Goal: Information Seeking & Learning: Check status

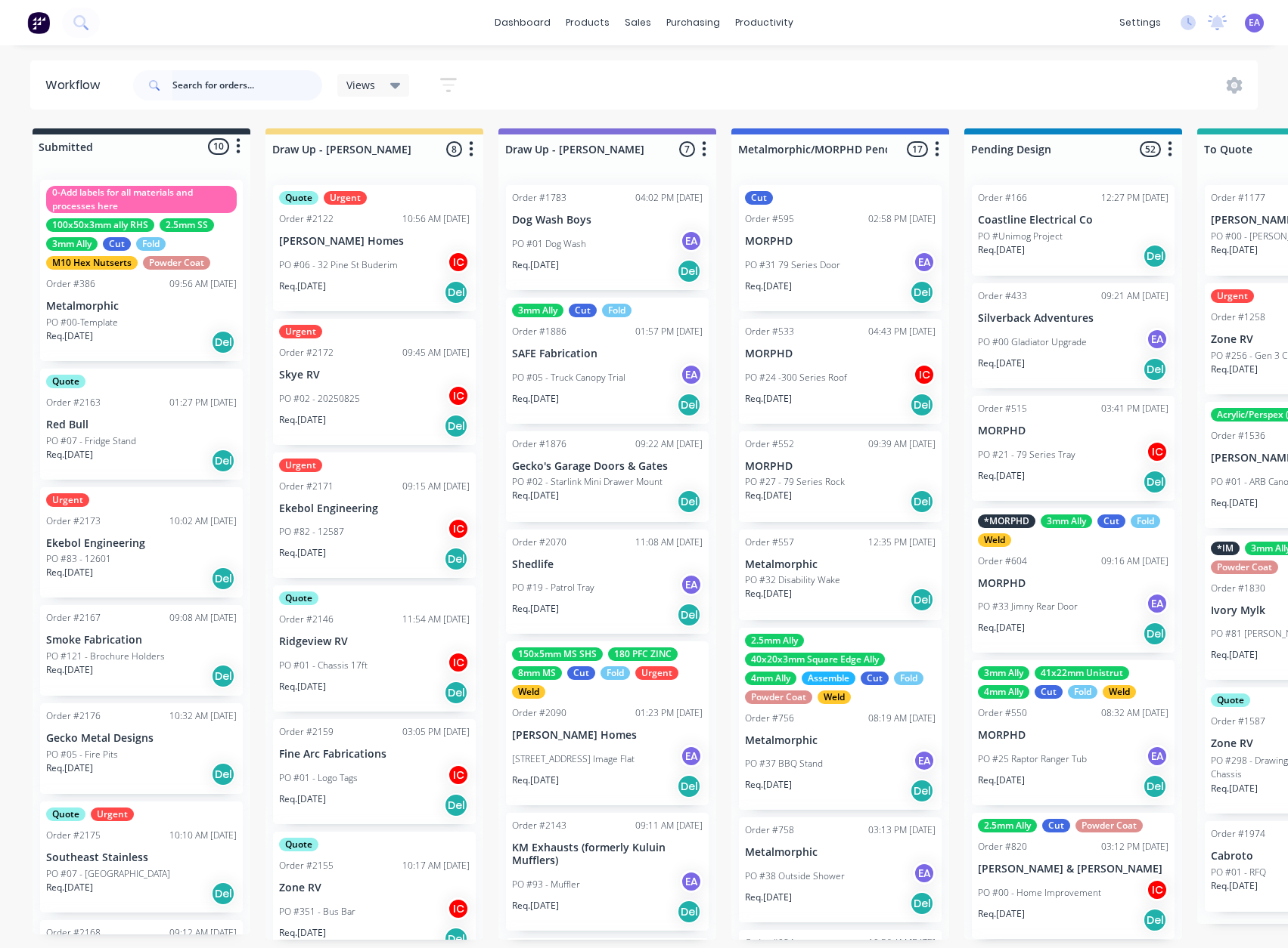
click at [267, 82] on input "text" at bounding box center [247, 85] width 150 height 30
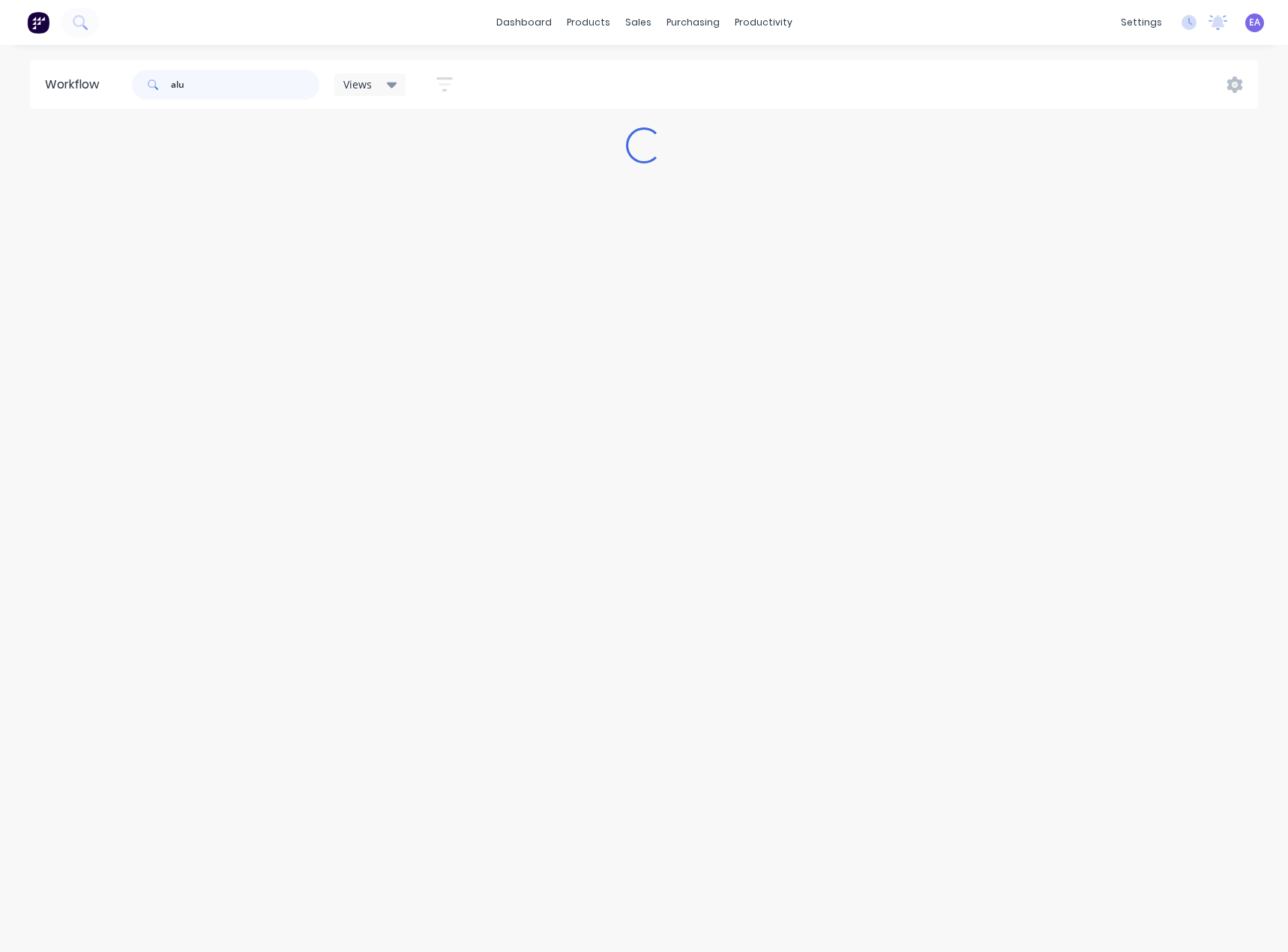
click at [205, 95] on input "alu" at bounding box center [245, 84] width 148 height 30
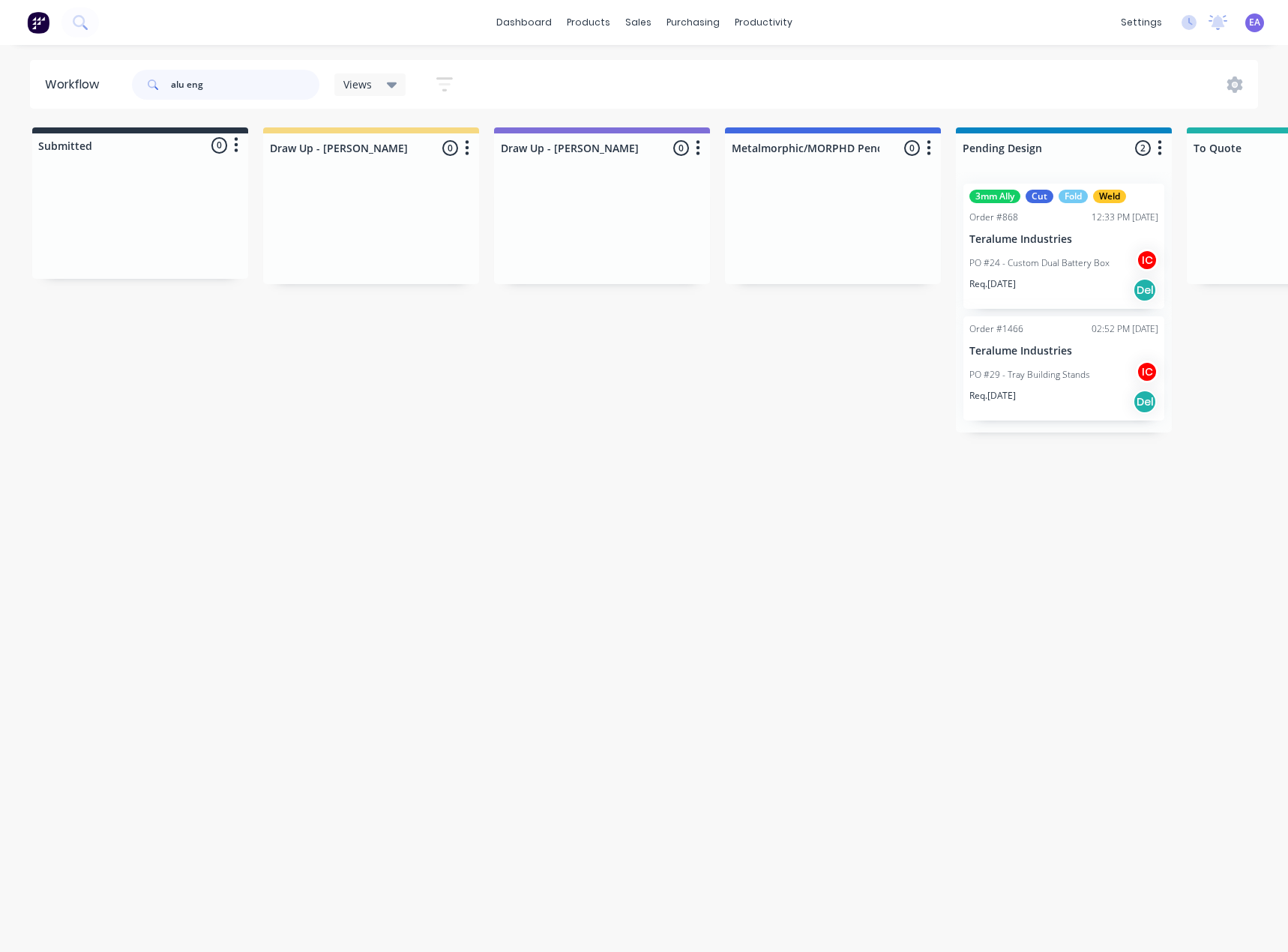
type input "alu eng"
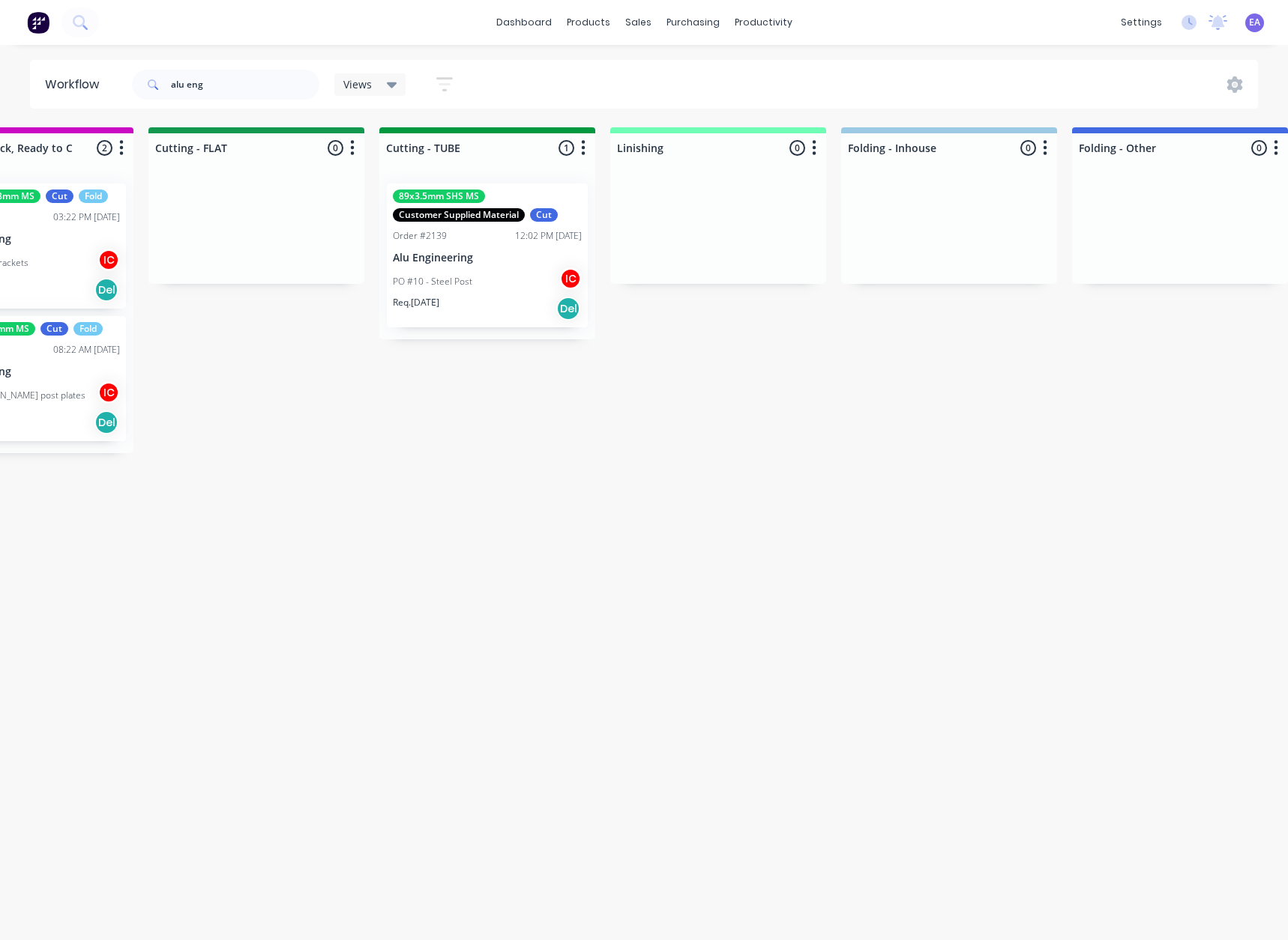
drag, startPoint x: 757, startPoint y: 393, endPoint x: 791, endPoint y: 396, distance: 34.1
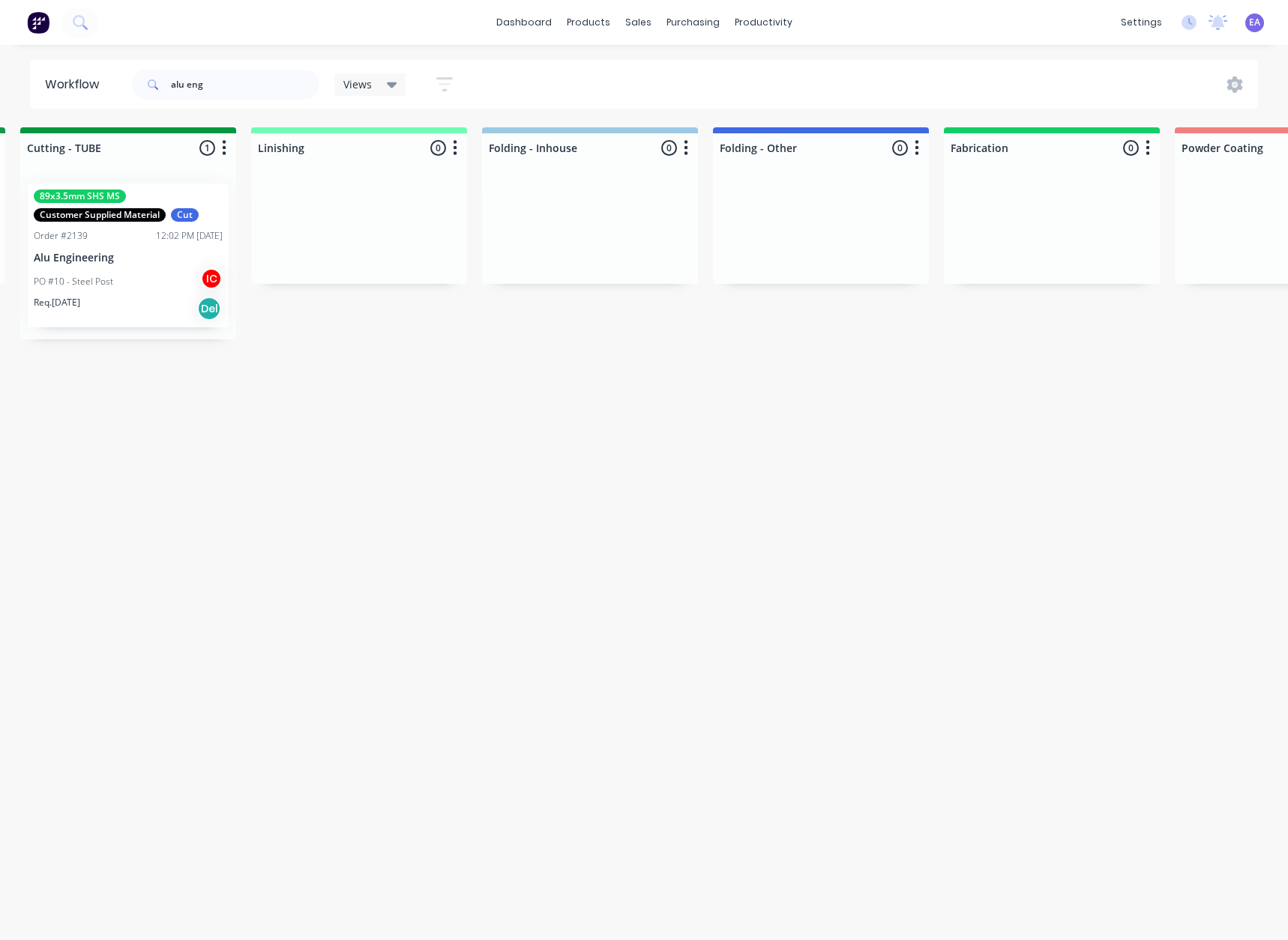
drag, startPoint x: 404, startPoint y: 420, endPoint x: 359, endPoint y: 464, distance: 62.9
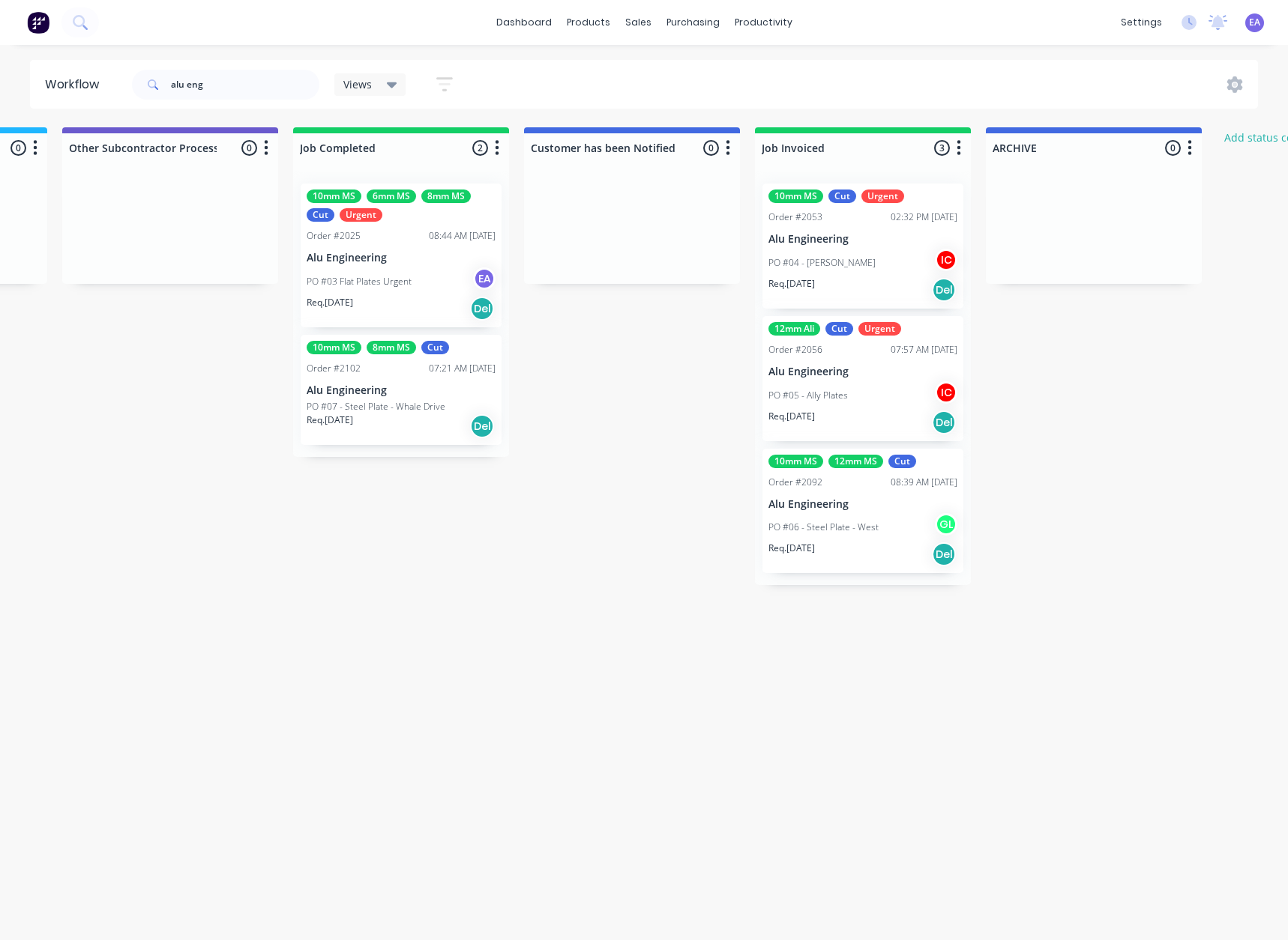
scroll to position [0, 4732]
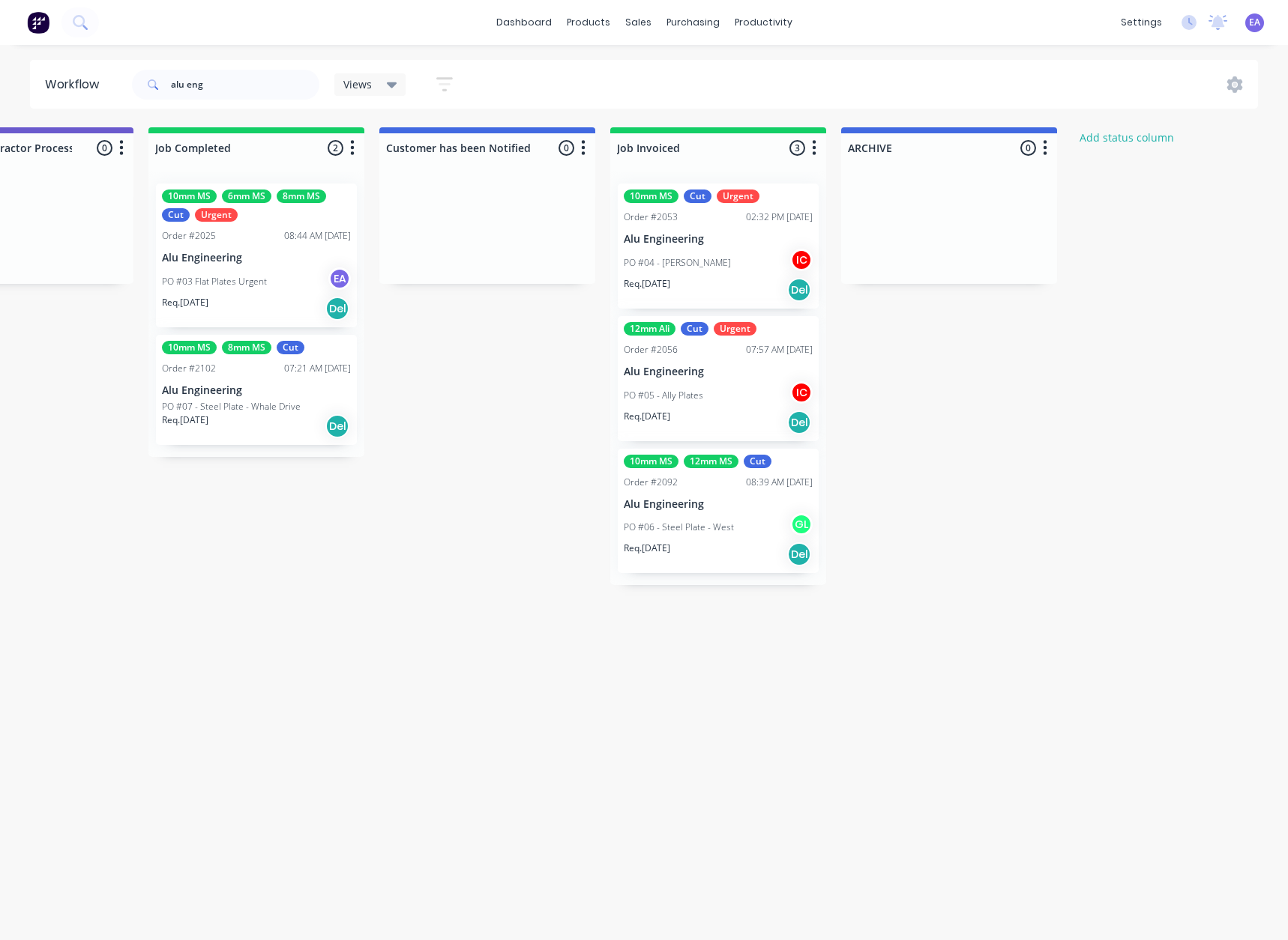
drag, startPoint x: 615, startPoint y: 472, endPoint x: 735, endPoint y: 478, distance: 120.1
click at [287, 302] on div "Req. [DATE] Del" at bounding box center [257, 308] width 189 height 25
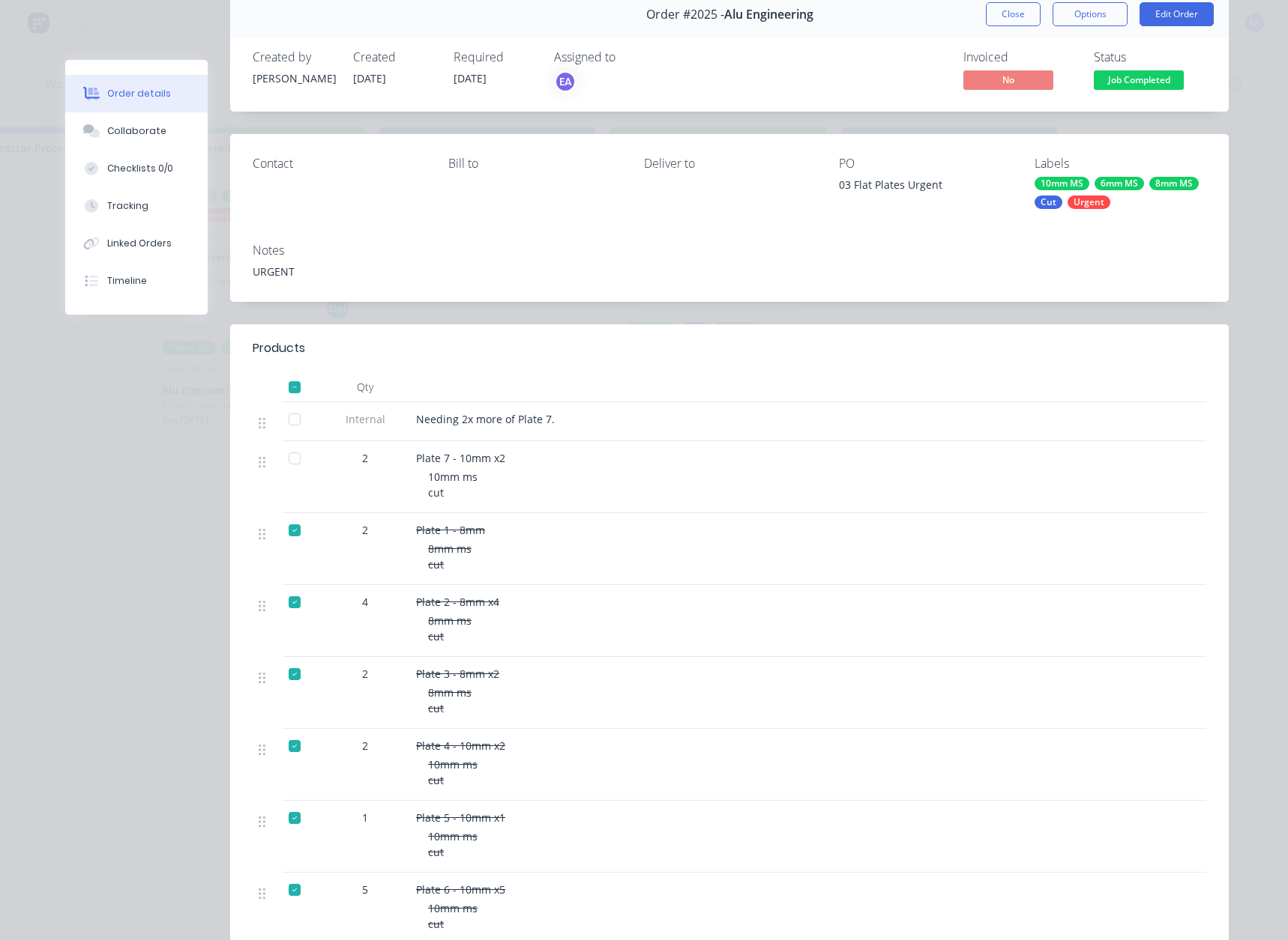
scroll to position [0, 0]
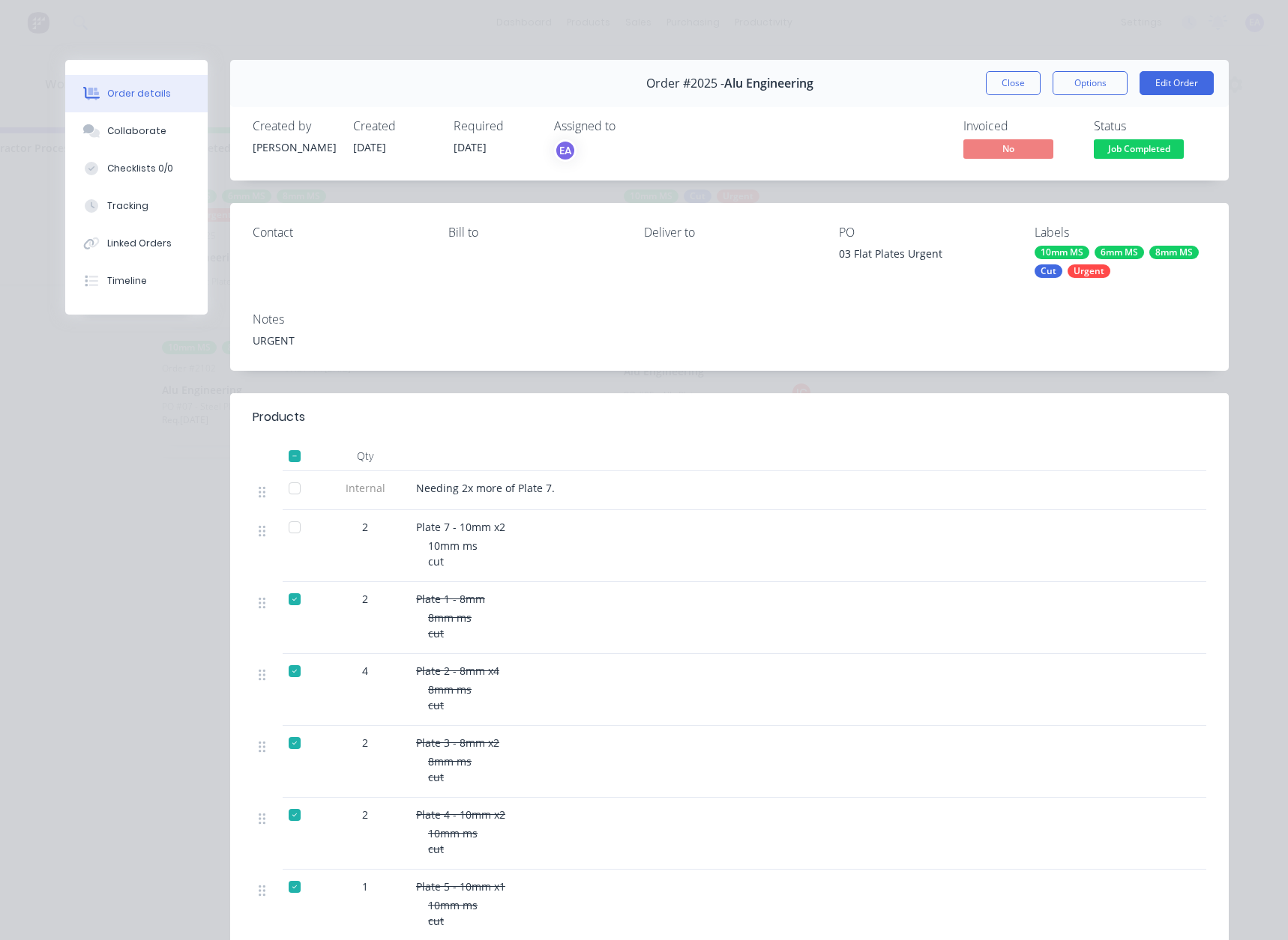
click at [287, 529] on div at bounding box center [294, 527] width 30 height 30
click at [288, 532] on div at bounding box center [294, 527] width 30 height 30
click at [1011, 82] on button "Close" at bounding box center [1013, 83] width 55 height 24
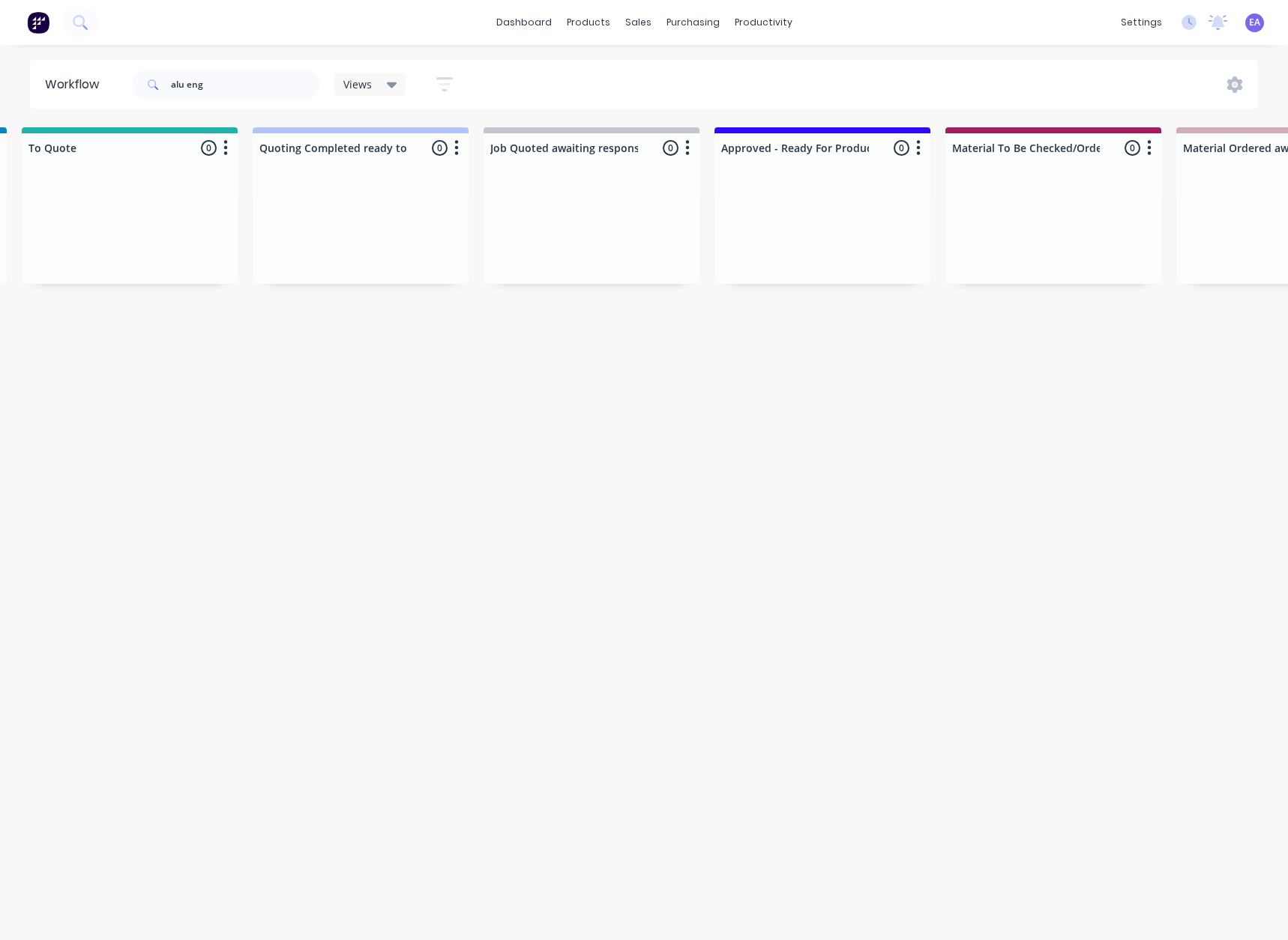
drag, startPoint x: 428, startPoint y: 568, endPoint x: 249, endPoint y: 616, distance: 185.3
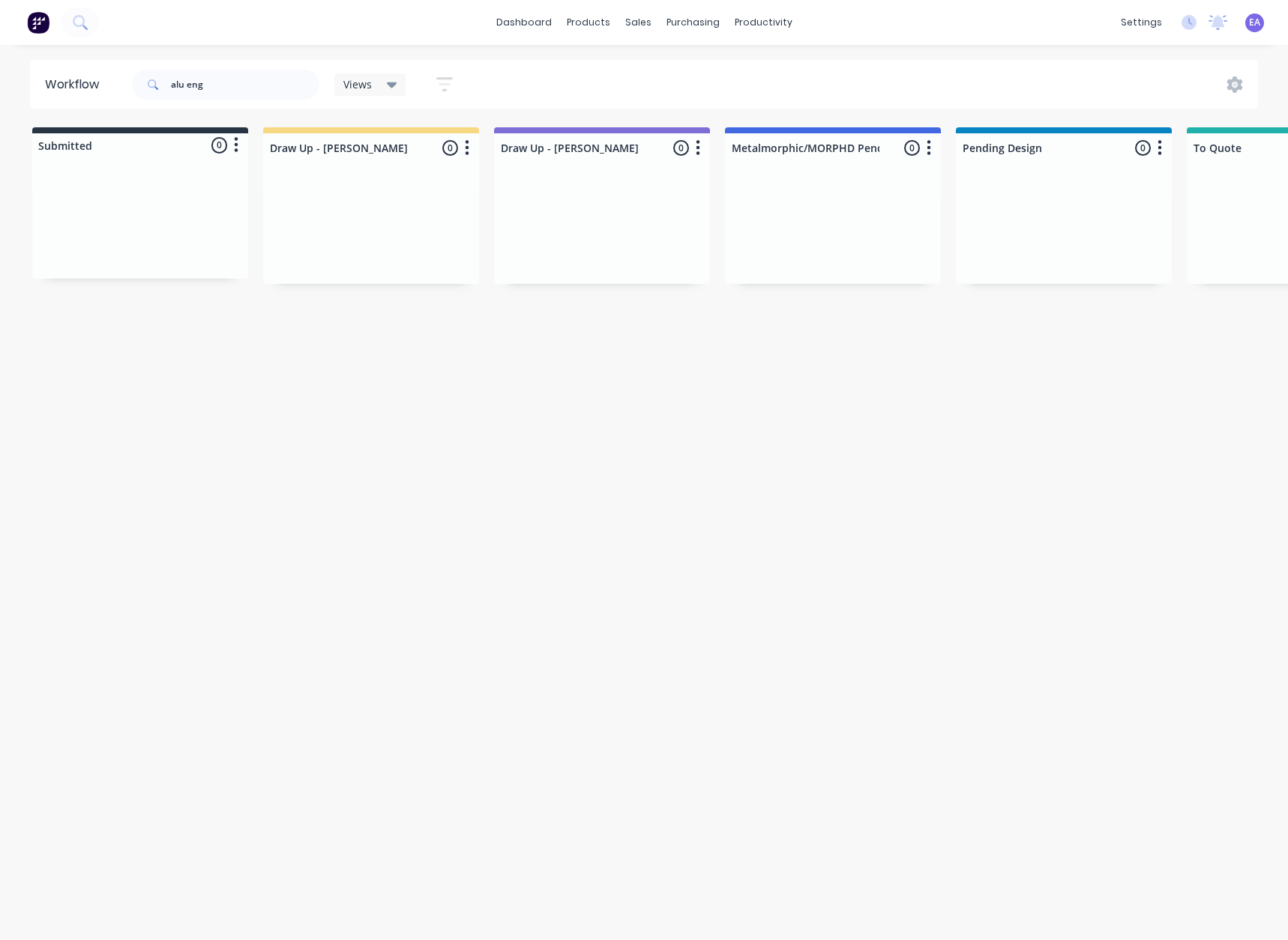
drag, startPoint x: 213, startPoint y: 493, endPoint x: 133, endPoint y: 389, distance: 131.2
drag, startPoint x: 260, startPoint y: 60, endPoint x: 233, endPoint y: 75, distance: 30.9
click at [216, 66] on header "Workflow alu eng Views Save new view None (Default) edit [PERSON_NAME] edit [PE…" at bounding box center [644, 84] width 1229 height 49
click at [245, 86] on input "alu eng" at bounding box center [245, 84] width 148 height 30
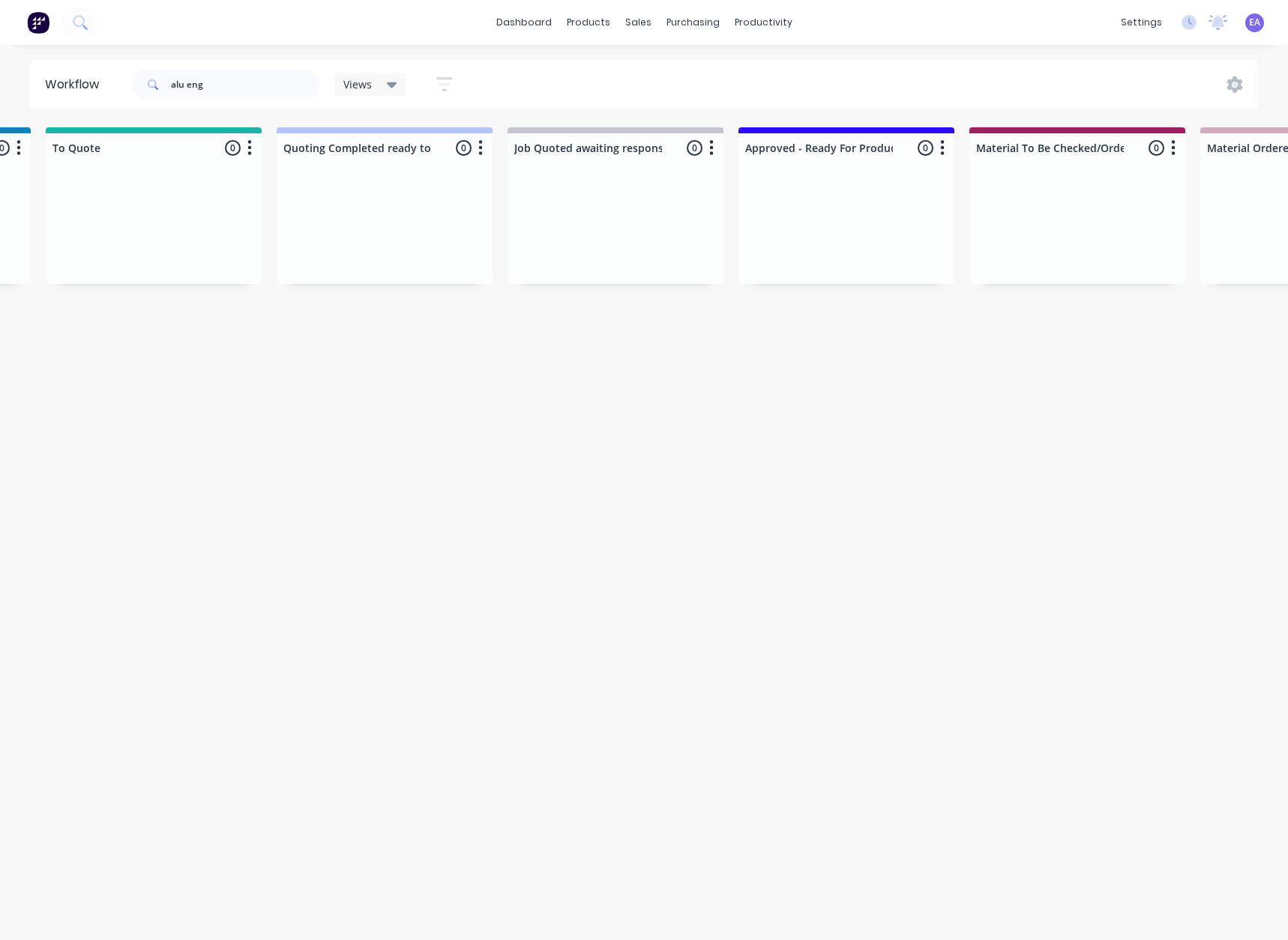
drag, startPoint x: 416, startPoint y: 469, endPoint x: 567, endPoint y: 471, distance: 151.0
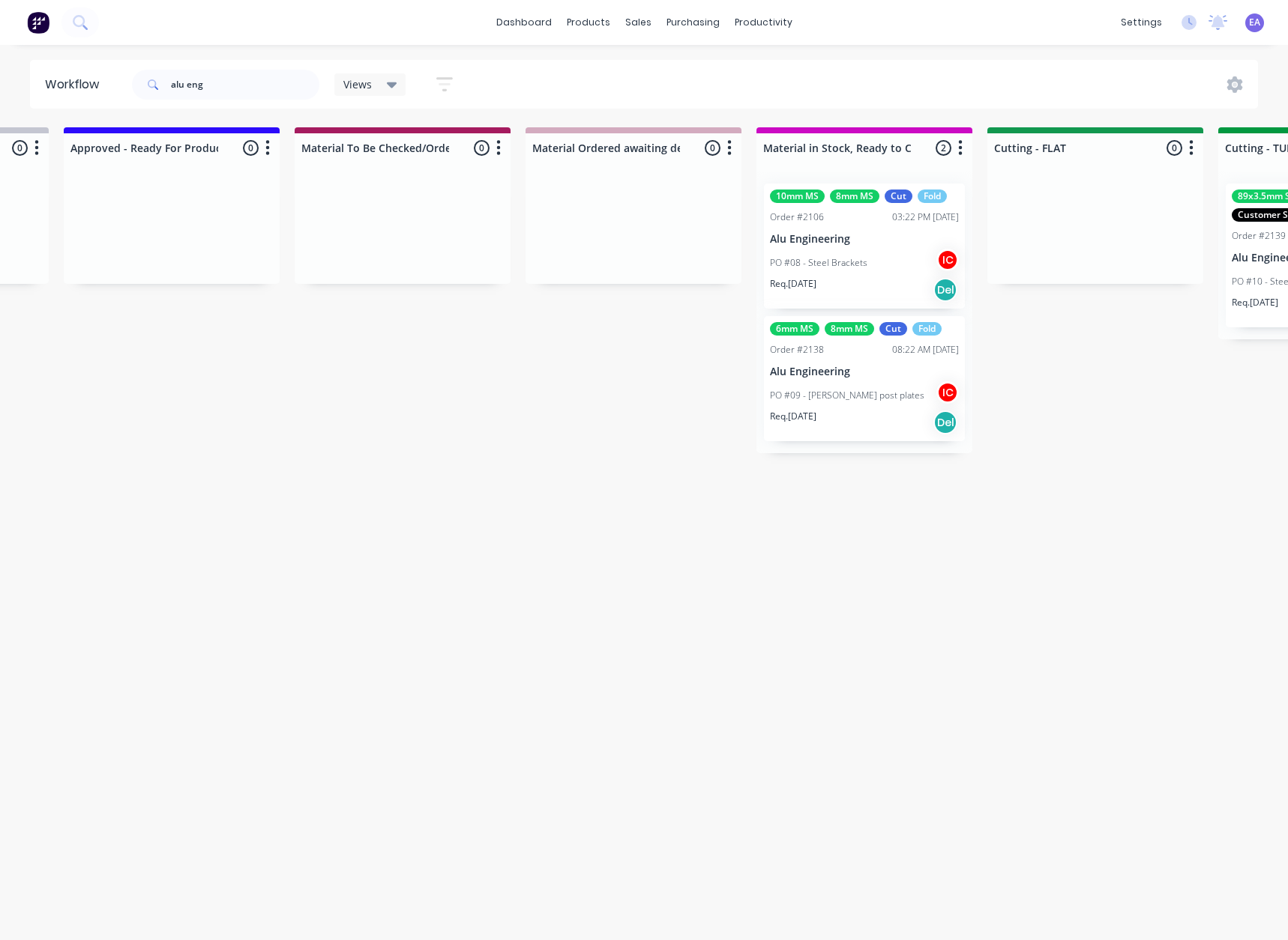
scroll to position [0, 2013]
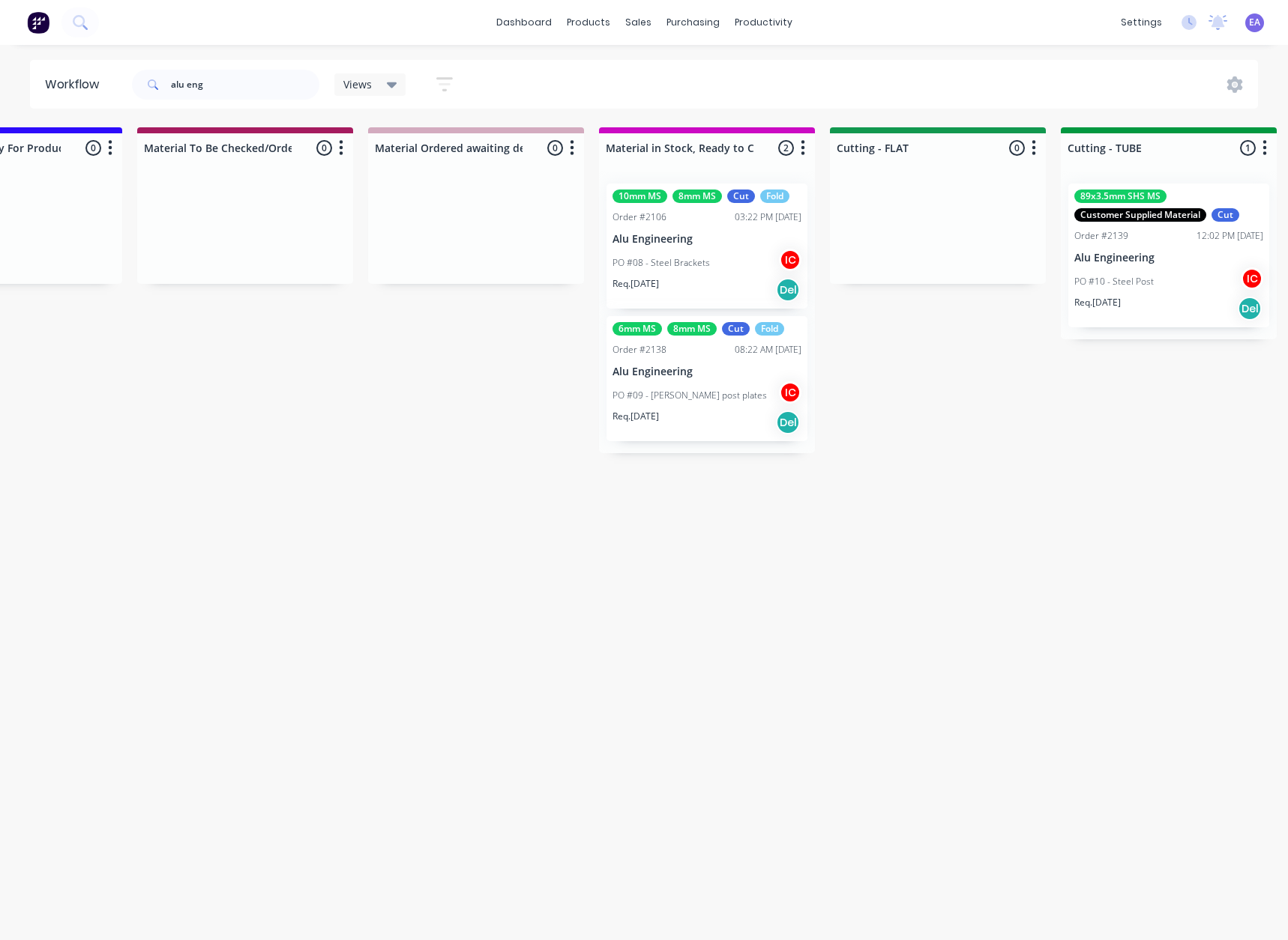
drag, startPoint x: 663, startPoint y: 474, endPoint x: 694, endPoint y: 474, distance: 31.0
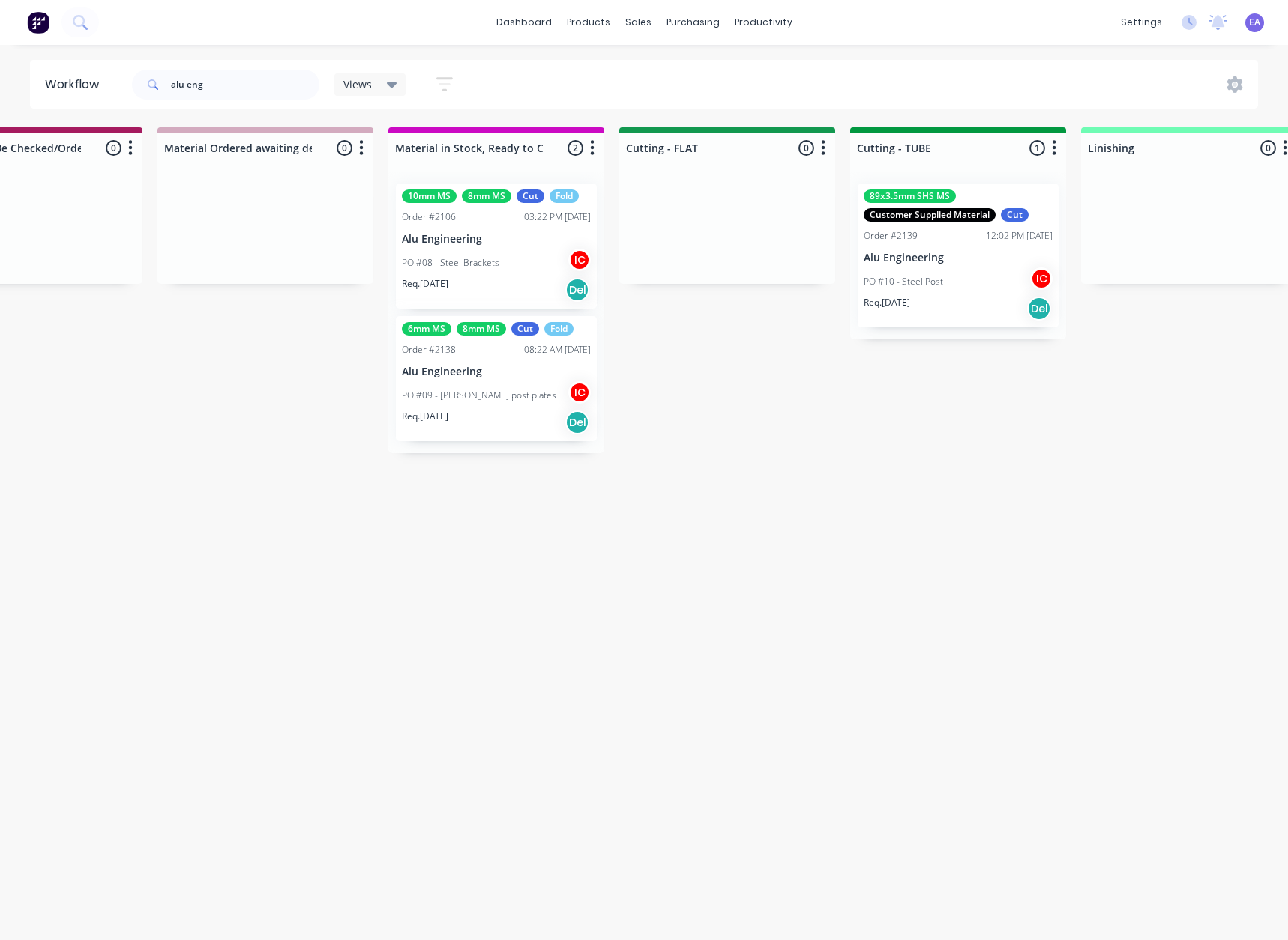
drag, startPoint x: 999, startPoint y: 490, endPoint x: 1054, endPoint y: 500, distance: 55.9
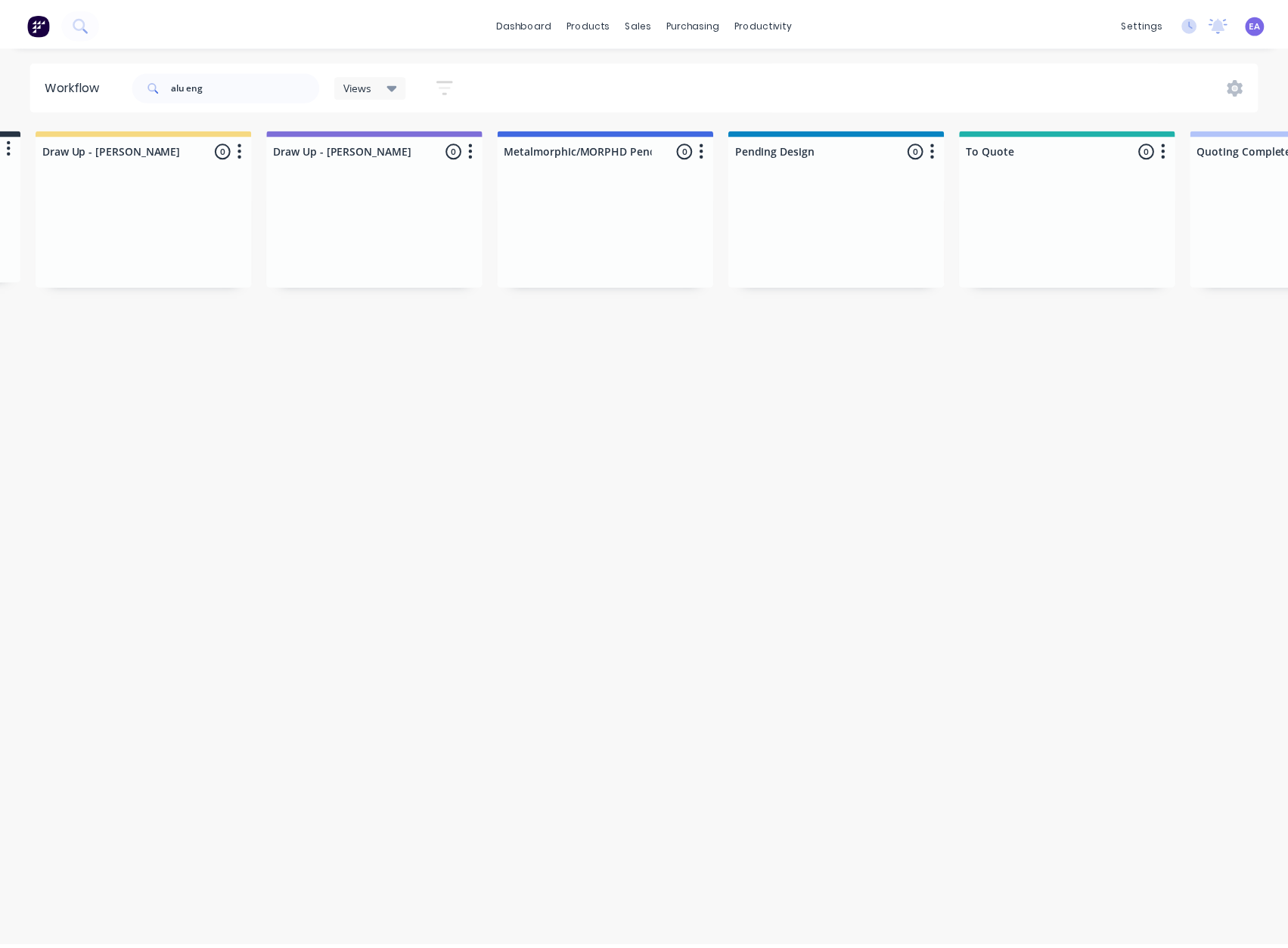
scroll to position [0, 0]
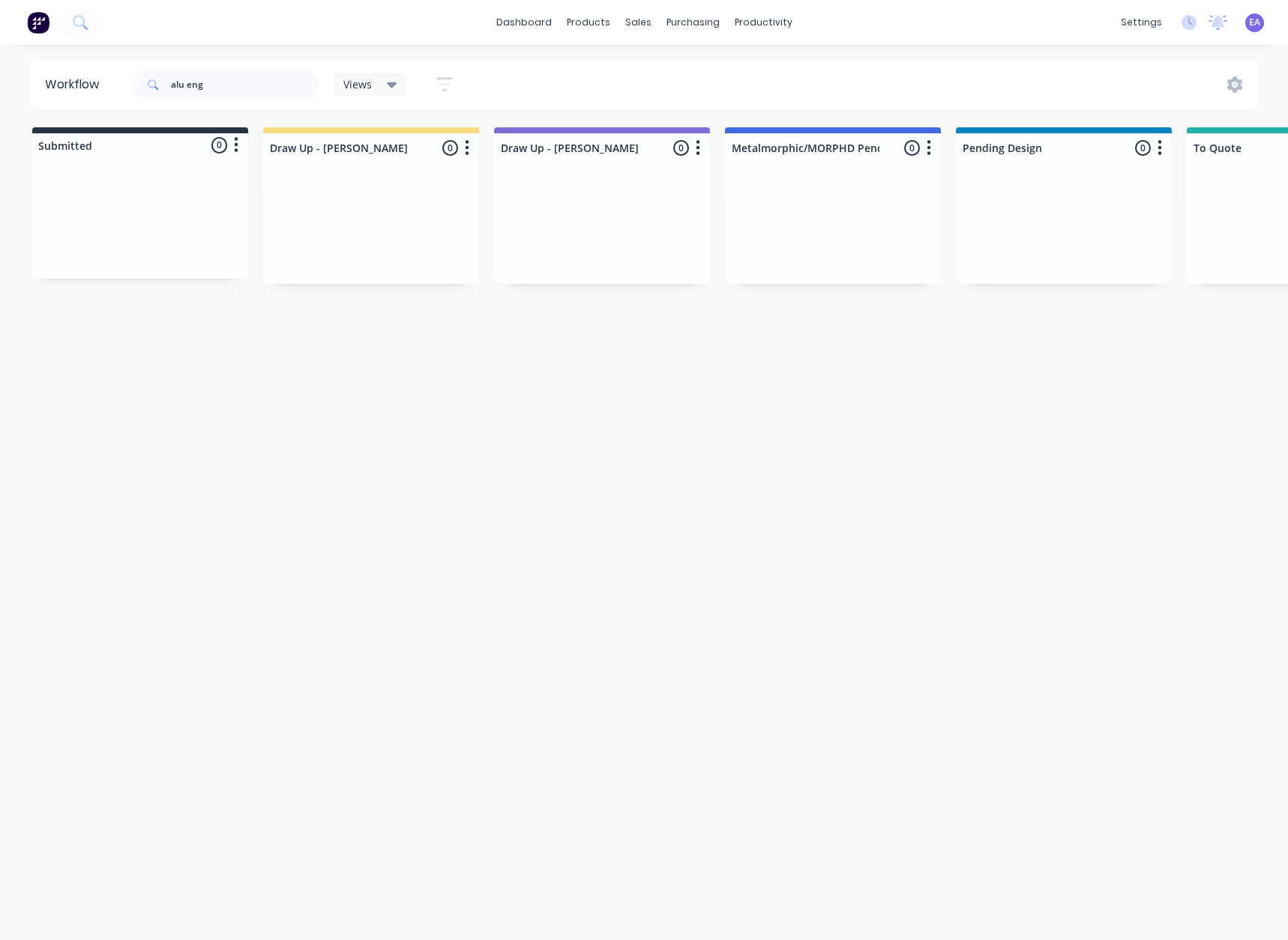
drag, startPoint x: 518, startPoint y: 649, endPoint x: 220, endPoint y: 764, distance: 319.4
drag, startPoint x: 72, startPoint y: 101, endPoint x: 44, endPoint y: 108, distance: 28.9
click at [54, 107] on header "Workflow alu eng Views Save new view None (Default) edit [PERSON_NAME] edit [PE…" at bounding box center [644, 84] width 1229 height 49
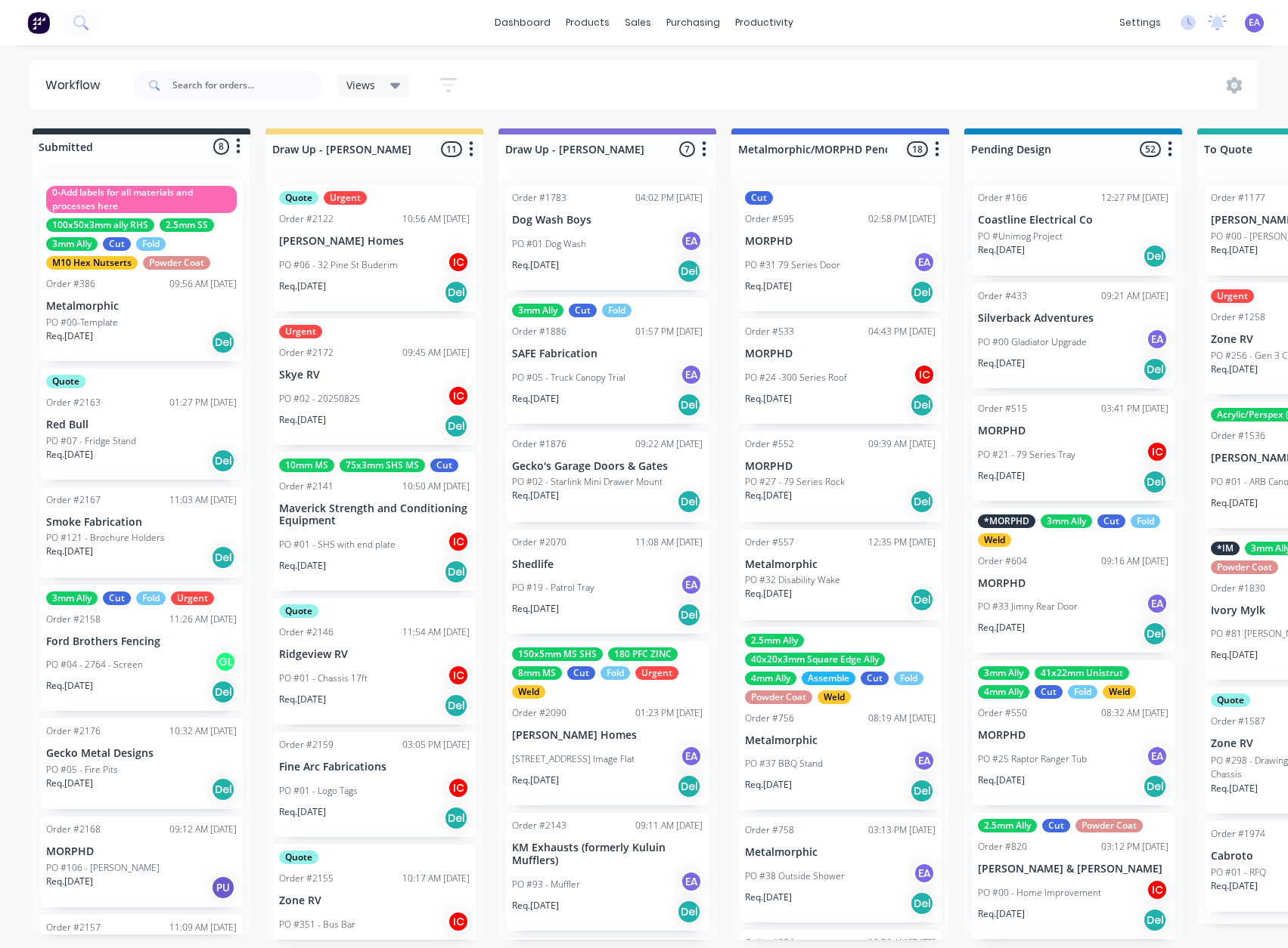
scroll to position [170, 0]
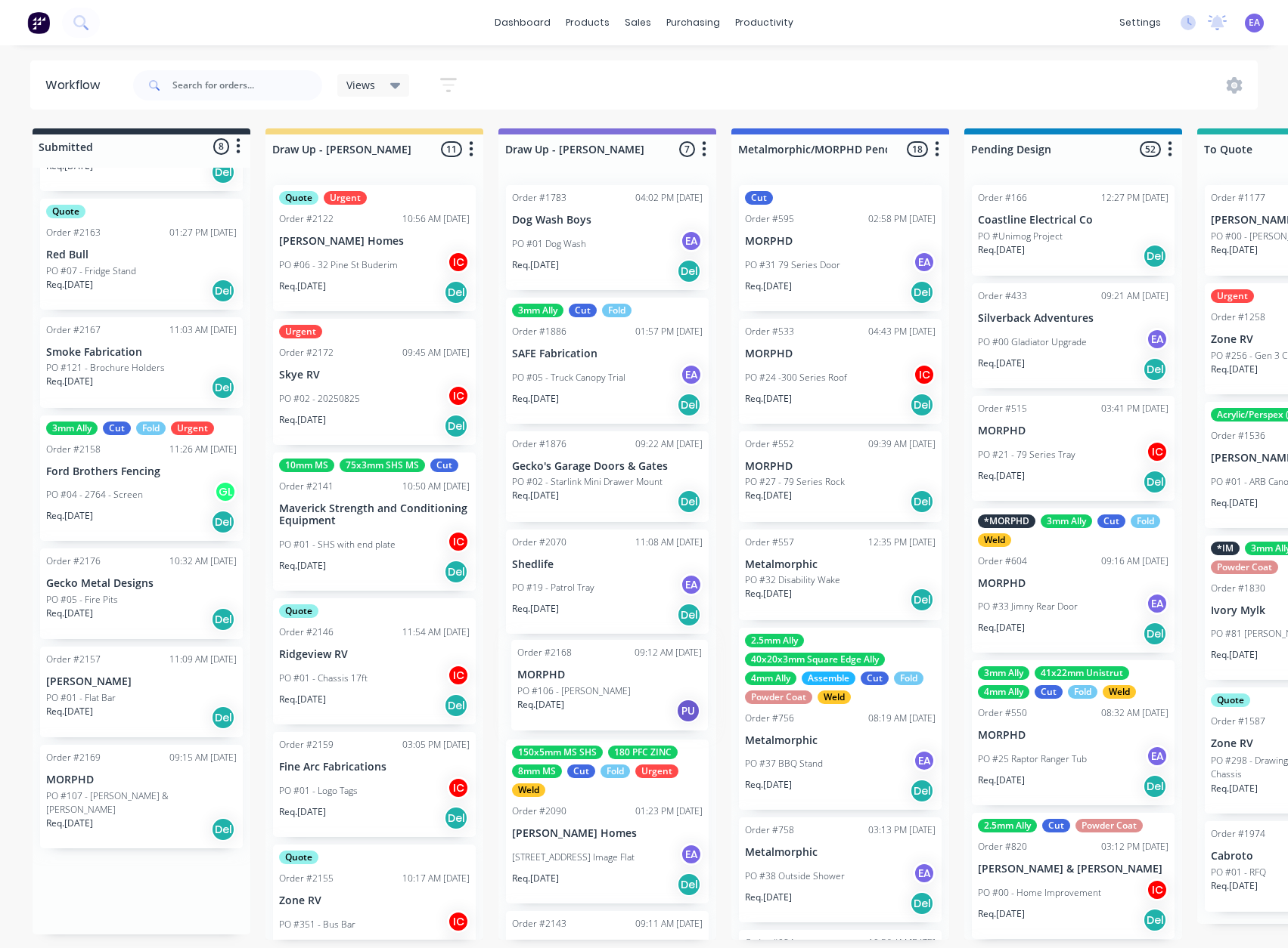
drag, startPoint x: 143, startPoint y: 695, endPoint x: 620, endPoint y: 692, distance: 477.0
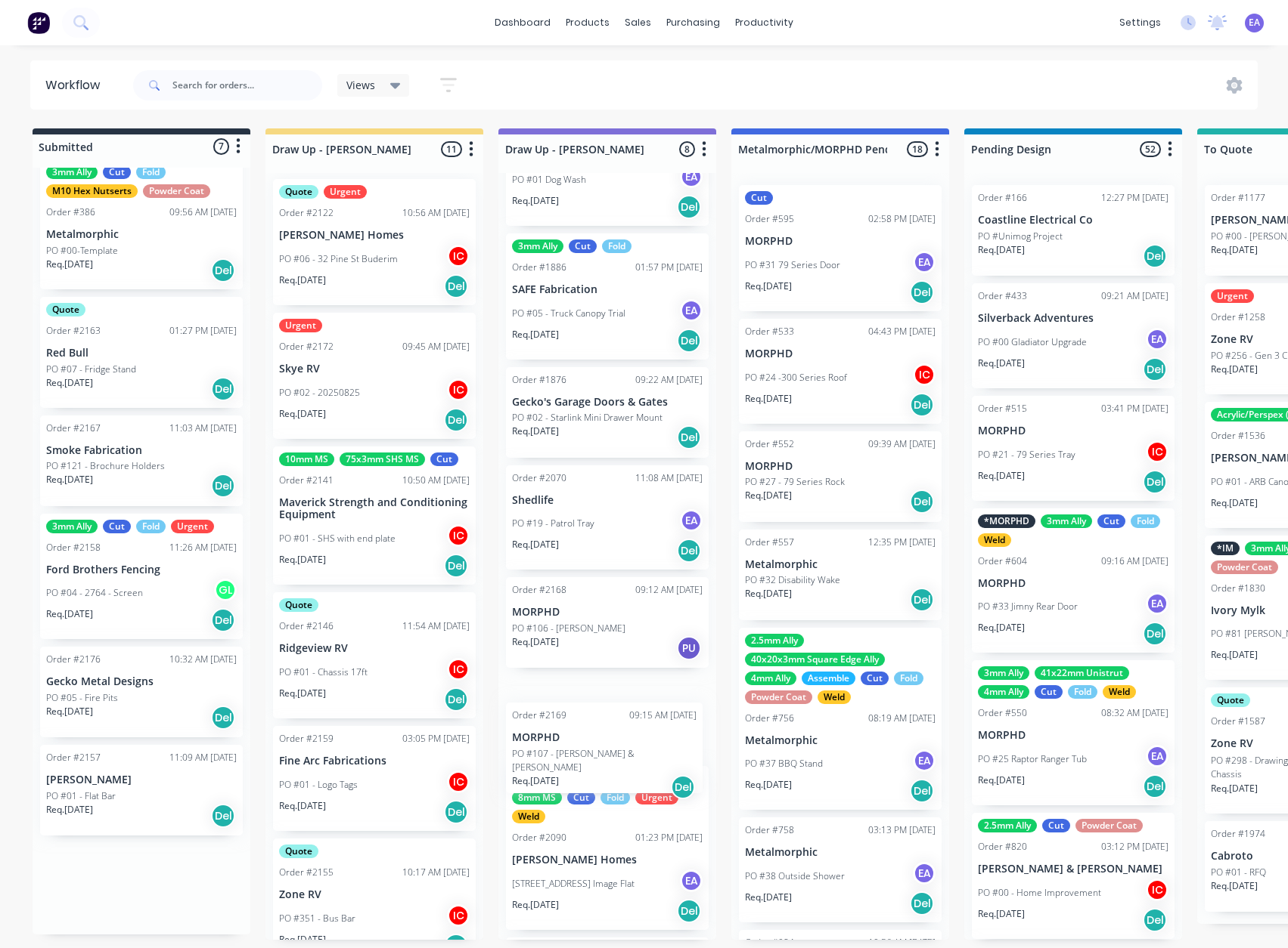
scroll to position [65, 0]
drag, startPoint x: 103, startPoint y: 892, endPoint x: 566, endPoint y: 729, distance: 490.9
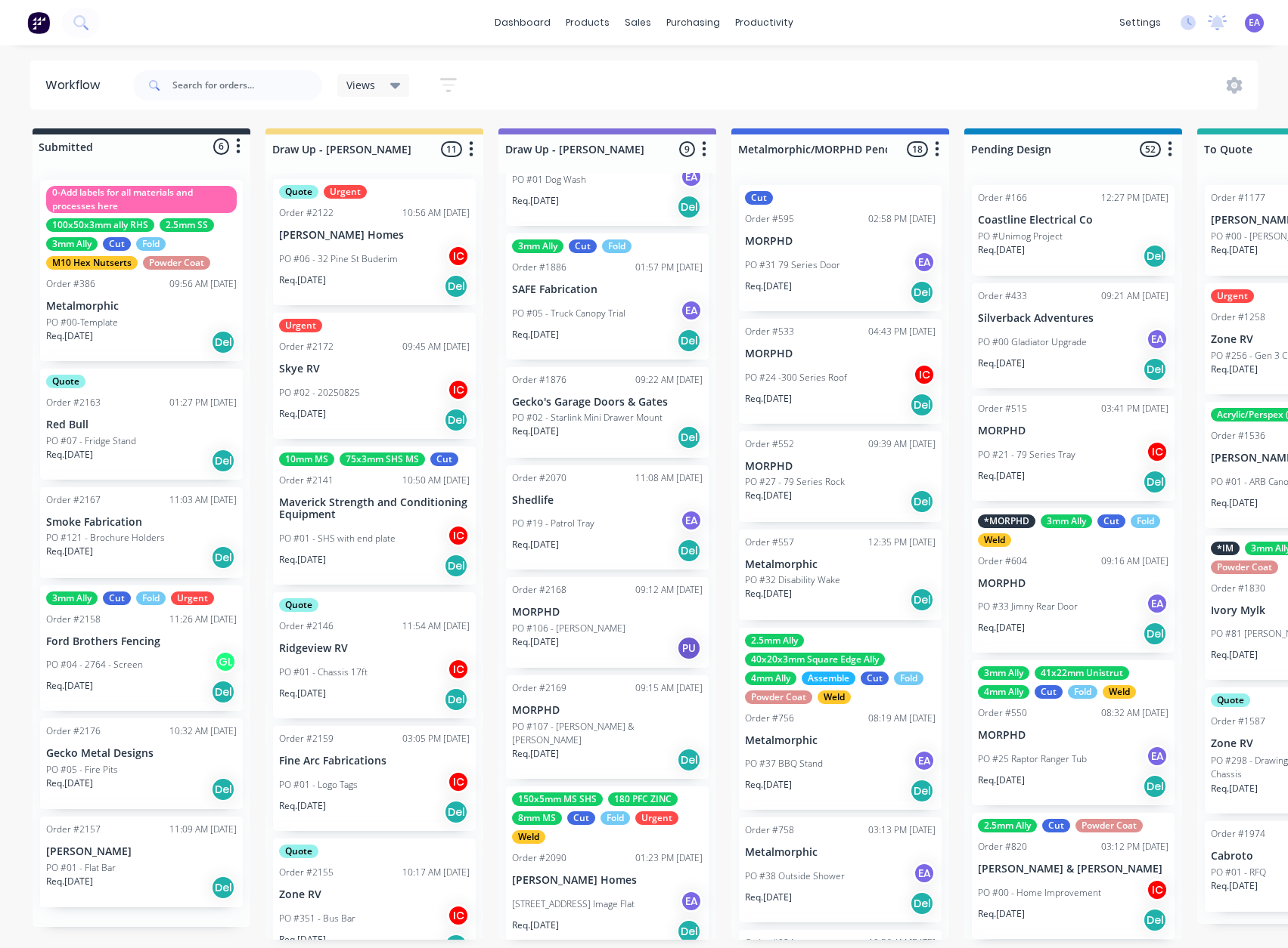
scroll to position [0, 0]
click at [566, 729] on p "PO #107 - [PERSON_NAME] & [PERSON_NAME]" at bounding box center [607, 733] width 191 height 27
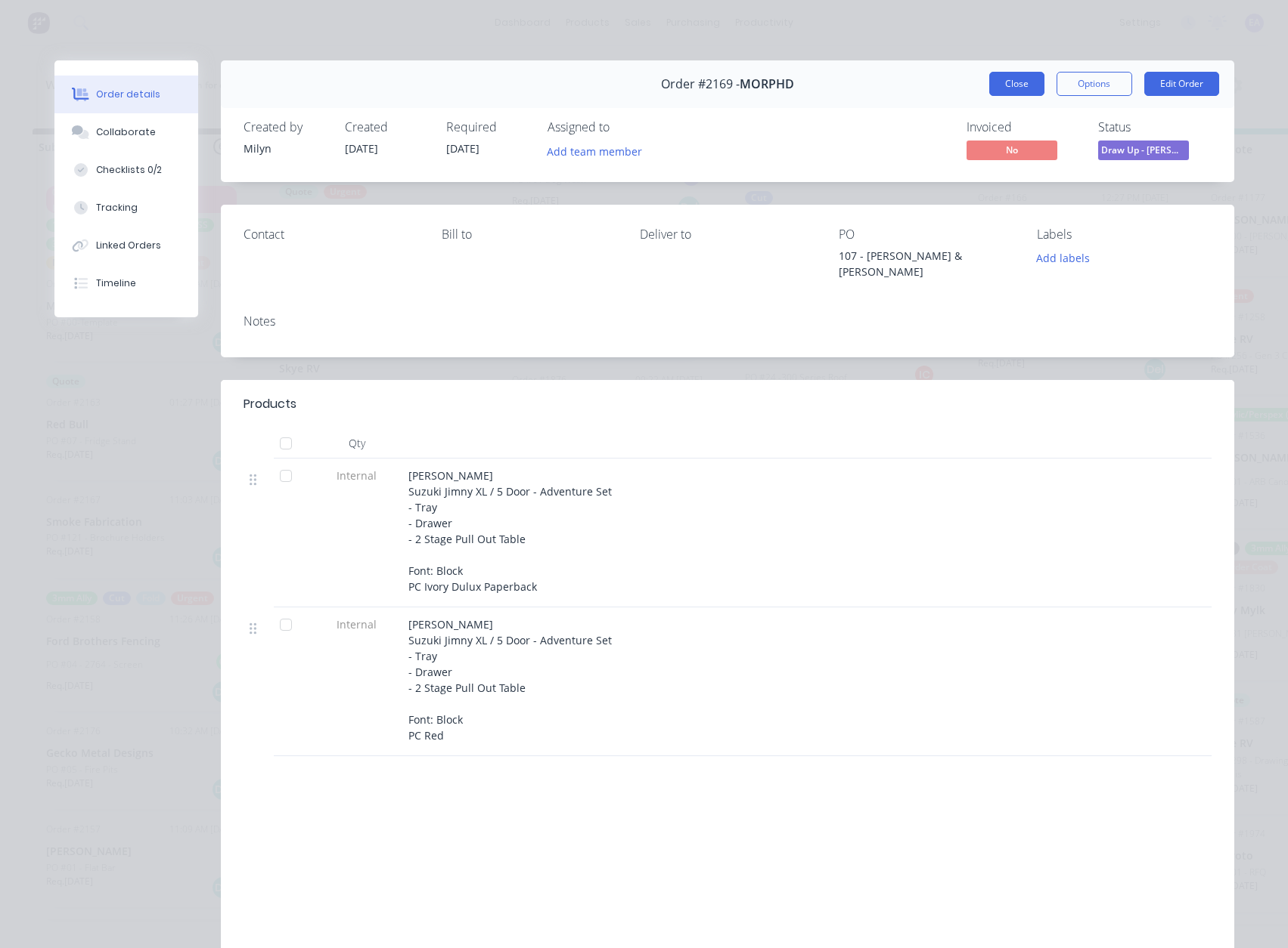
click at [1020, 79] on button "Close" at bounding box center [1016, 84] width 55 height 24
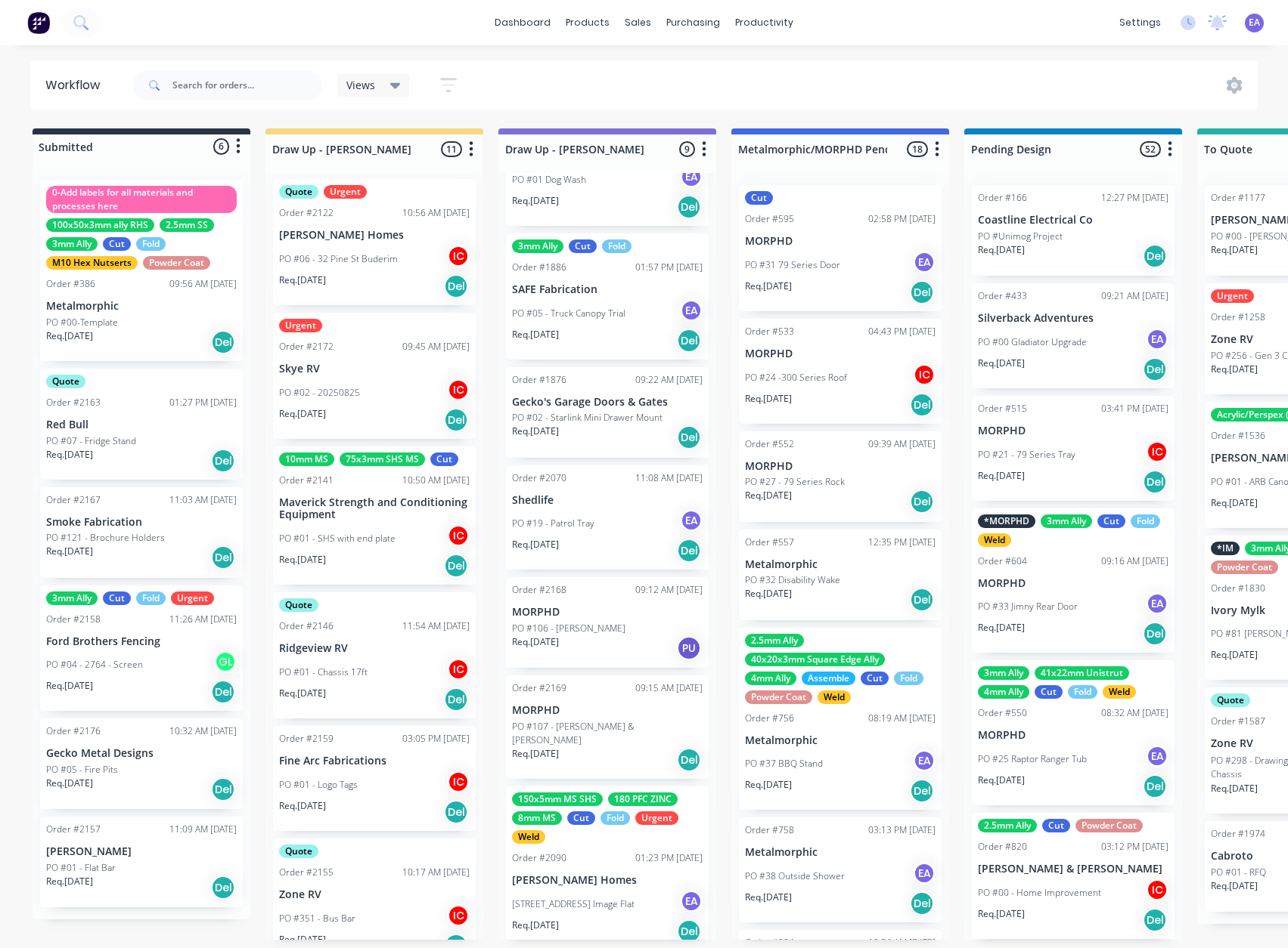
click at [598, 638] on div "Req. [DATE] PU" at bounding box center [607, 648] width 191 height 25
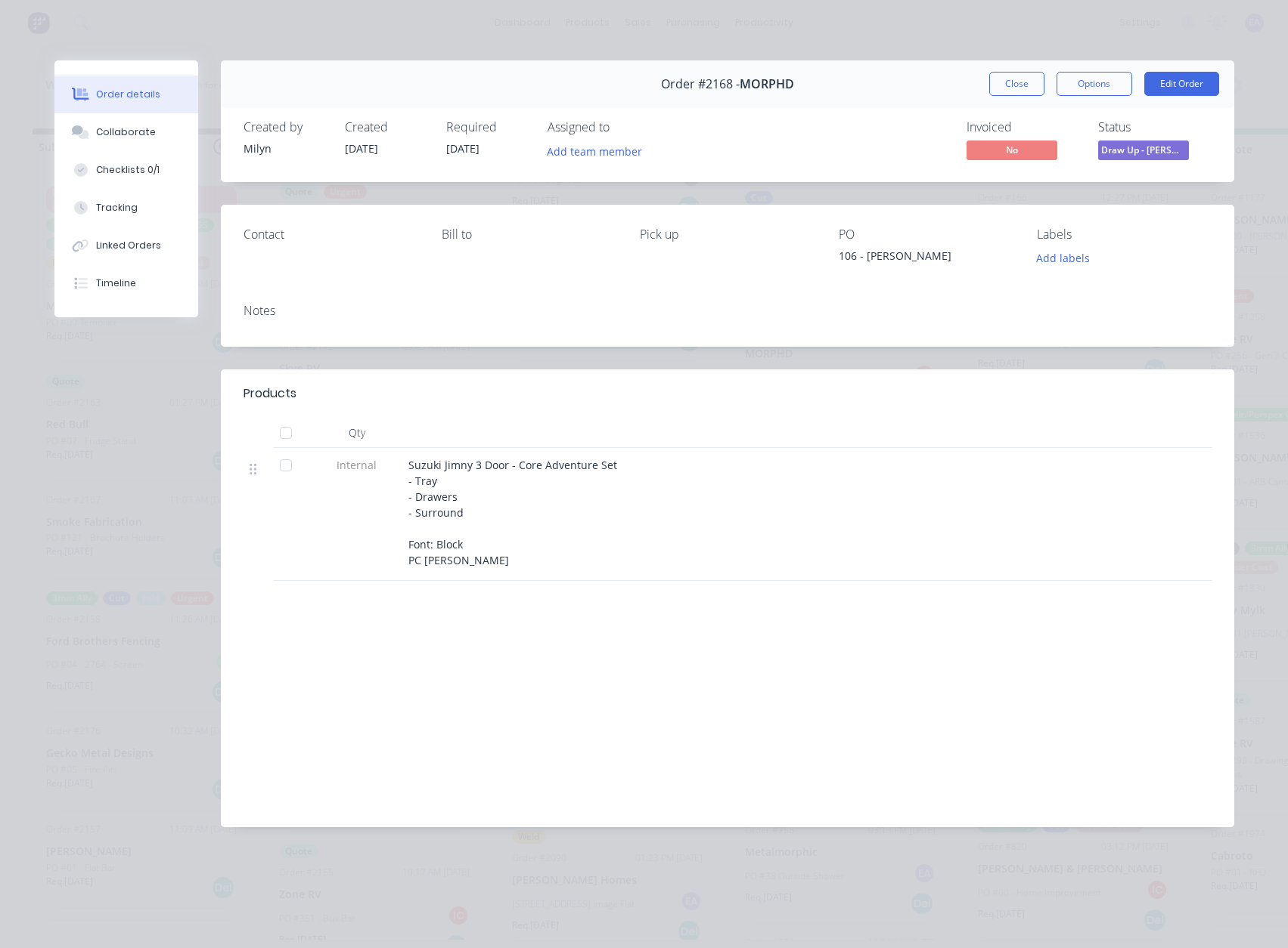
drag, startPoint x: 1030, startPoint y: 87, endPoint x: 873, endPoint y: 541, distance: 480.4
click at [1030, 85] on button "Close" at bounding box center [1016, 84] width 55 height 24
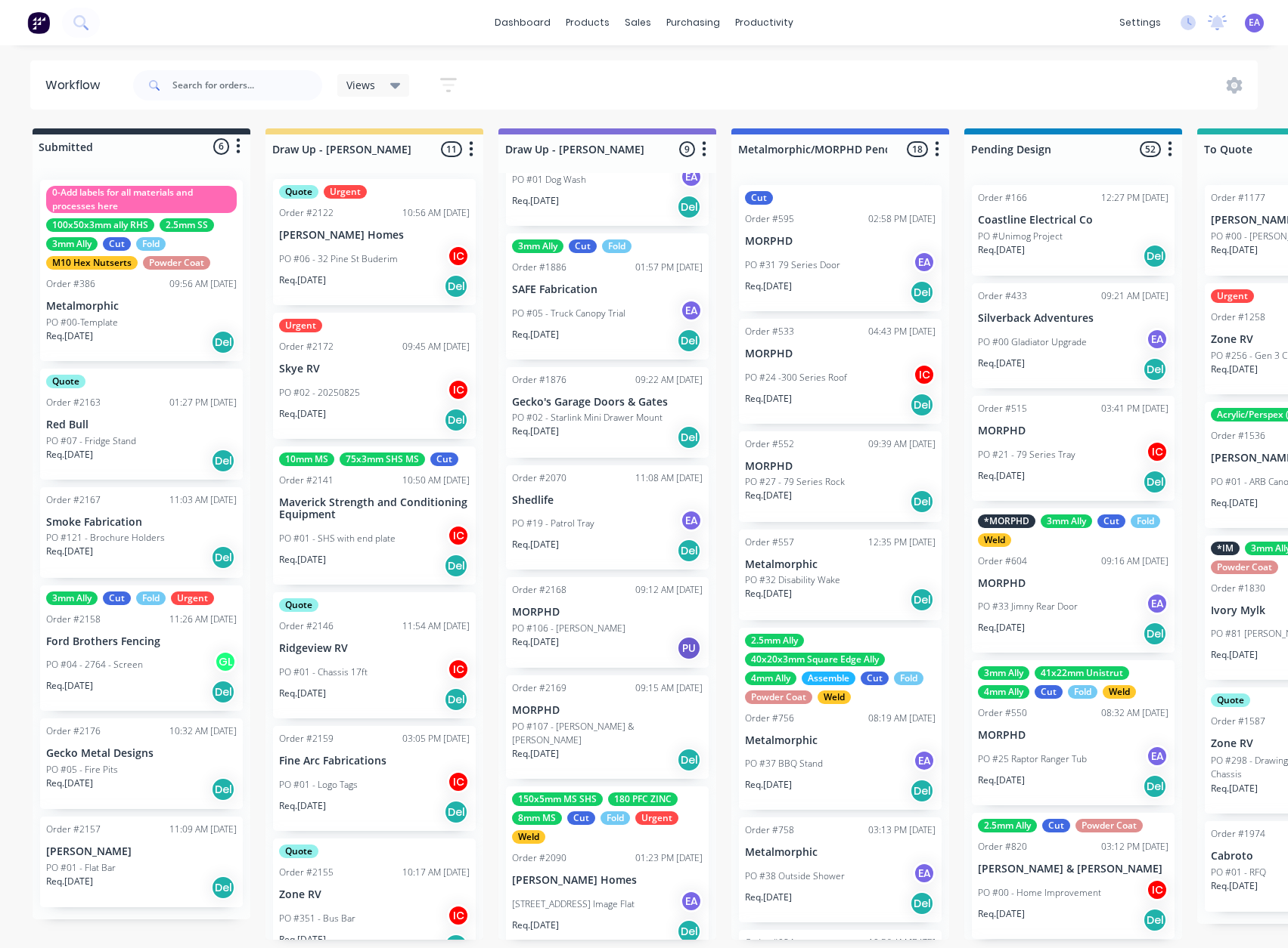
click at [594, 747] on div "Req. [DATE] Del" at bounding box center [607, 759] width 191 height 25
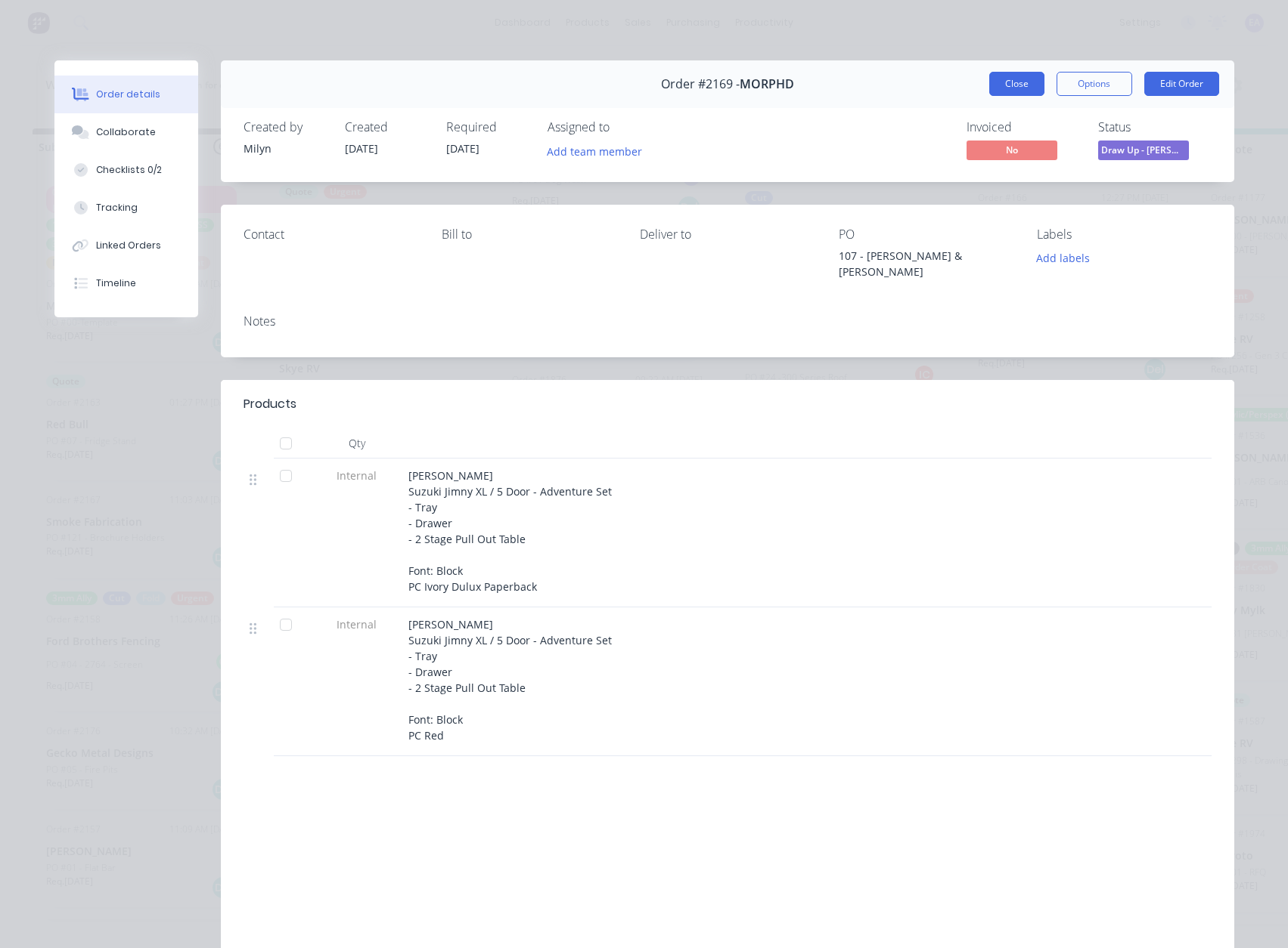
click at [1006, 90] on button "Close" at bounding box center [1016, 84] width 55 height 24
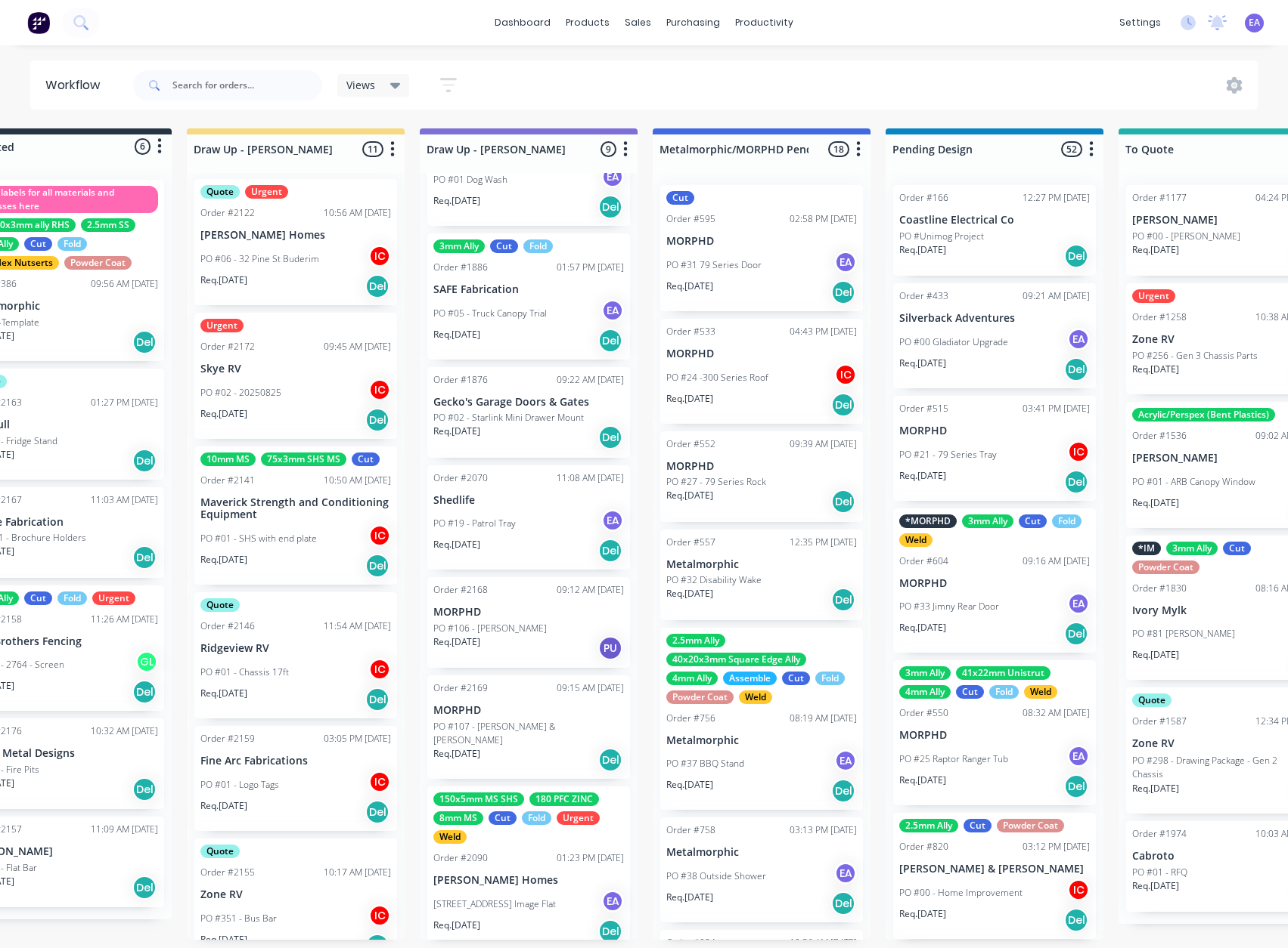
drag, startPoint x: 803, startPoint y: 659, endPoint x: 855, endPoint y: 660, distance: 52.0
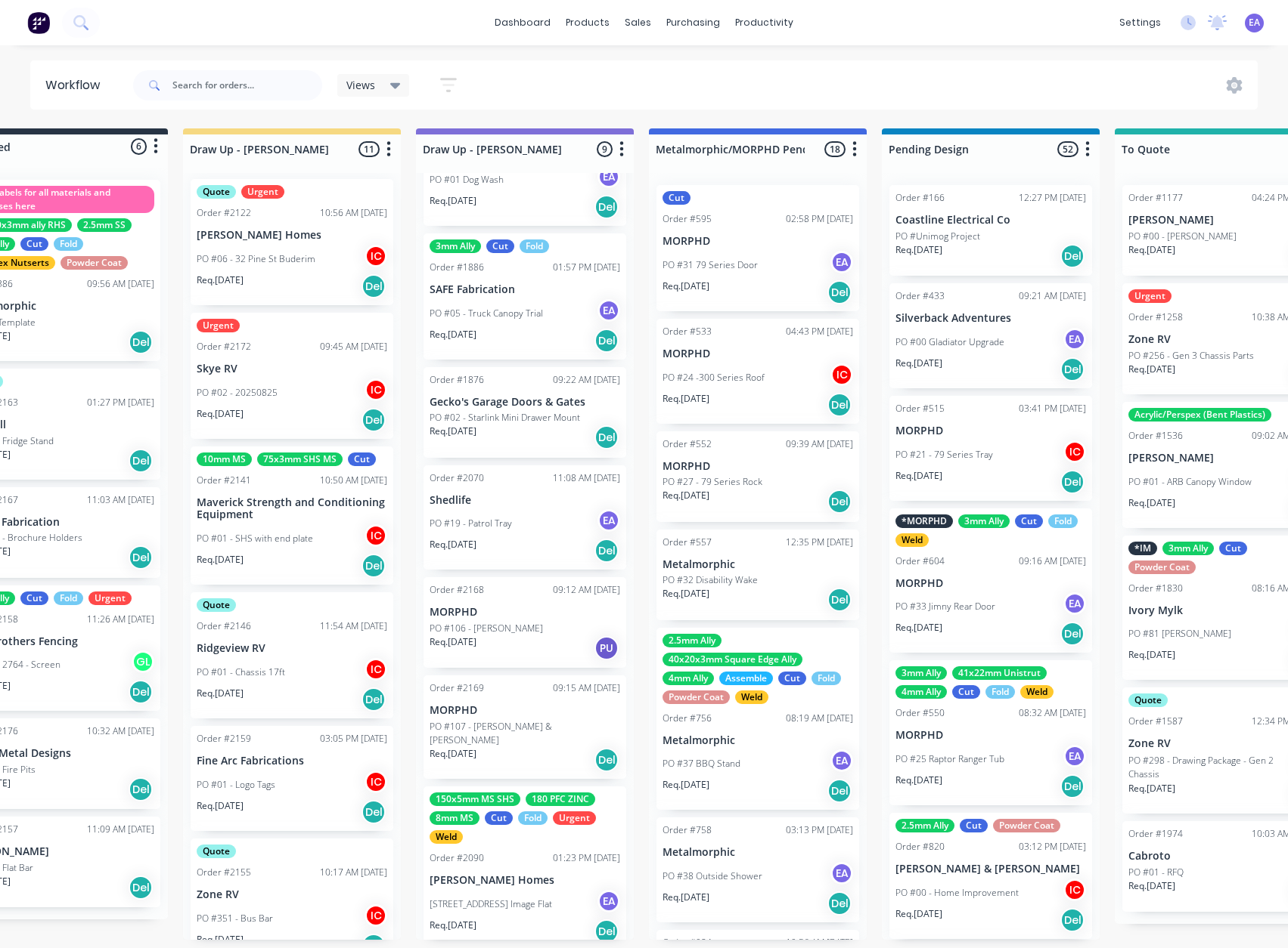
scroll to position [1, 110]
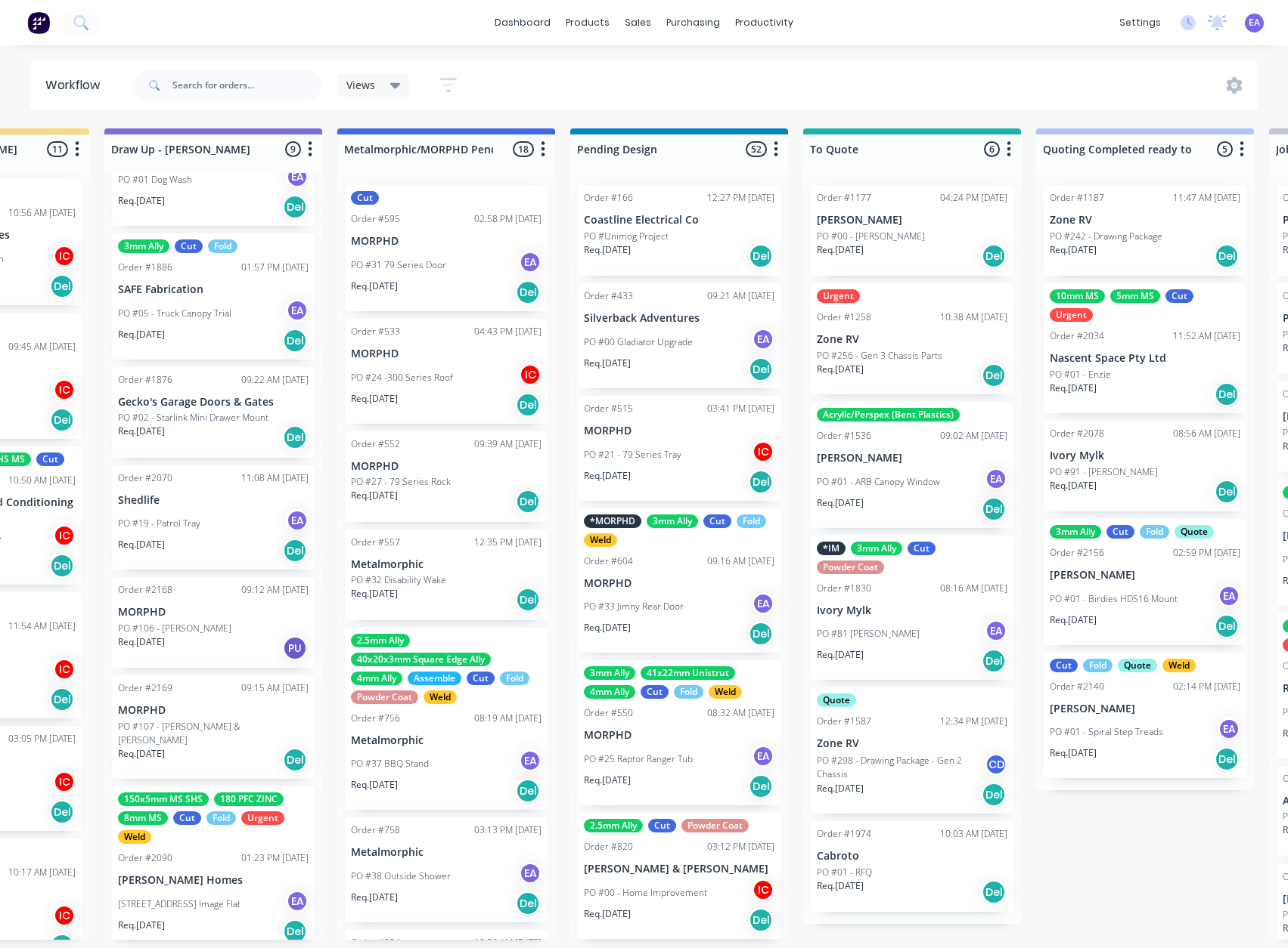
drag, startPoint x: 678, startPoint y: 691, endPoint x: 751, endPoint y: 666, distance: 77.2
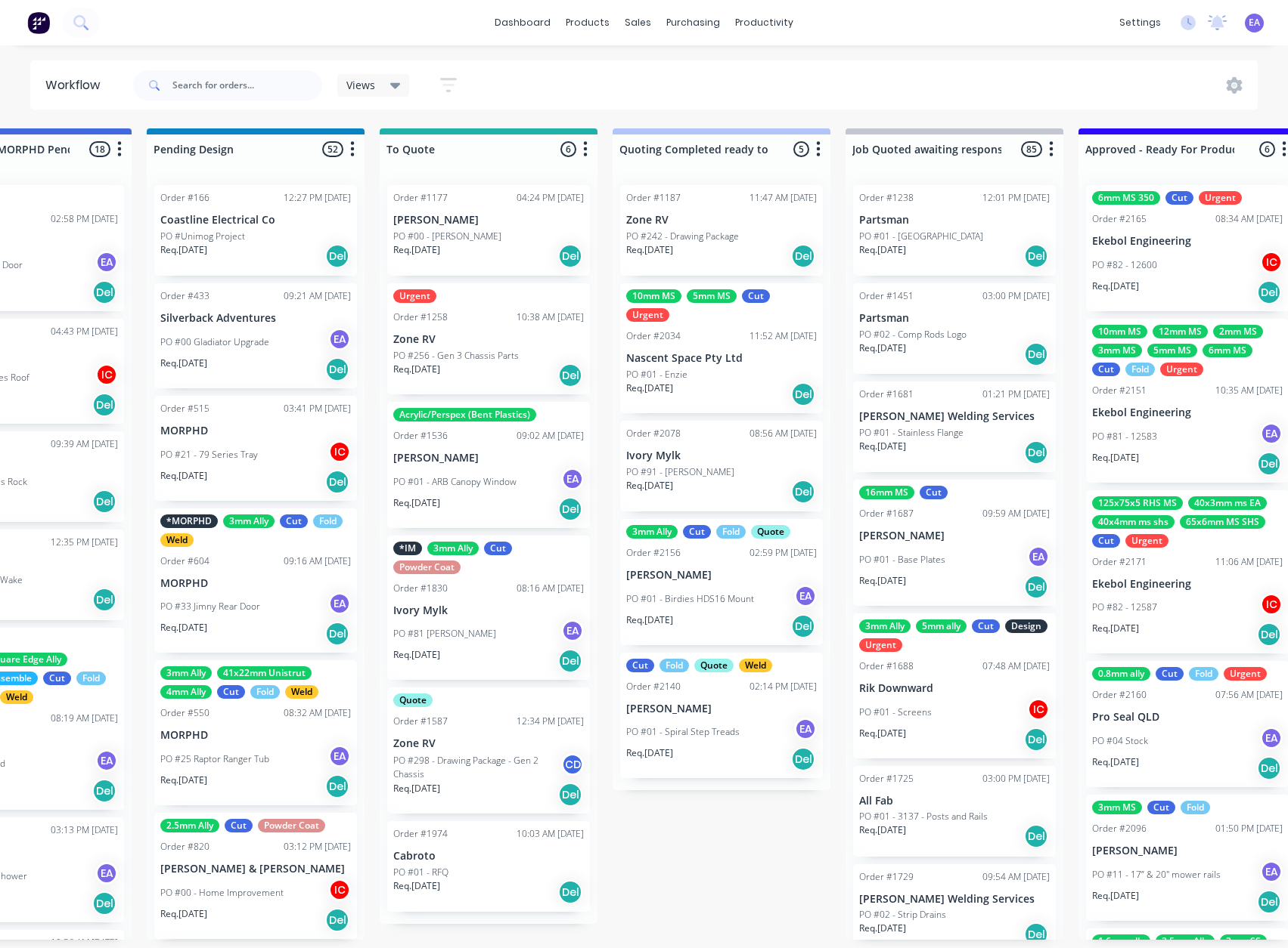
scroll to position [3, 868]
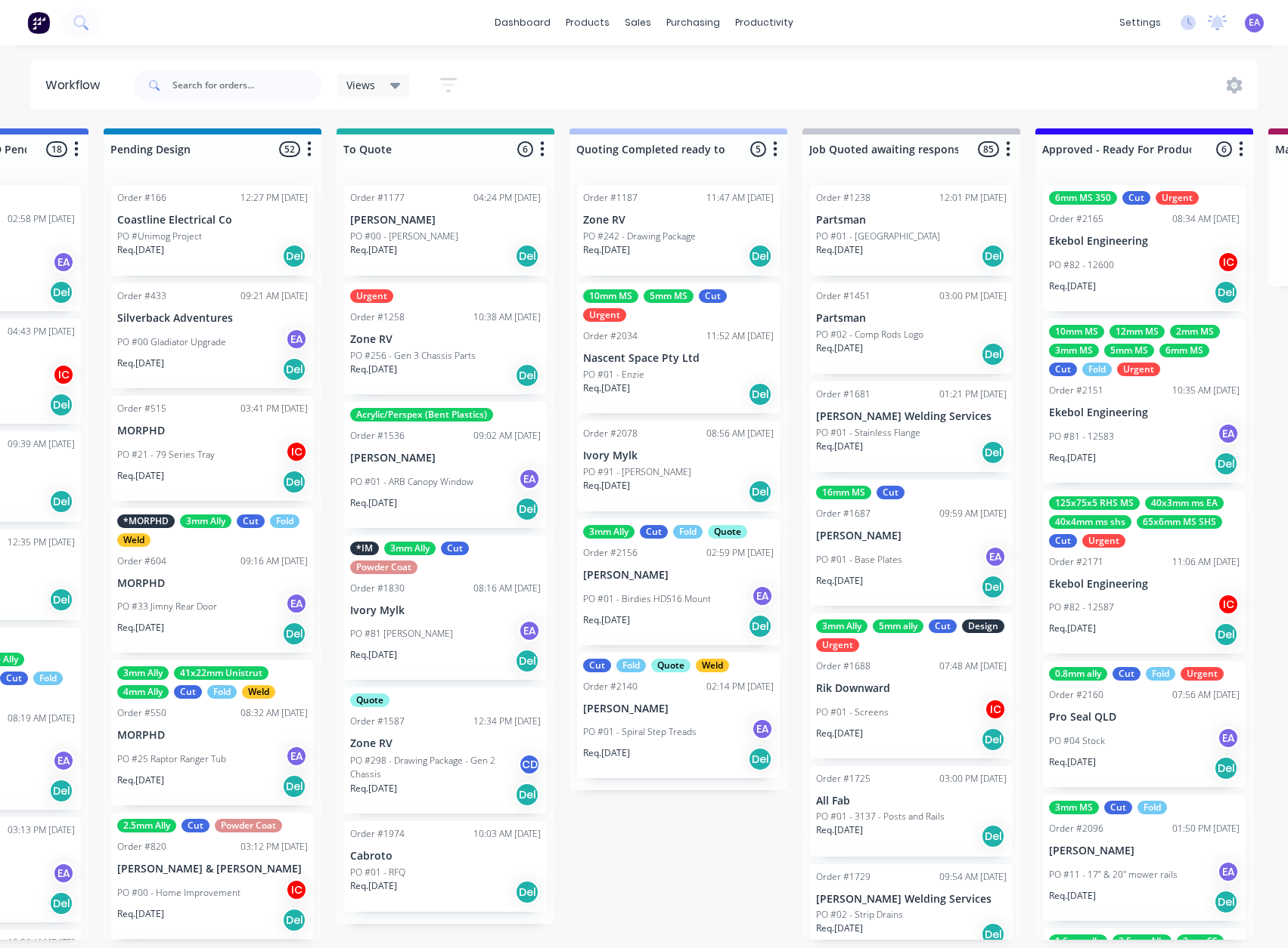
drag, startPoint x: 575, startPoint y: 900, endPoint x: 591, endPoint y: 900, distance: 16.0
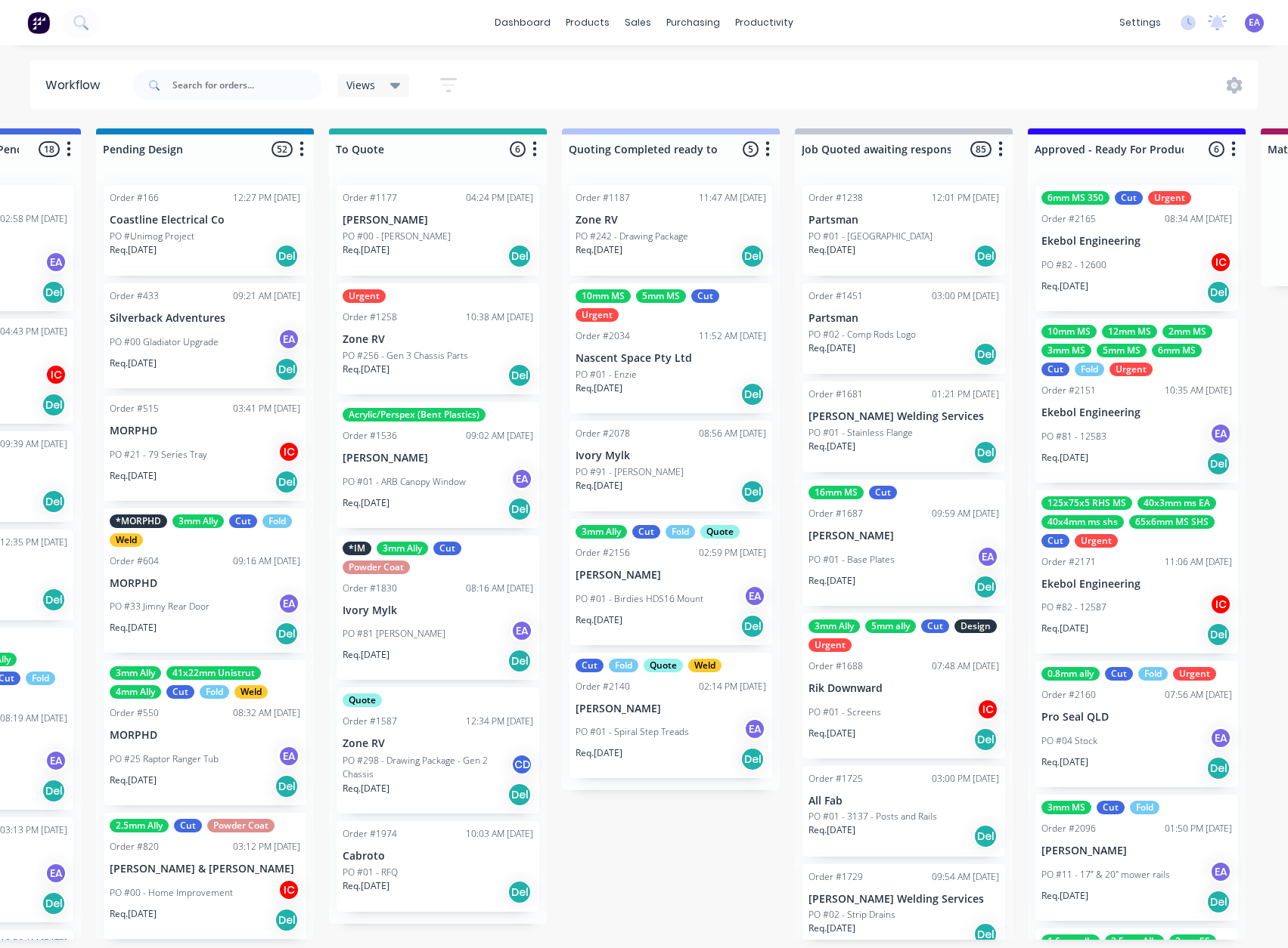
click at [653, 718] on div "PO #01 - Spiral Step Treads EA" at bounding box center [671, 732] width 191 height 29
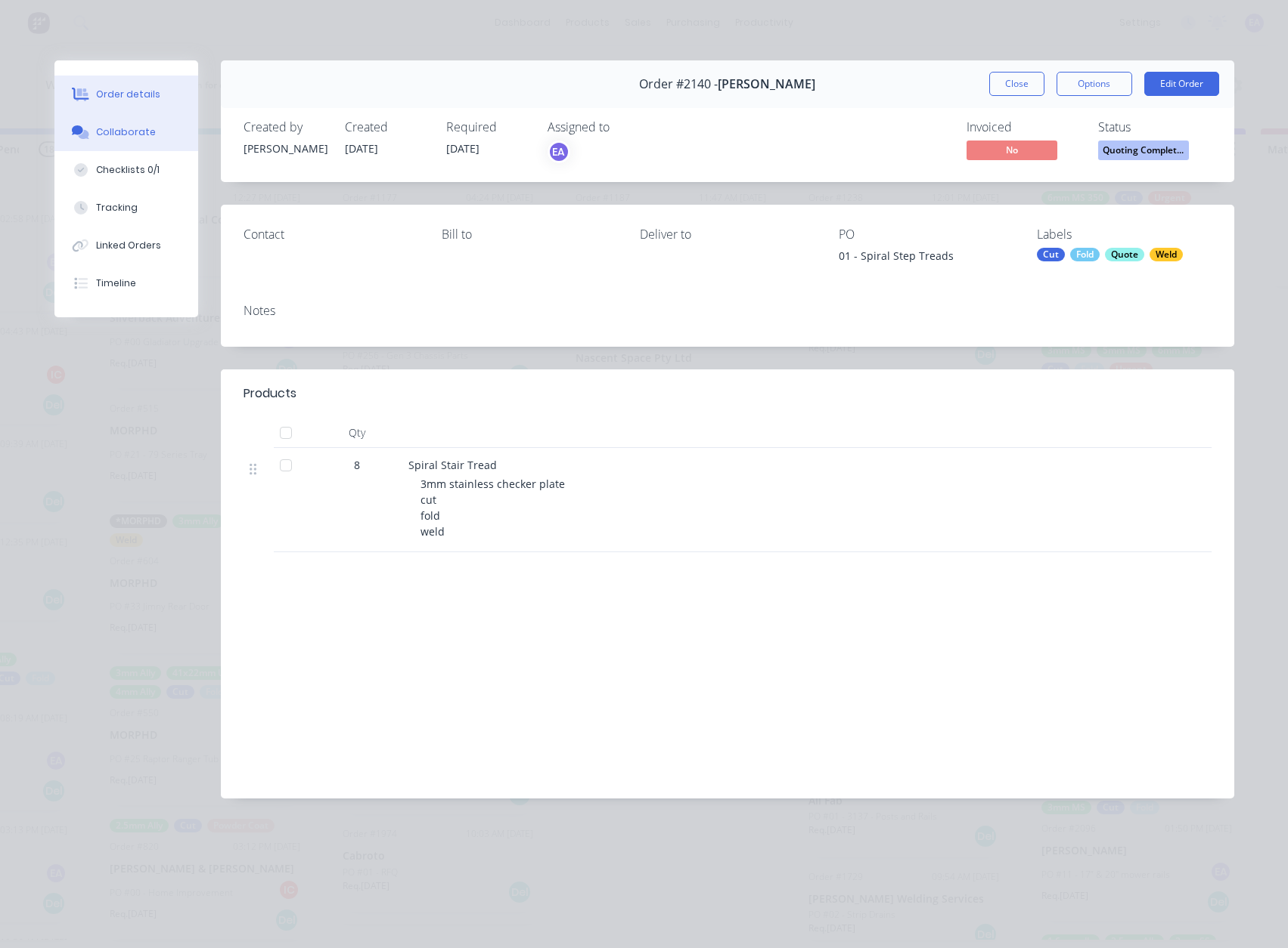
click at [117, 132] on div "Collaborate" at bounding box center [126, 132] width 60 height 14
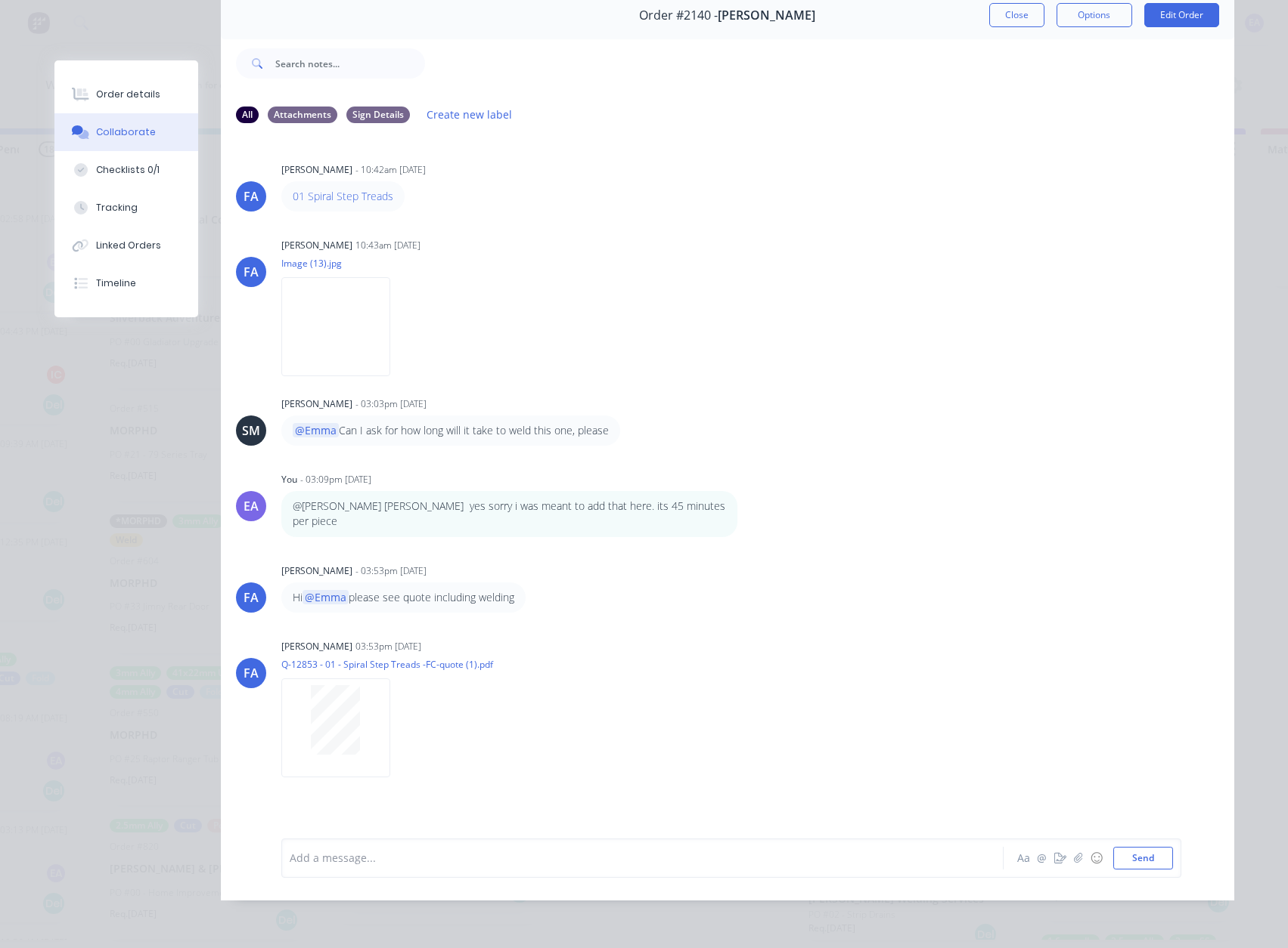
scroll to position [80, 0]
click at [365, 725] on div at bounding box center [336, 720] width 95 height 69
click at [413, 847] on div "Add a message..." at bounding box center [621, 858] width 662 height 22
click at [109, 79] on button "Order details" at bounding box center [126, 94] width 144 height 37
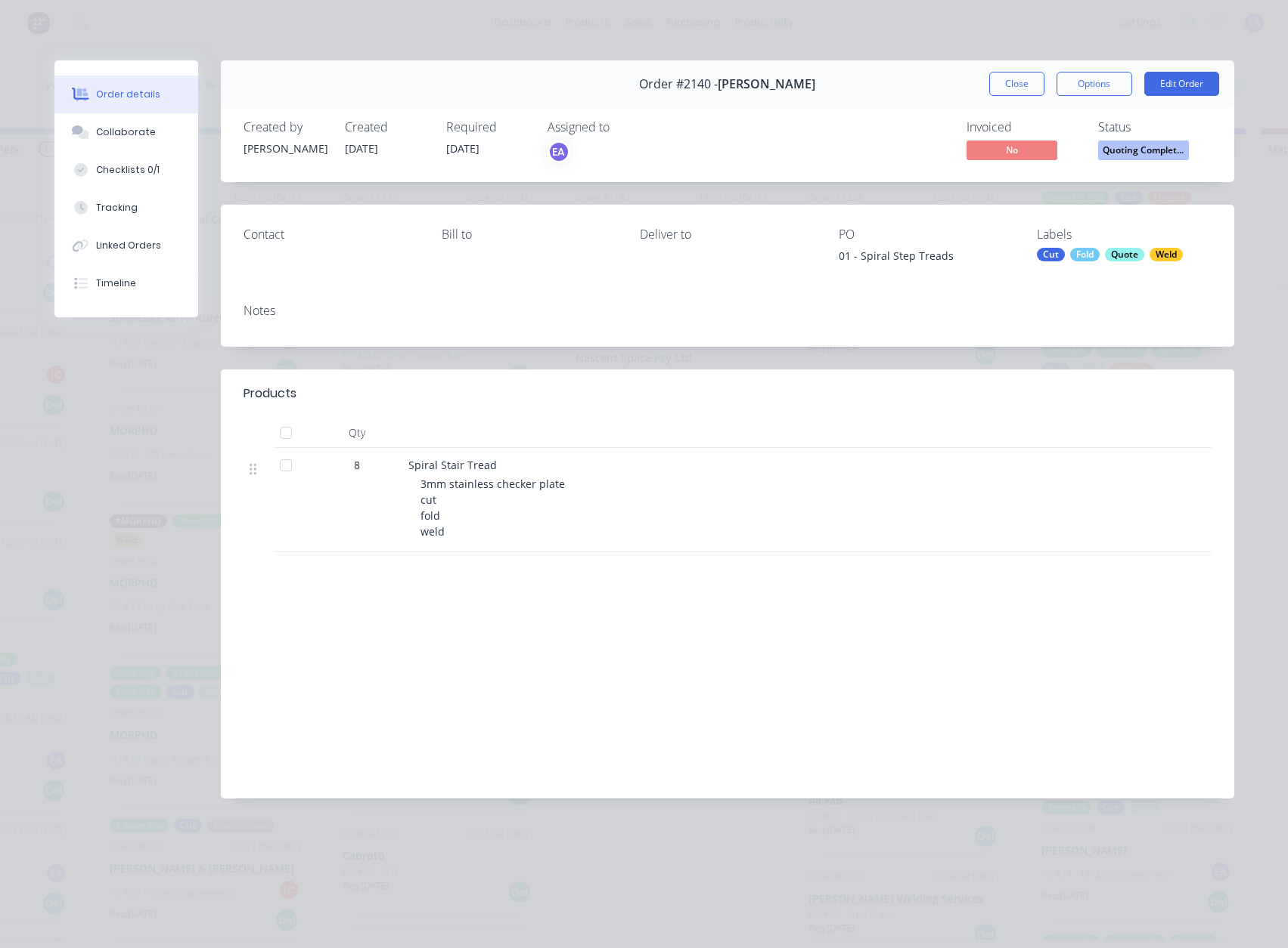
scroll to position [0, 0]
drag, startPoint x: 1011, startPoint y: 82, endPoint x: 760, endPoint y: 395, distance: 401.2
click at [1011, 82] on button "Close" at bounding box center [1016, 84] width 55 height 24
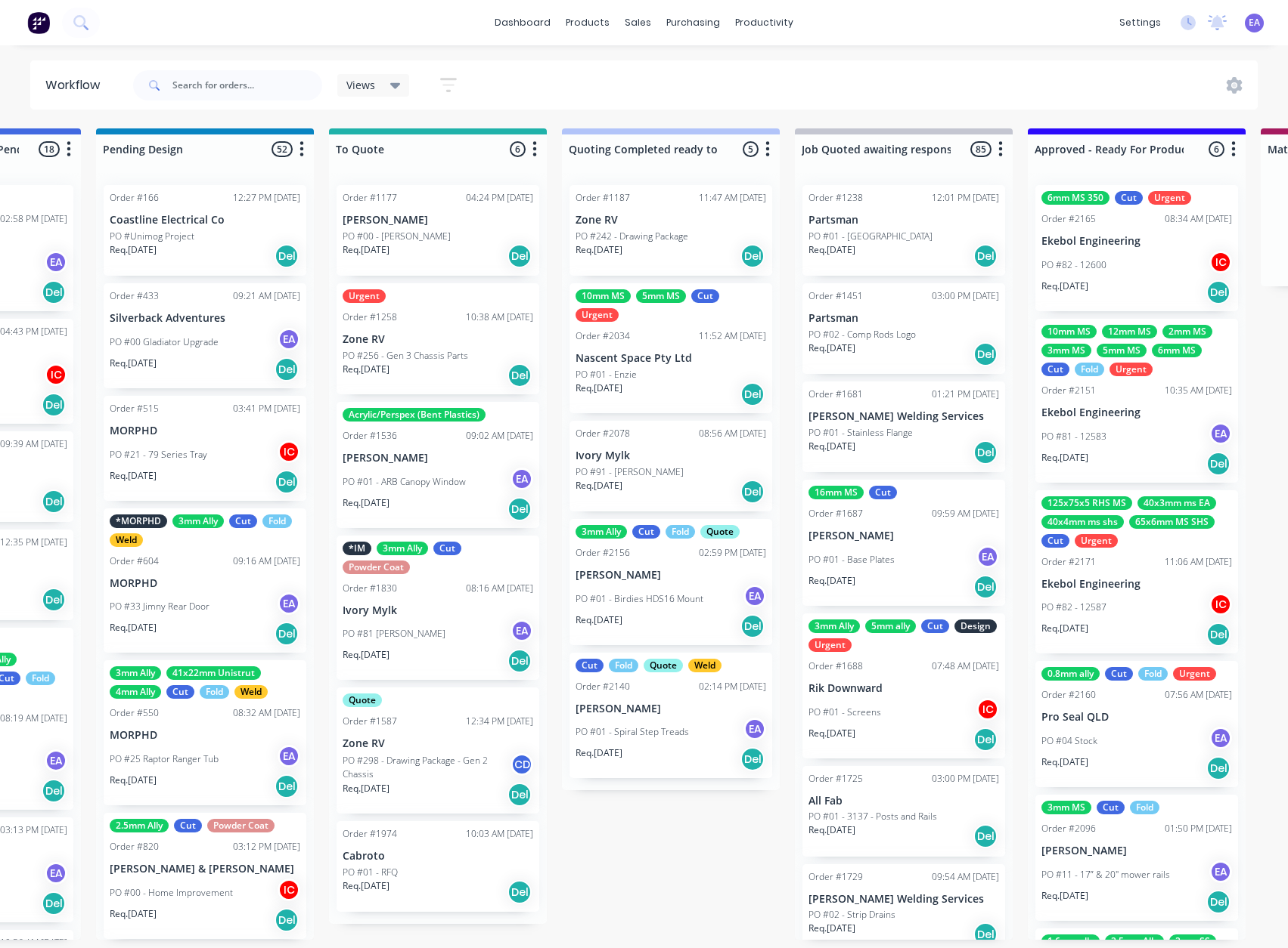
click at [693, 569] on p "[PERSON_NAME]" at bounding box center [671, 576] width 191 height 13
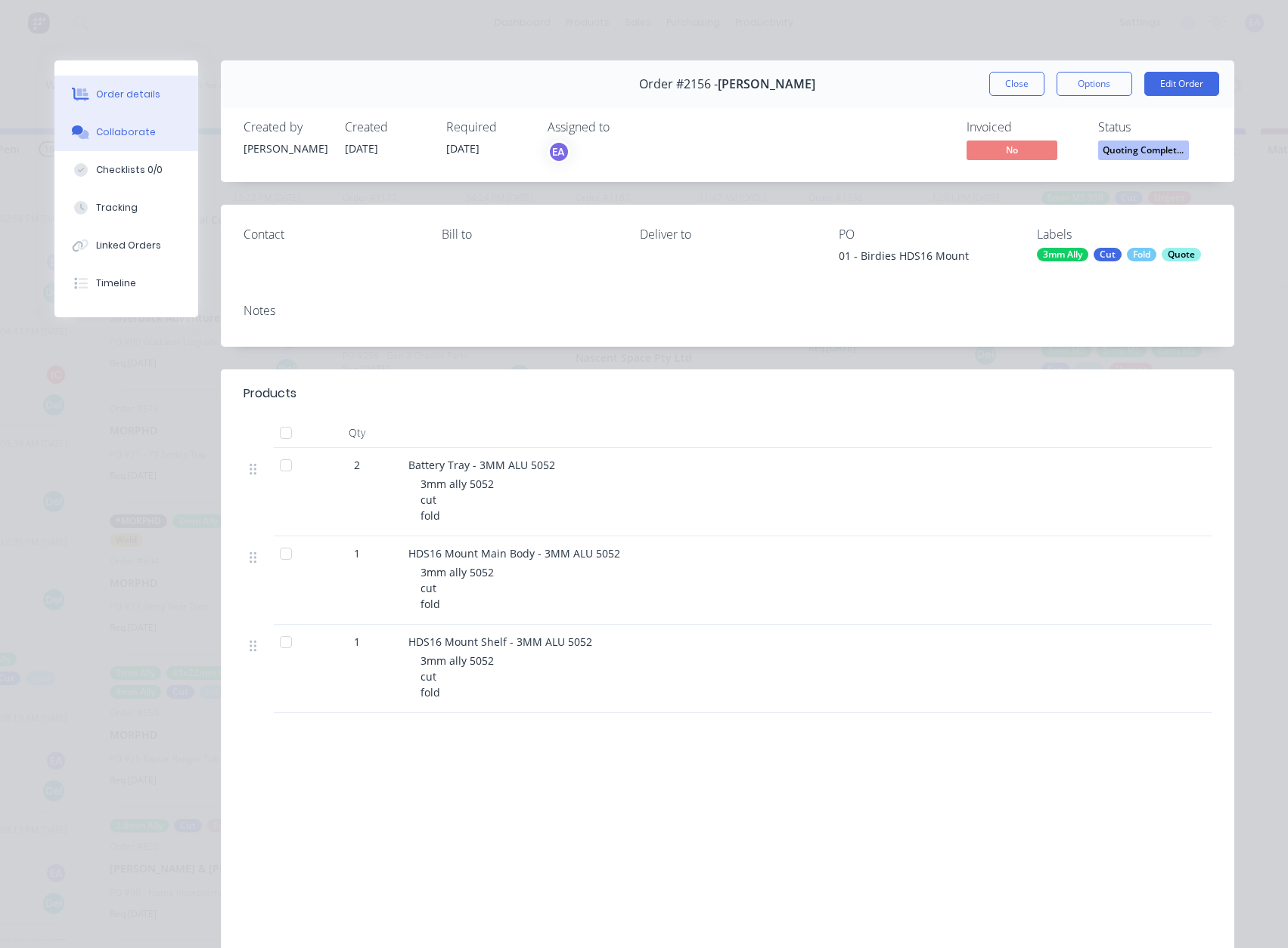
click at [128, 140] on button "Collaborate" at bounding box center [126, 132] width 144 height 37
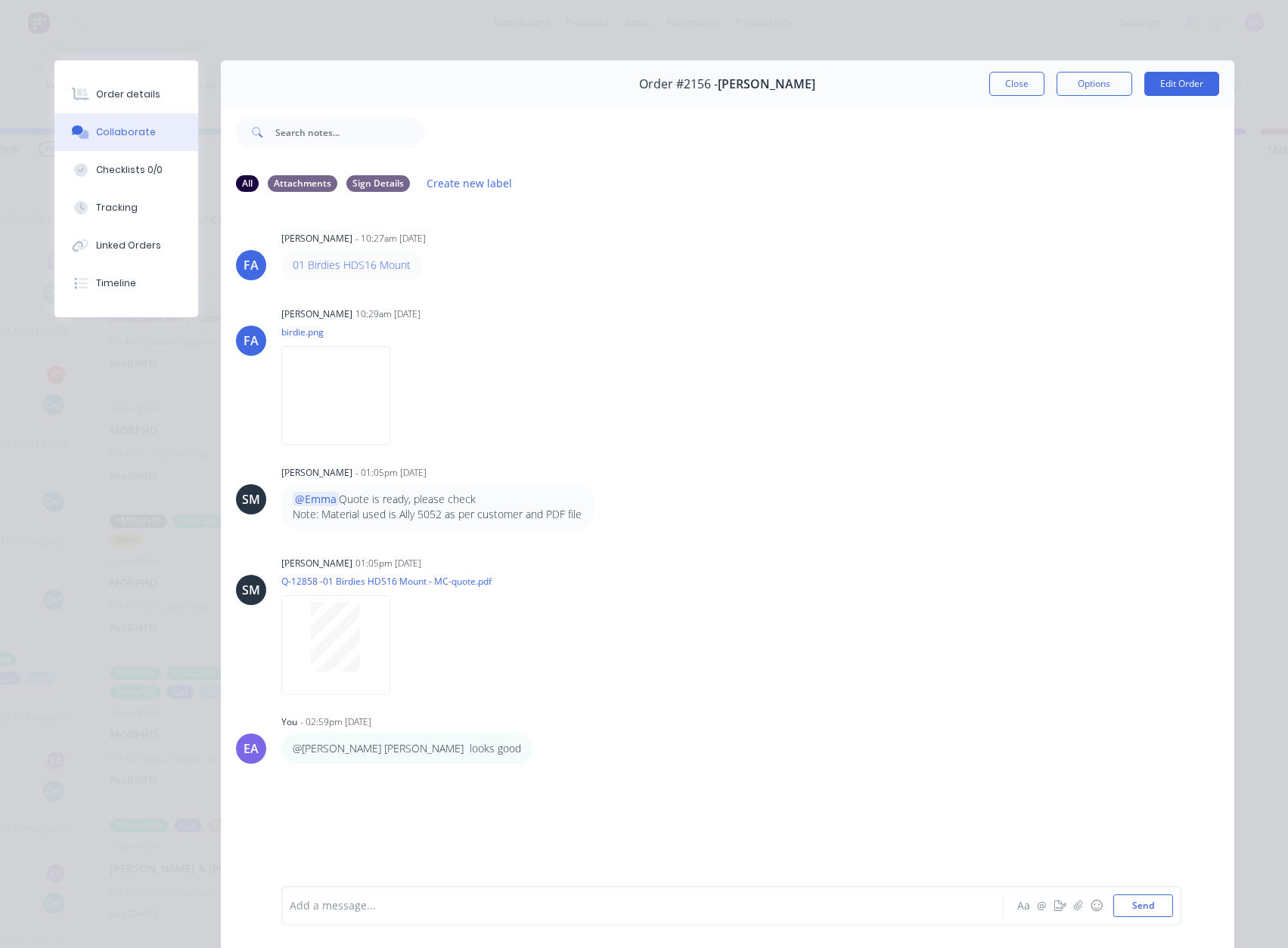
drag, startPoint x: 730, startPoint y: 783, endPoint x: 725, endPoint y: 776, distance: 8.6
click at [730, 783] on div "[PERSON_NAME] [PERSON_NAME] - 10:27am [DATE] 01 Birdies HDS16 Mount [PERSON_NAM…" at bounding box center [727, 544] width 1013 height 680
drag, startPoint x: 1011, startPoint y: 94, endPoint x: 1000, endPoint y: 226, distance: 132.5
click at [1011, 93] on button "Close" at bounding box center [1016, 84] width 55 height 24
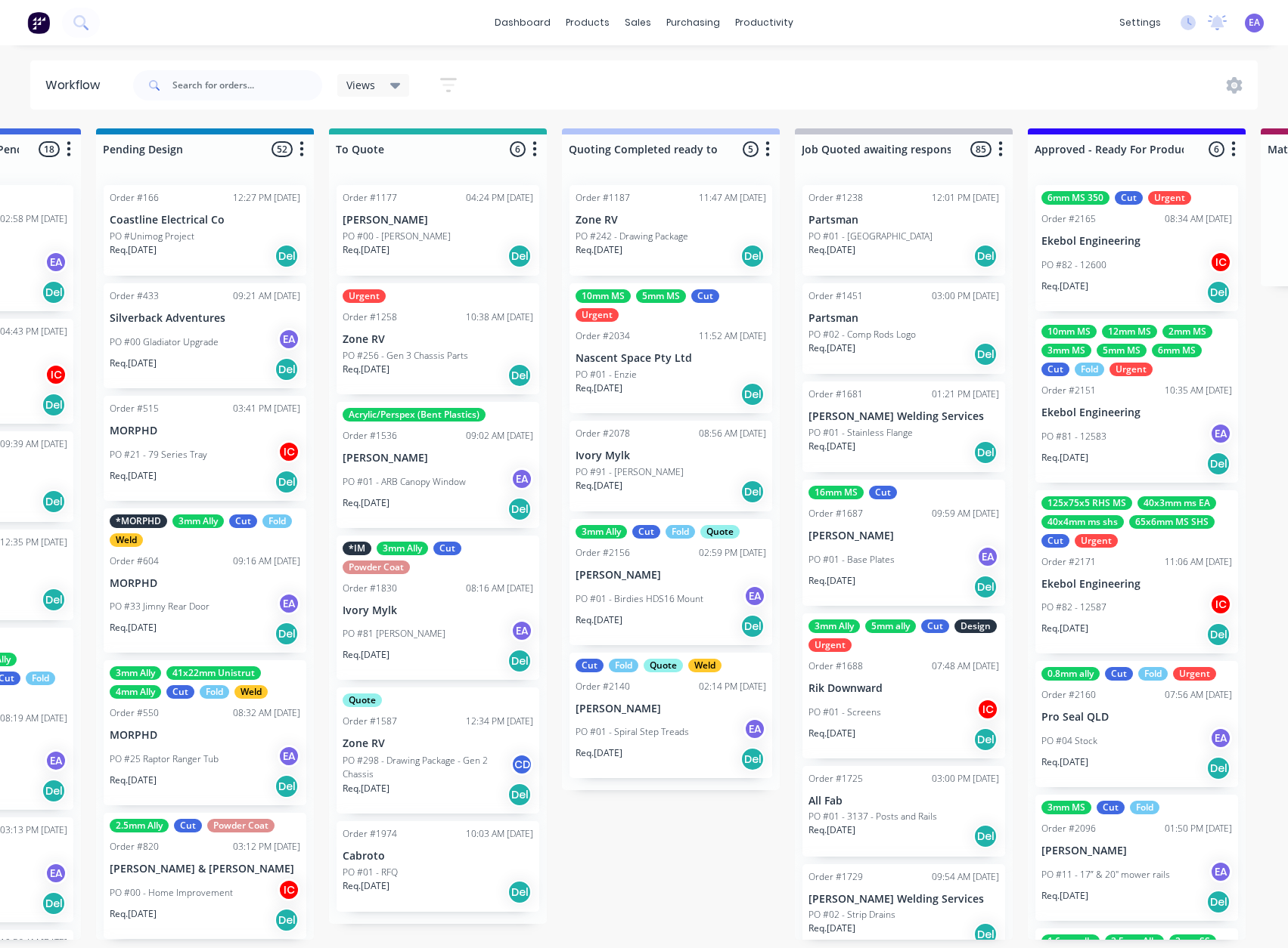
click at [699, 337] on div "11:52 AM [DATE]" at bounding box center [732, 336] width 67 height 14
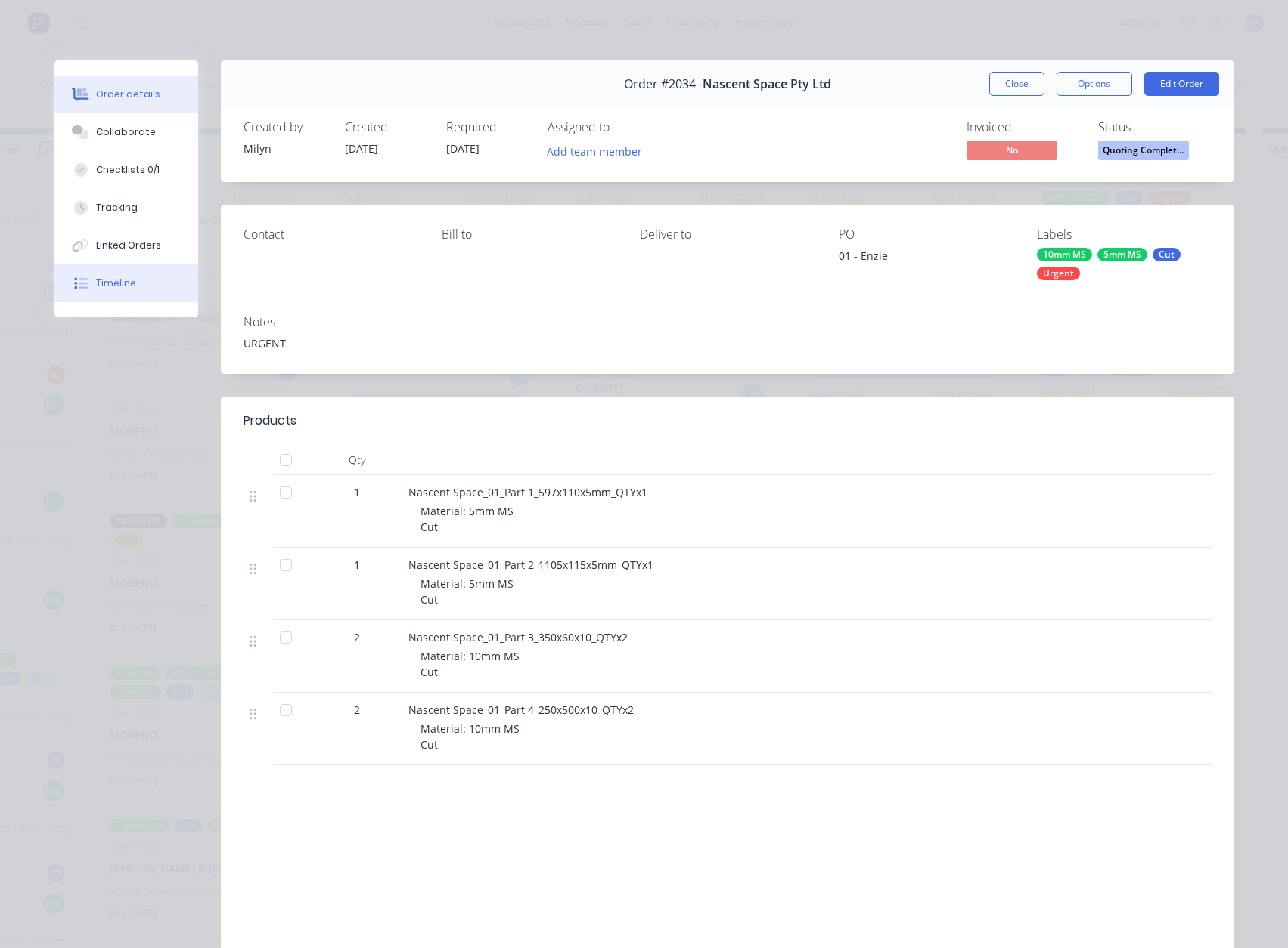
click at [132, 278] on button "Timeline" at bounding box center [126, 283] width 144 height 37
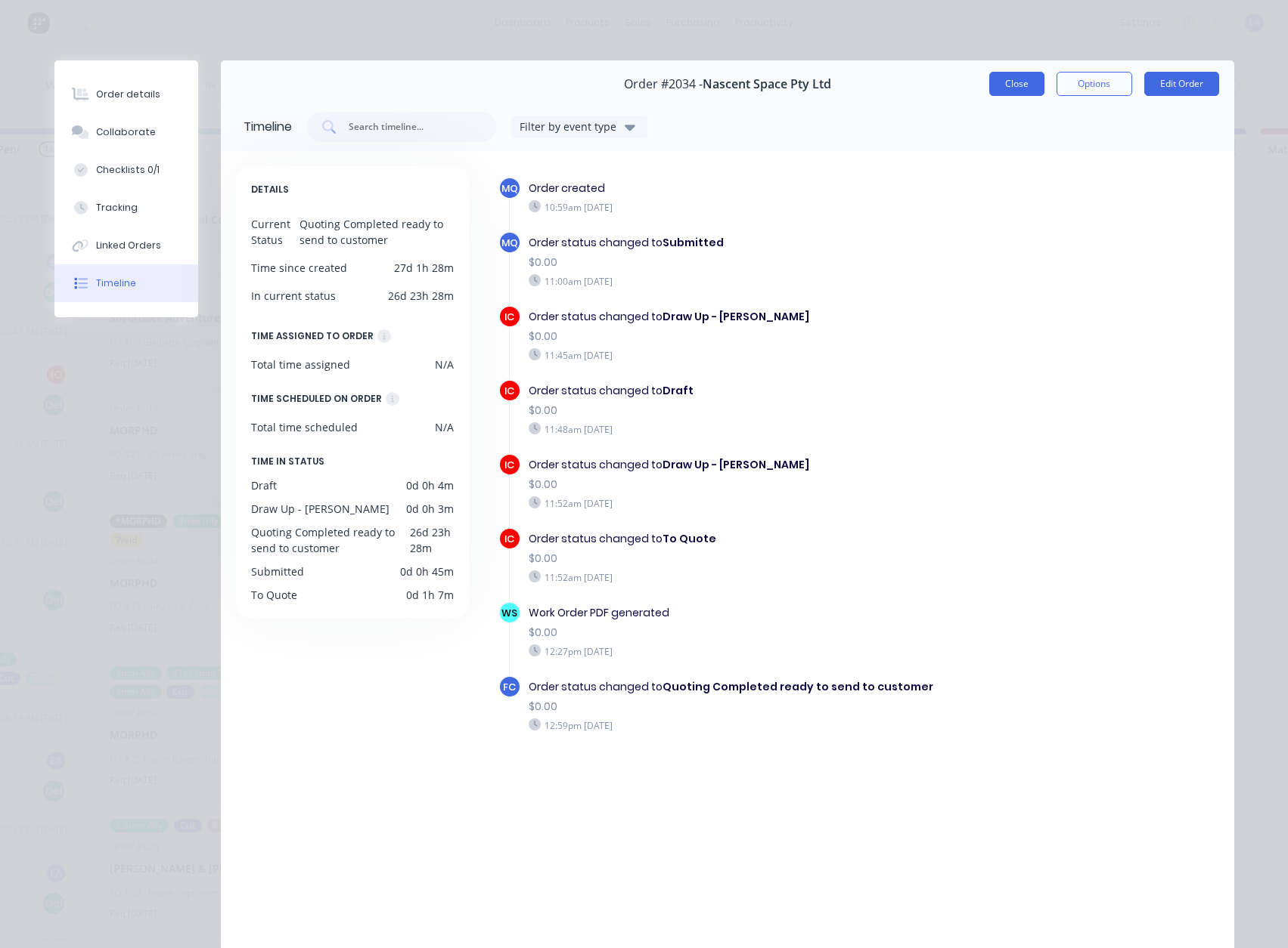
click at [1006, 91] on button "Close" at bounding box center [1016, 84] width 55 height 24
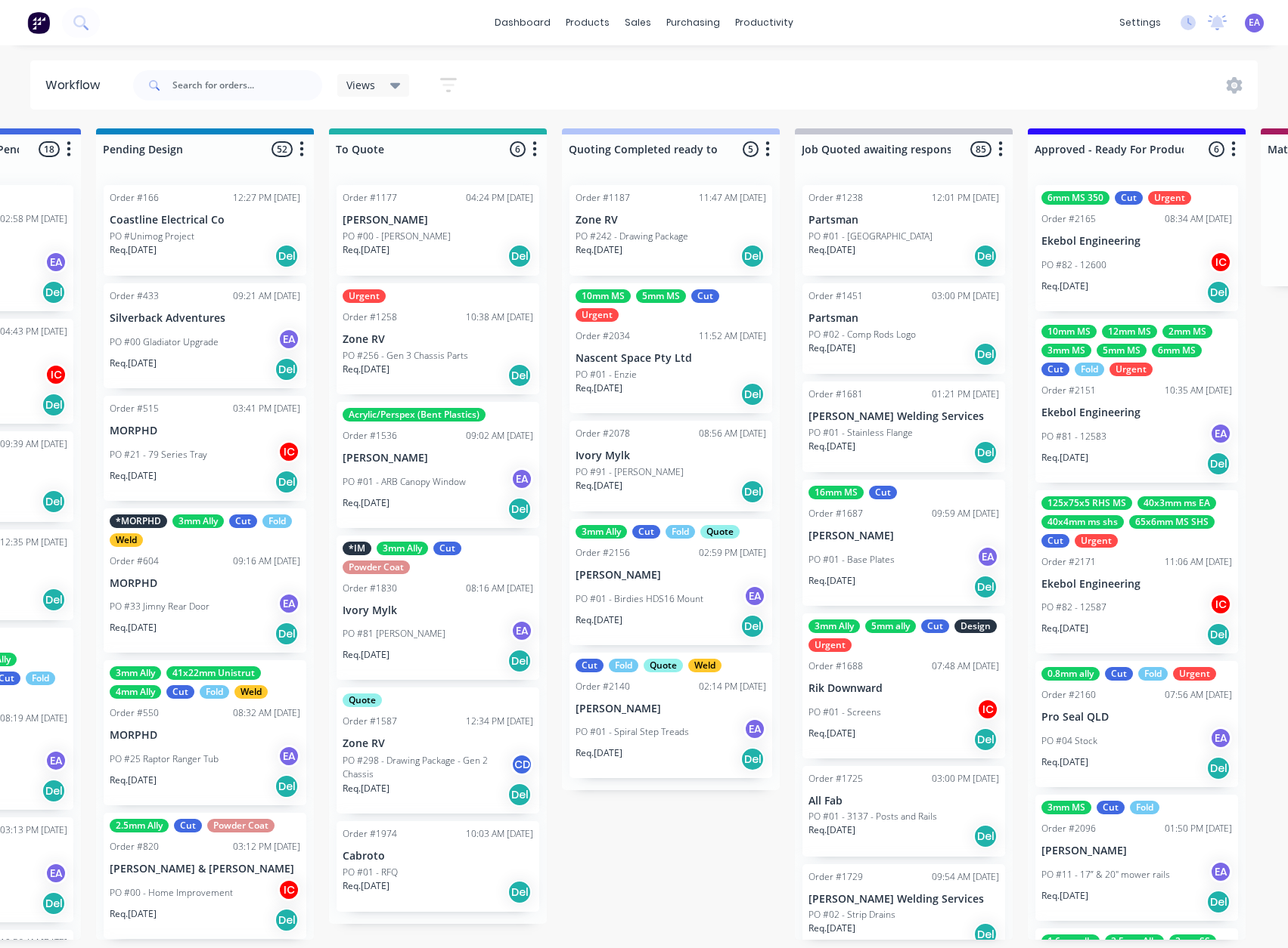
click at [458, 243] on div "Req. [DATE] Del" at bounding box center [438, 255] width 191 height 25
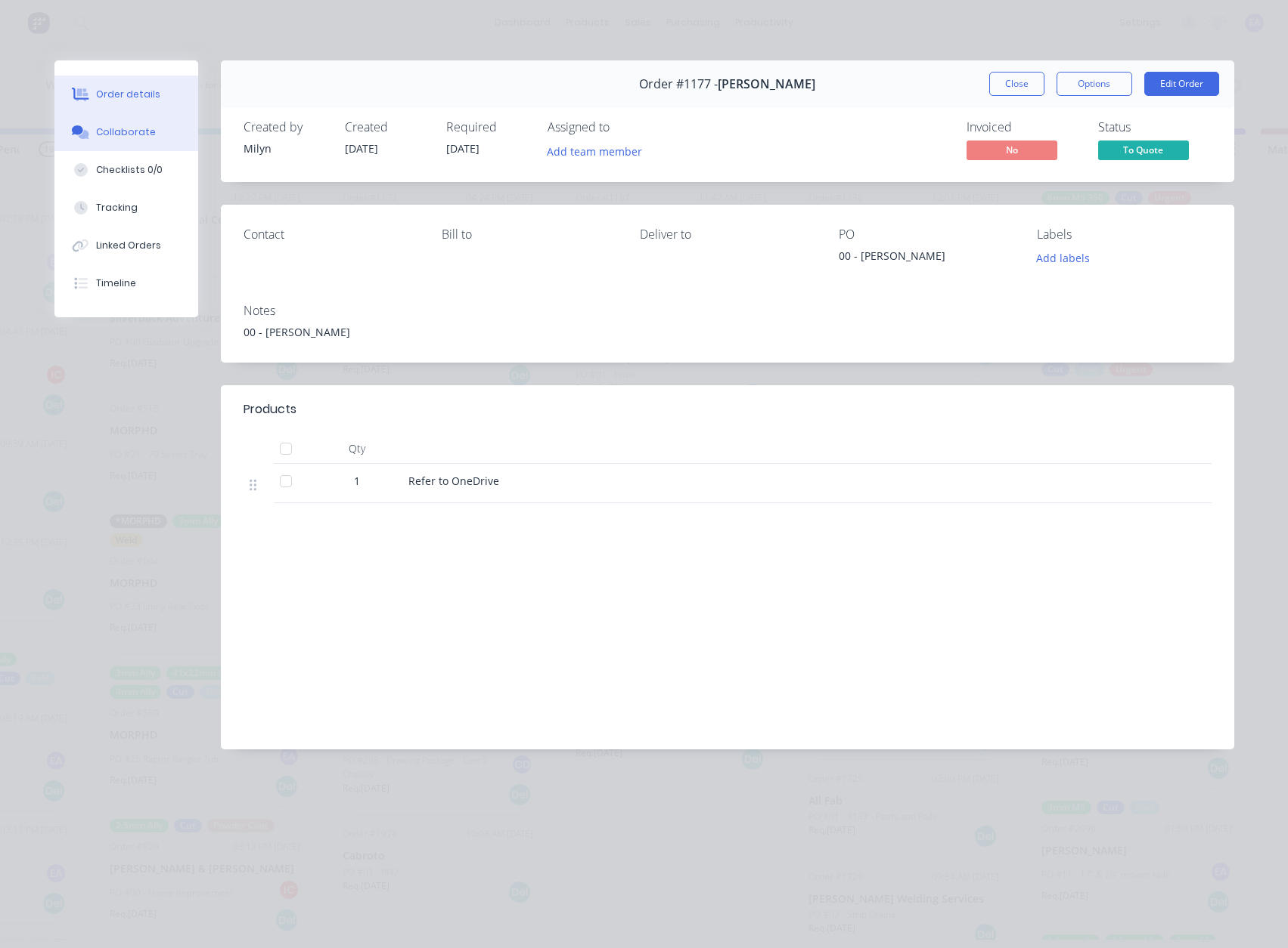
click at [145, 140] on button "Collaborate" at bounding box center [126, 132] width 144 height 37
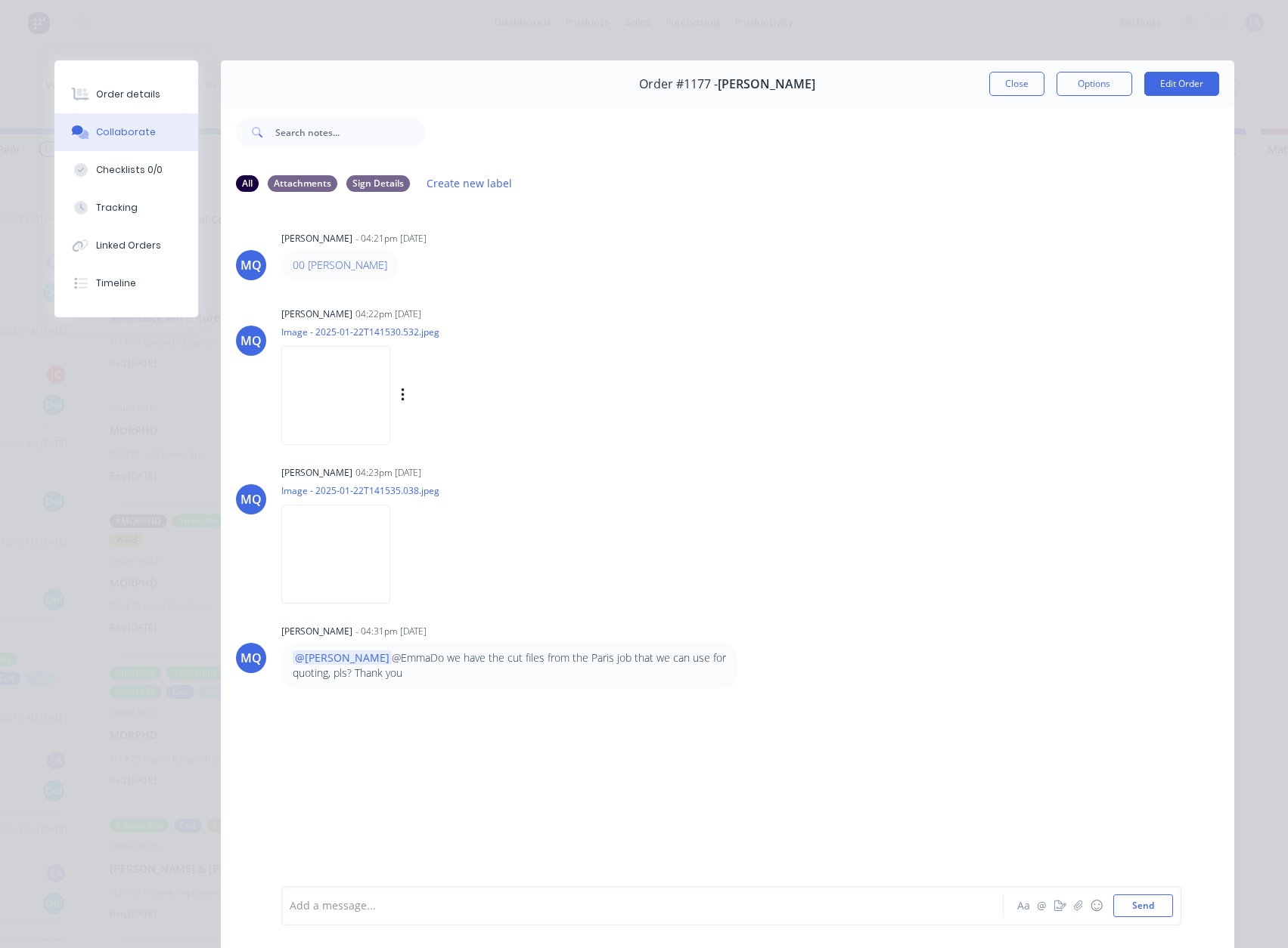
click at [370, 377] on img at bounding box center [336, 395] width 109 height 99
click at [336, 569] on img at bounding box center [336, 554] width 109 height 99
click at [135, 103] on button "Order details" at bounding box center [126, 94] width 144 height 37
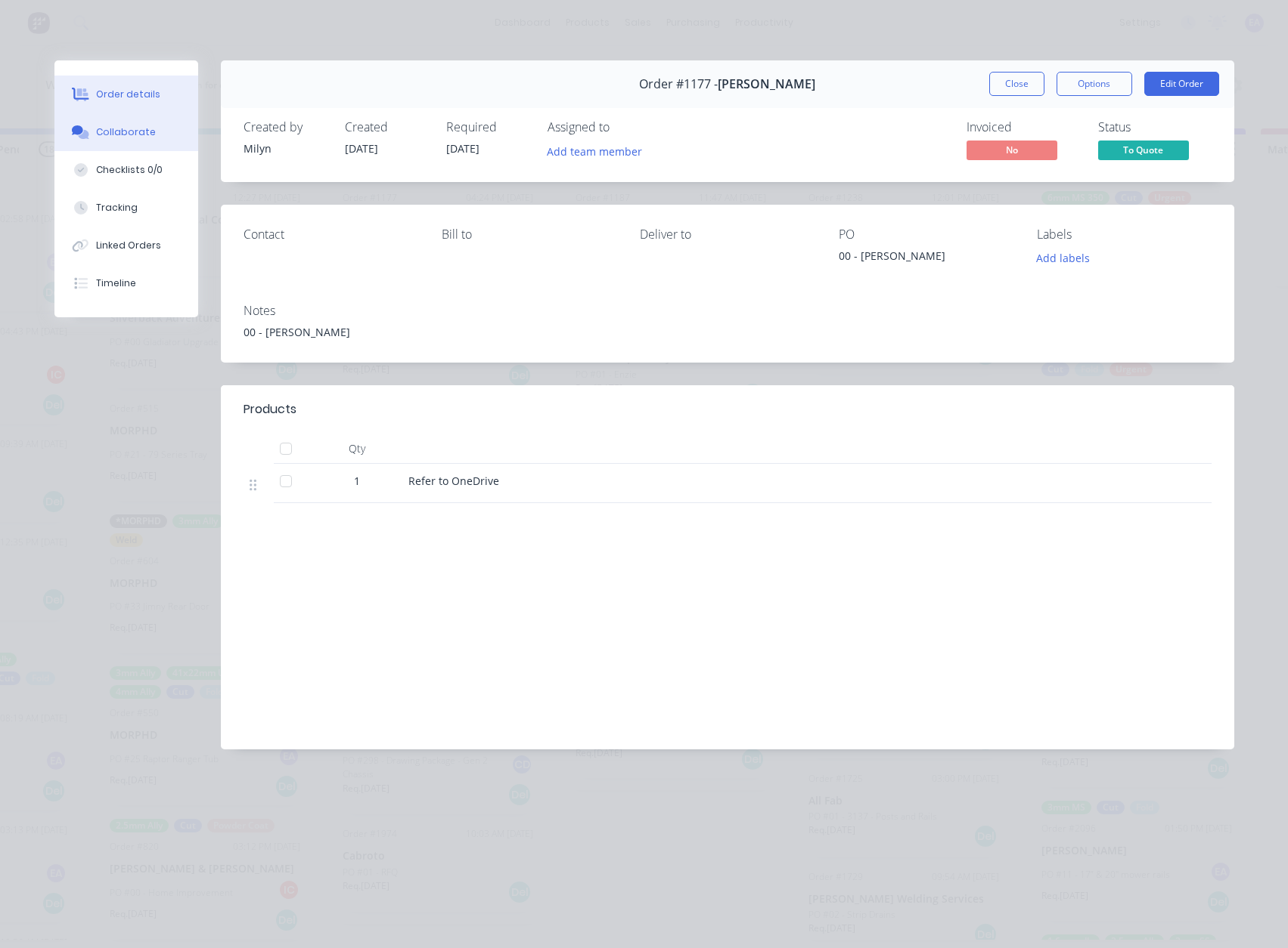
click at [114, 136] on div "Collaborate" at bounding box center [126, 132] width 60 height 14
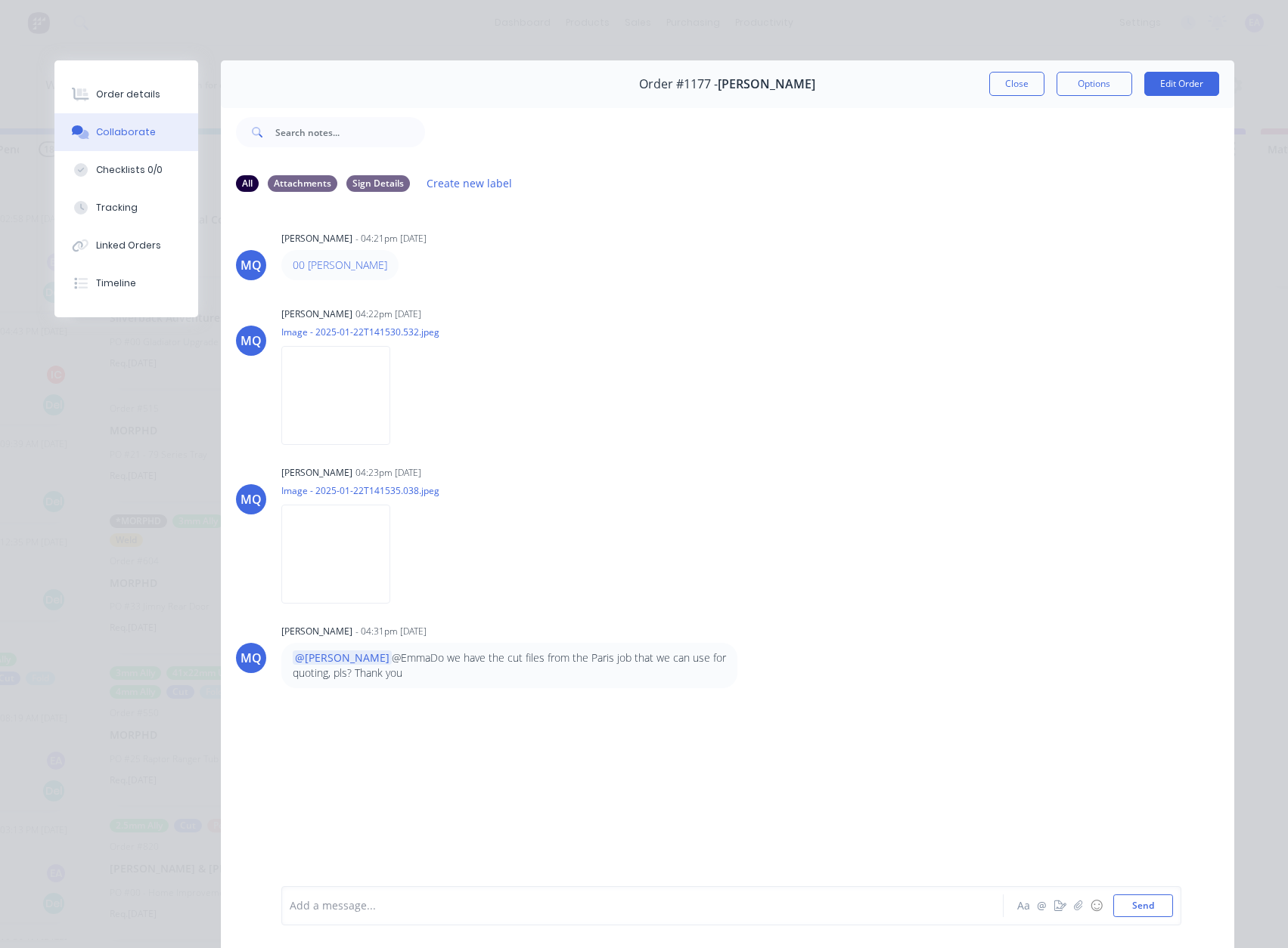
click at [363, 654] on p "@[PERSON_NAME] @EmmaDo we have the cut files from the Paris job that we can use…" at bounding box center [509, 666] width 433 height 31
click at [154, 106] on button "Order details" at bounding box center [126, 94] width 144 height 37
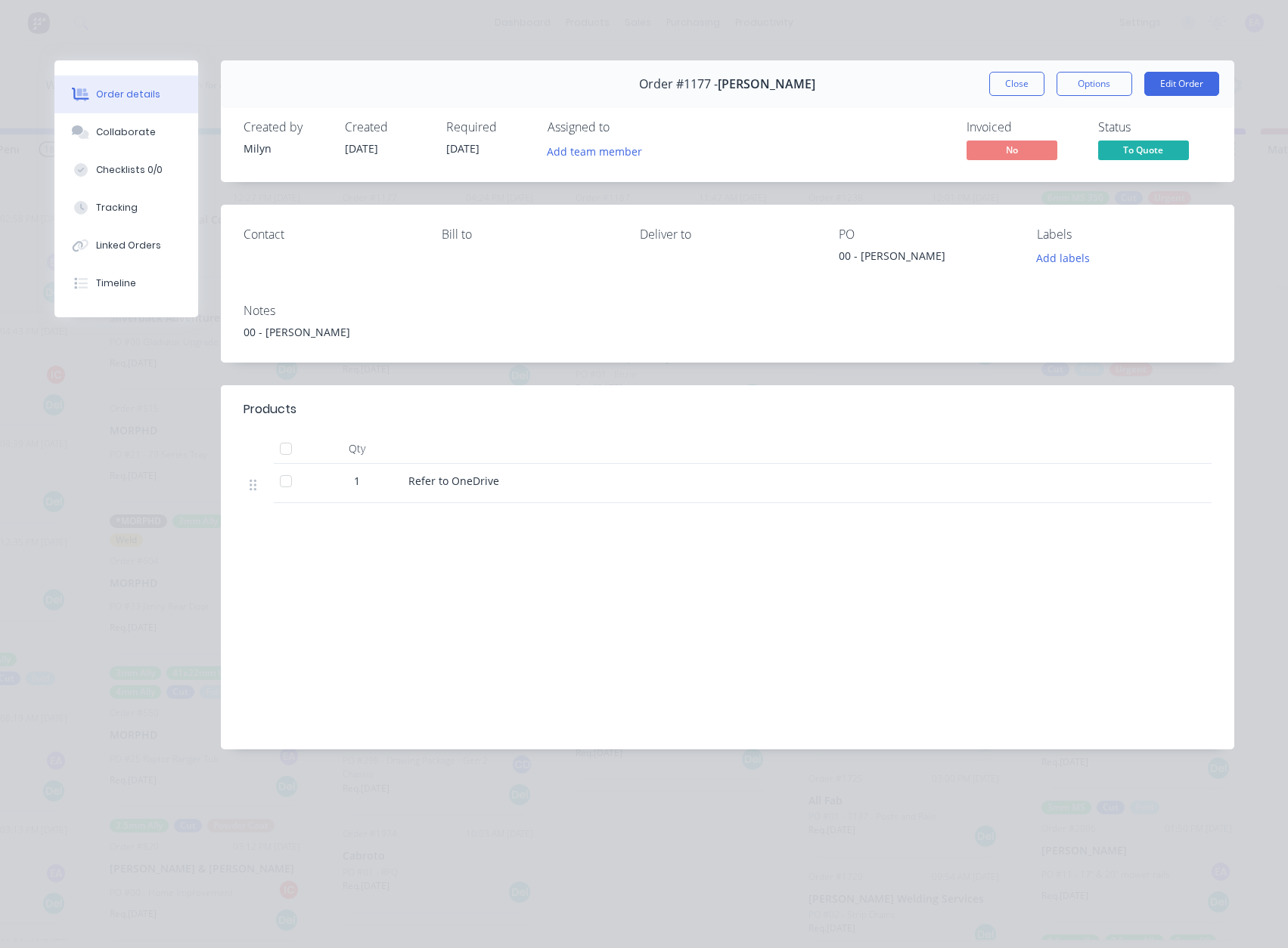
click at [1150, 148] on span "To Quote" at bounding box center [1143, 150] width 91 height 19
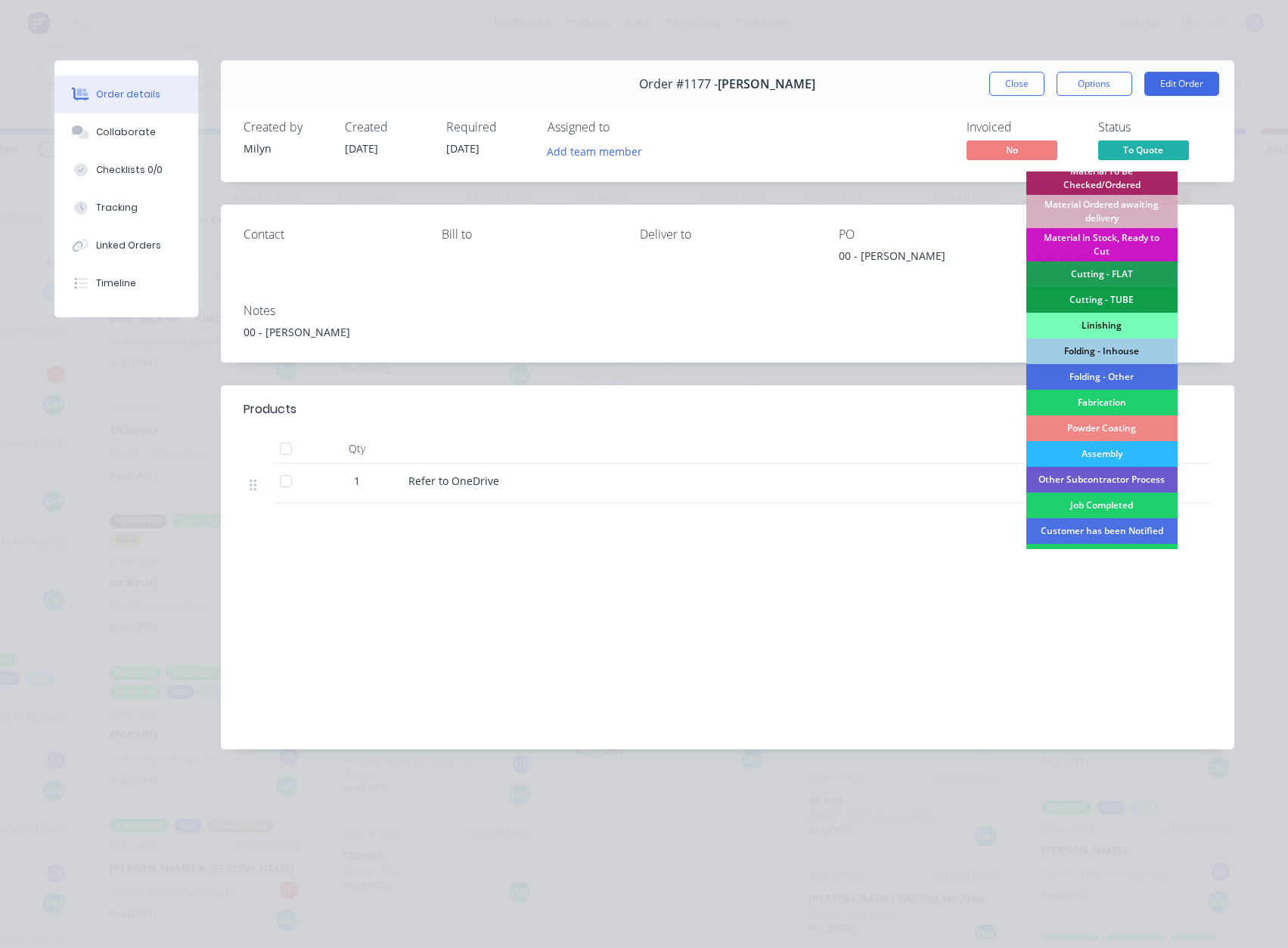
scroll to position [343, 0]
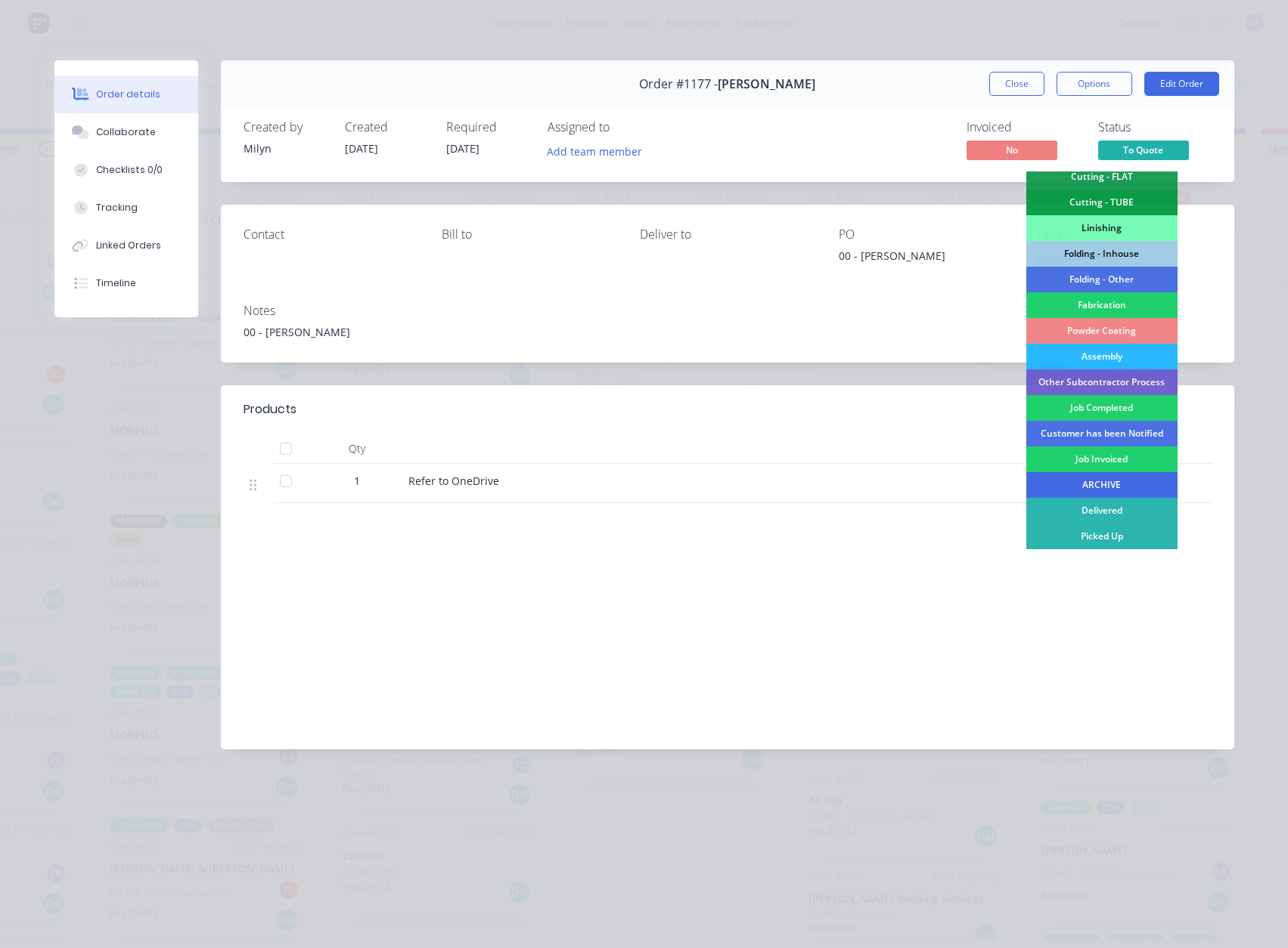
click at [1110, 485] on div "ARCHIVE" at bounding box center [1102, 484] width 152 height 25
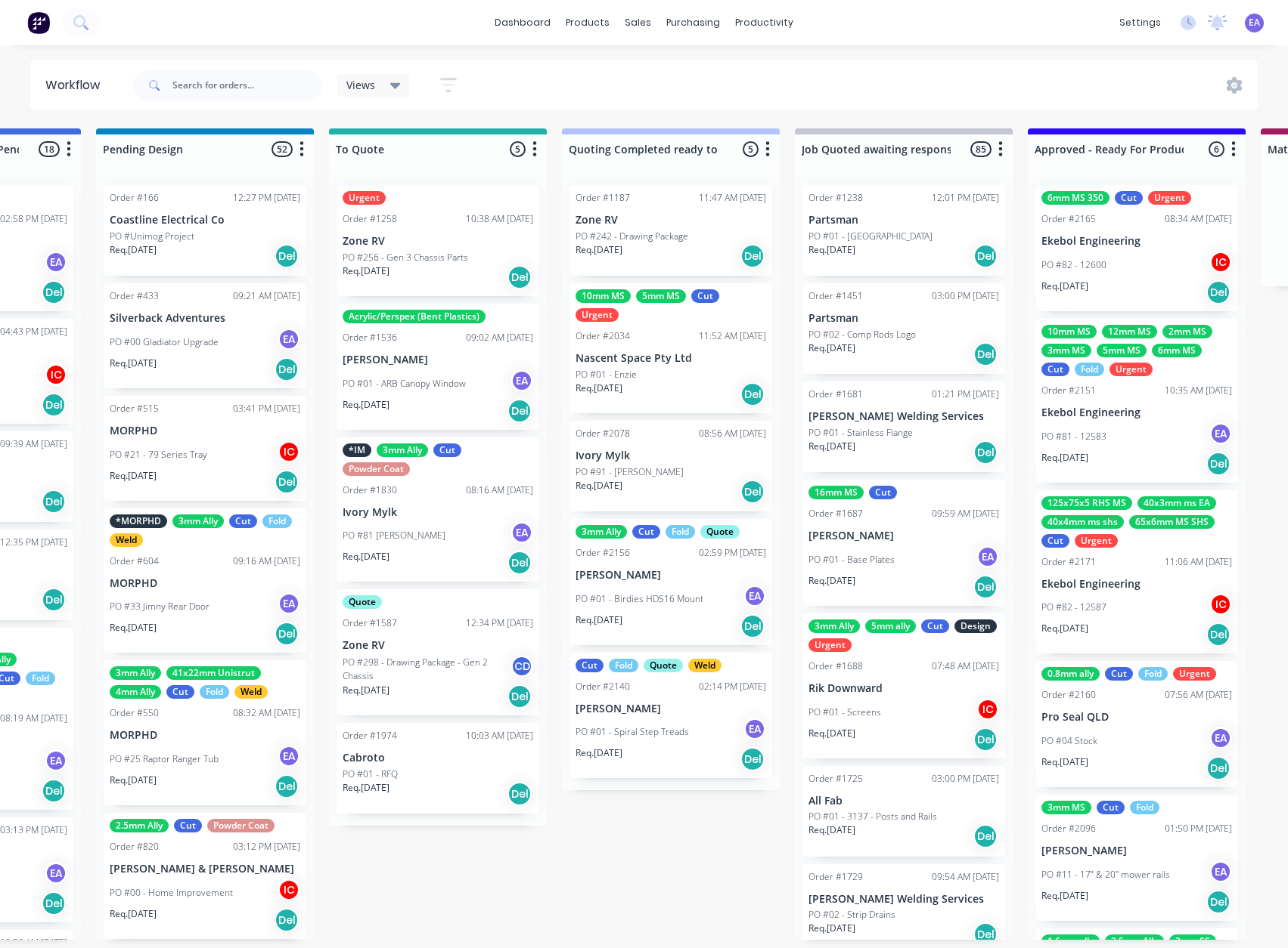
click at [469, 377] on div "PO #01 - ARB Canopy Window EA" at bounding box center [438, 383] width 191 height 29
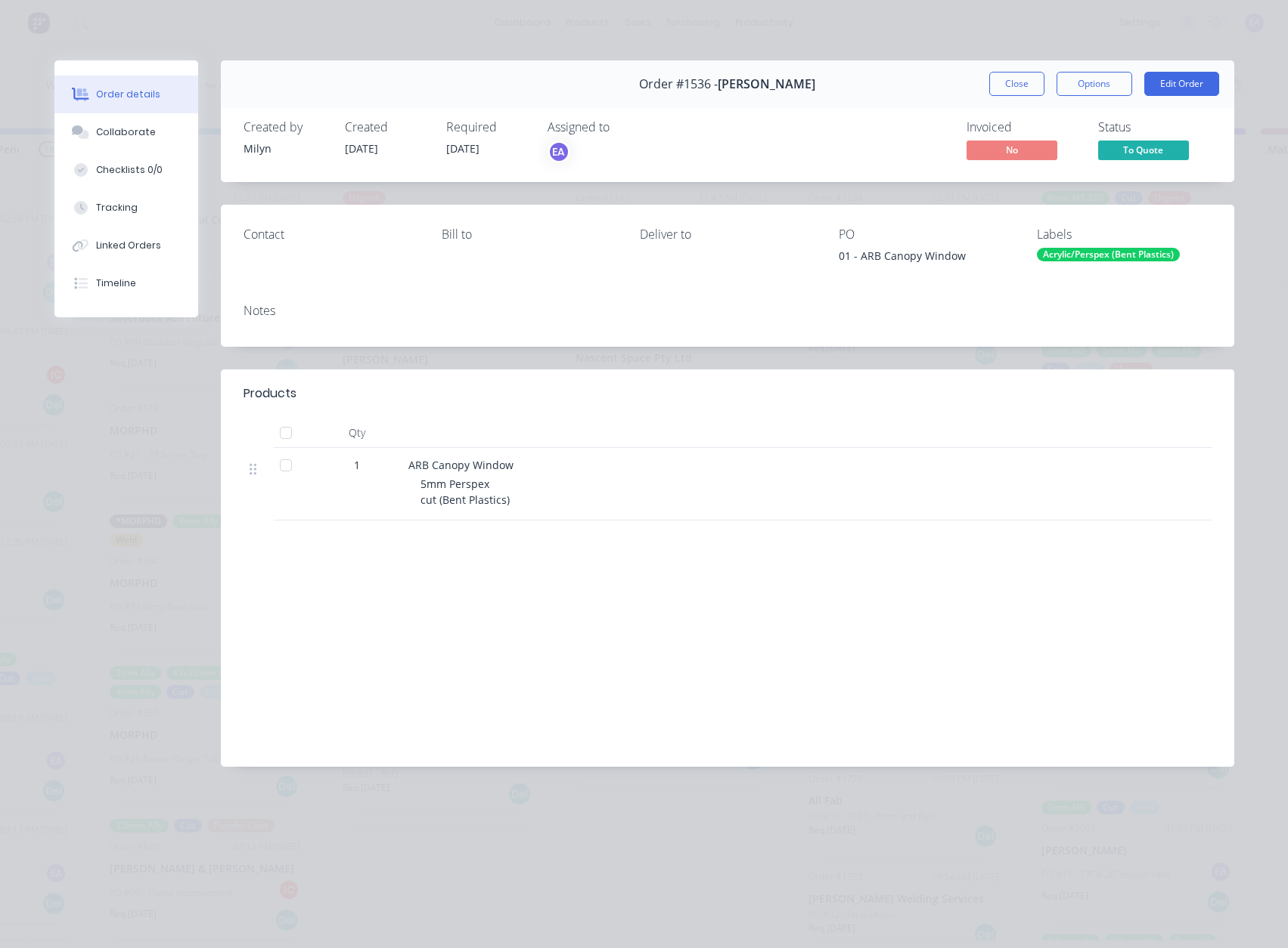
click at [1160, 152] on span "To Quote" at bounding box center [1143, 150] width 91 height 19
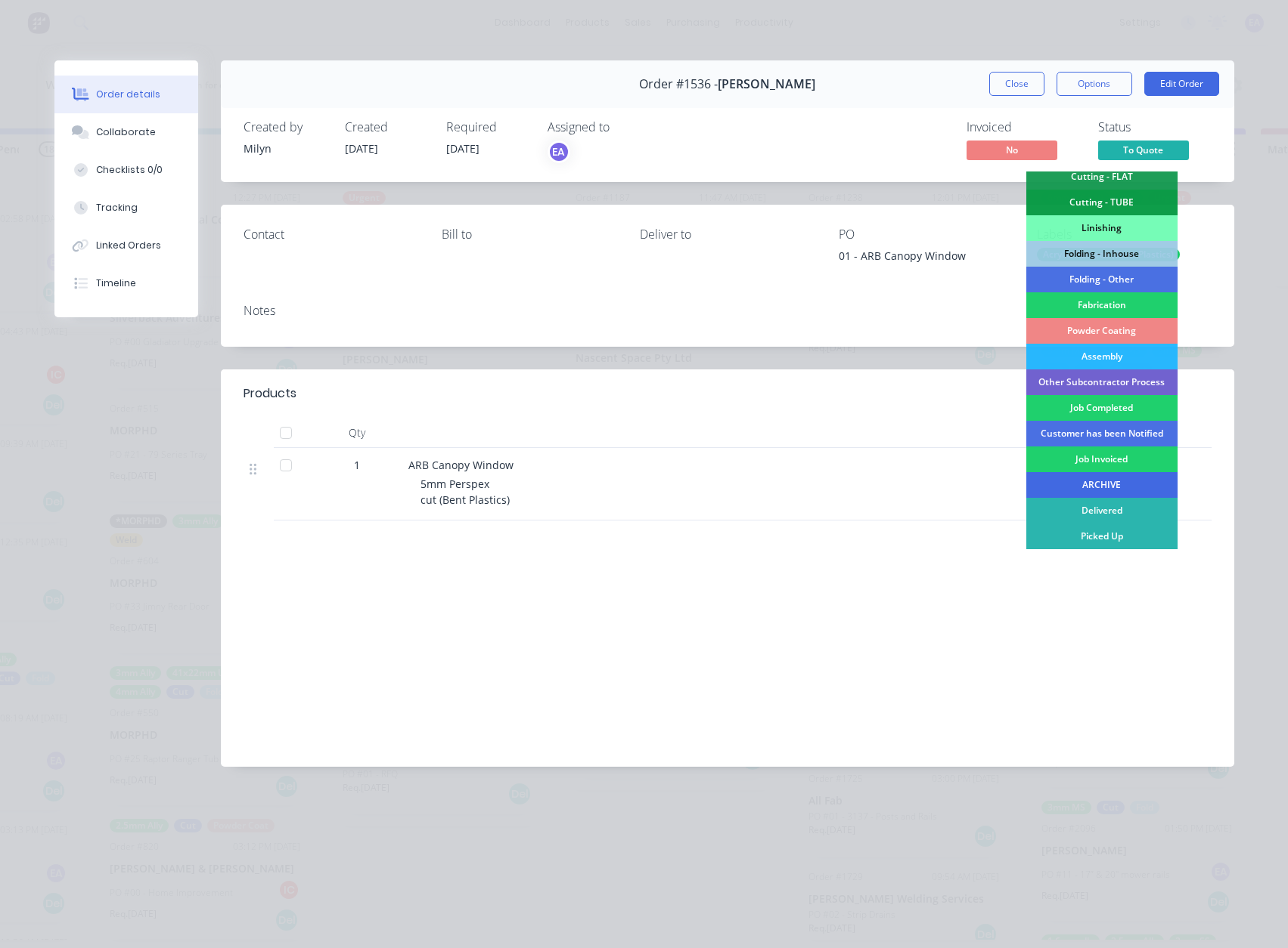
click at [1107, 481] on div "ARCHIVE" at bounding box center [1102, 484] width 152 height 25
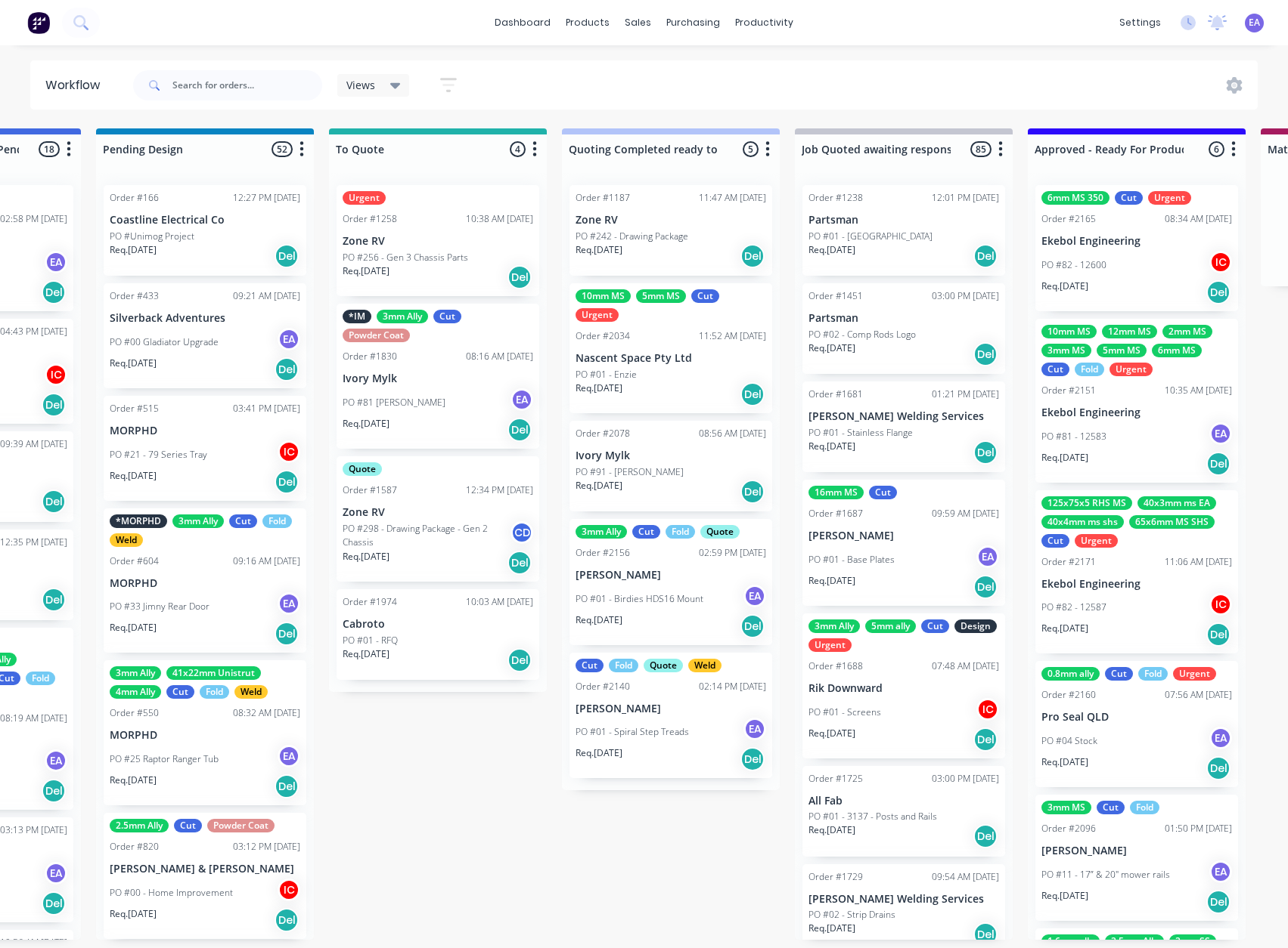
click at [453, 381] on p "Ivory Mylk" at bounding box center [438, 379] width 191 height 13
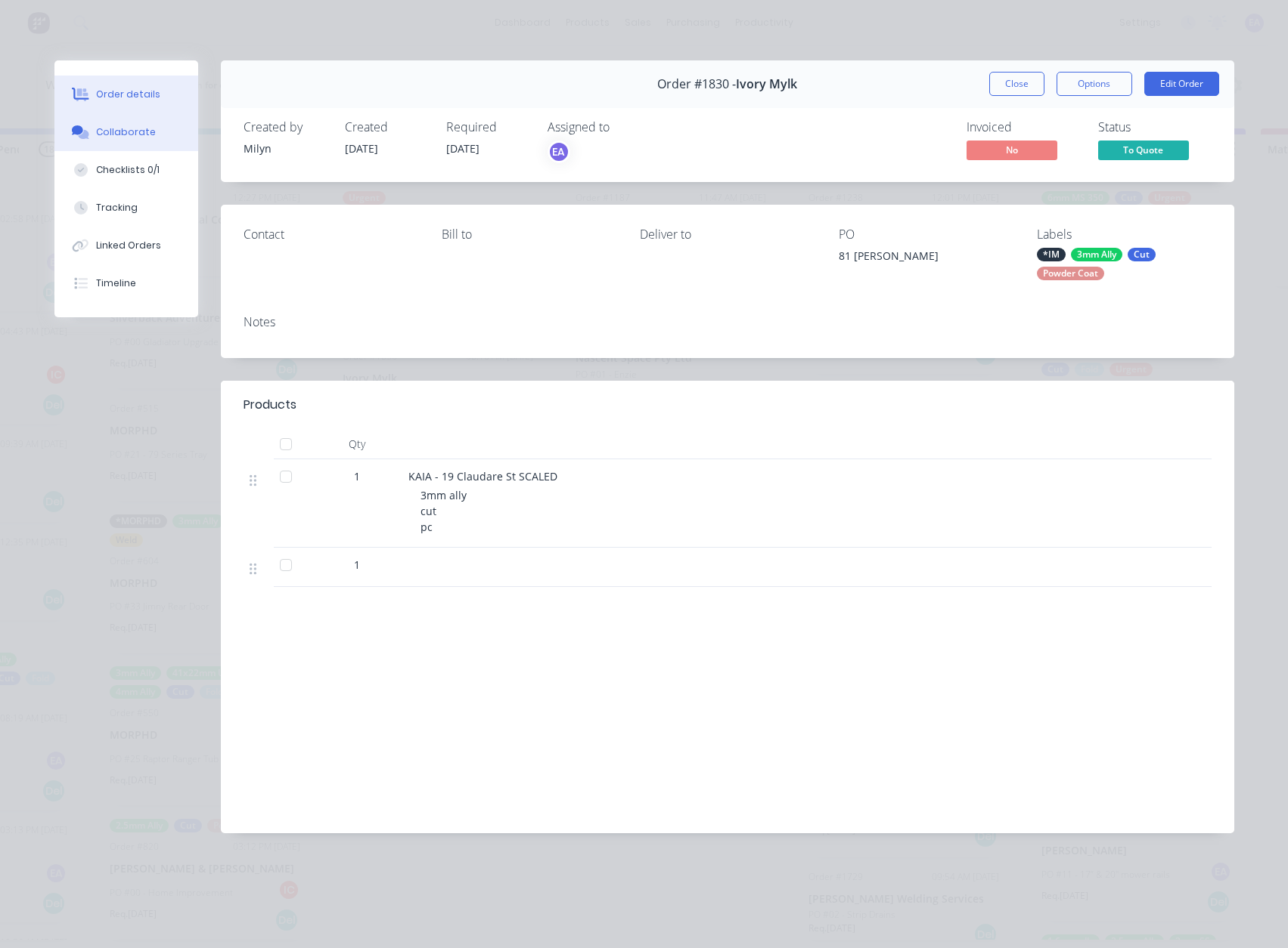
click at [154, 121] on button "Collaborate" at bounding box center [126, 132] width 144 height 37
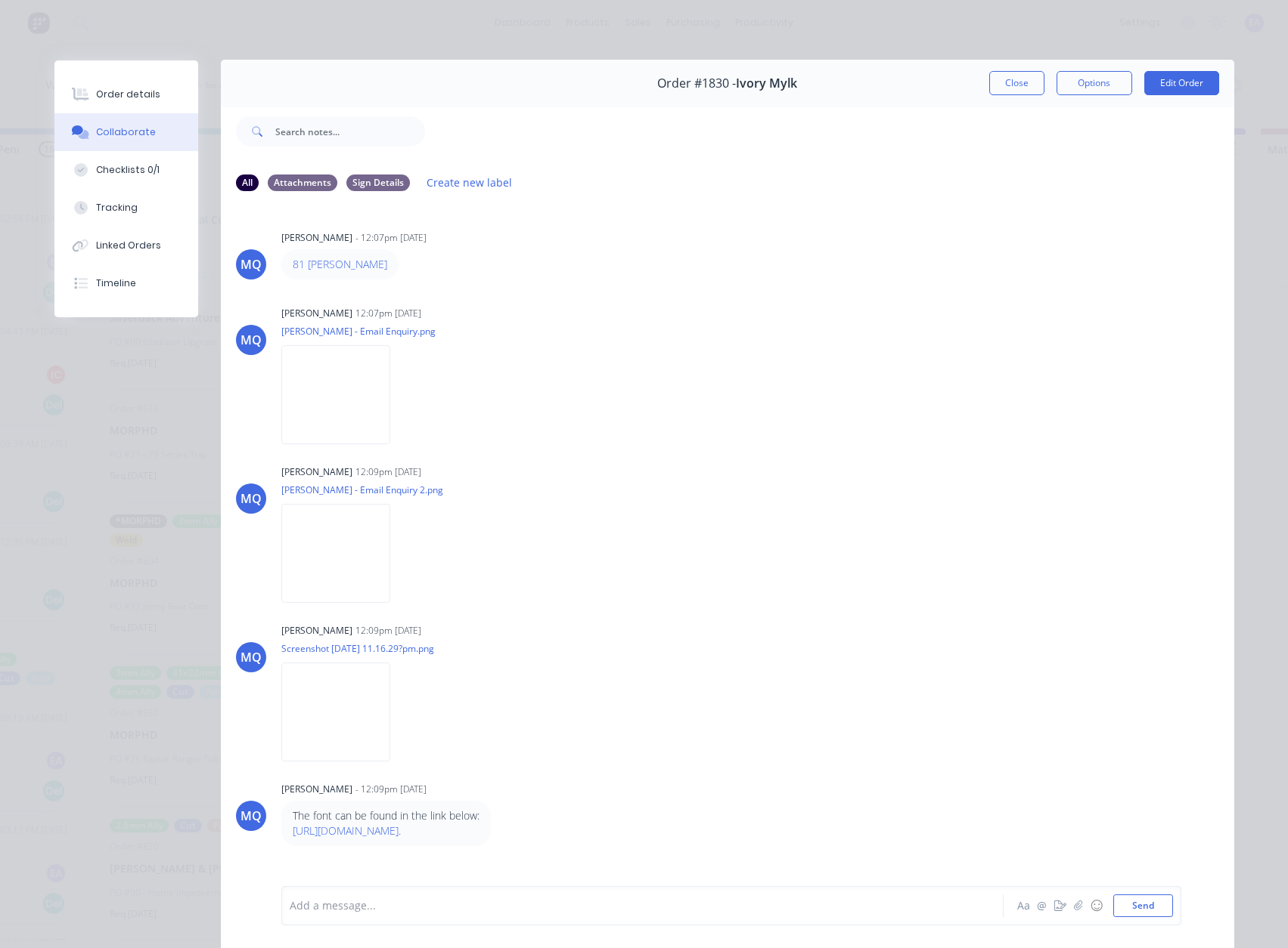
scroll to position [0, 0]
click at [365, 412] on img at bounding box center [336, 395] width 109 height 99
click at [367, 563] on img at bounding box center [336, 554] width 109 height 99
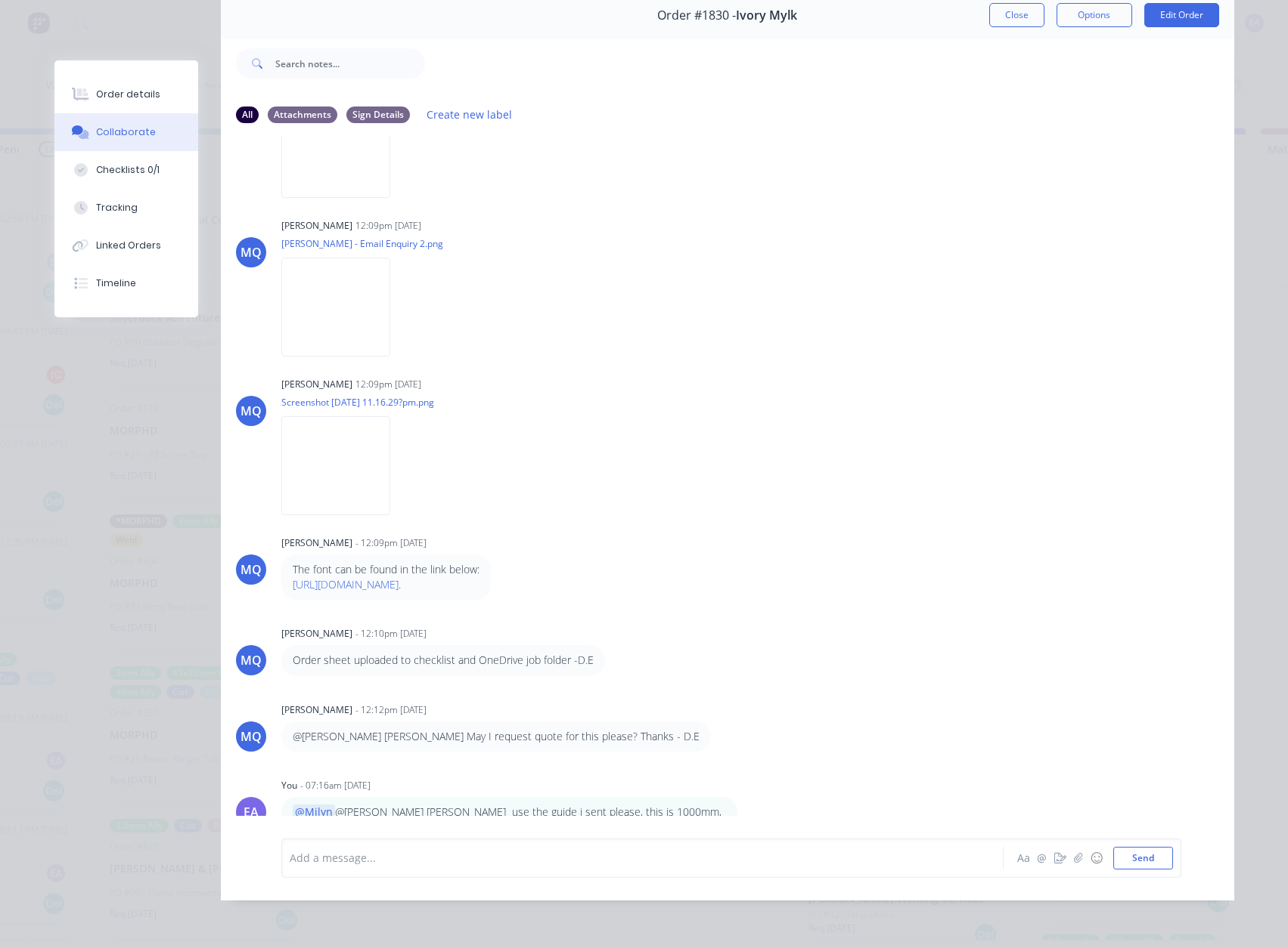
scroll to position [80, 0]
click at [327, 841] on div "Add a message... Aa @ ☺ Send" at bounding box center [731, 858] width 900 height 39
click at [344, 857] on div at bounding box center [620, 857] width 661 height 16
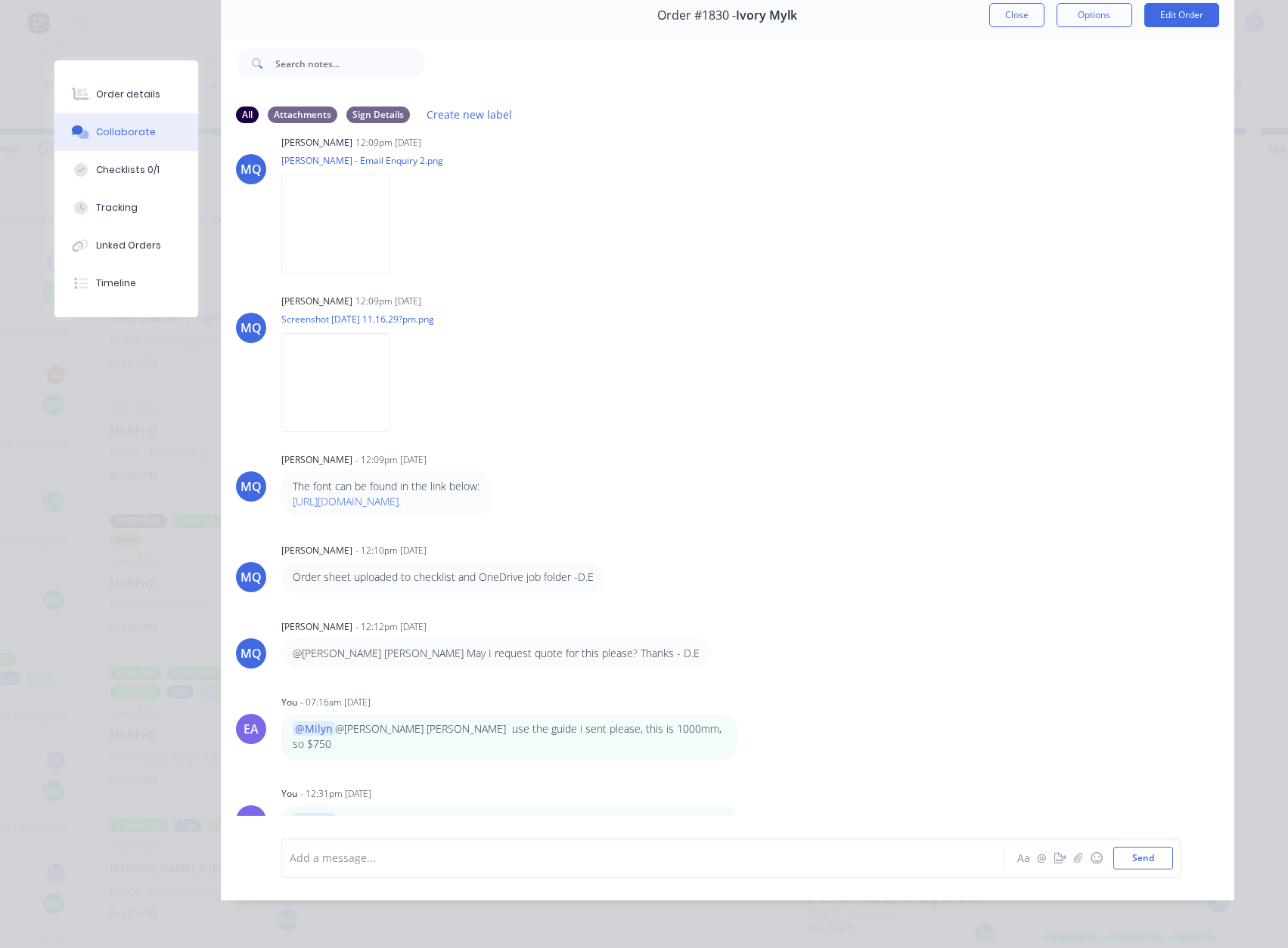
scroll to position [270, 0]
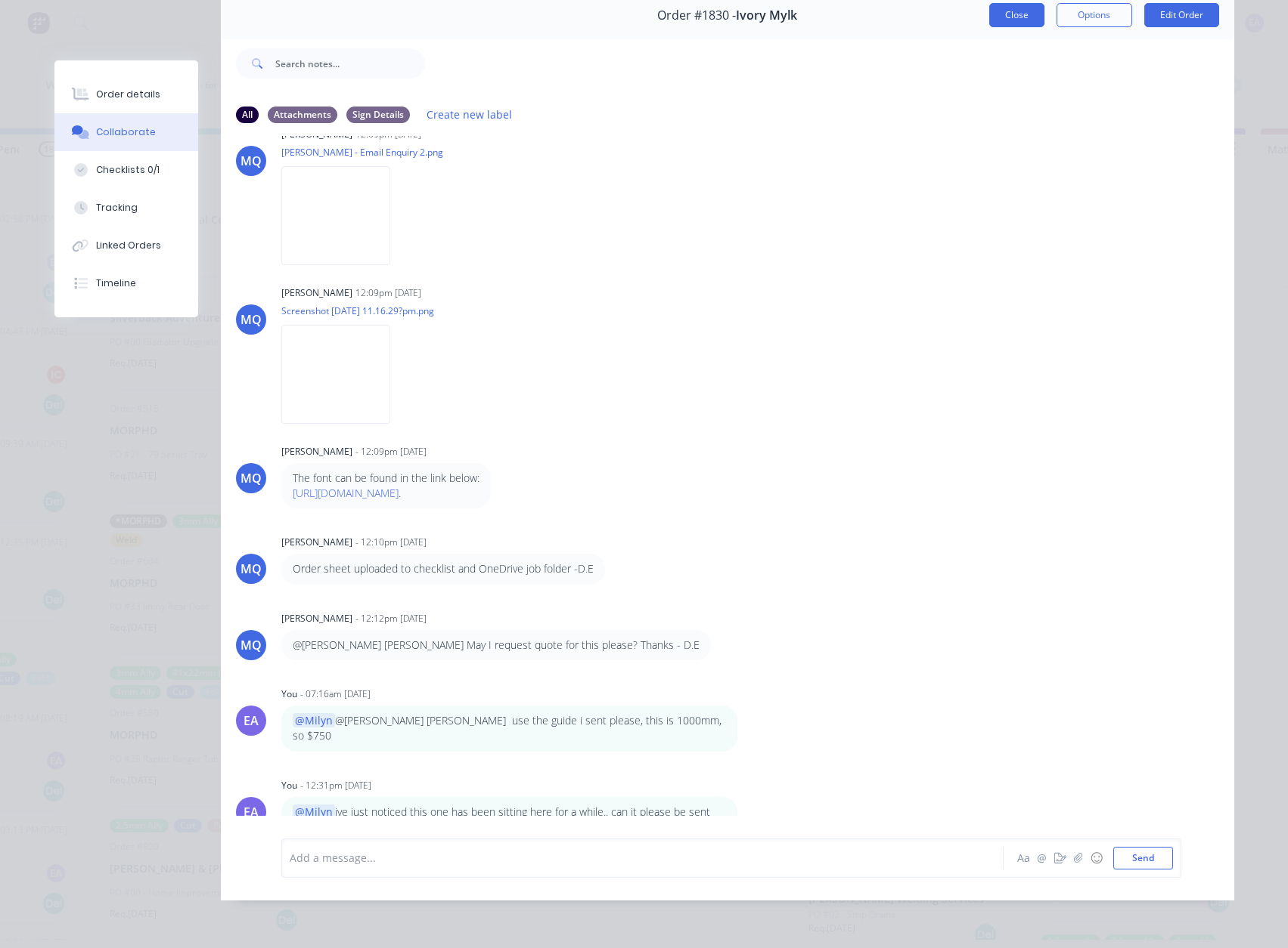
click at [1006, 14] on button "Close" at bounding box center [1016, 15] width 55 height 24
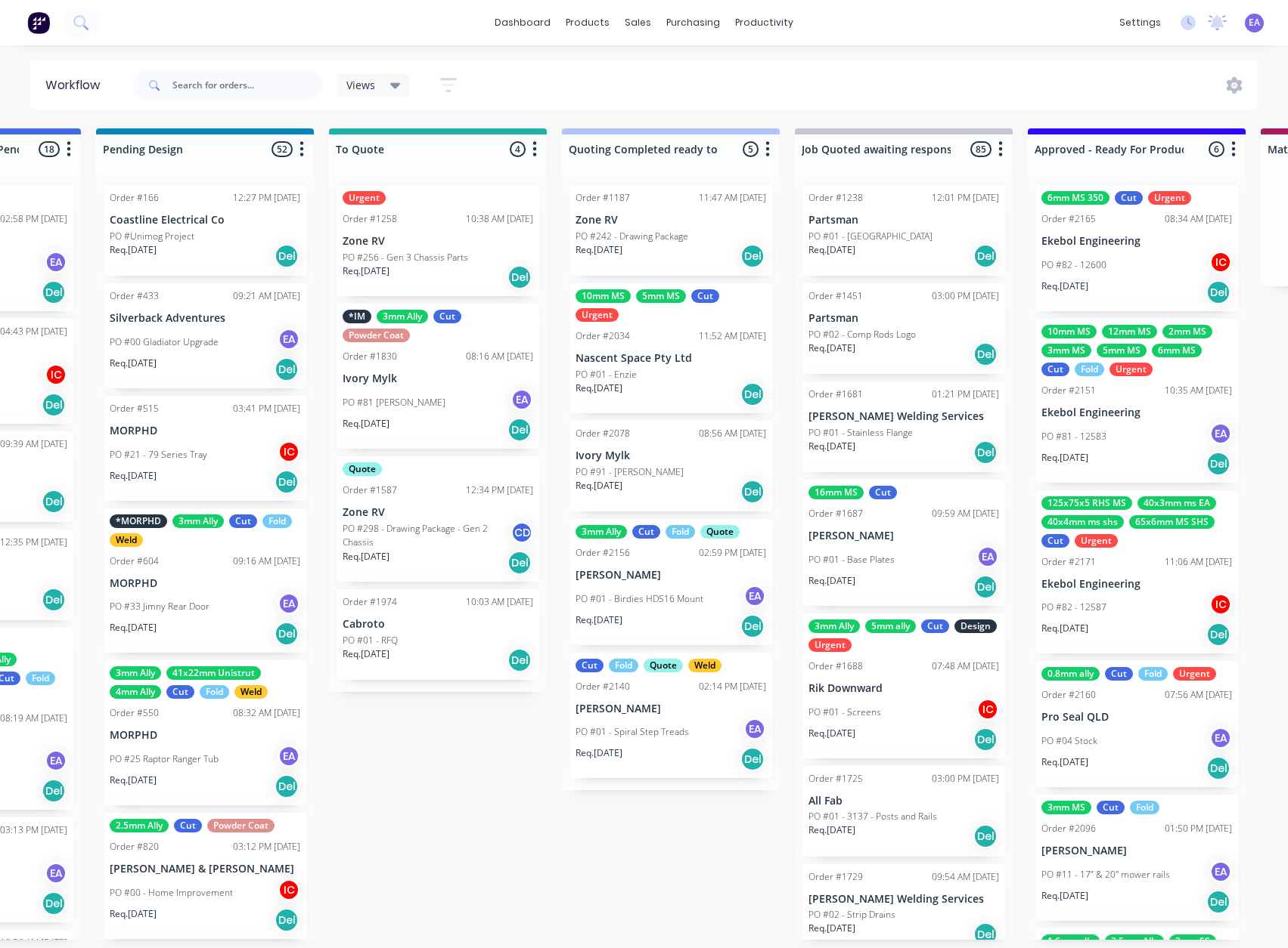
click at [399, 539] on p "PO #298 - Drawing Package - Gen 2 Chassis" at bounding box center [426, 536] width 167 height 27
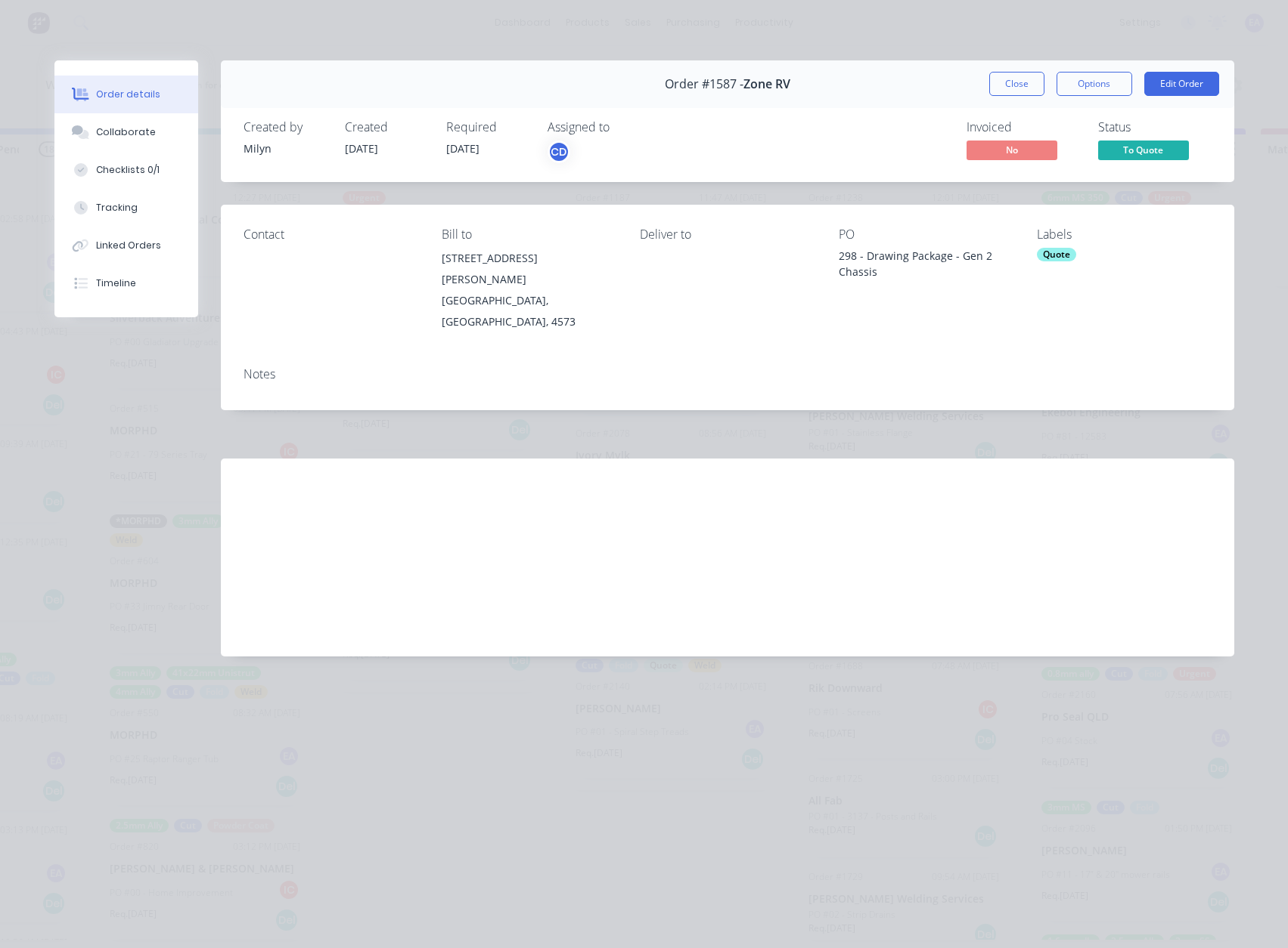
drag, startPoint x: 989, startPoint y: 77, endPoint x: 850, endPoint y: 390, distance: 342.5
click at [989, 77] on button "Close" at bounding box center [1016, 84] width 55 height 24
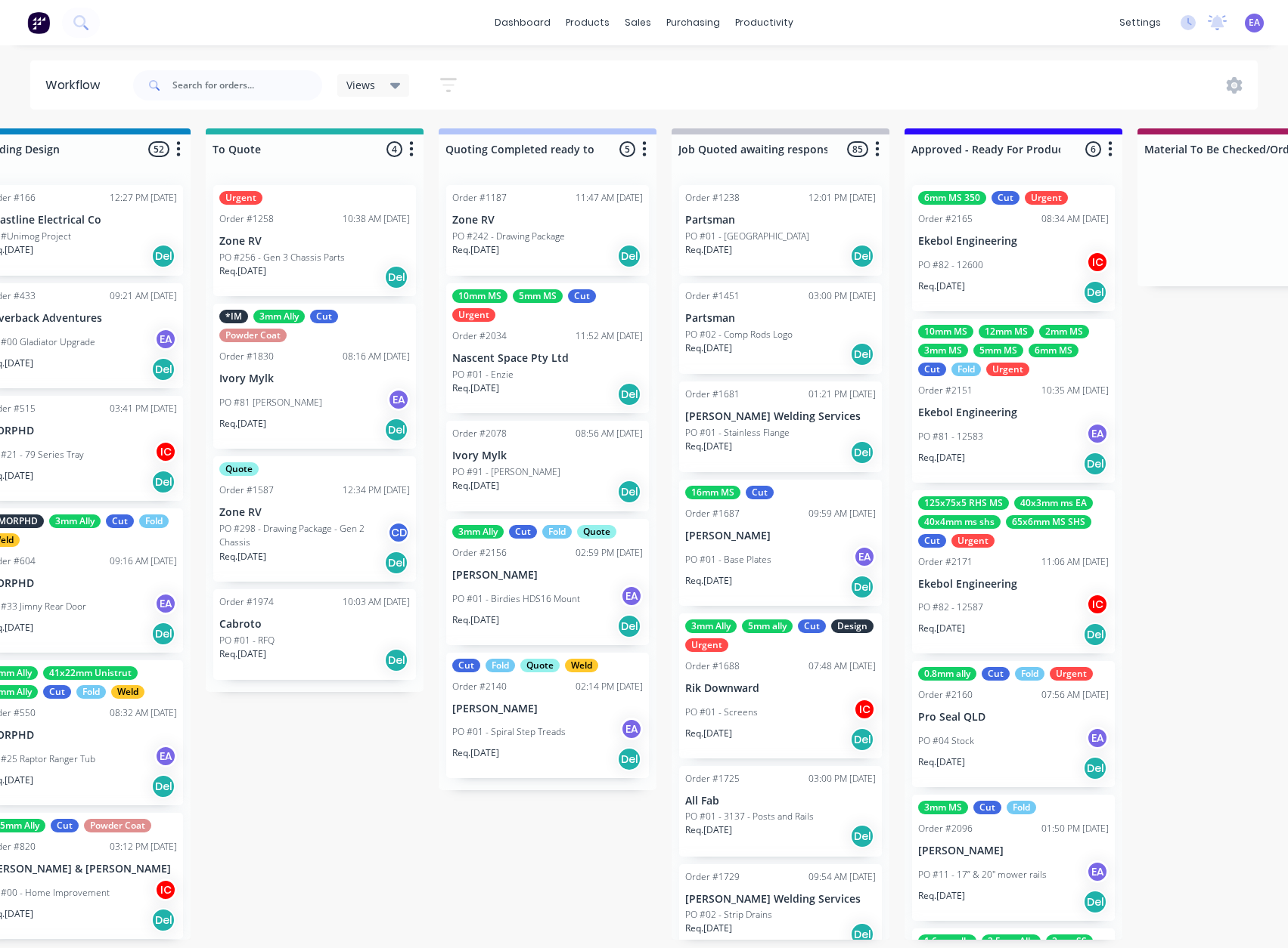
drag, startPoint x: 581, startPoint y: 734, endPoint x: 605, endPoint y: 734, distance: 24.0
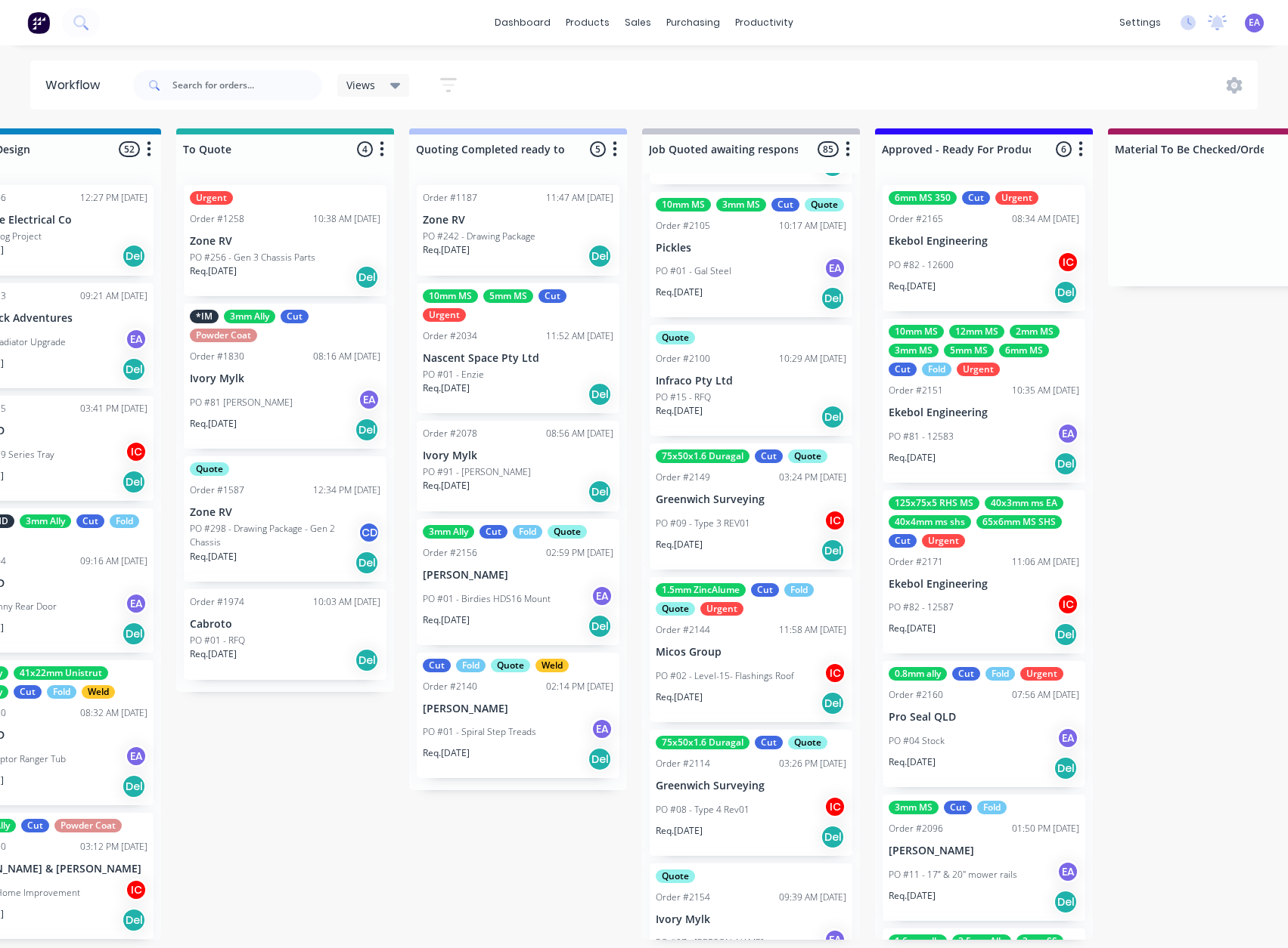
scroll to position [10278, 0]
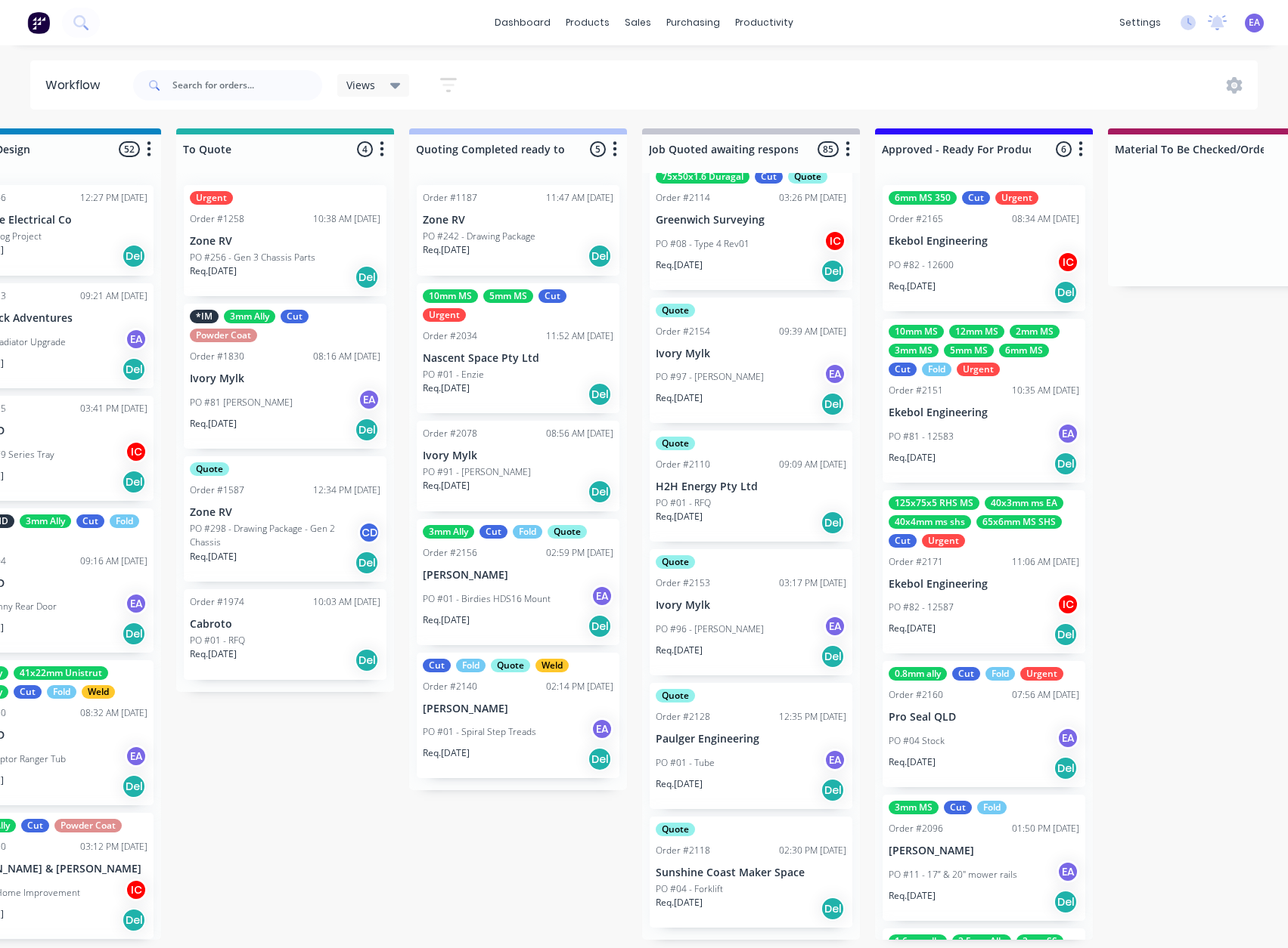
click at [561, 368] on div "PO #01 - Enzie" at bounding box center [518, 375] width 191 height 14
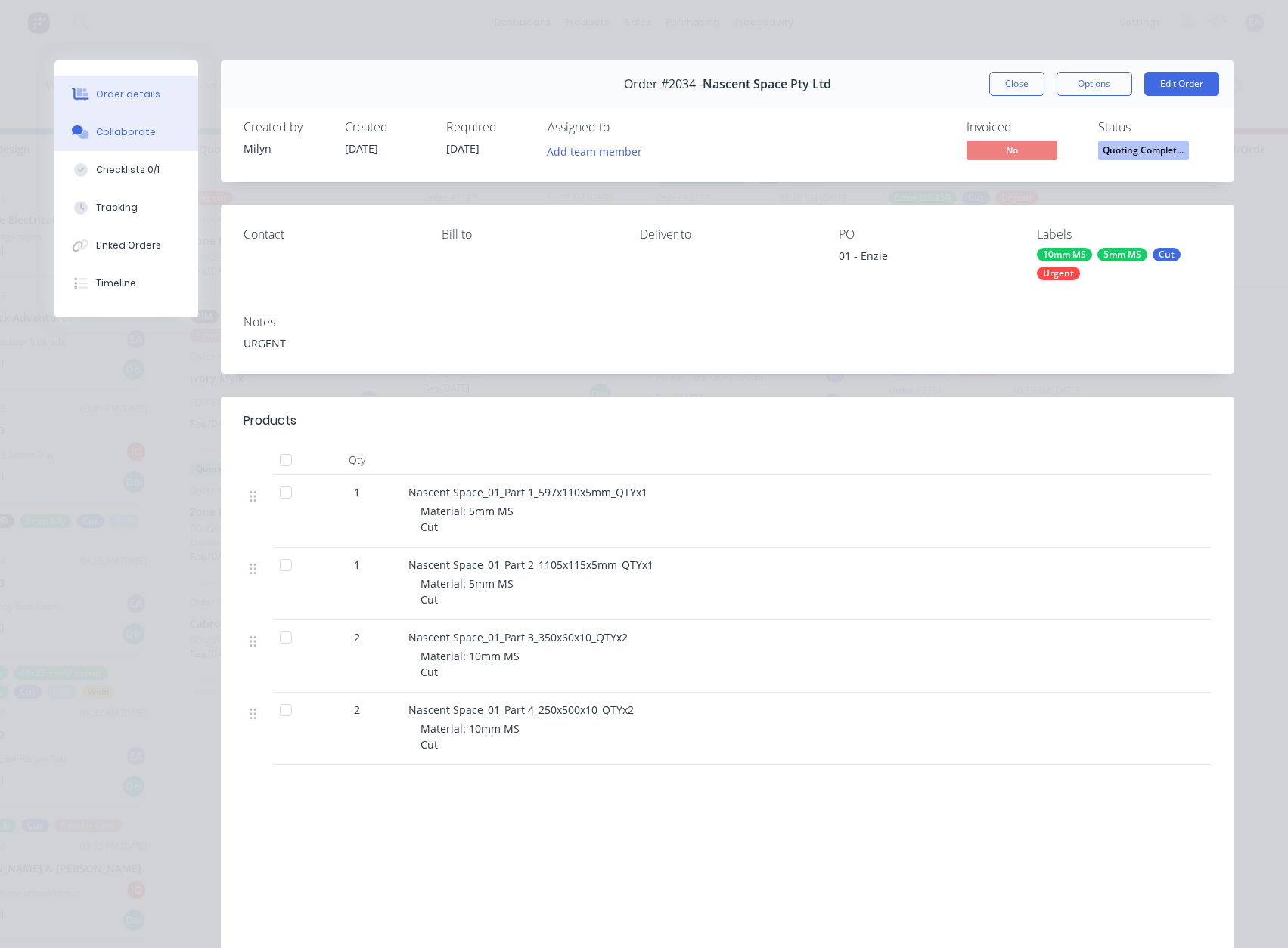
click at [128, 138] on div "Collaborate" at bounding box center [126, 132] width 60 height 14
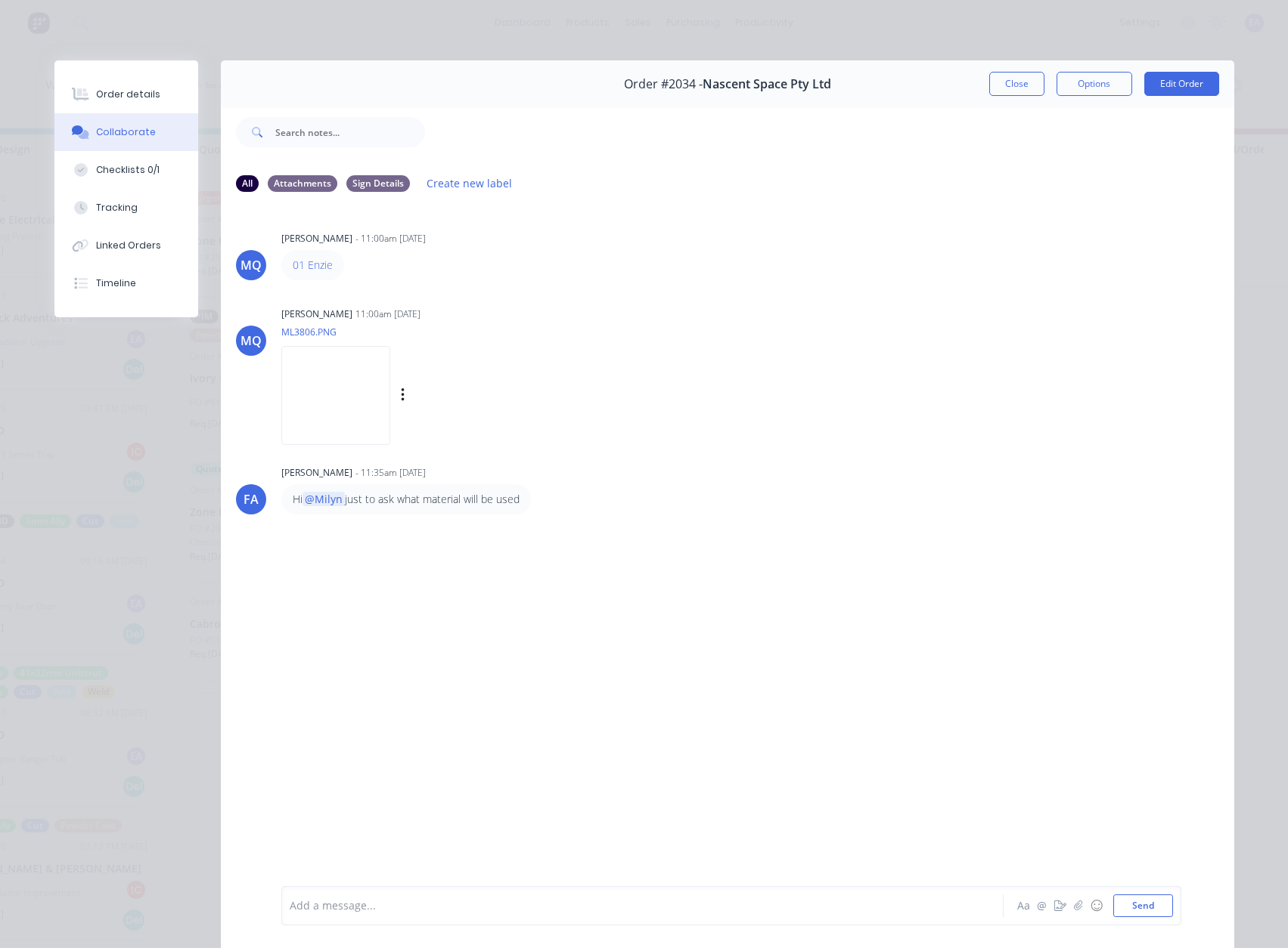
click at [346, 419] on img at bounding box center [336, 395] width 109 height 99
click at [360, 916] on div "Add a message..." at bounding box center [621, 906] width 662 height 22
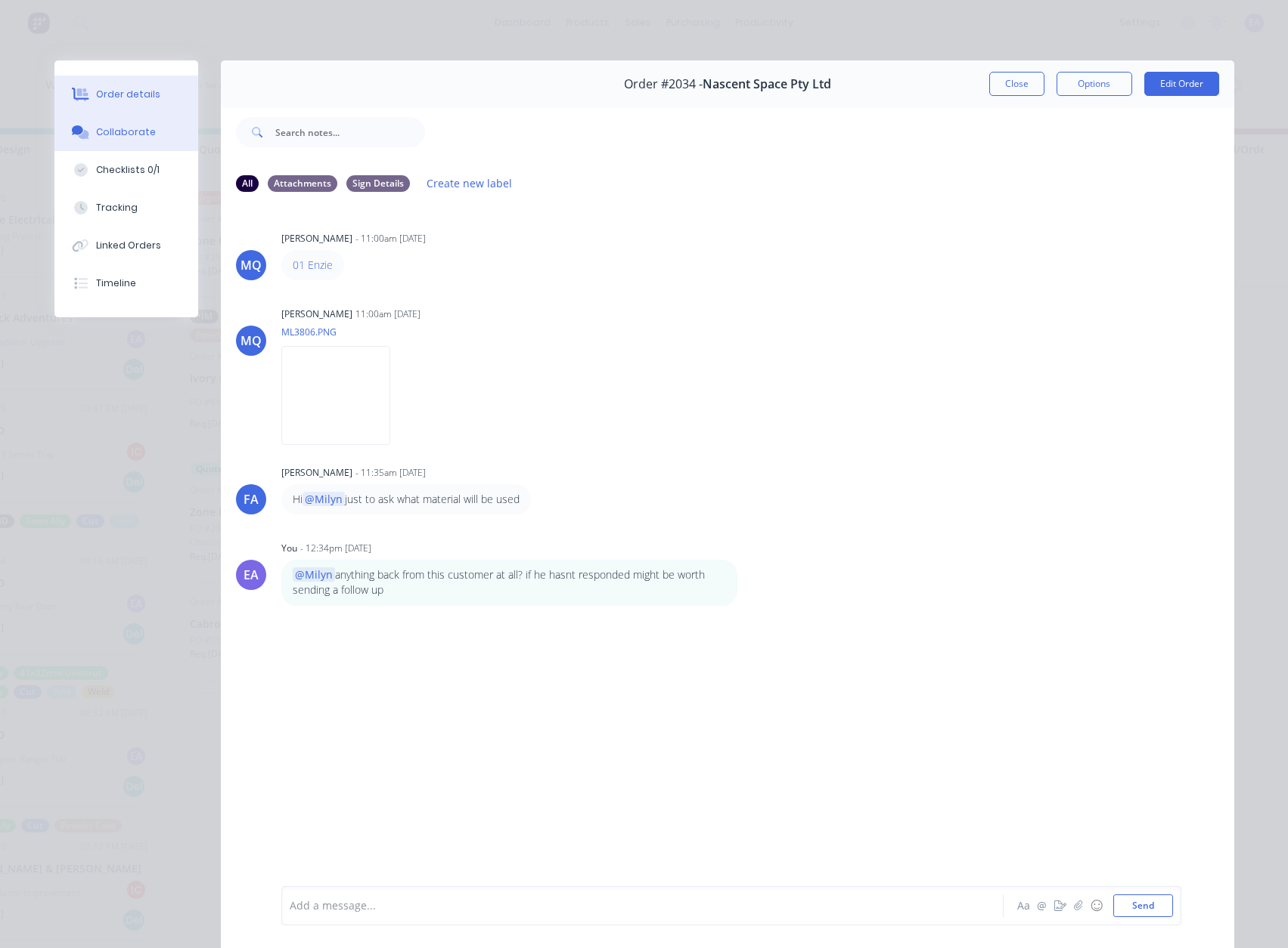
click at [133, 101] on div "Order details" at bounding box center [128, 94] width 65 height 14
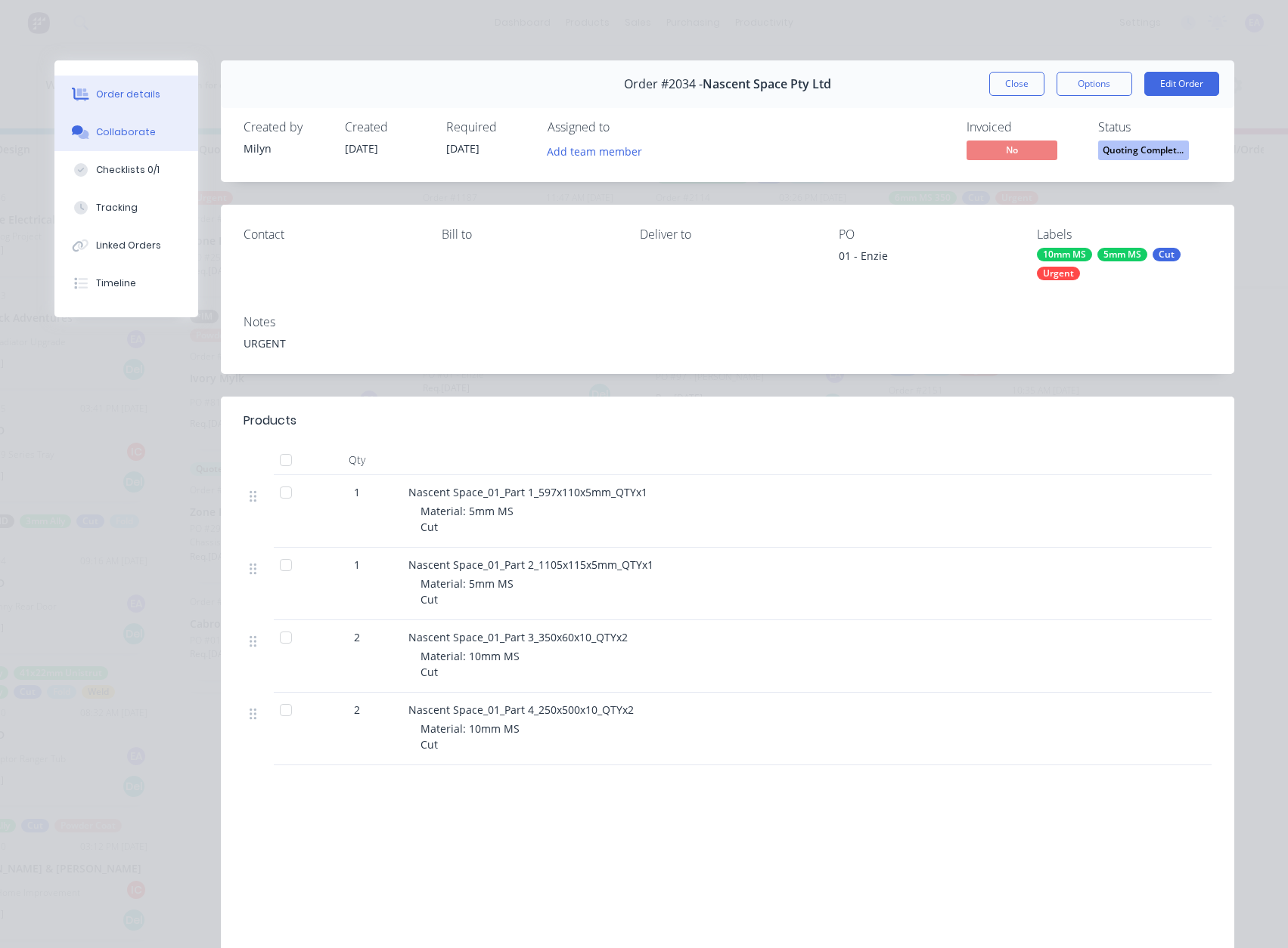
click at [102, 137] on div "Collaborate" at bounding box center [126, 132] width 60 height 14
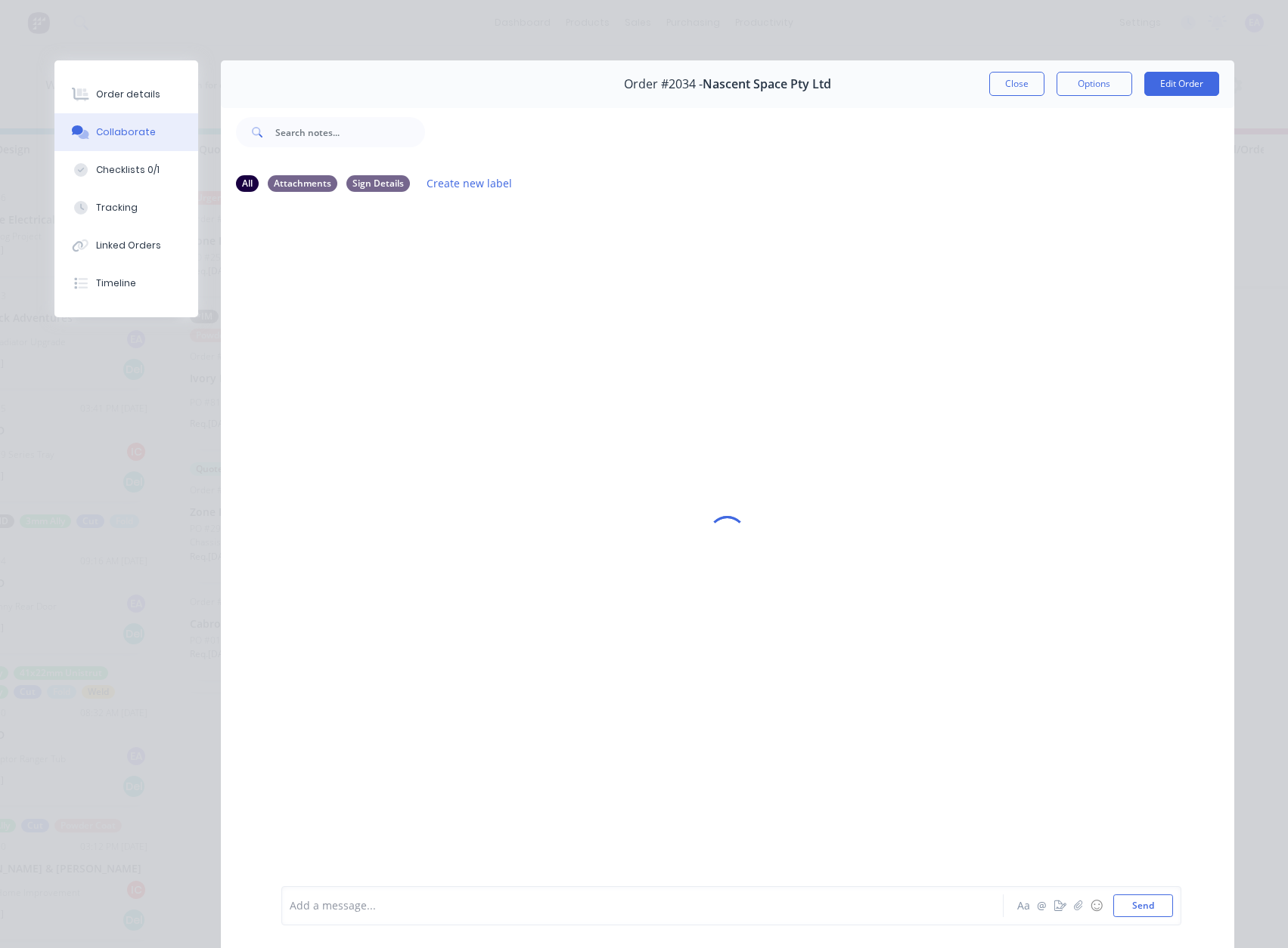
click at [377, 889] on div "Add a message... Aa @ ☺ Send" at bounding box center [731, 906] width 900 height 39
click at [377, 893] on div "Add a message... Aa @ ☺ Send" at bounding box center [731, 906] width 900 height 39
click at [349, 899] on div at bounding box center [620, 906] width 661 height 16
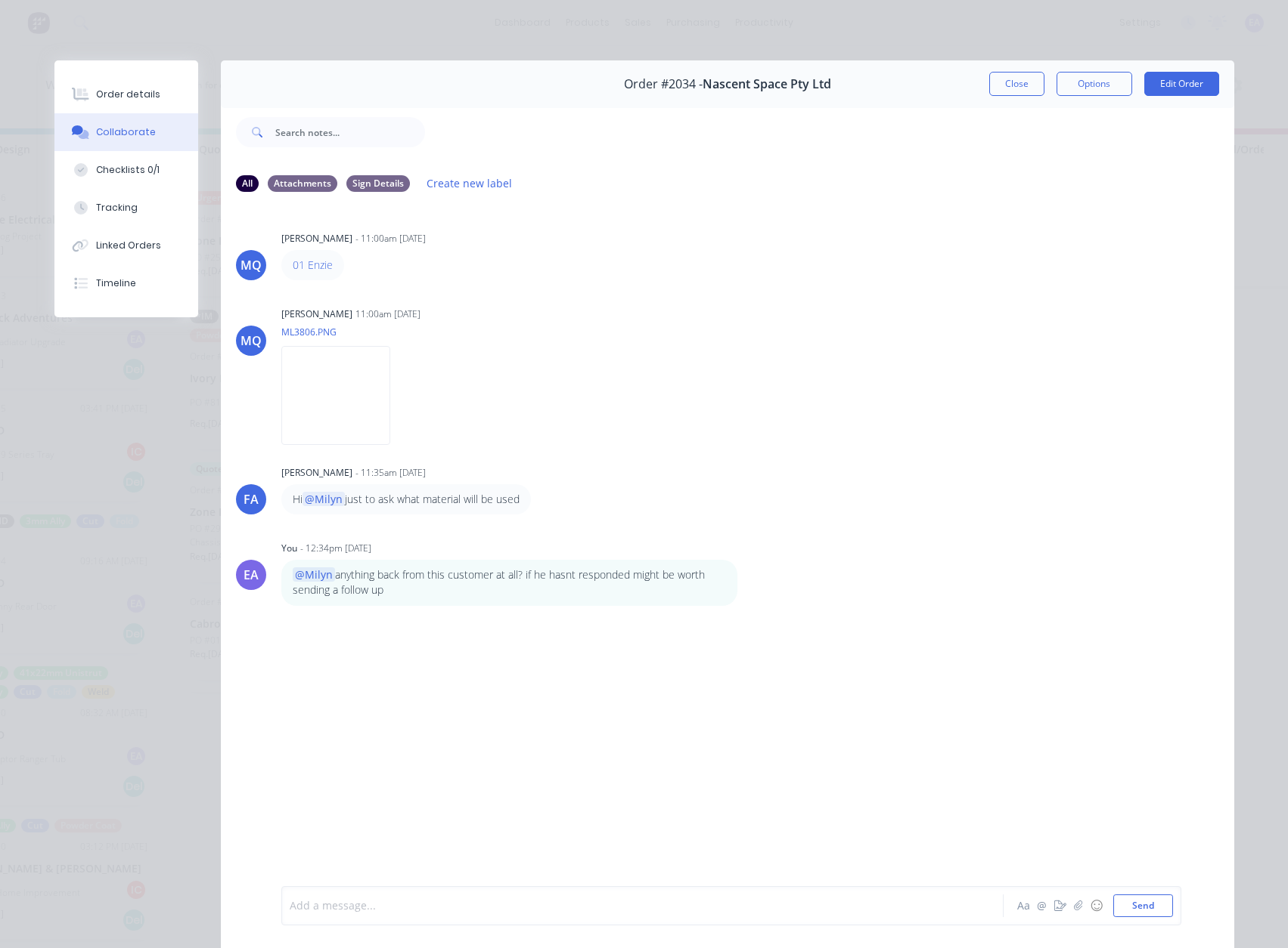
drag, startPoint x: 164, startPoint y: 83, endPoint x: 229, endPoint y: 92, distance: 65.6
click at [164, 84] on button "Order details" at bounding box center [126, 94] width 144 height 37
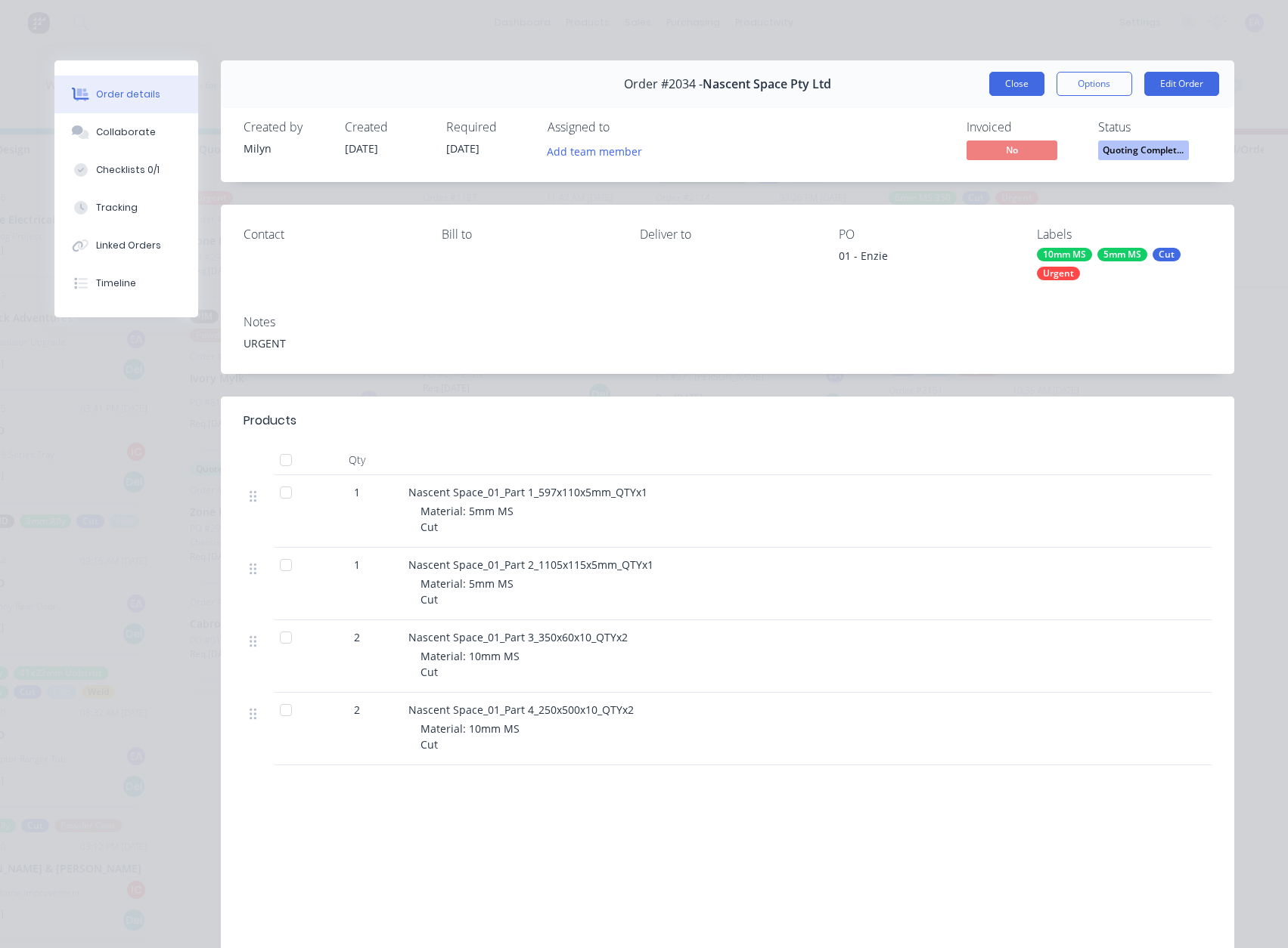
click at [1023, 83] on button "Close" at bounding box center [1016, 84] width 55 height 24
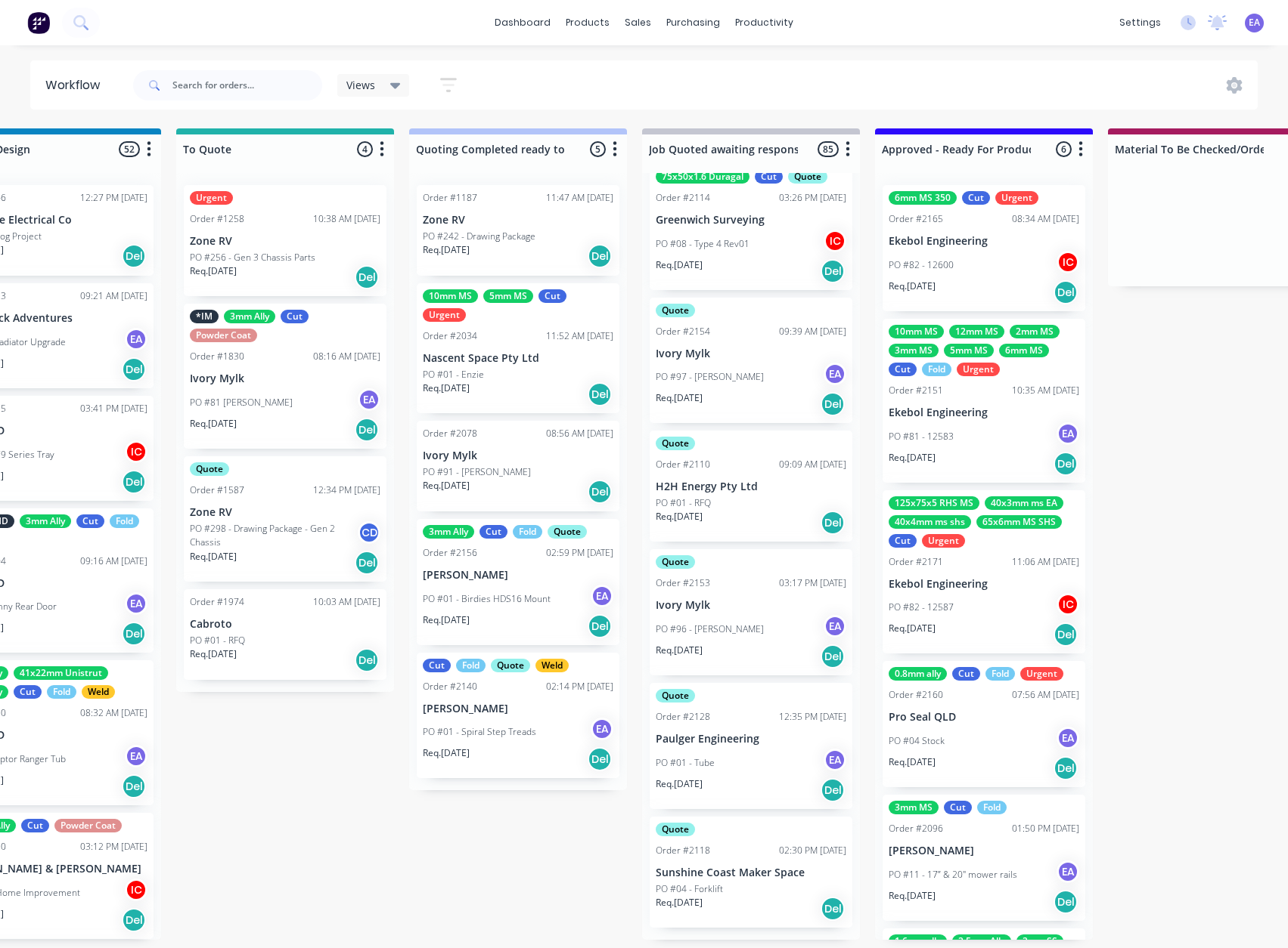
click at [502, 368] on div "PO #01 - Enzie" at bounding box center [518, 375] width 191 height 14
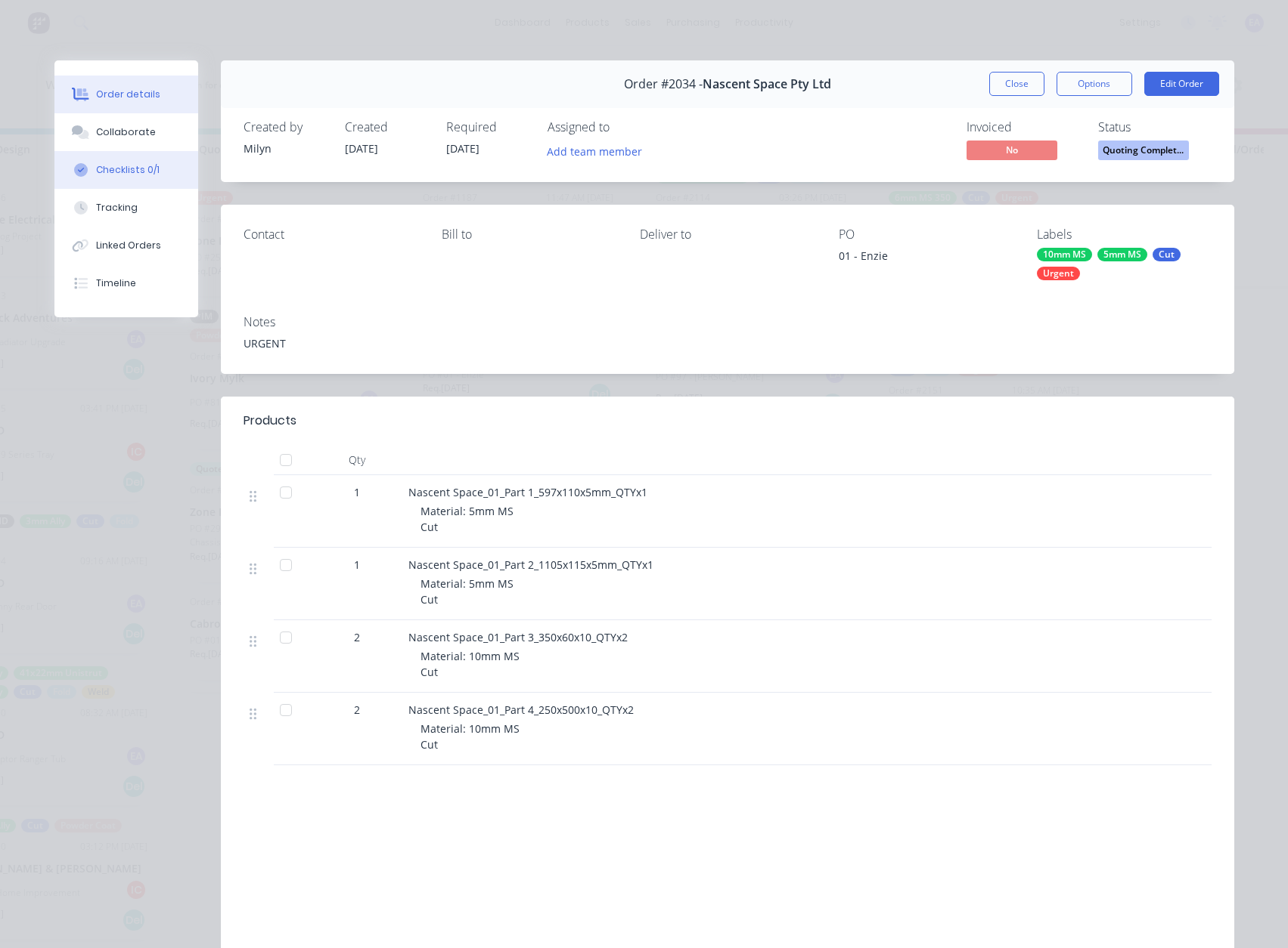
click at [134, 151] on button "Checklists 0/1" at bounding box center [126, 170] width 144 height 37
type textarea "x"
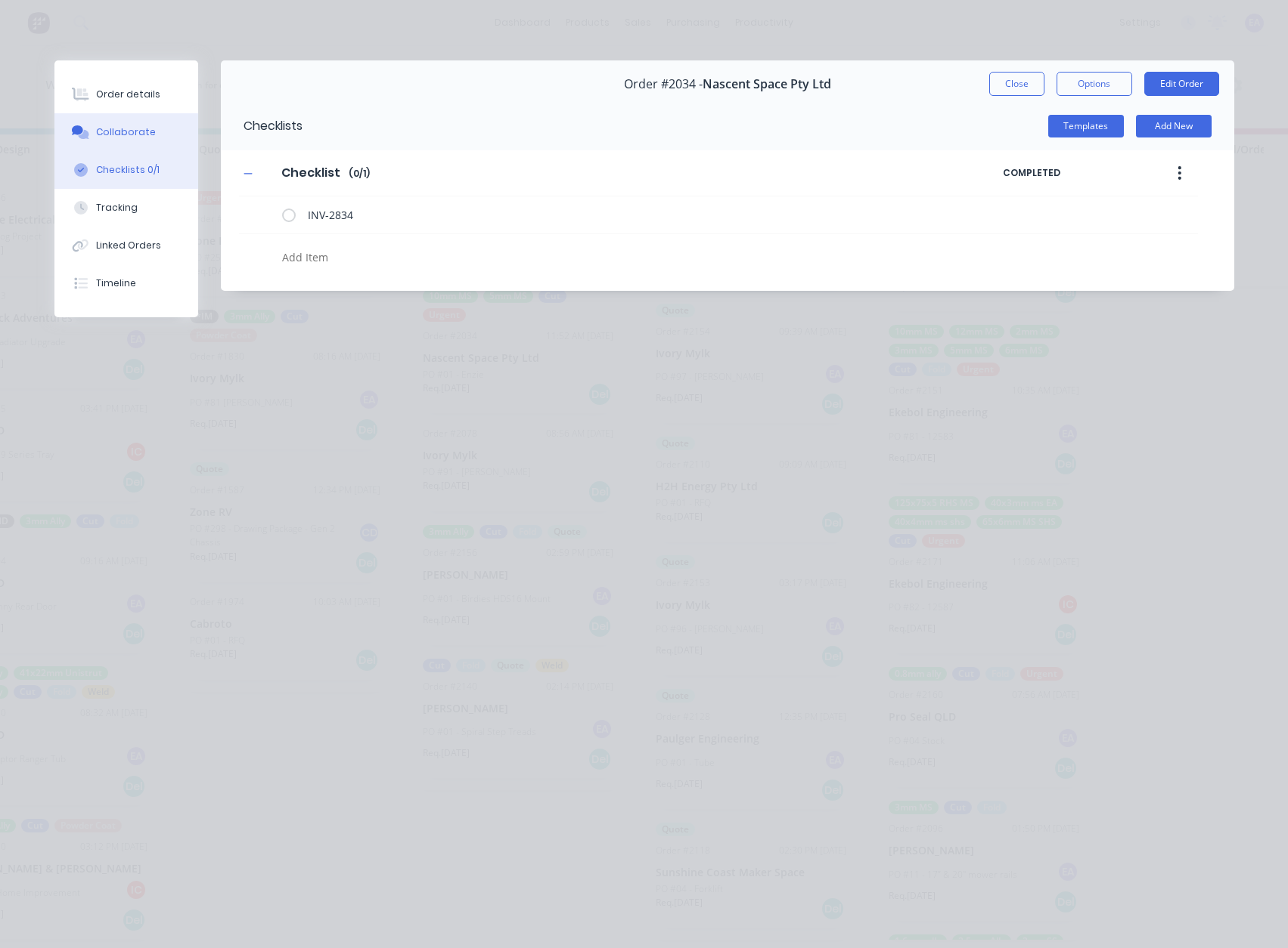
click at [135, 144] on button "Collaborate" at bounding box center [126, 132] width 144 height 37
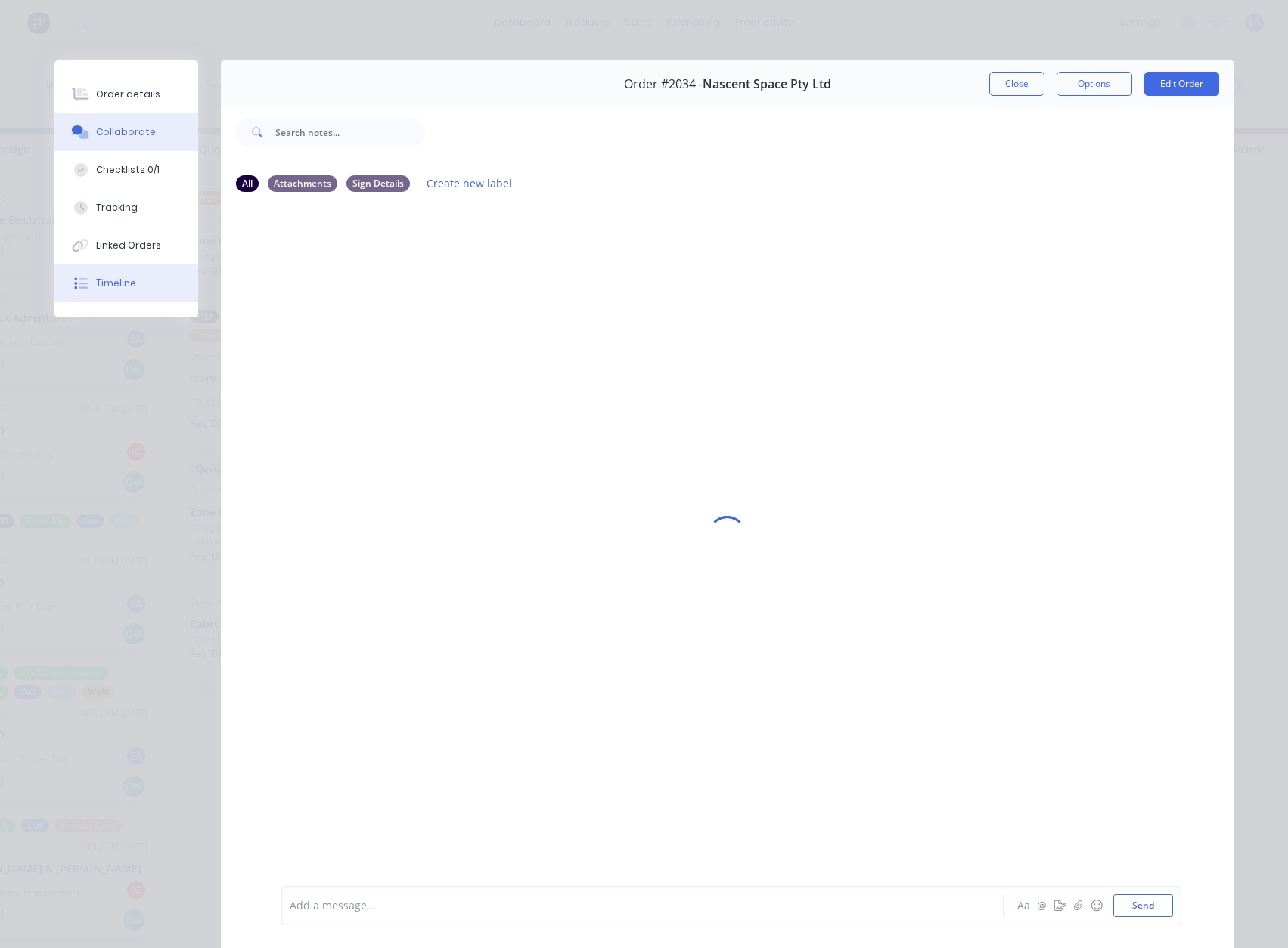
click at [152, 292] on button "Timeline" at bounding box center [126, 283] width 144 height 37
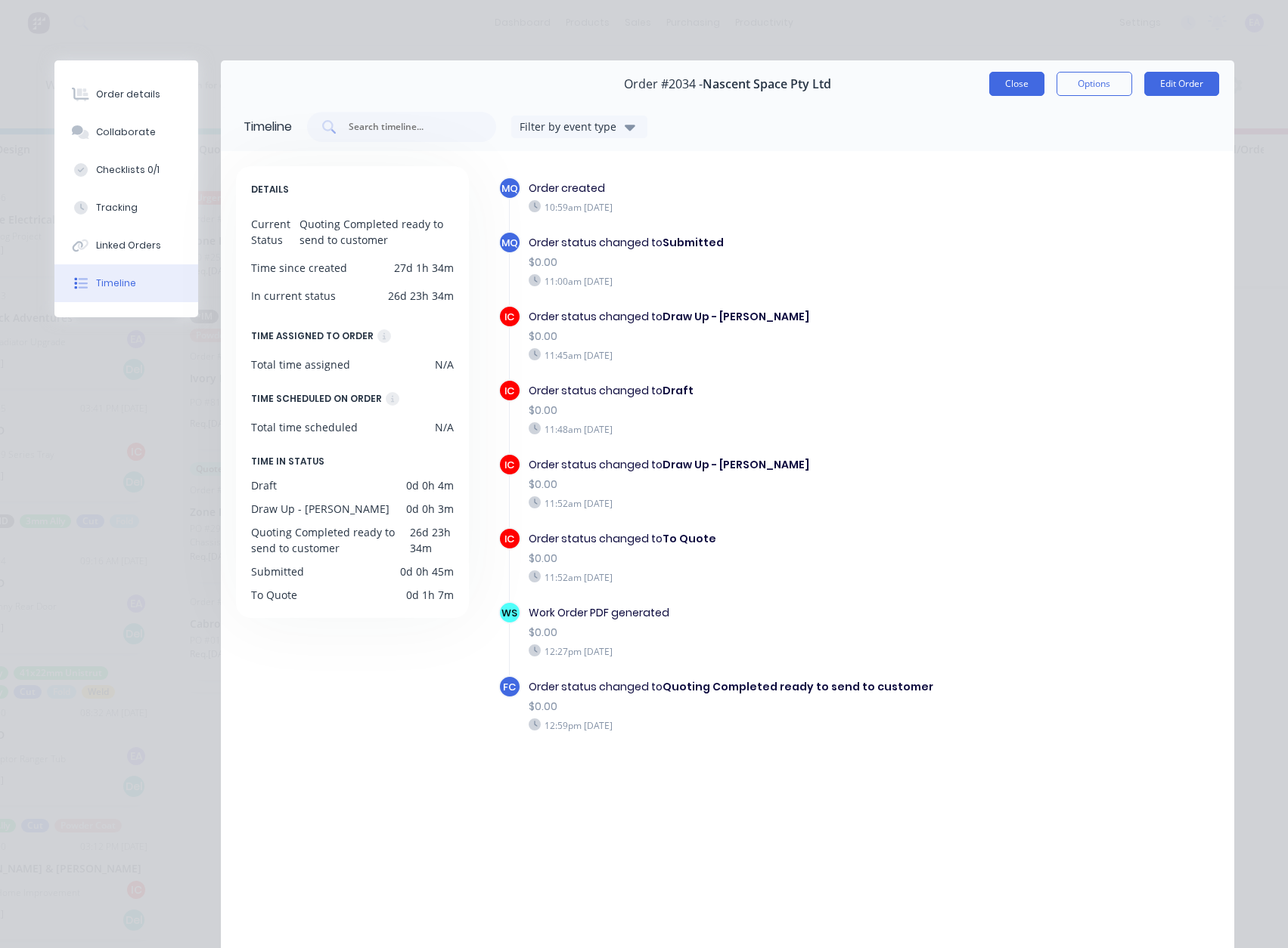
click at [1022, 74] on button "Close" at bounding box center [1016, 84] width 55 height 24
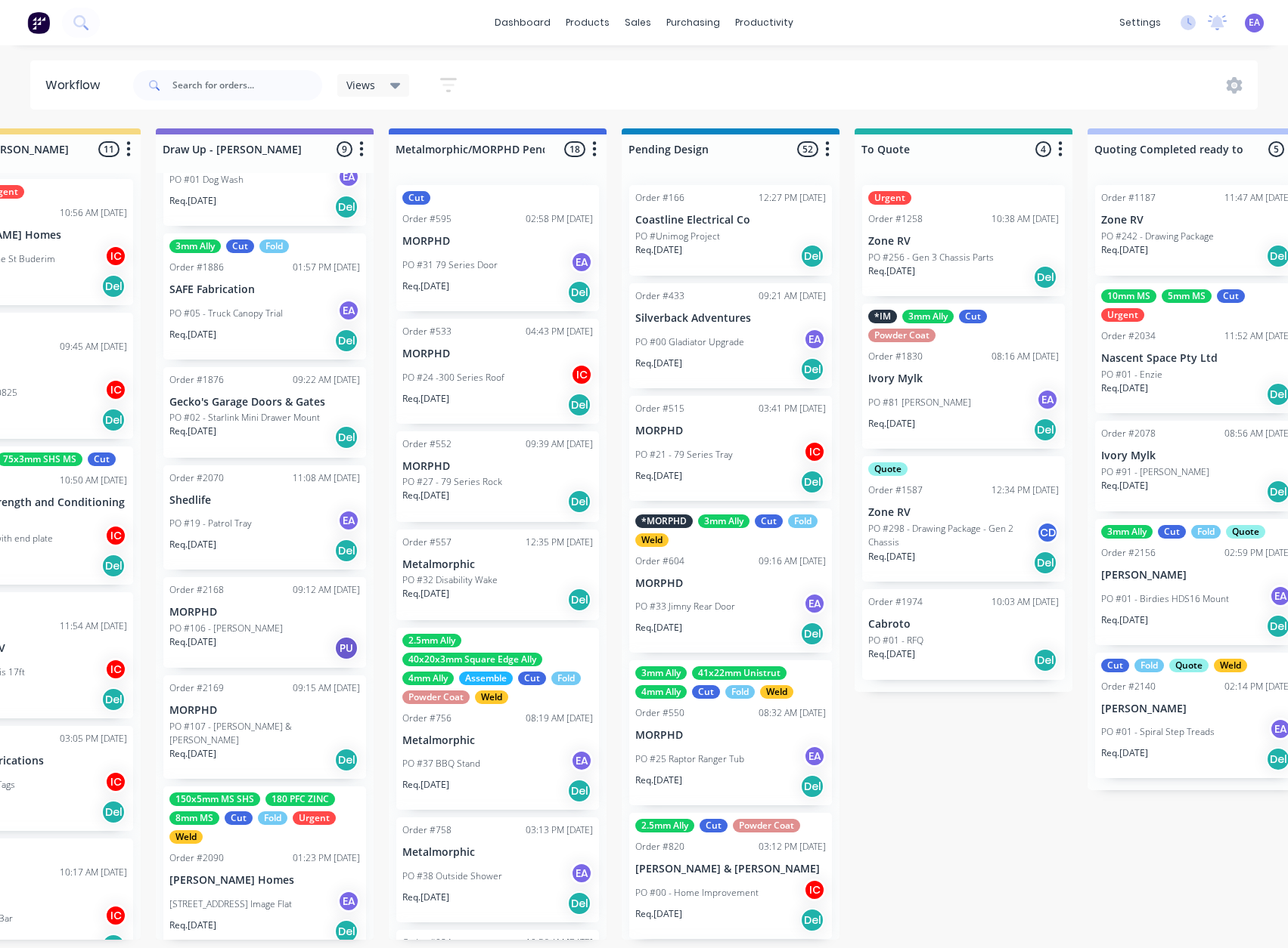
scroll to position [3, 0]
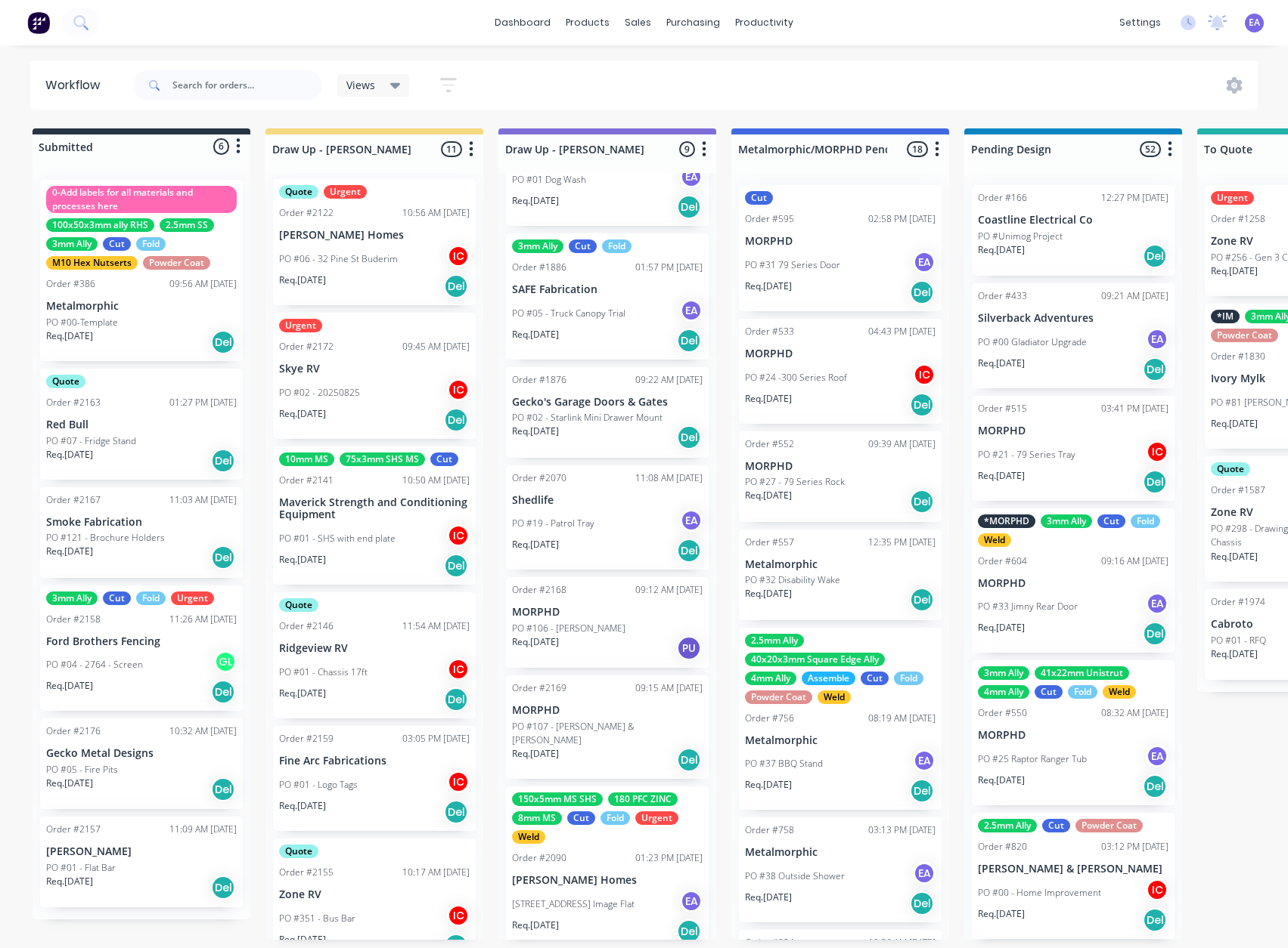
drag, startPoint x: 417, startPoint y: 822, endPoint x: 274, endPoint y: 863, distance: 148.8
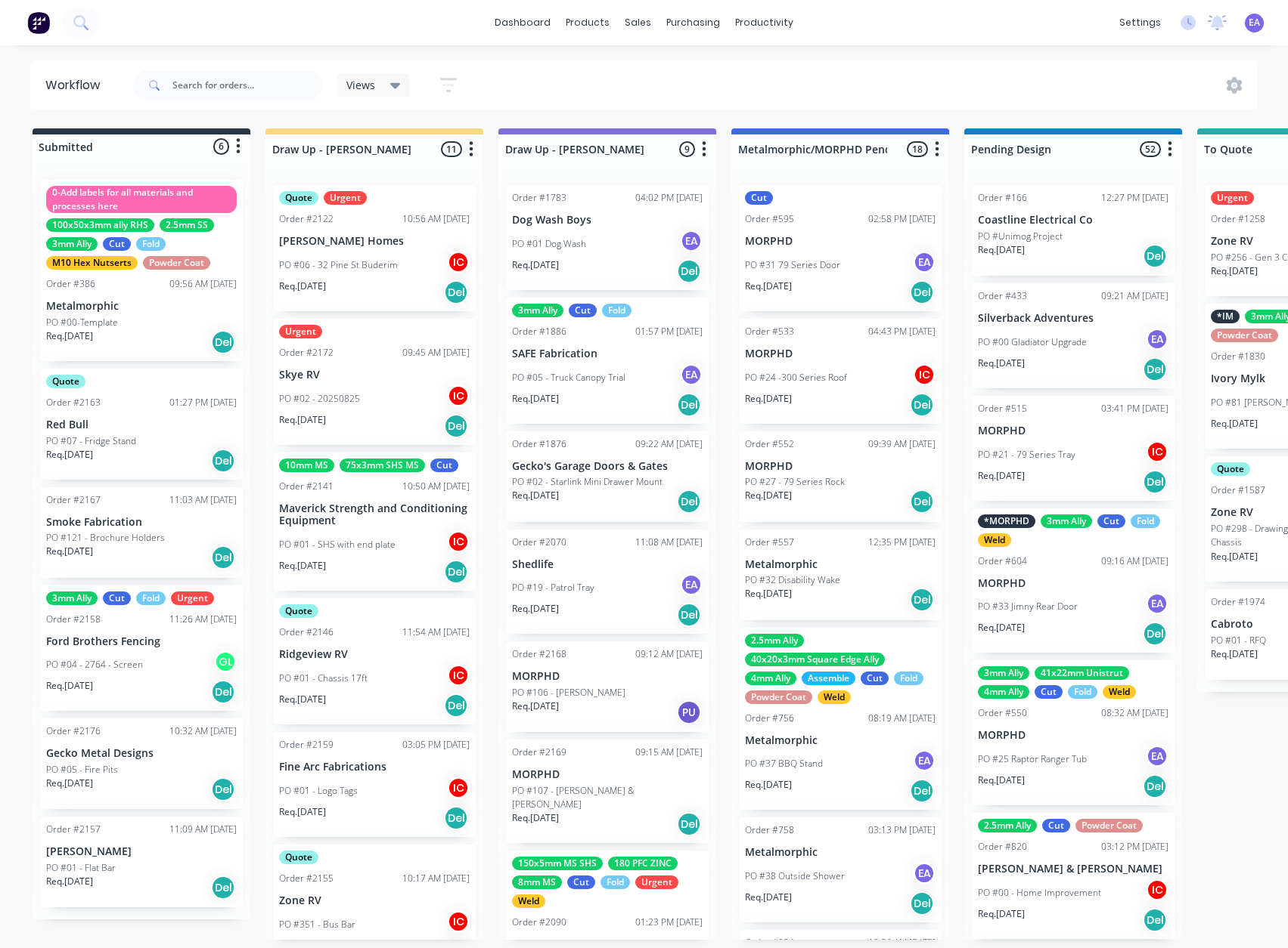
scroll to position [226, 0]
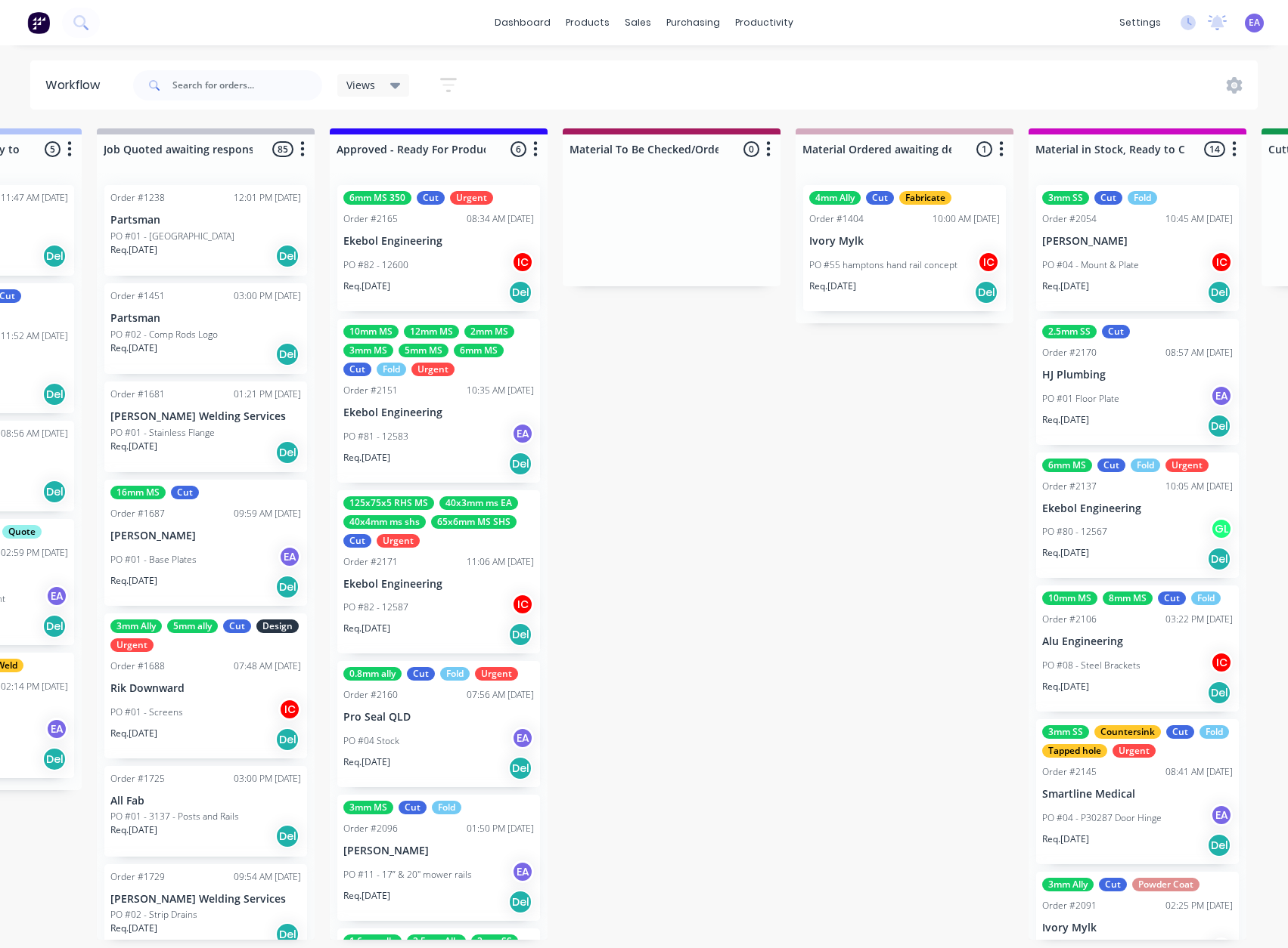
drag, startPoint x: 629, startPoint y: 746, endPoint x: 817, endPoint y: 751, distance: 188.1
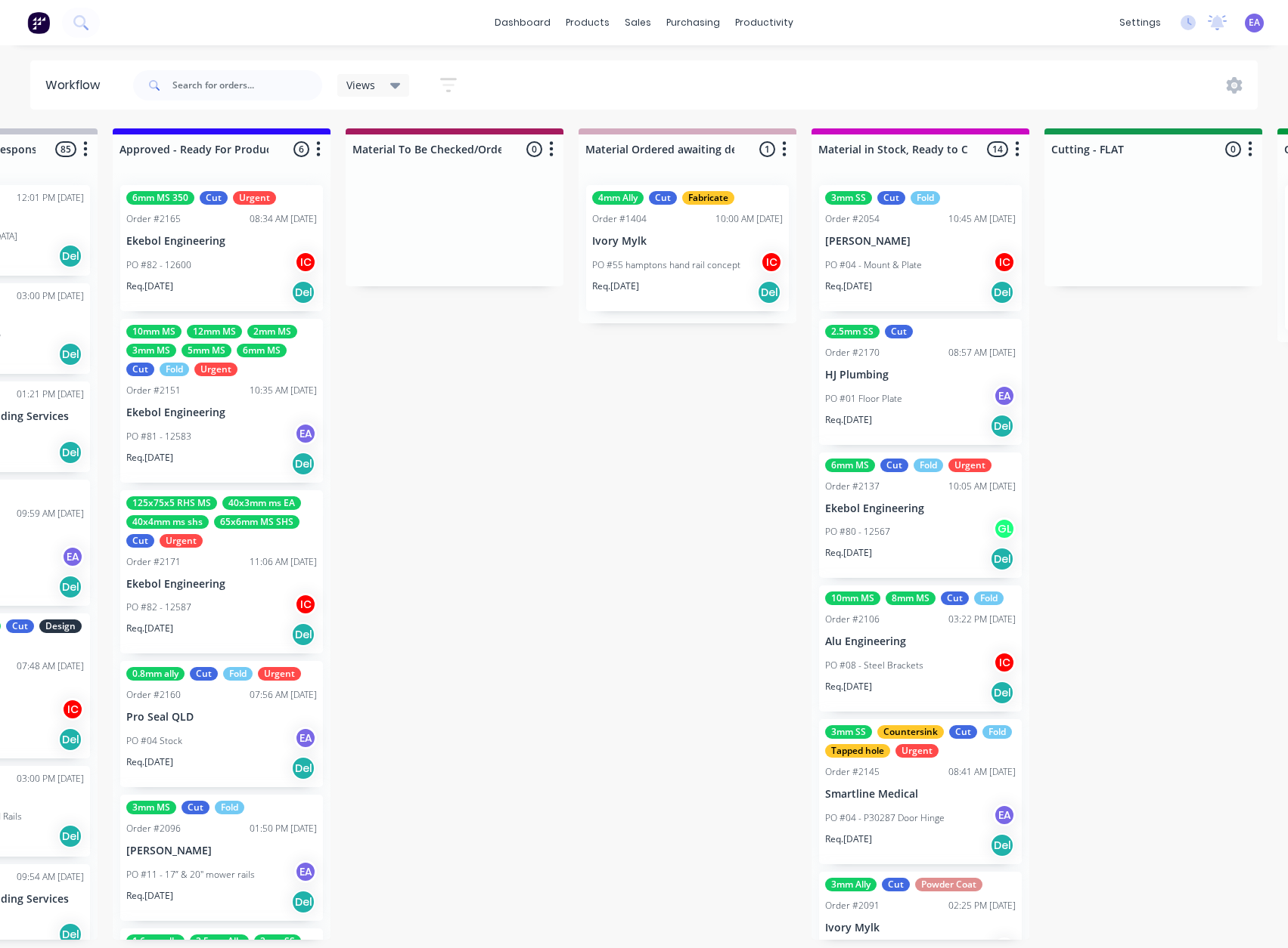
scroll to position [0, 1849]
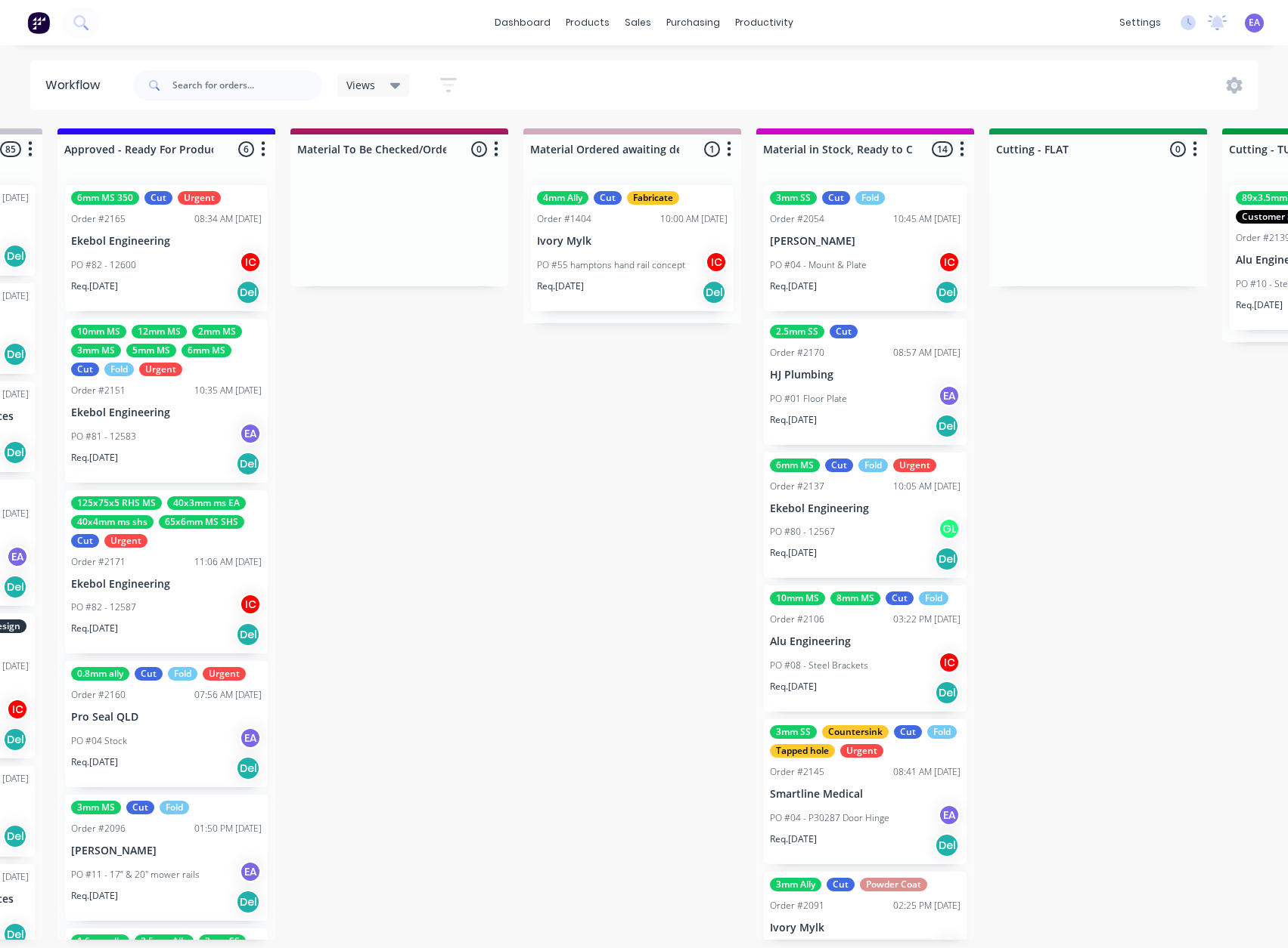
drag, startPoint x: 610, startPoint y: 762, endPoint x: 656, endPoint y: 768, distance: 46.4
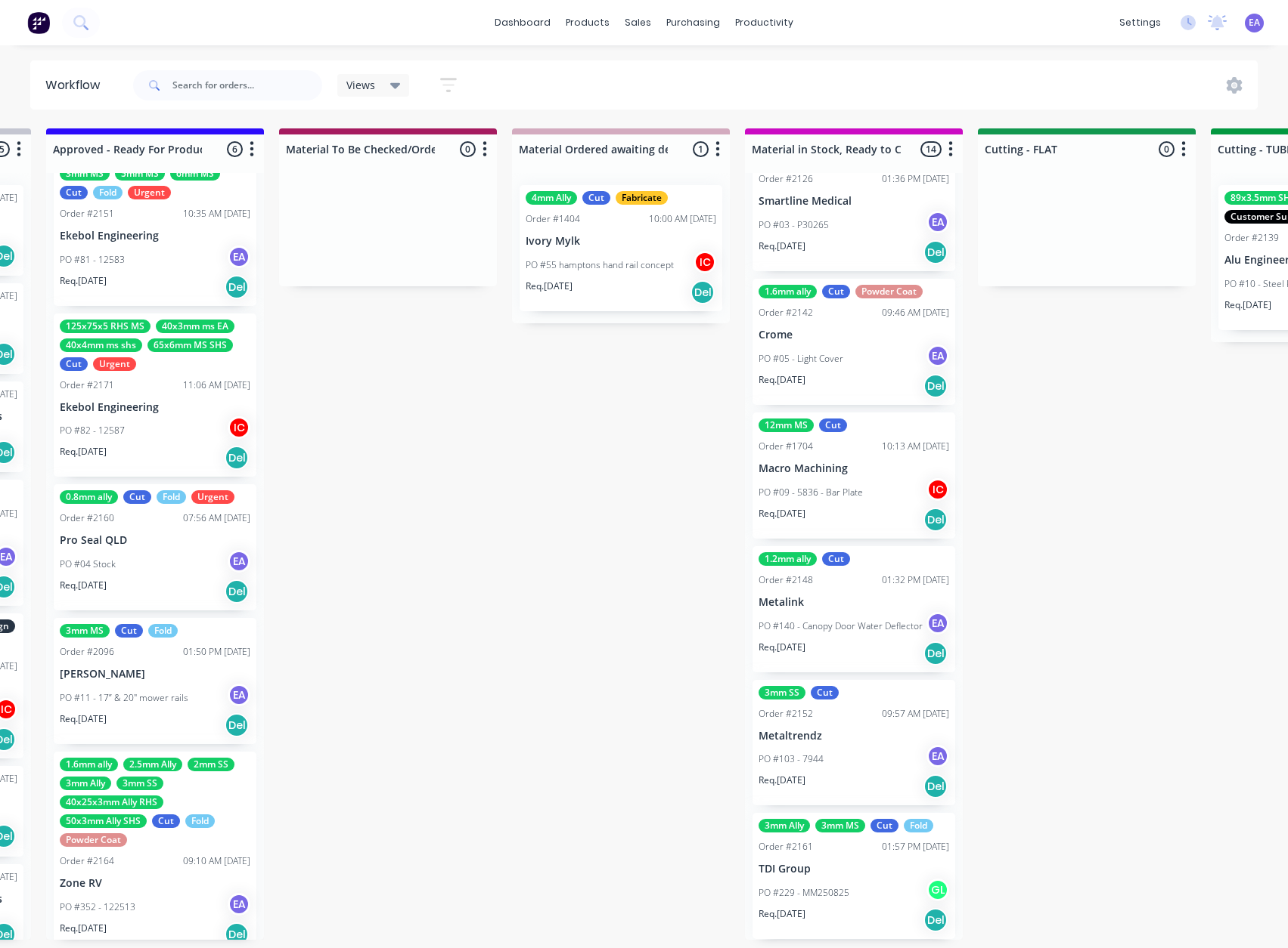
scroll to position [191, 0]
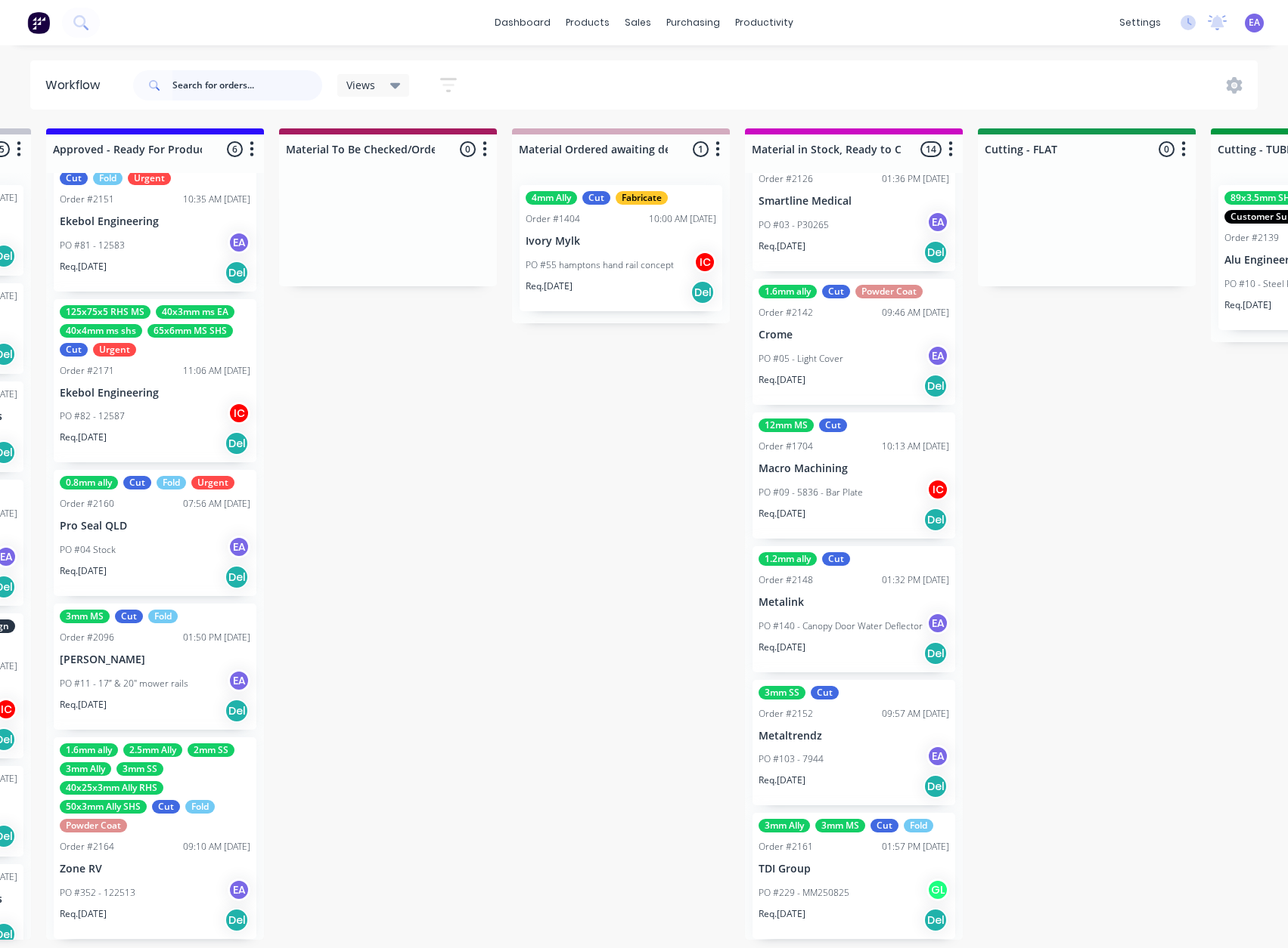
click at [244, 78] on input "text" at bounding box center [247, 85] width 150 height 30
type input "ivory"
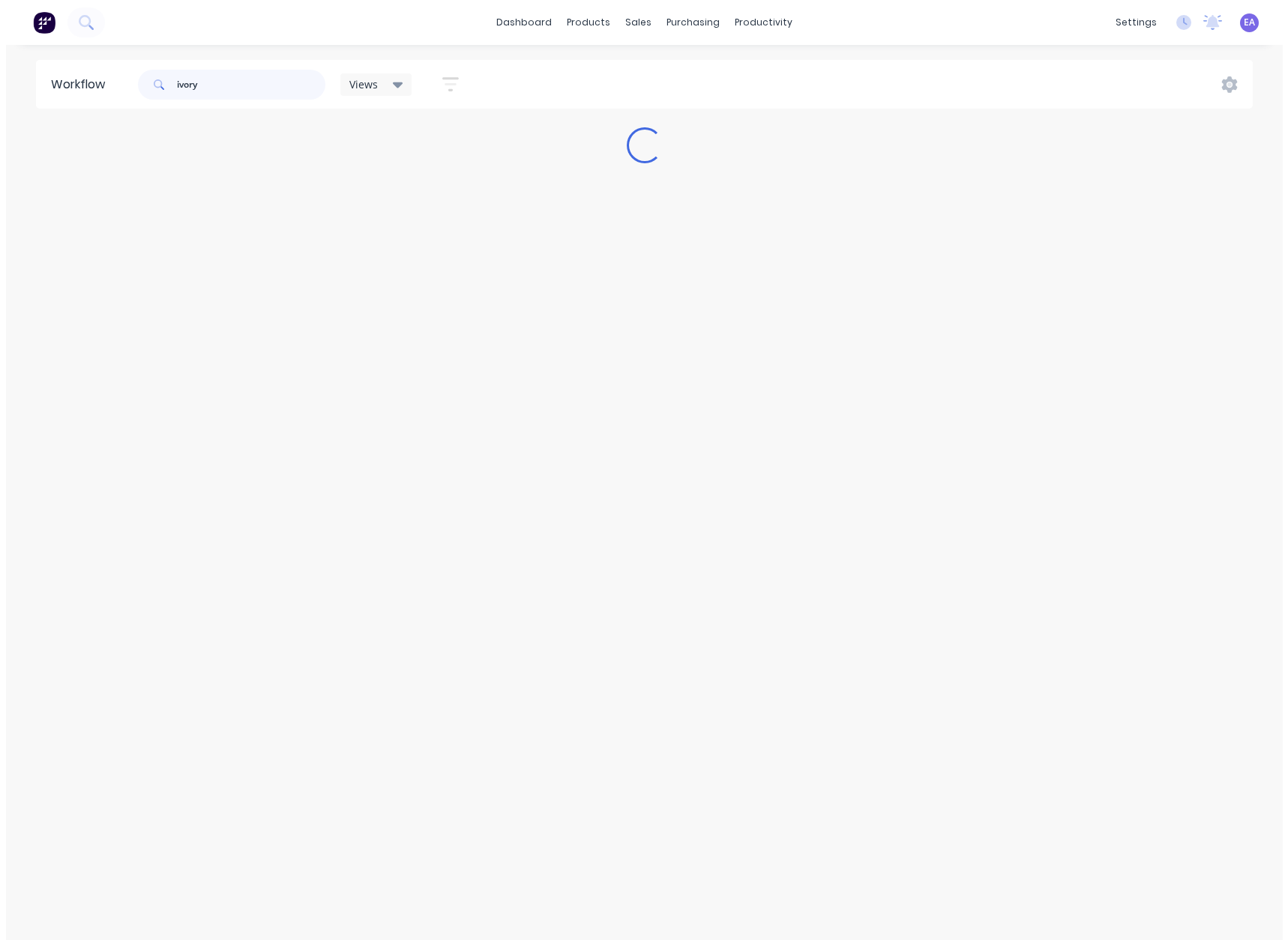
scroll to position [0, 0]
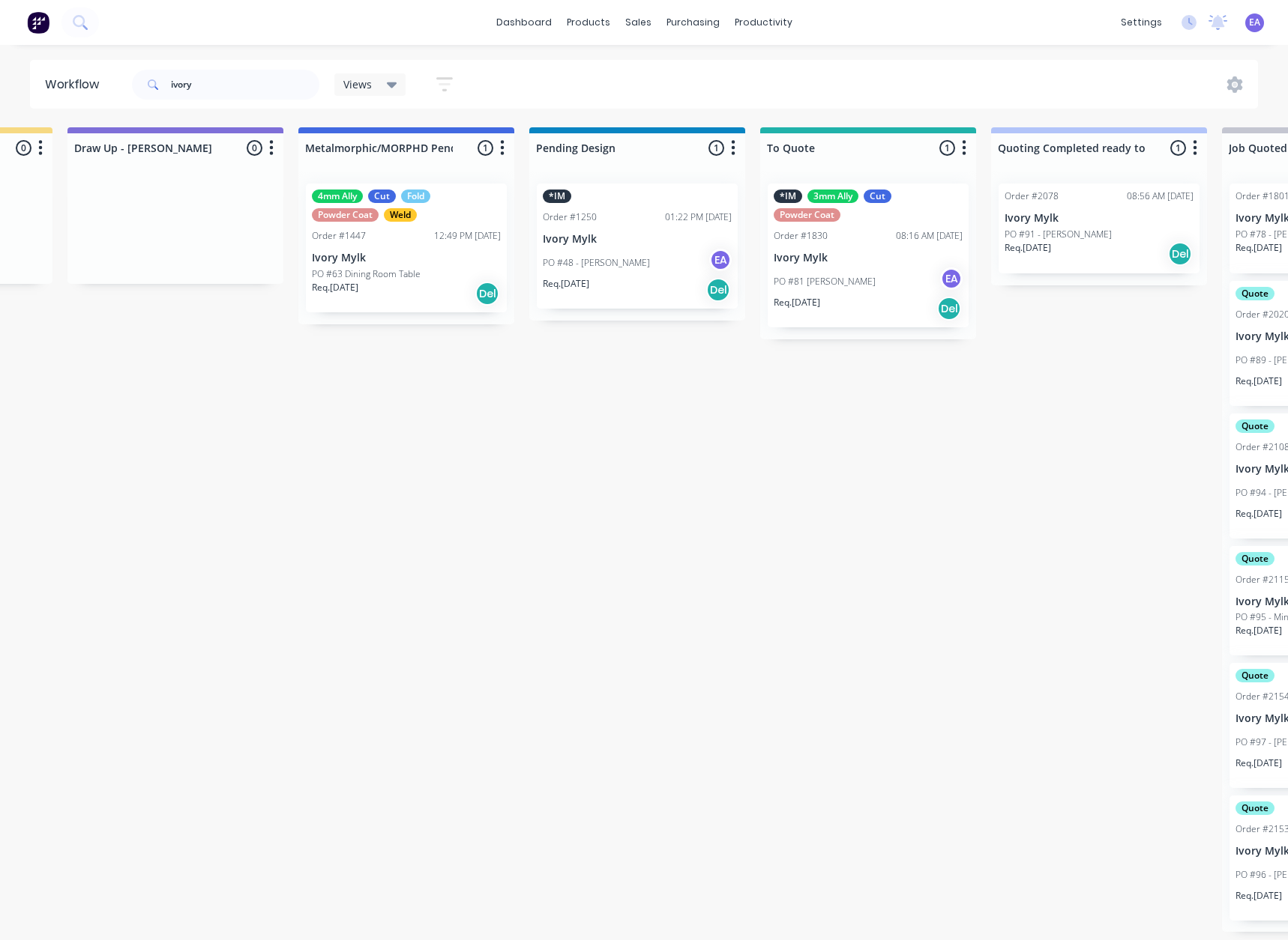
drag, startPoint x: 472, startPoint y: 589, endPoint x: 545, endPoint y: 596, distance: 73.3
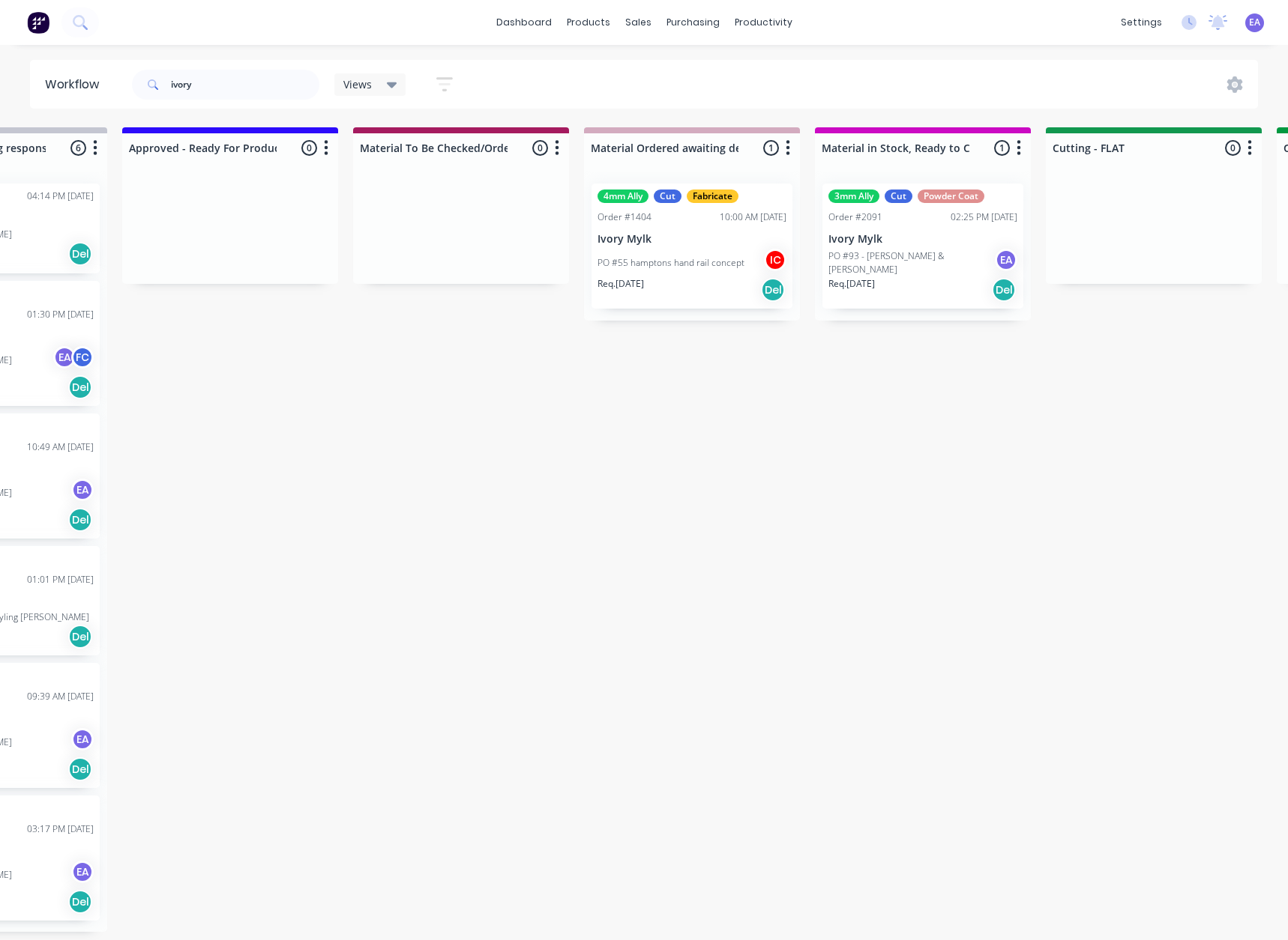
drag, startPoint x: 623, startPoint y: 553, endPoint x: 776, endPoint y: 556, distance: 153.0
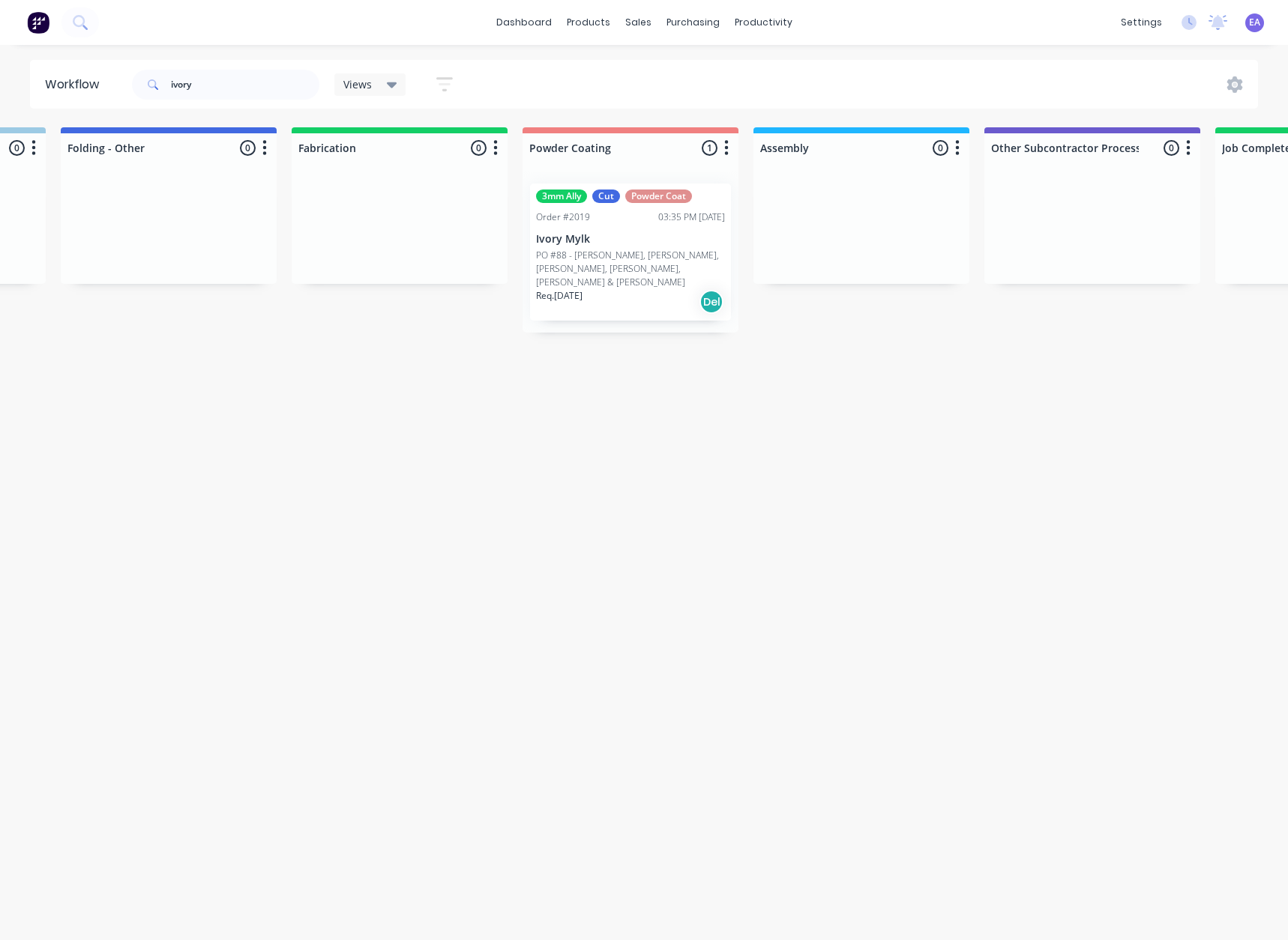
drag, startPoint x: 727, startPoint y: 545, endPoint x: 792, endPoint y: 541, distance: 65.1
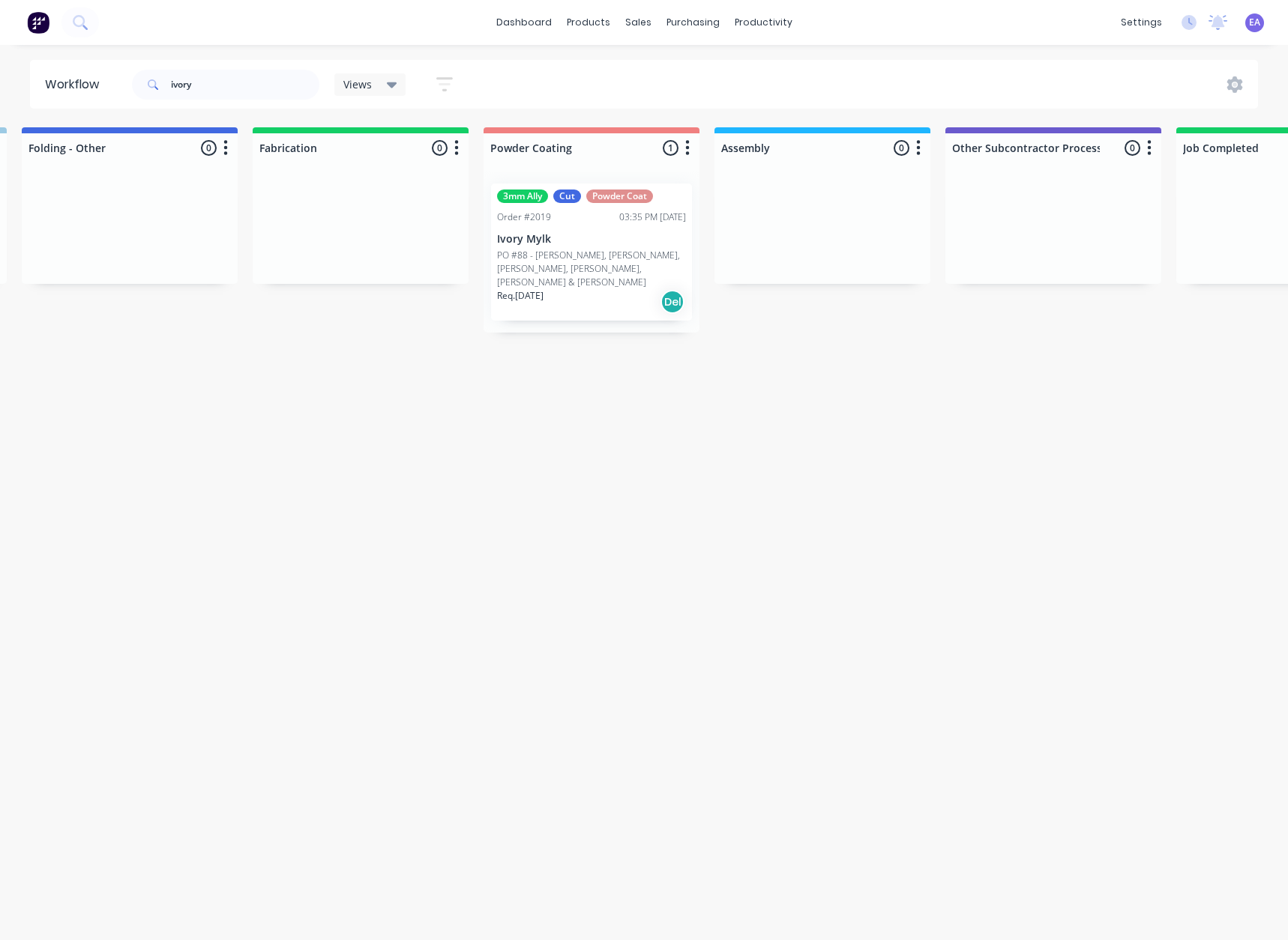
click at [608, 252] on p "PO #88 - [PERSON_NAME], [PERSON_NAME], [PERSON_NAME], [PERSON_NAME], [PERSON_NA…" at bounding box center [592, 269] width 189 height 41
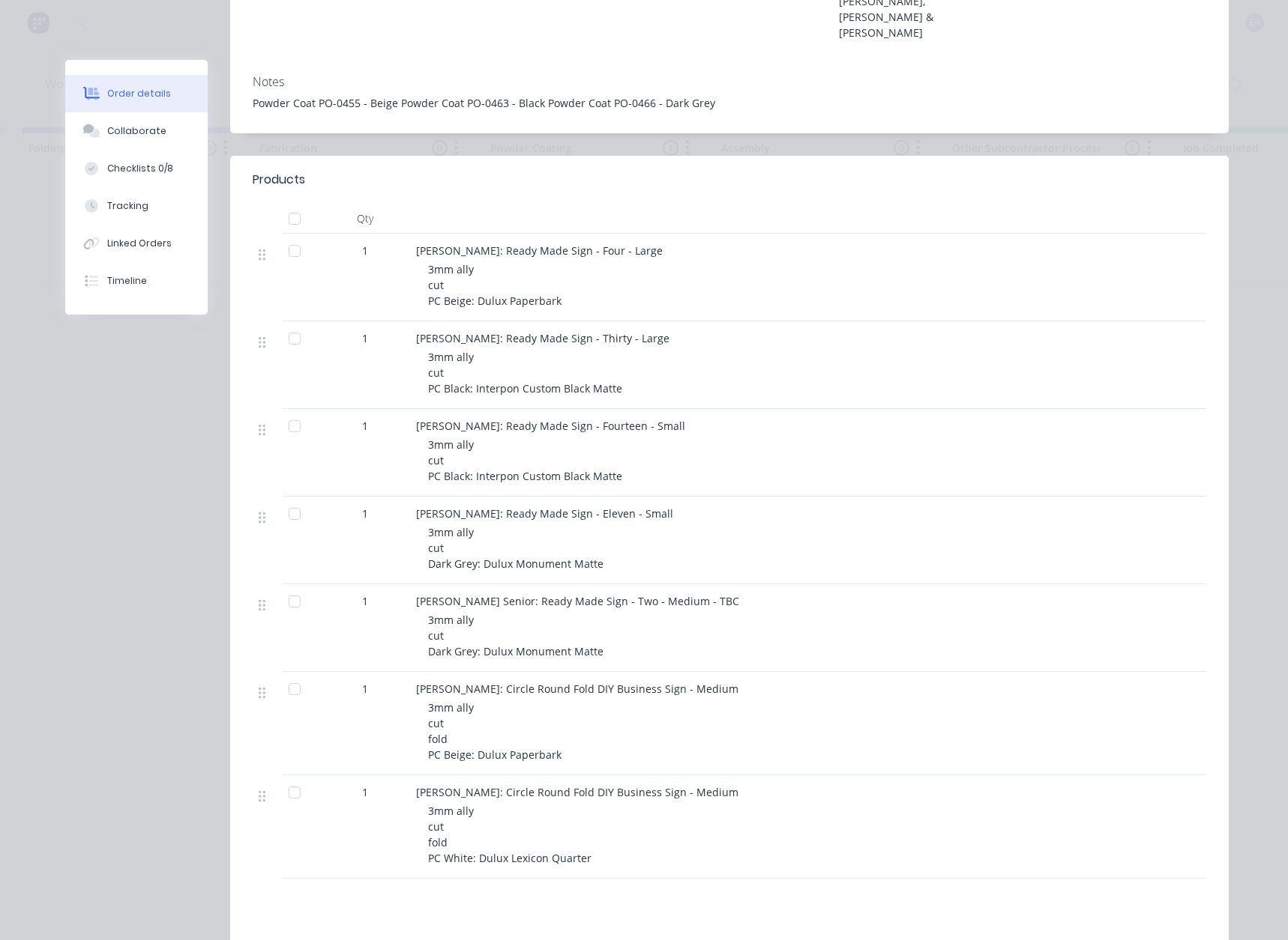
scroll to position [0, 0]
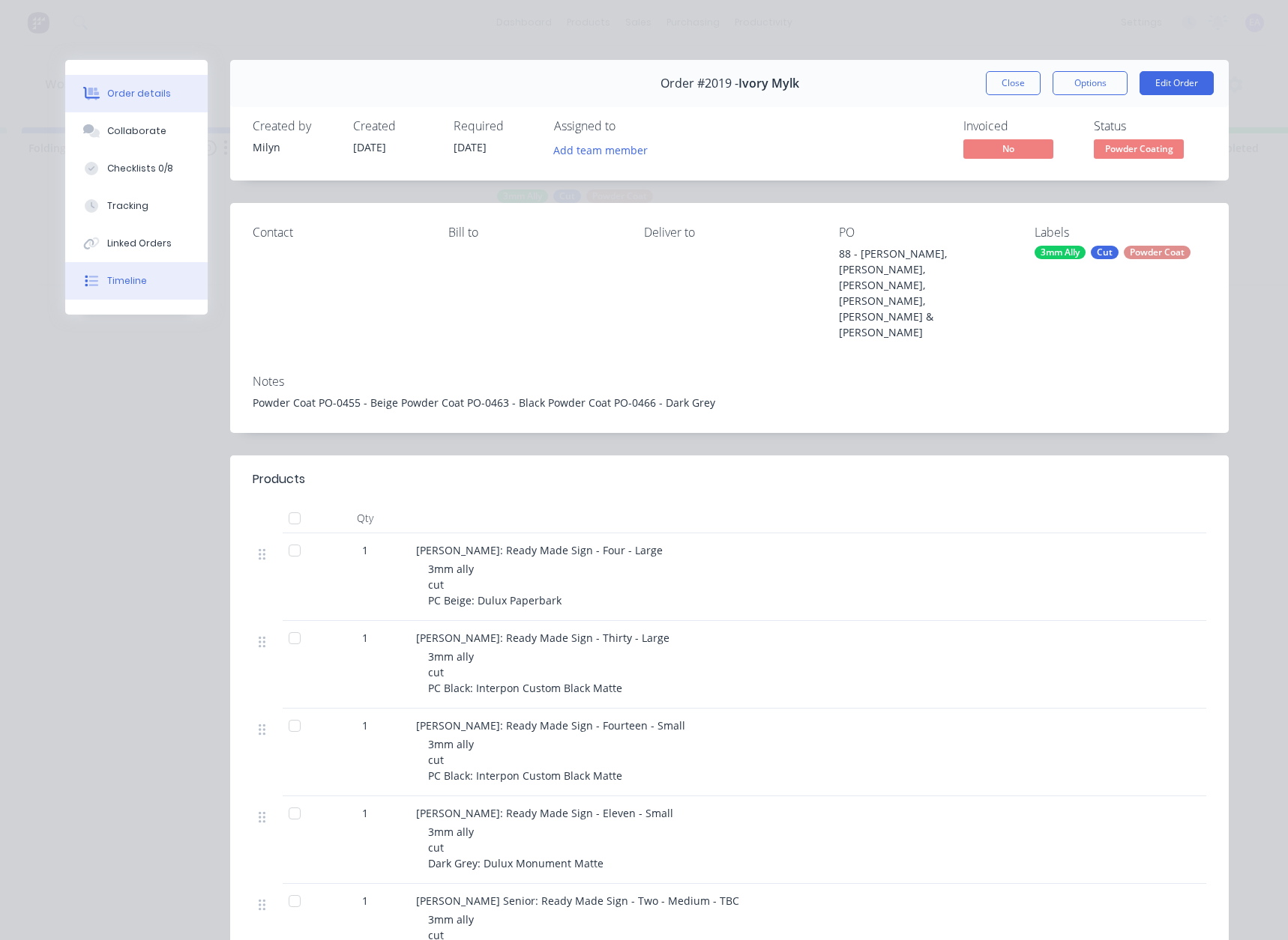
click at [138, 272] on button "Timeline" at bounding box center [136, 281] width 143 height 37
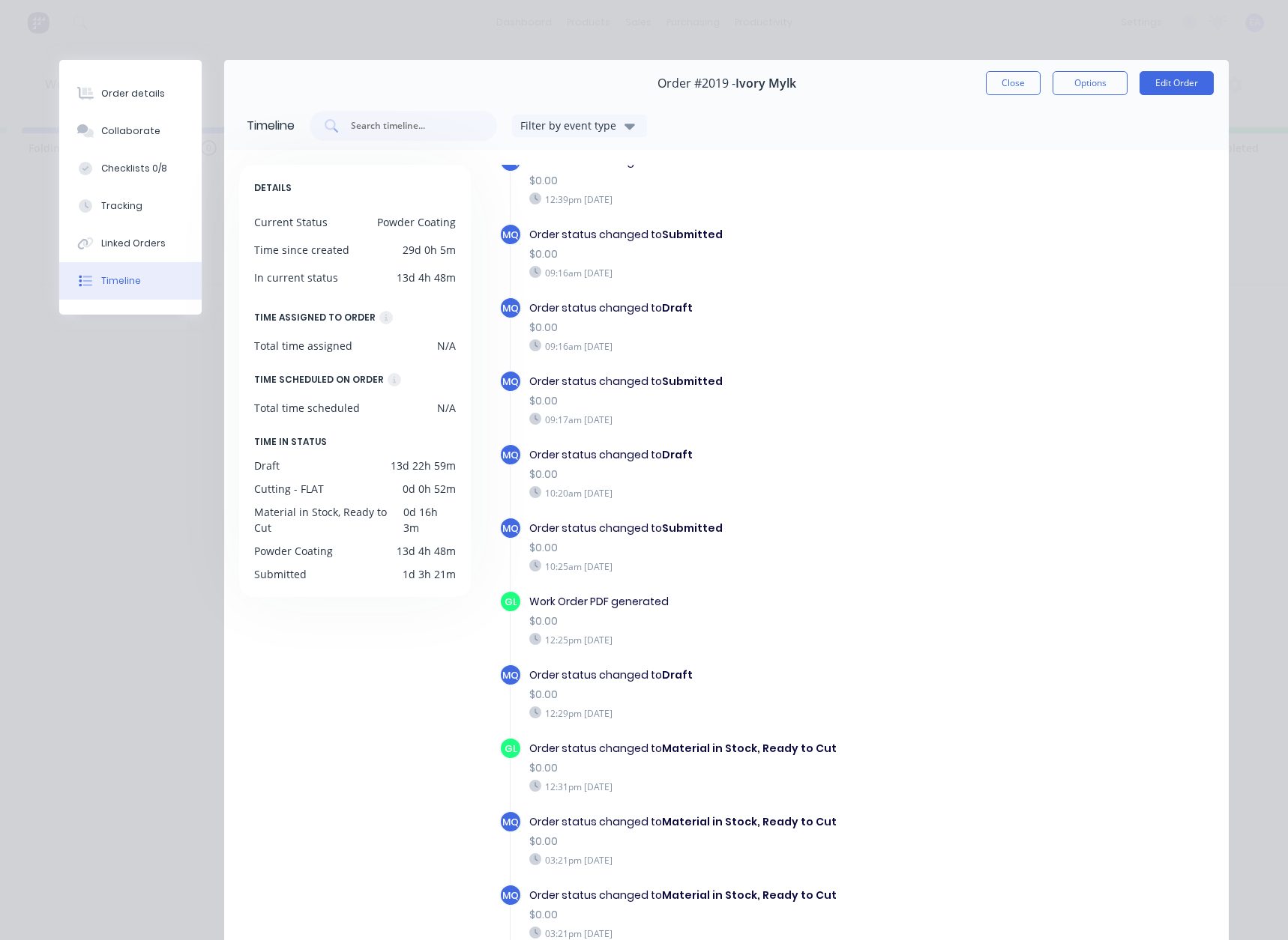
scroll to position [744, 0]
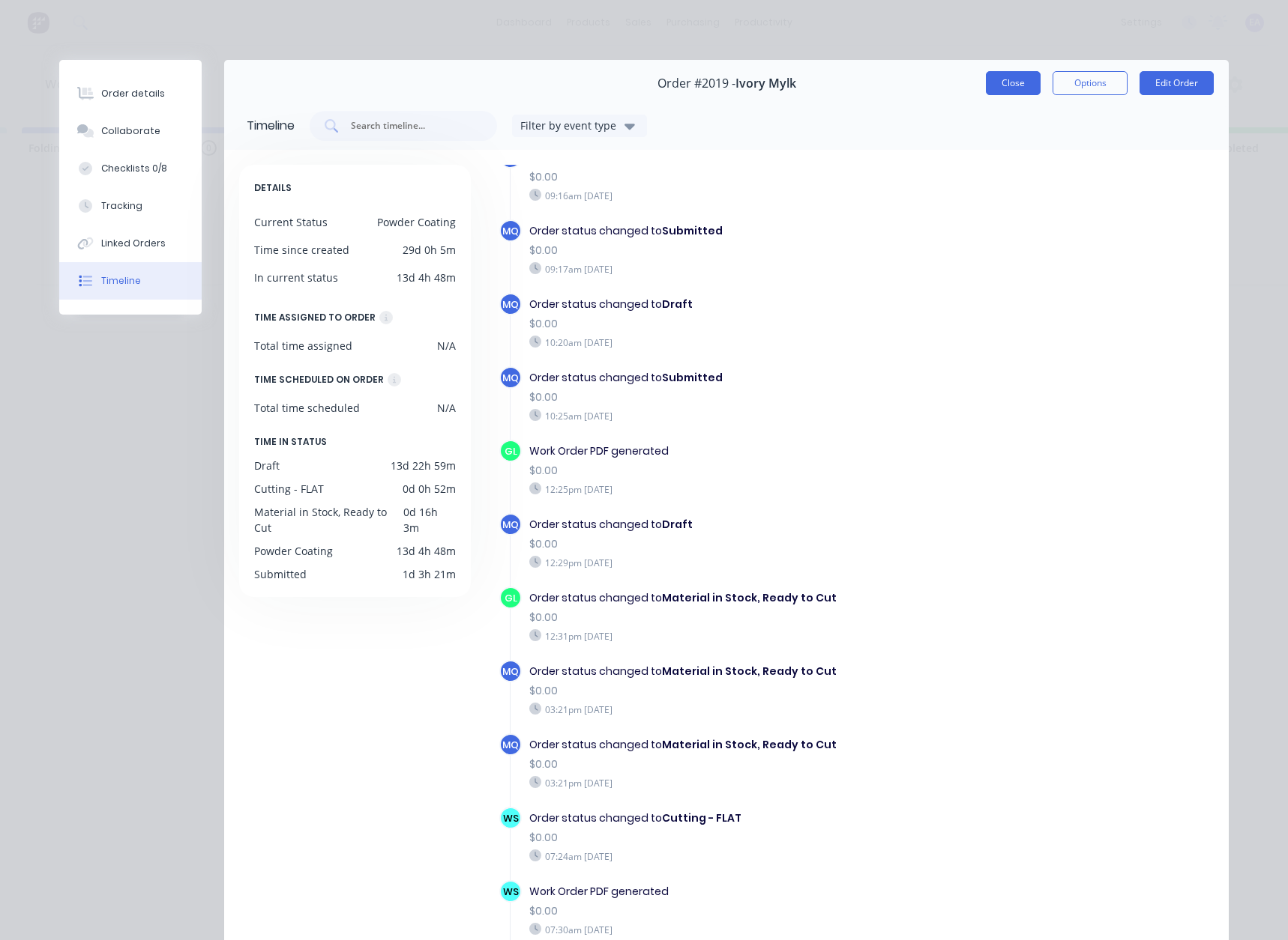
click at [1011, 82] on button "Close" at bounding box center [1013, 83] width 55 height 24
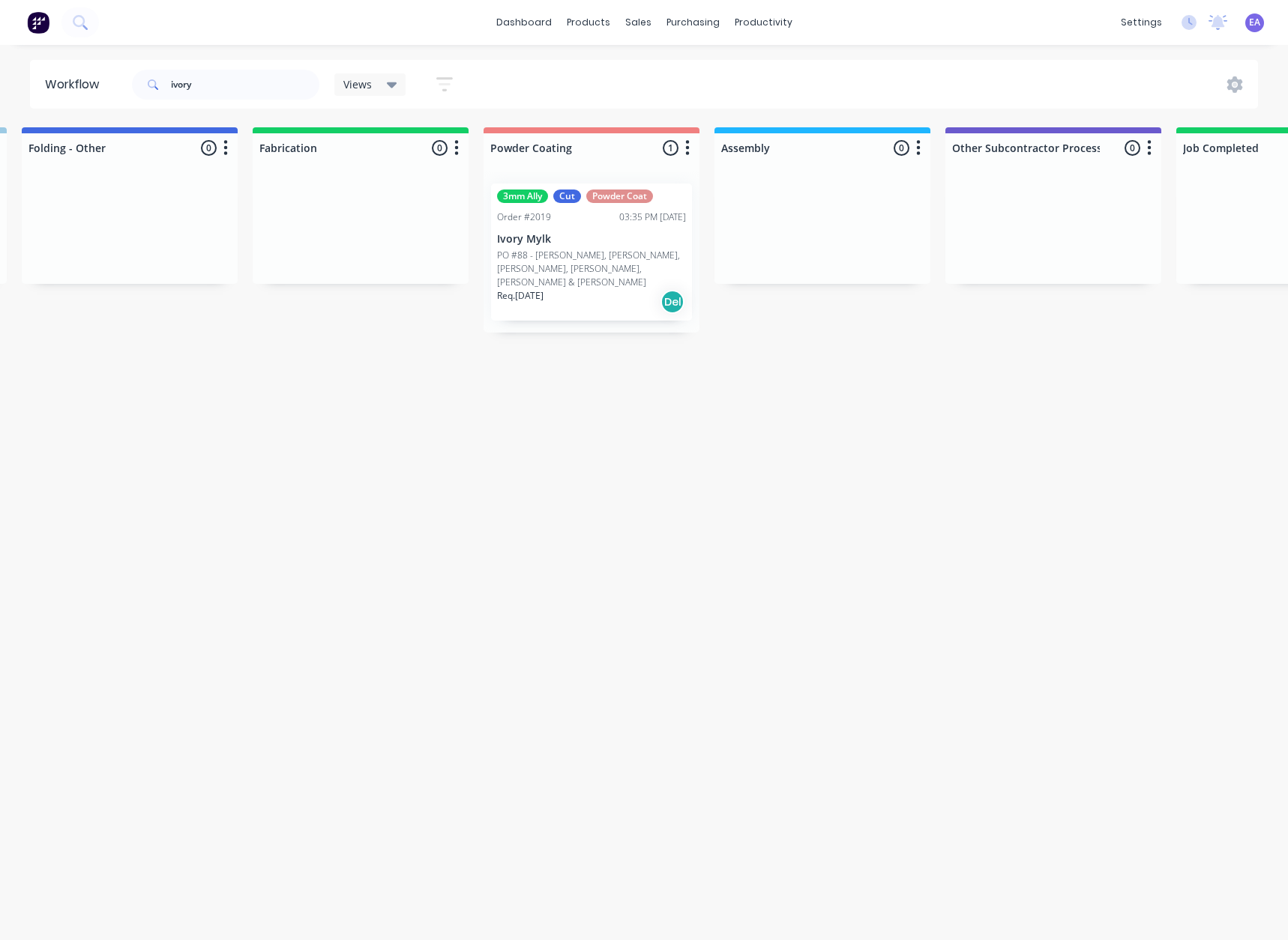
click at [569, 289] on div "Req. [DATE] Del" at bounding box center [592, 301] width 189 height 25
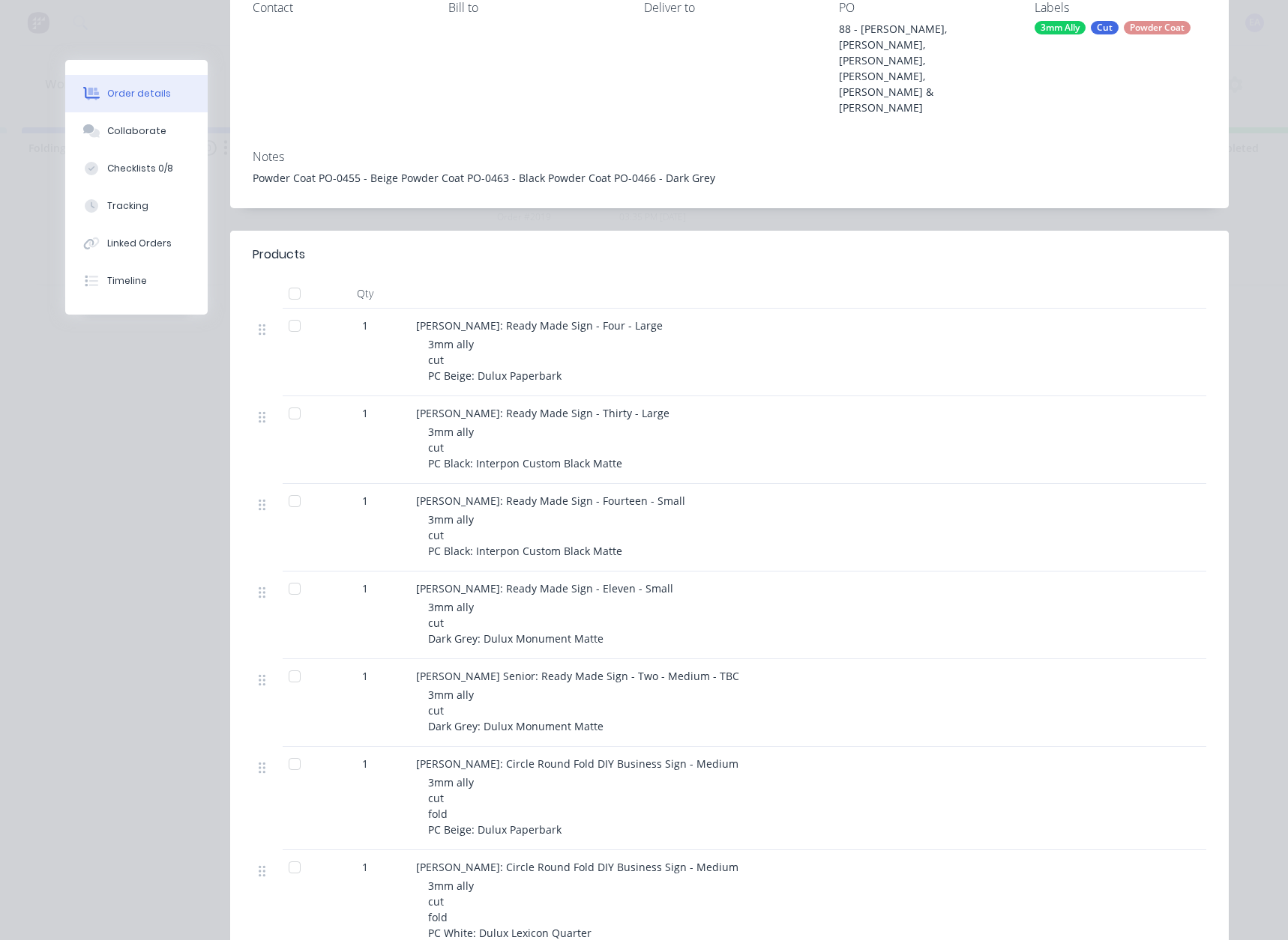
scroll to position [0, 0]
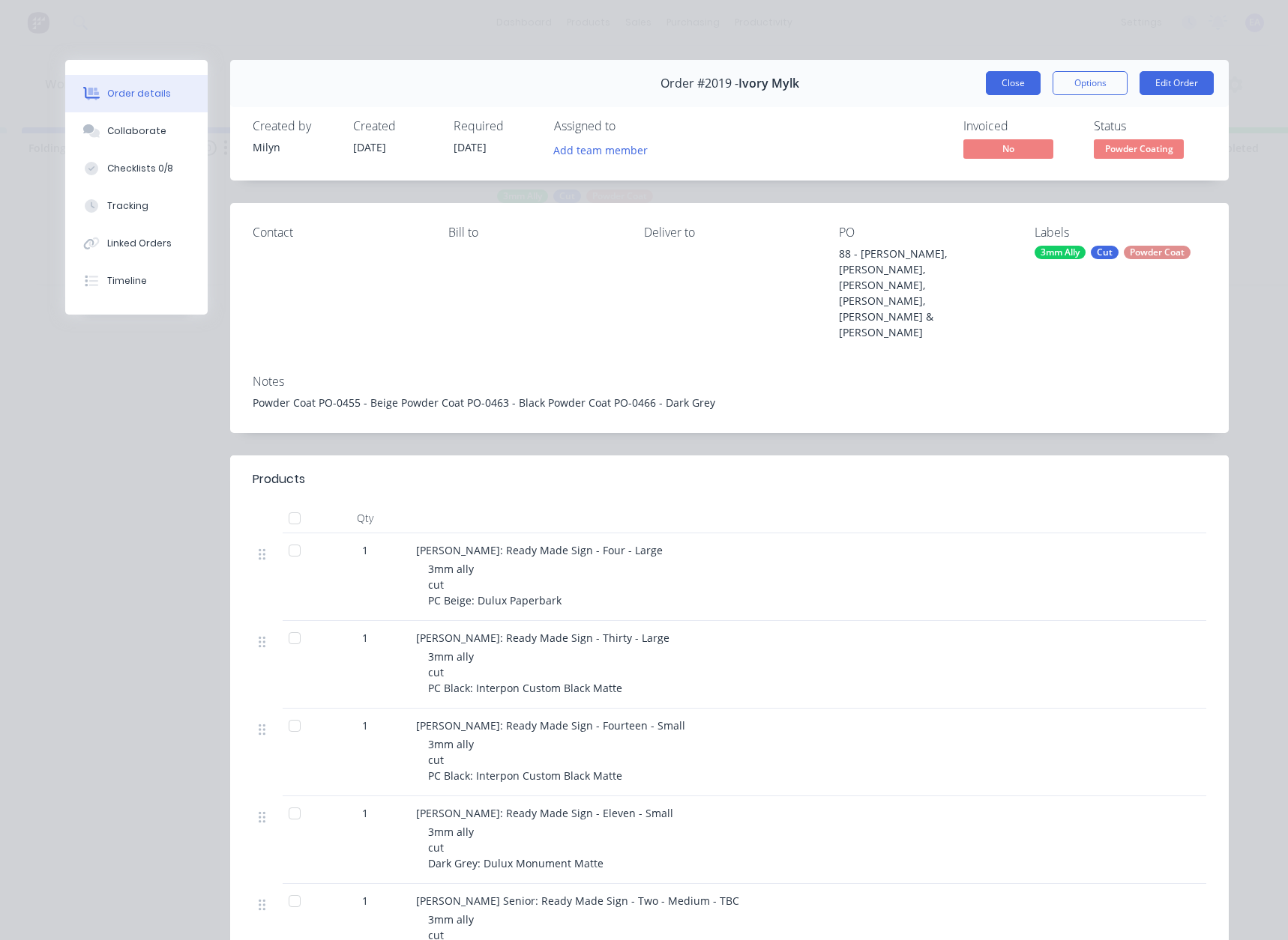
click at [1023, 83] on button "Close" at bounding box center [1013, 83] width 55 height 24
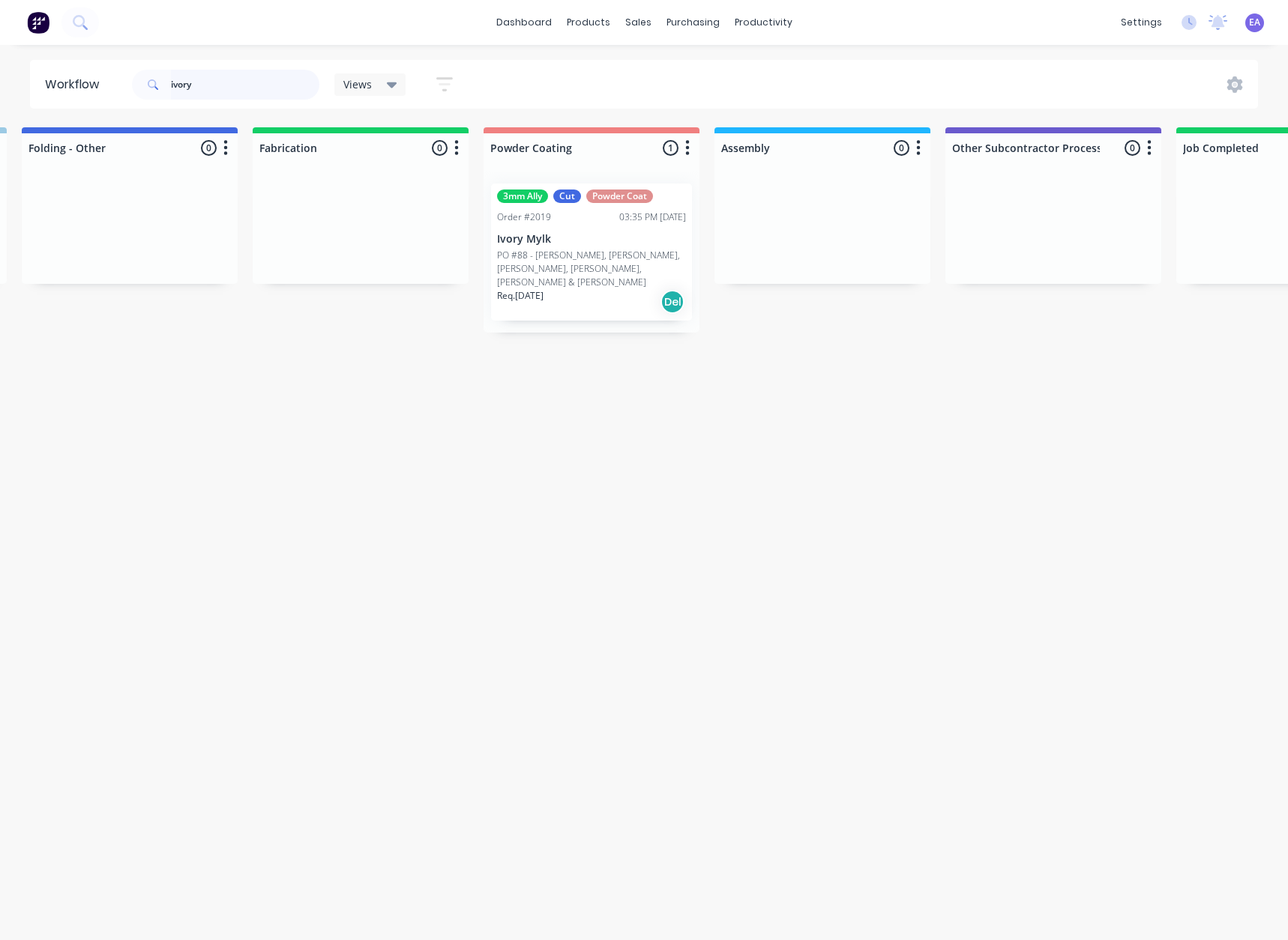
drag, startPoint x: 182, startPoint y: 84, endPoint x: 89, endPoint y: 87, distance: 93.0
click at [113, 84] on header "Workflow ivory Views Save new view None (Default) edit [PERSON_NAME] edit [PERS…" at bounding box center [644, 84] width 1229 height 49
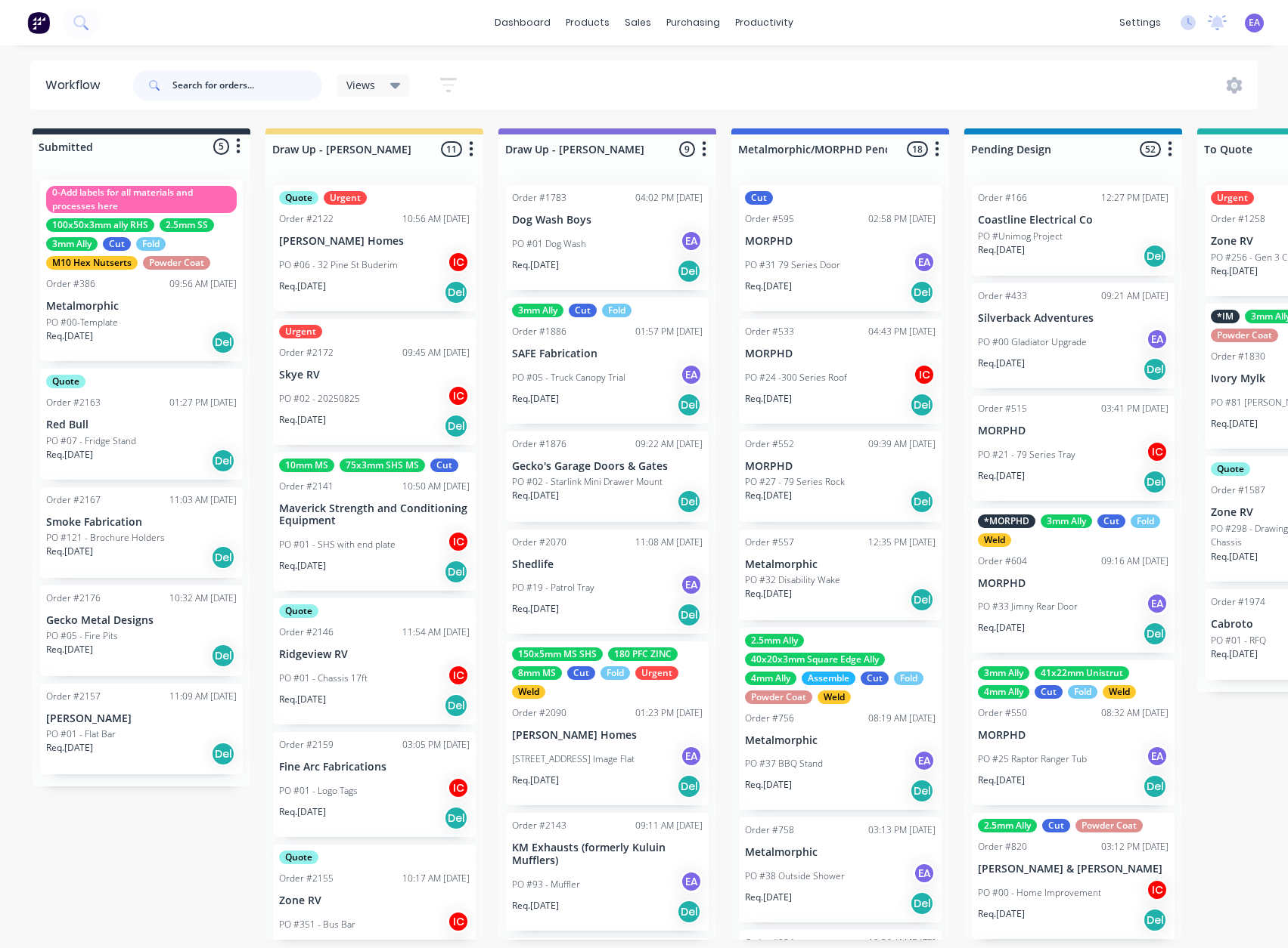
click at [258, 77] on input "text" at bounding box center [247, 85] width 150 height 30
type input "morphd"
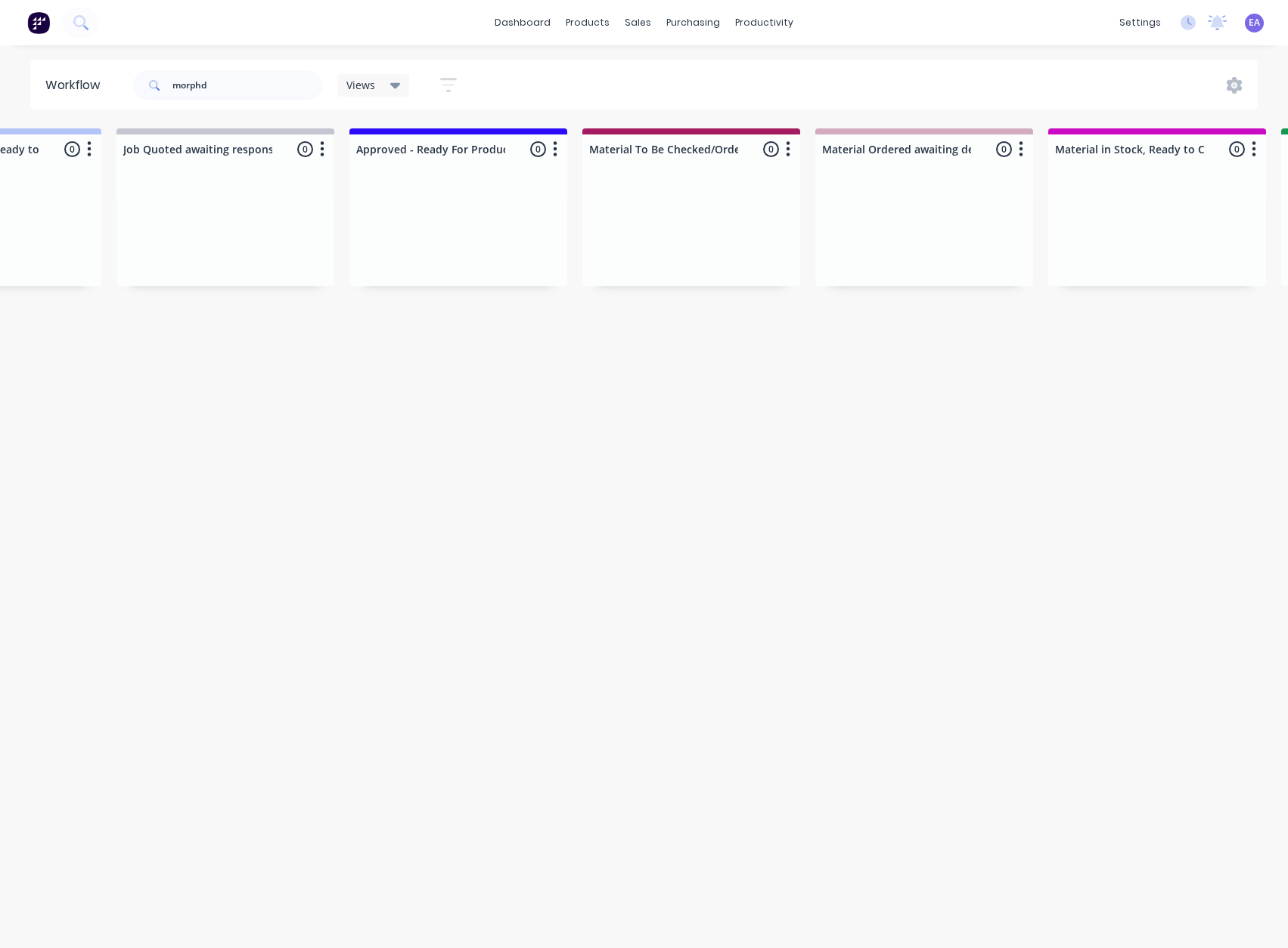
drag, startPoint x: 333, startPoint y: 495, endPoint x: 546, endPoint y: 547, distance: 219.3
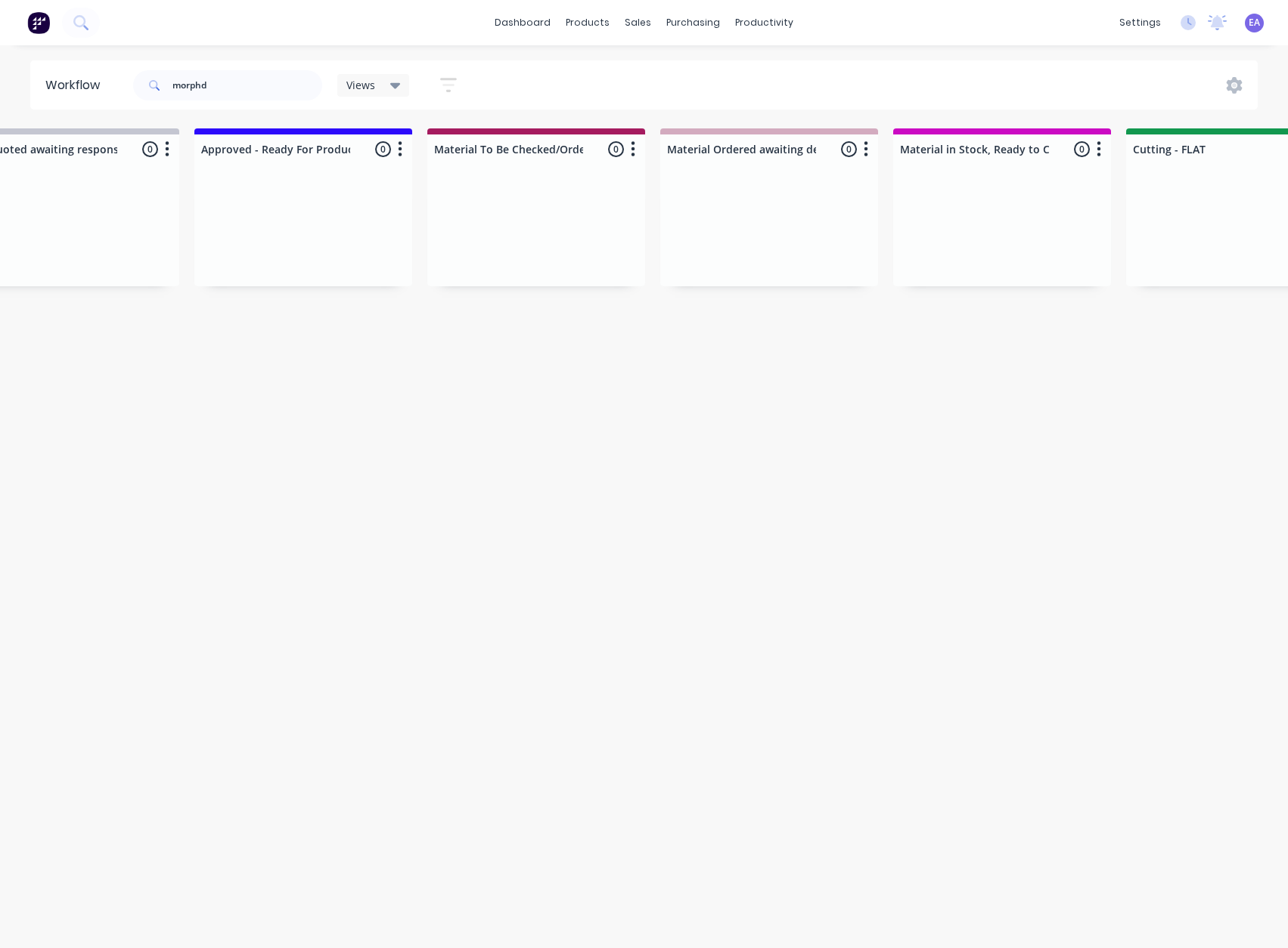
drag, startPoint x: 616, startPoint y: 546, endPoint x: 746, endPoint y: 546, distance: 130.0
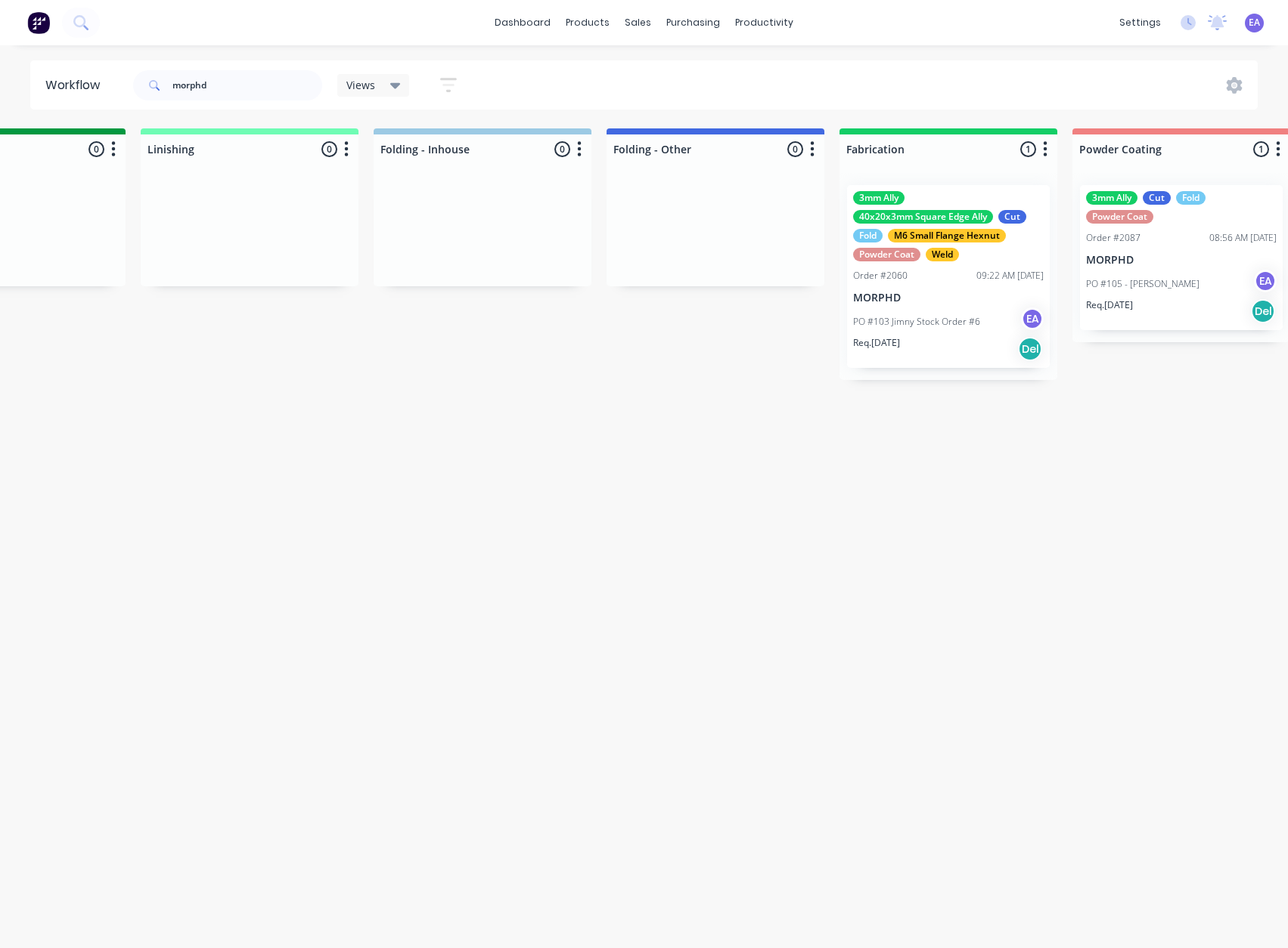
drag, startPoint x: 746, startPoint y: 546, endPoint x: 805, endPoint y: 552, distance: 59.3
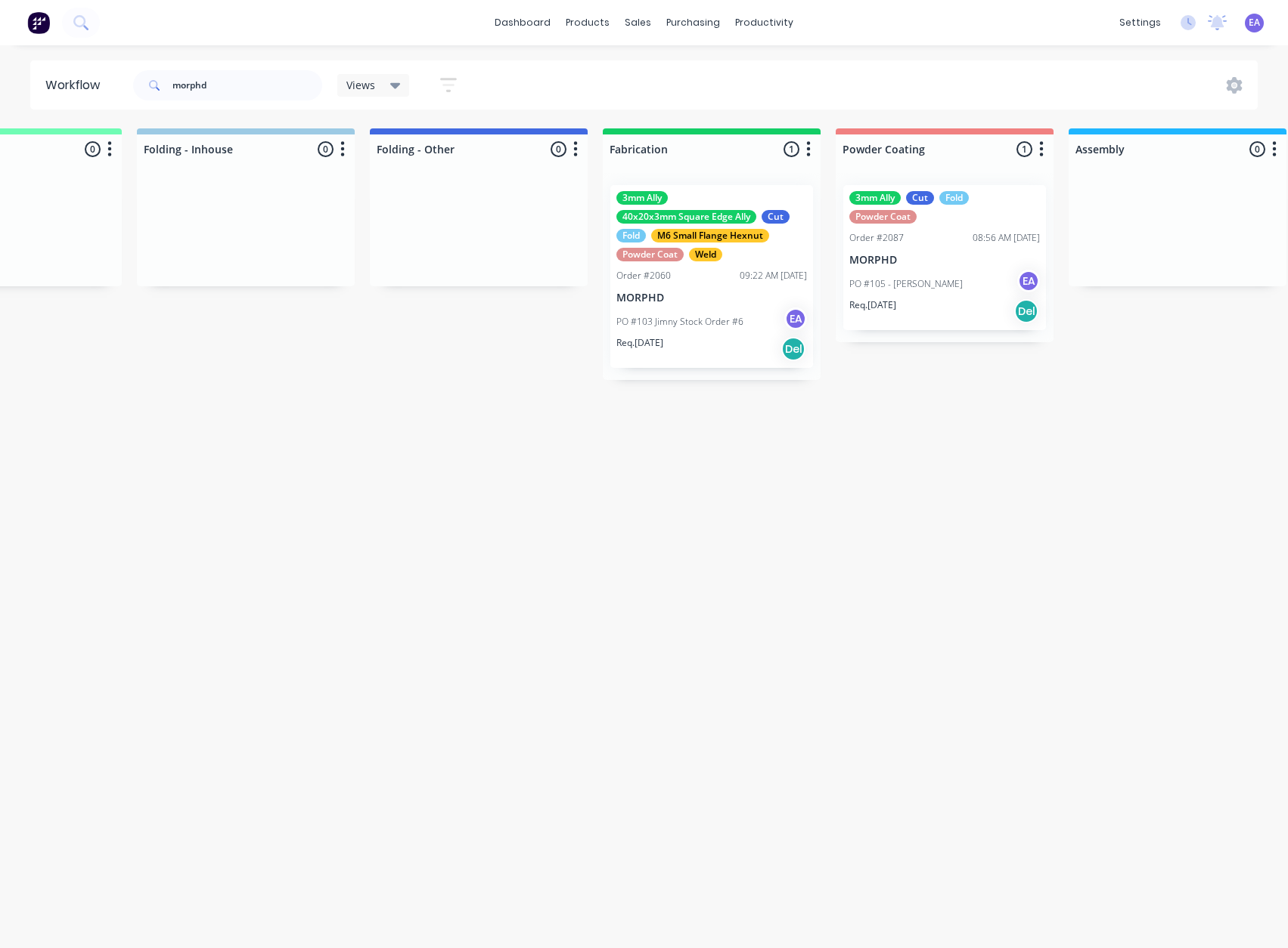
drag, startPoint x: 862, startPoint y: 576, endPoint x: 897, endPoint y: 583, distance: 35.7
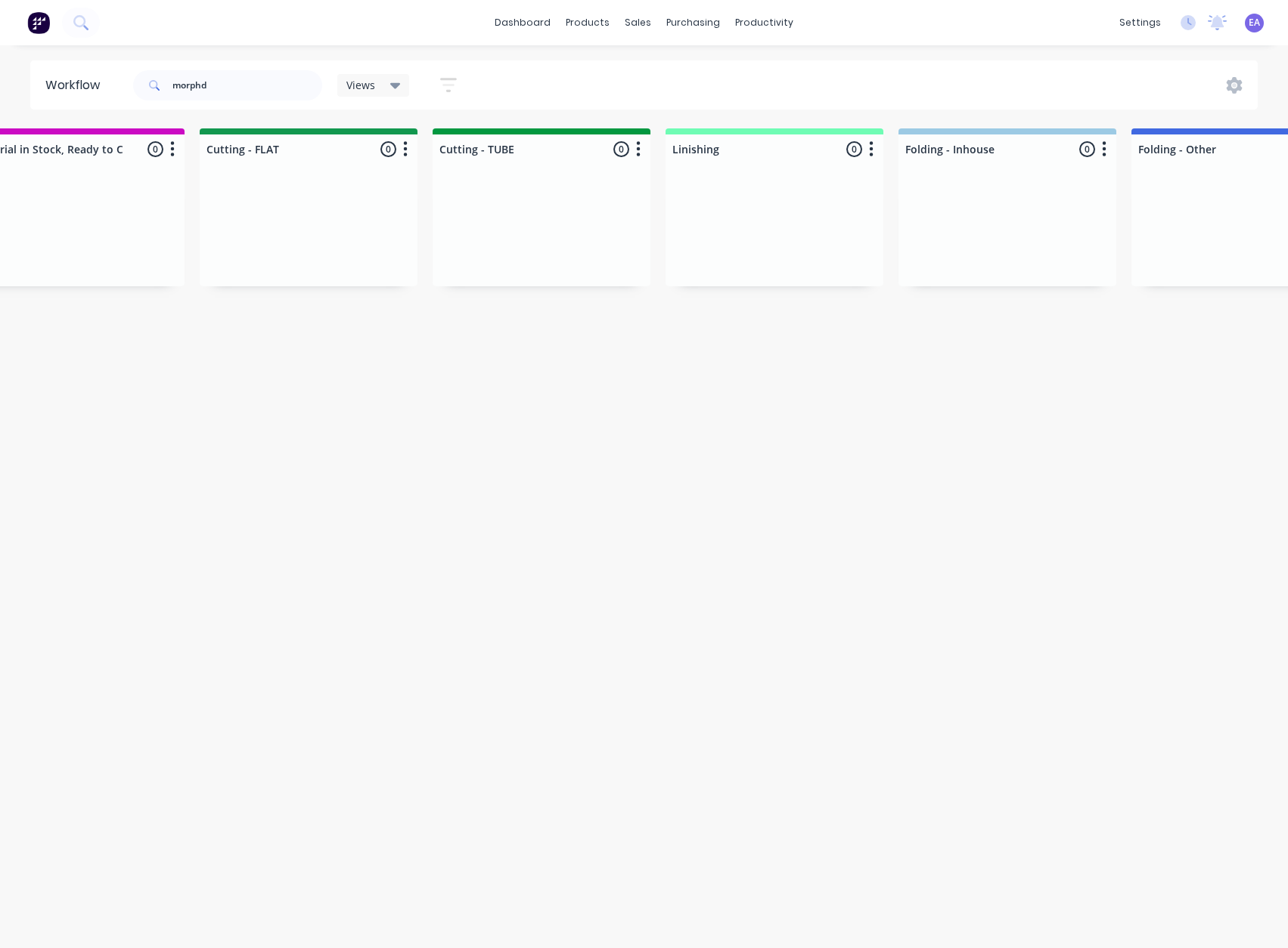
scroll to position [3, 0]
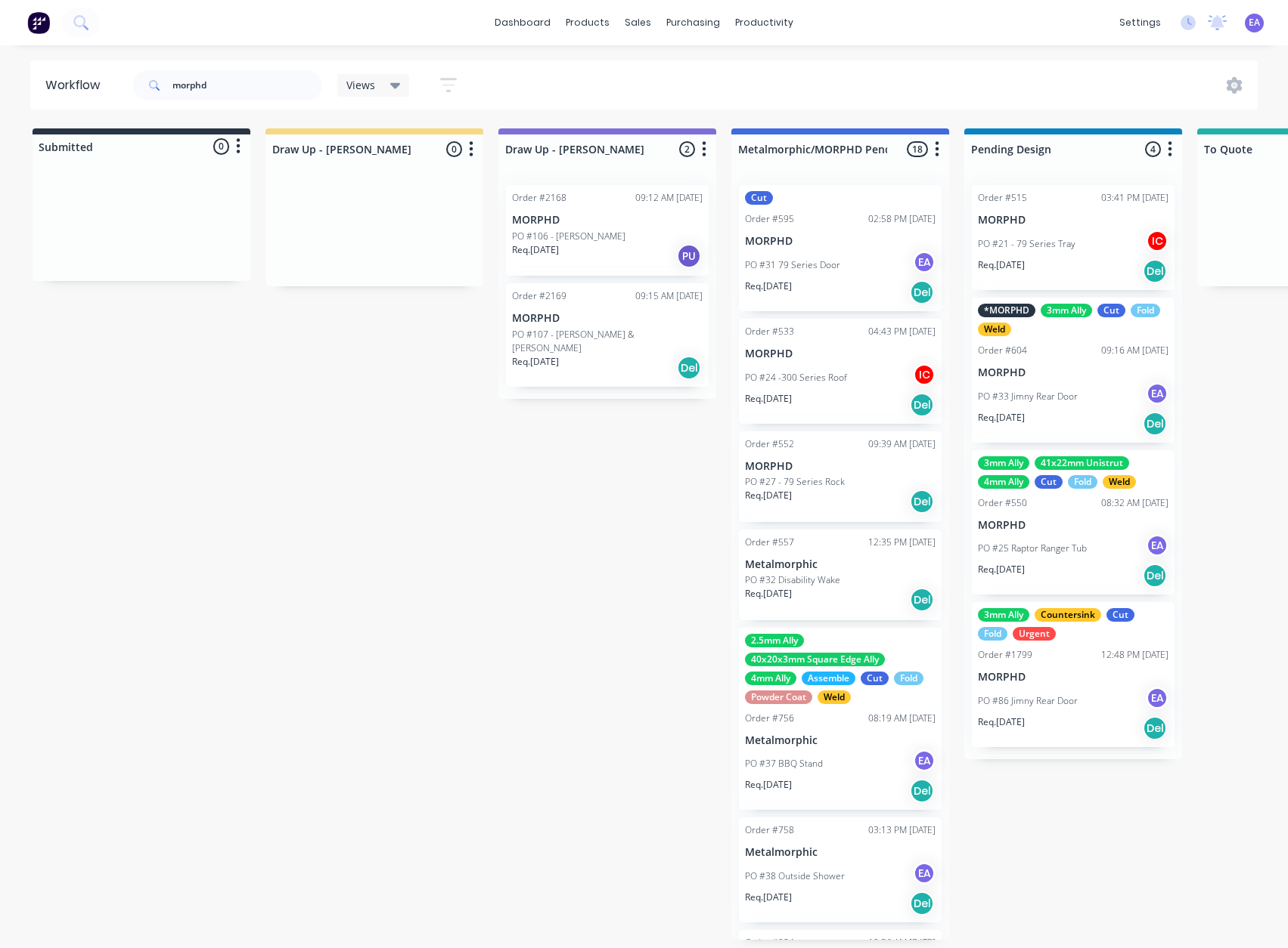
drag, startPoint x: 383, startPoint y: 702, endPoint x: 78, endPoint y: 763, distance: 311.0
click at [585, 245] on div "Req. [DATE] PU" at bounding box center [607, 255] width 191 height 25
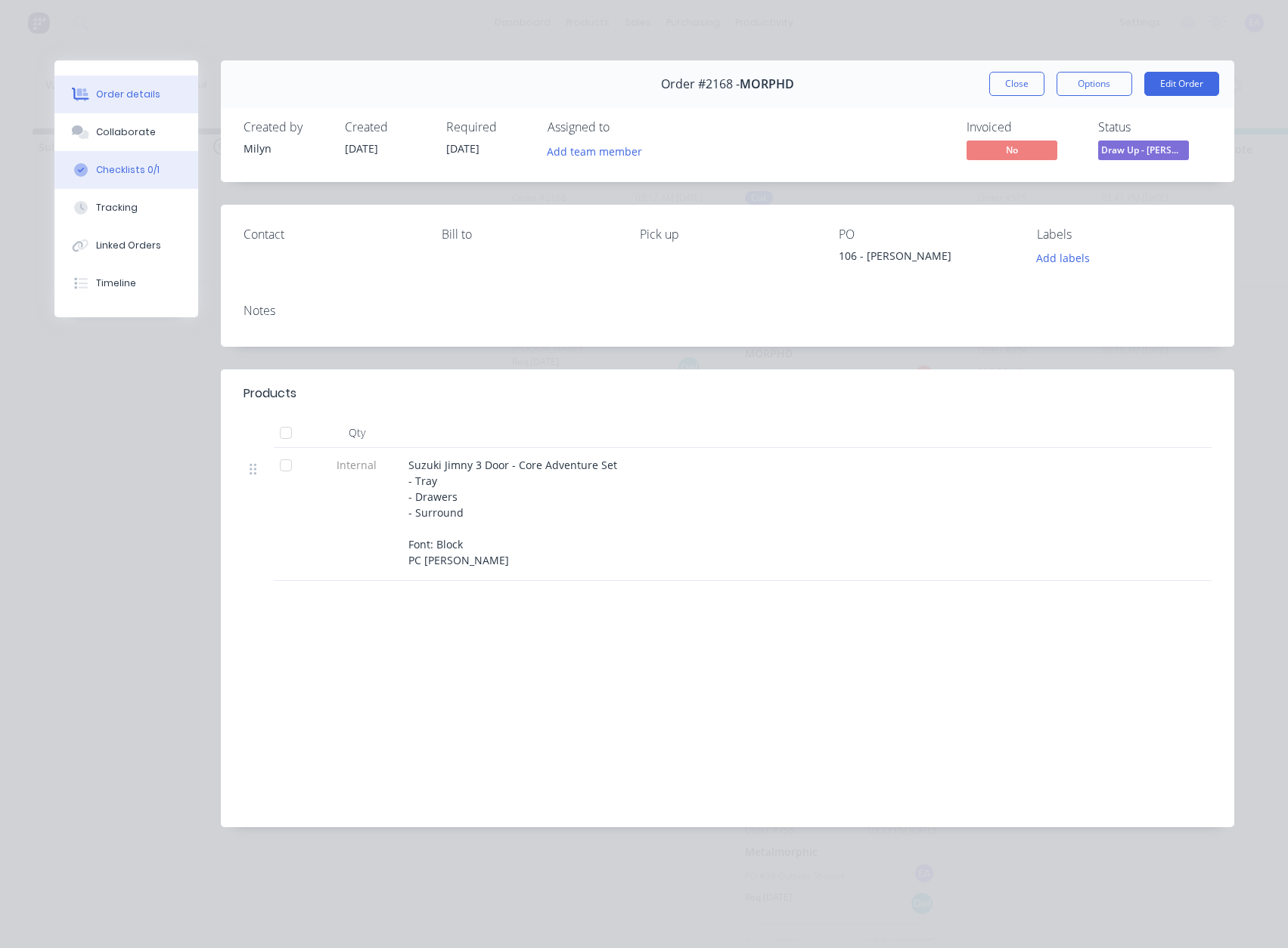
click at [123, 174] on div "Checklists 0/1" at bounding box center [128, 170] width 64 height 14
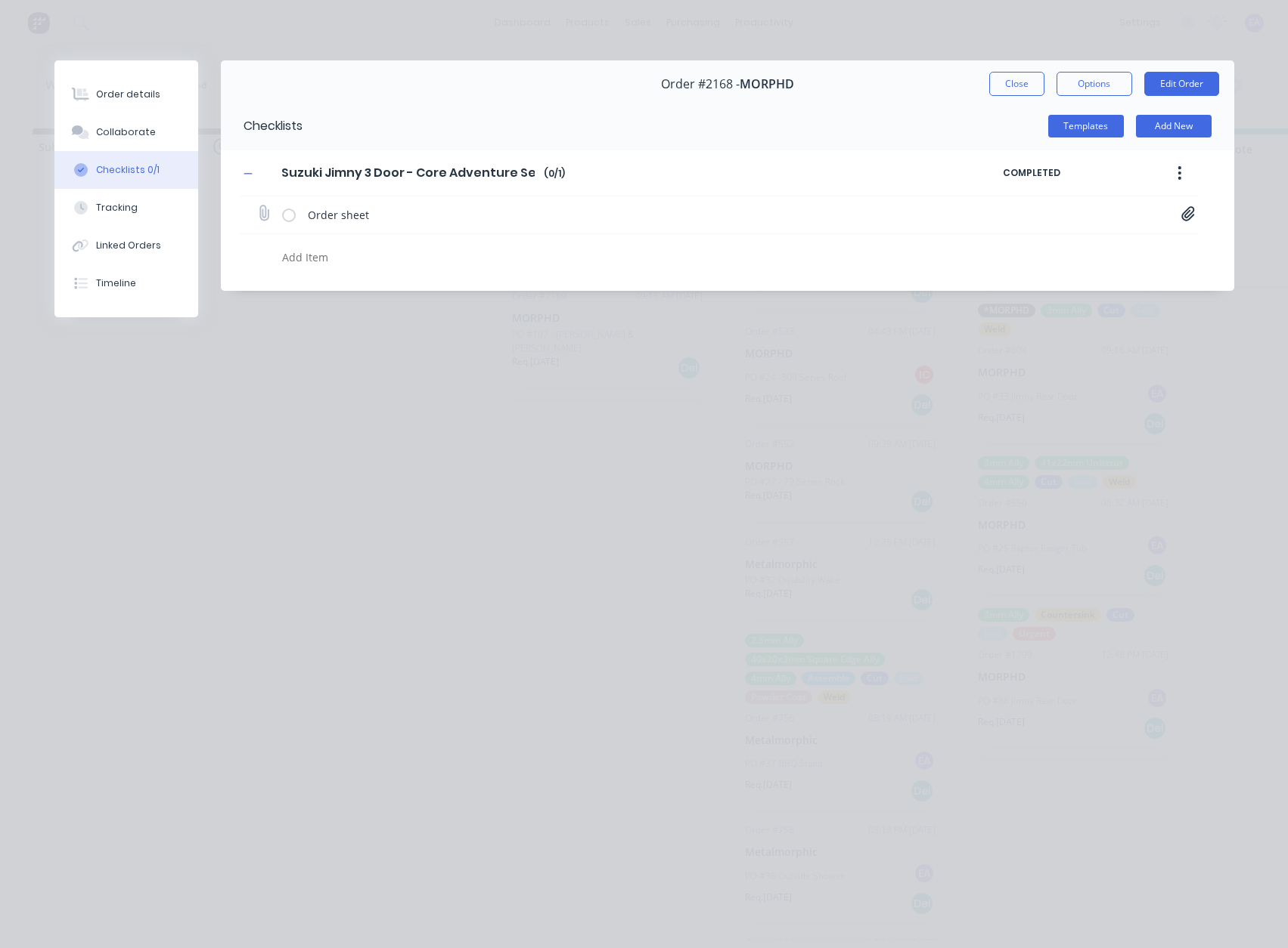
click at [1189, 207] on icon at bounding box center [1188, 213] width 13 height 14
click at [1110, 241] on link "MORPHD Jimny Setup Ordering Sheet[F] - 1054 [PERSON_NAME].pdf" at bounding box center [1066, 246] width 176 height 16
click at [1004, 82] on button "Close" at bounding box center [1016, 84] width 55 height 24
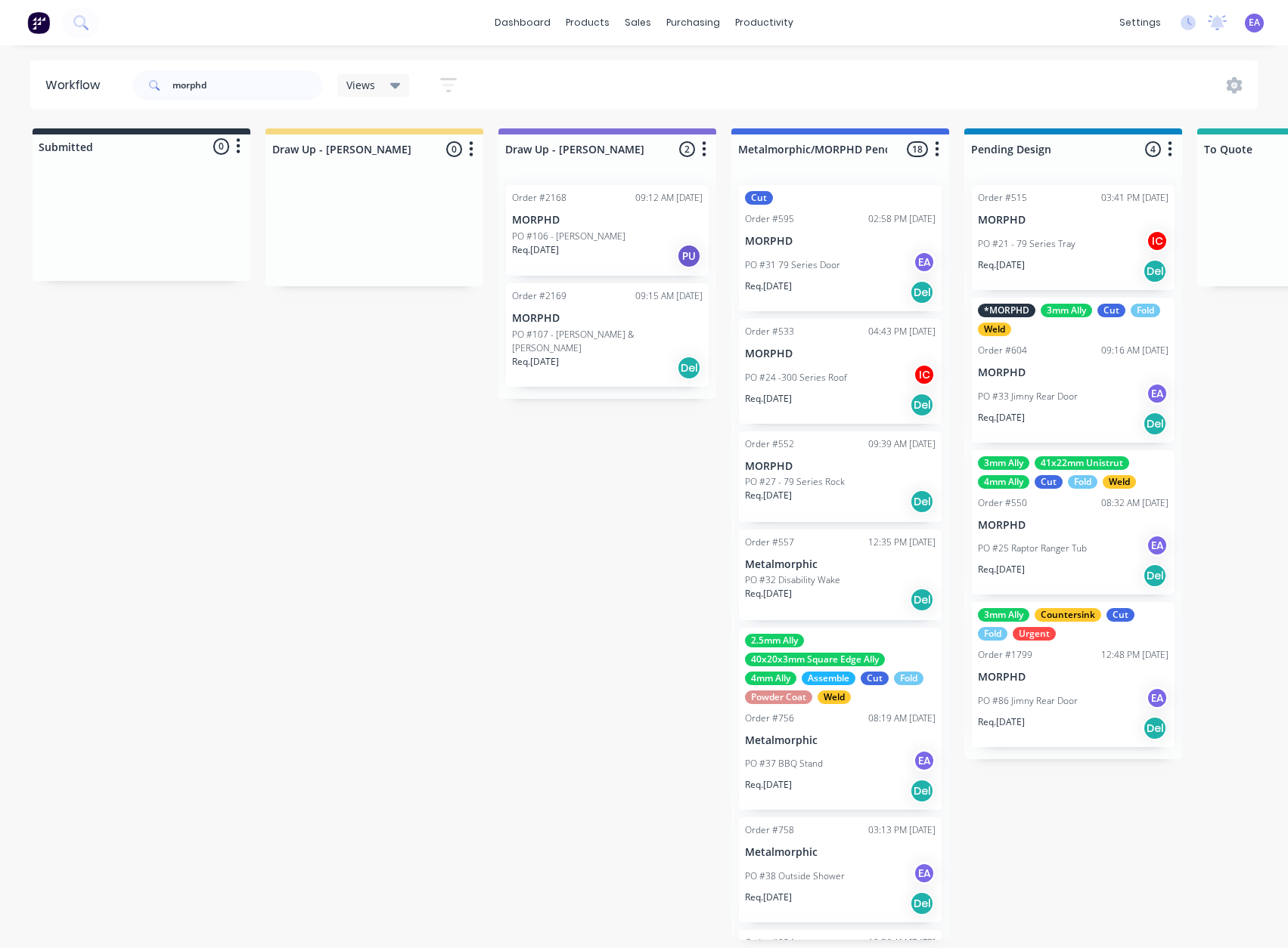
drag, startPoint x: 448, startPoint y: 588, endPoint x: 313, endPoint y: 619, distance: 138.5
click at [621, 355] on div "Req. [DATE] Del" at bounding box center [607, 367] width 191 height 25
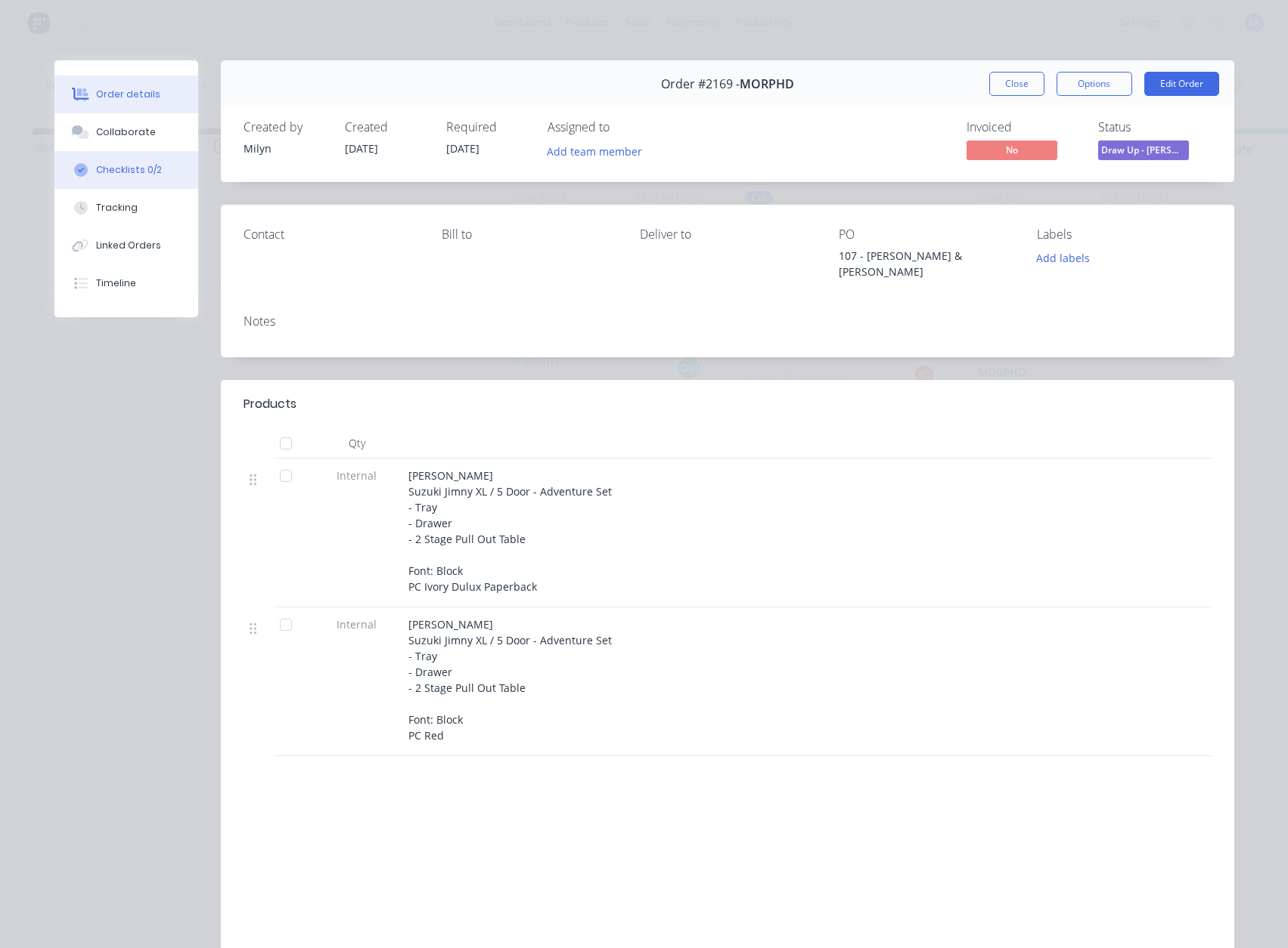
click at [97, 163] on button "Checklists 0/2" at bounding box center [126, 170] width 144 height 37
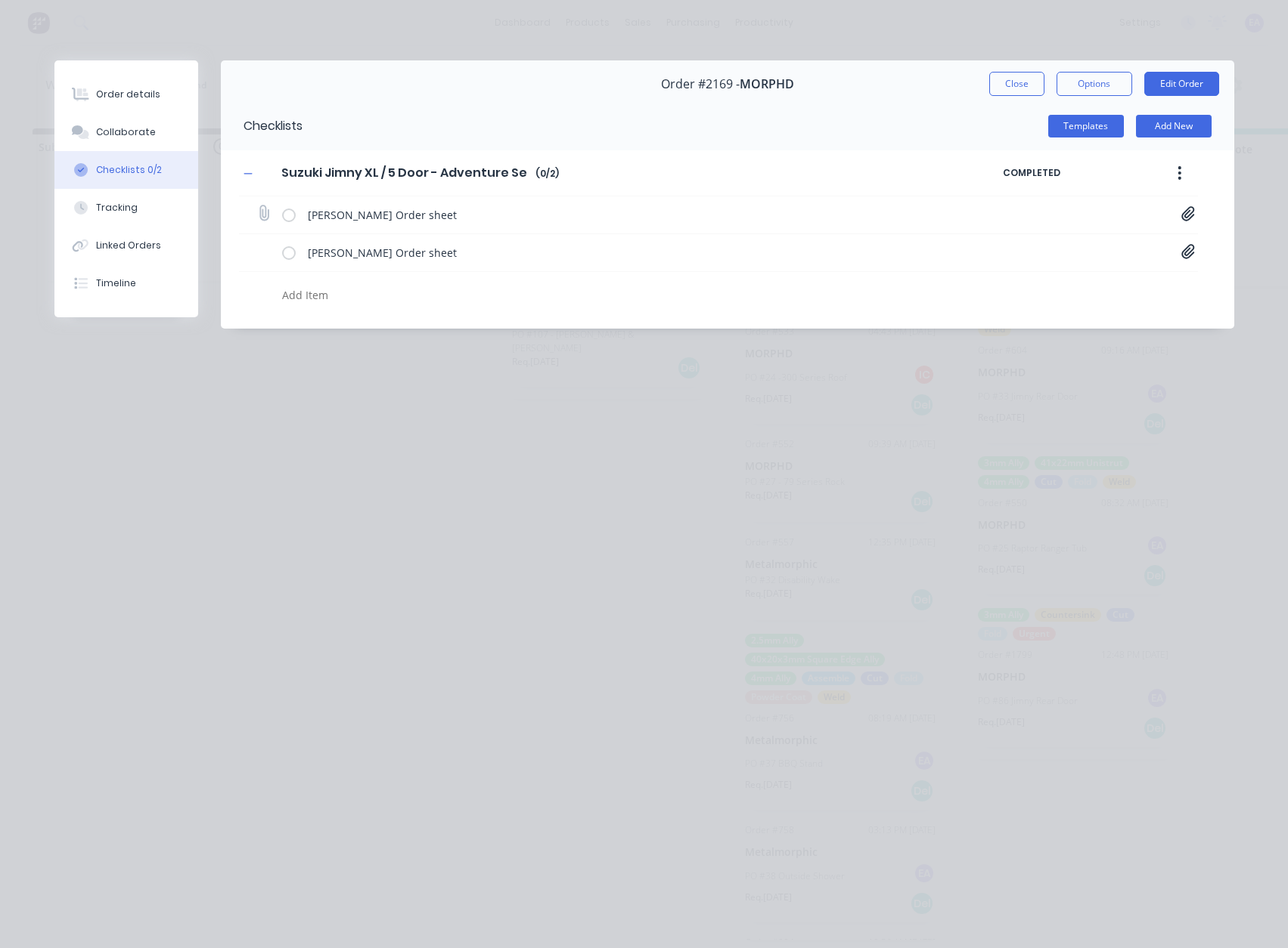
click at [1193, 215] on icon at bounding box center [1188, 213] width 13 height 14
click at [1075, 256] on div "Jimny XL Tray Setup - Order Sheet[A] - 1055 [PERSON_NAME].pdf" at bounding box center [1081, 247] width 207 height 20
click at [1075, 252] on link "Jimny XL Tray Setup - Order Sheet[A] - 1055 [PERSON_NAME].pdf" at bounding box center [1066, 246] width 176 height 16
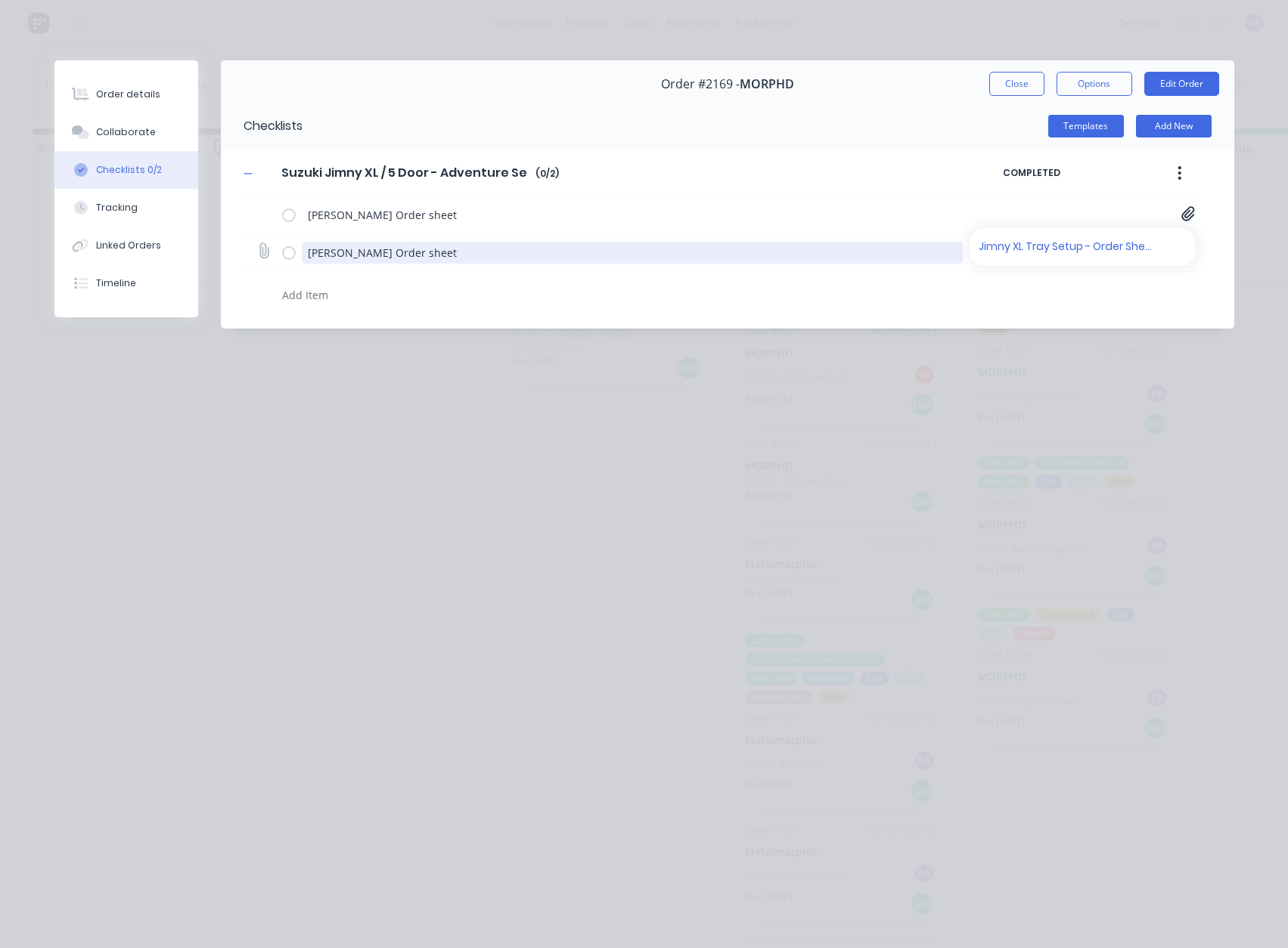
click at [879, 258] on textarea "[PERSON_NAME] Order sheet" at bounding box center [632, 252] width 660 height 22
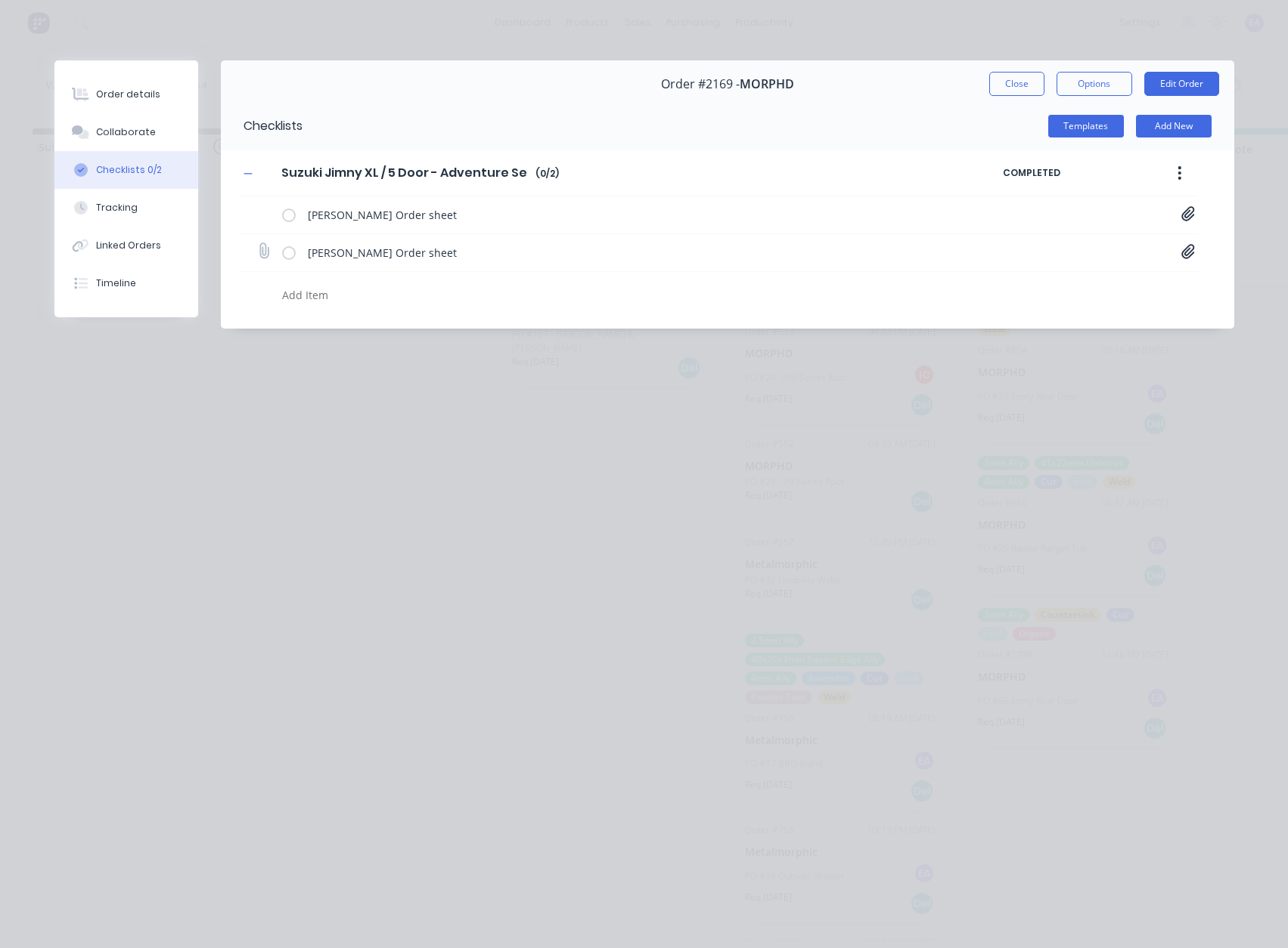
click at [1188, 256] on icon at bounding box center [1188, 251] width 14 height 15
click at [1083, 288] on link "Jimny XL Tray Setup - Order Sheet[A] - 1056 [PERSON_NAME].pdf" at bounding box center [1066, 284] width 176 height 16
click at [1022, 88] on button "Close" at bounding box center [1016, 84] width 55 height 24
type textarea "x"
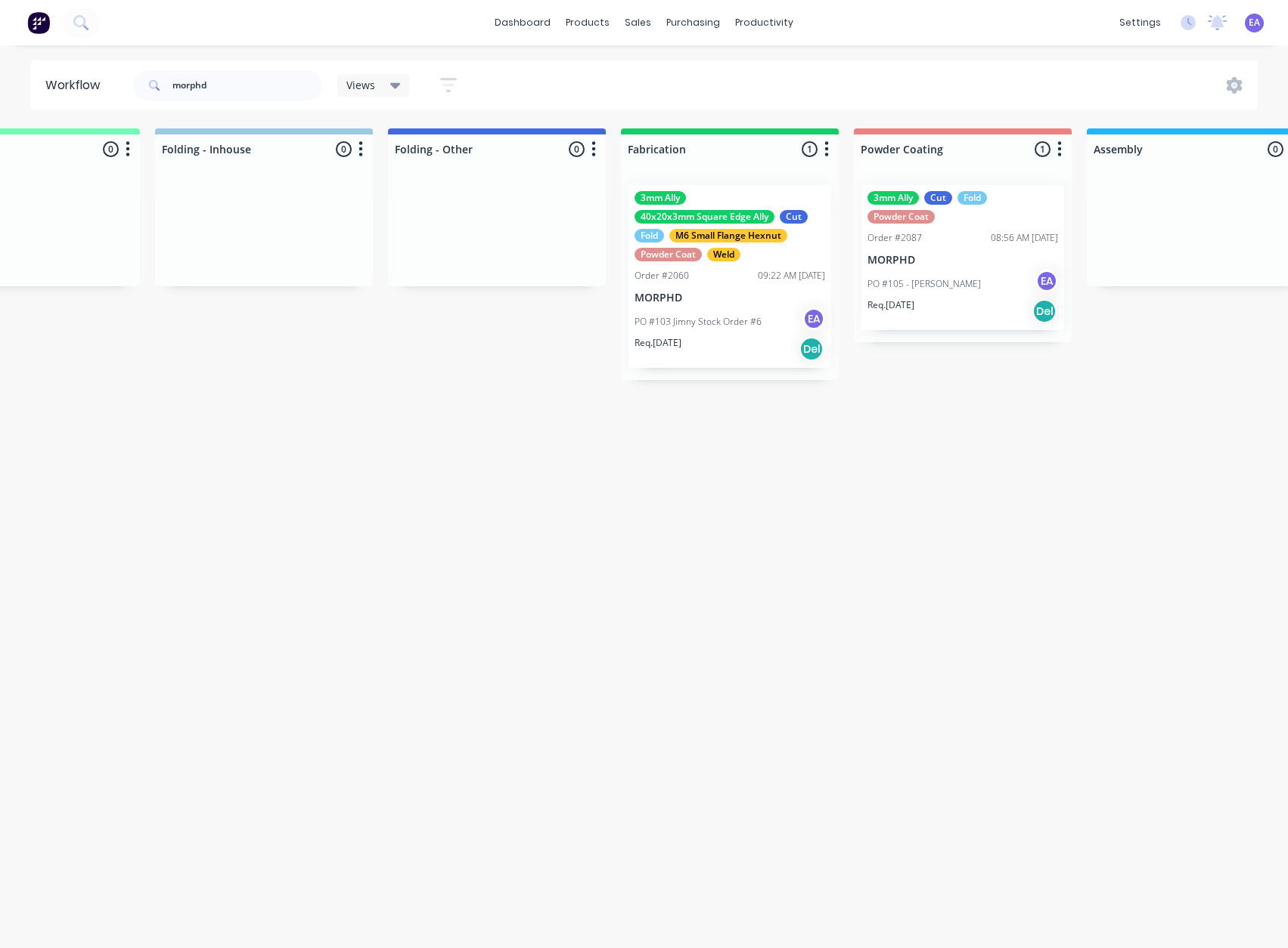
scroll to position [3, 4783]
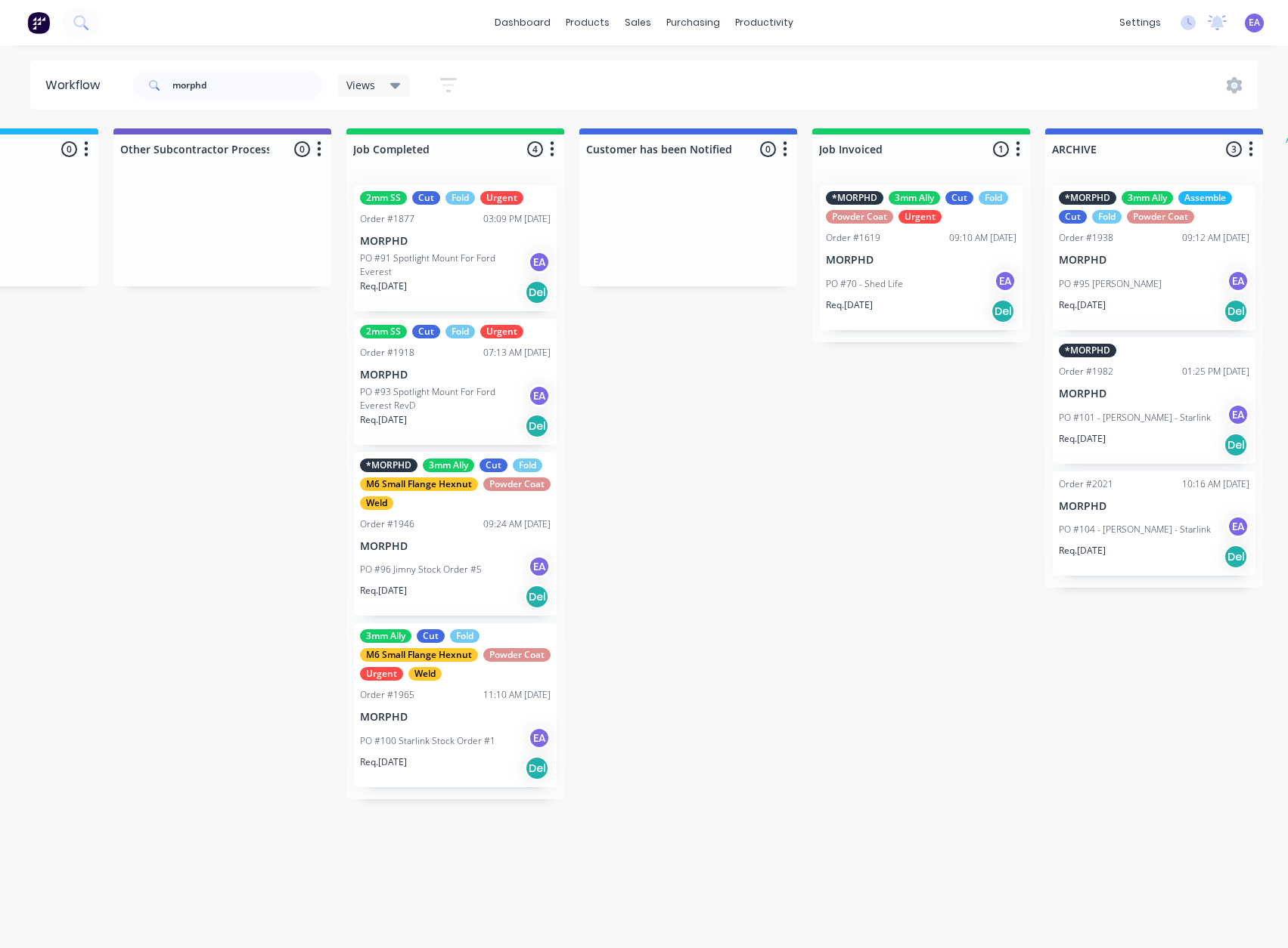
drag, startPoint x: 506, startPoint y: 632, endPoint x: 650, endPoint y: 629, distance: 144.0
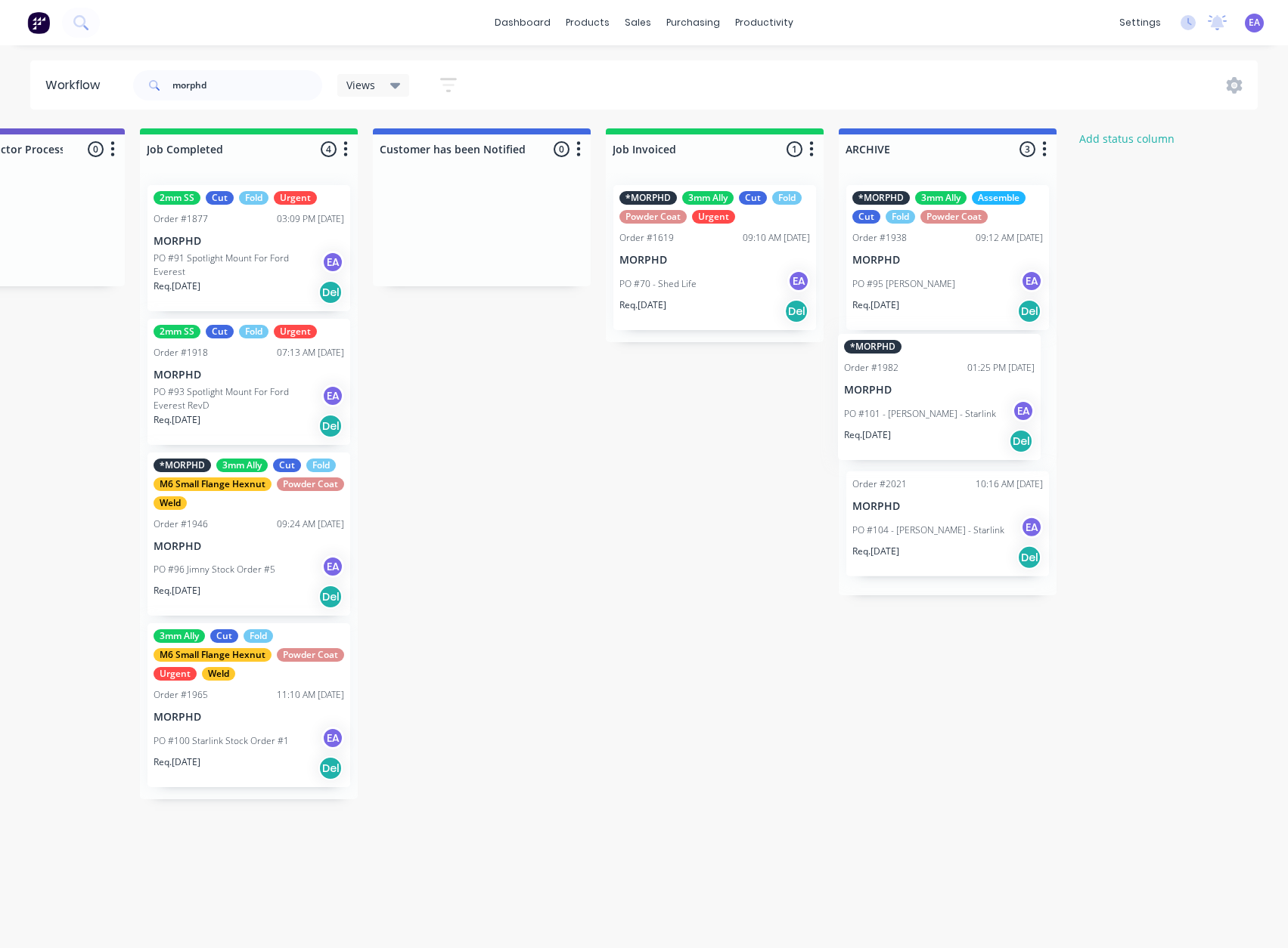
drag, startPoint x: 955, startPoint y: 412, endPoint x: 943, endPoint y: 411, distance: 12.0
click at [943, 411] on div "*MORPHD 3mm Ally Assemble Cut Fold Powder Coat Order #1938 09:12 AM [DATE] MORP…" at bounding box center [947, 384] width 218 height 423
drag, startPoint x: 629, startPoint y: 528, endPoint x: 709, endPoint y: 531, distance: 80.1
drag, startPoint x: 714, startPoint y: 532, endPoint x: 819, endPoint y: 533, distance: 105.0
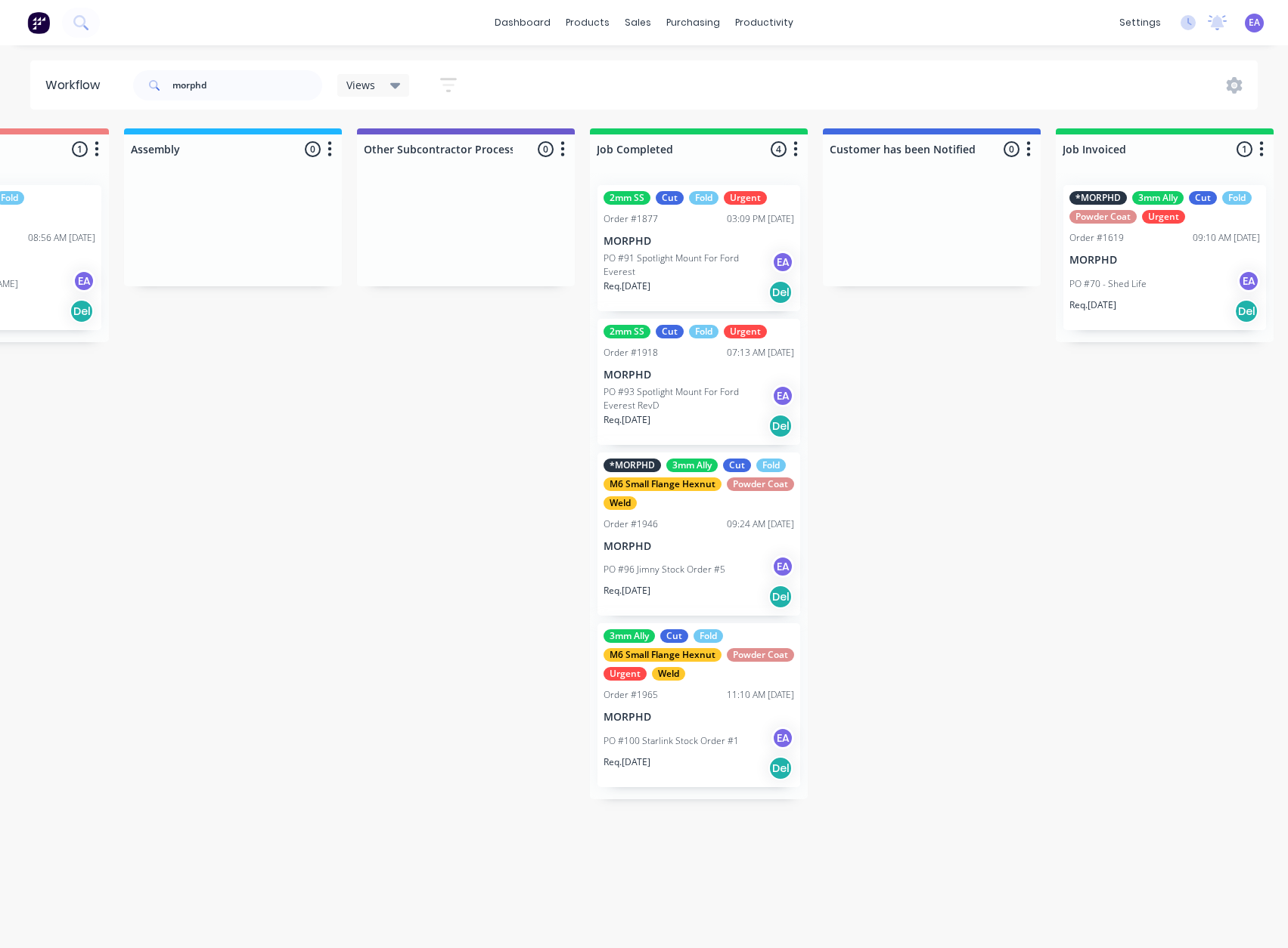
drag, startPoint x: 696, startPoint y: 546, endPoint x: 641, endPoint y: 554, distance: 55.6
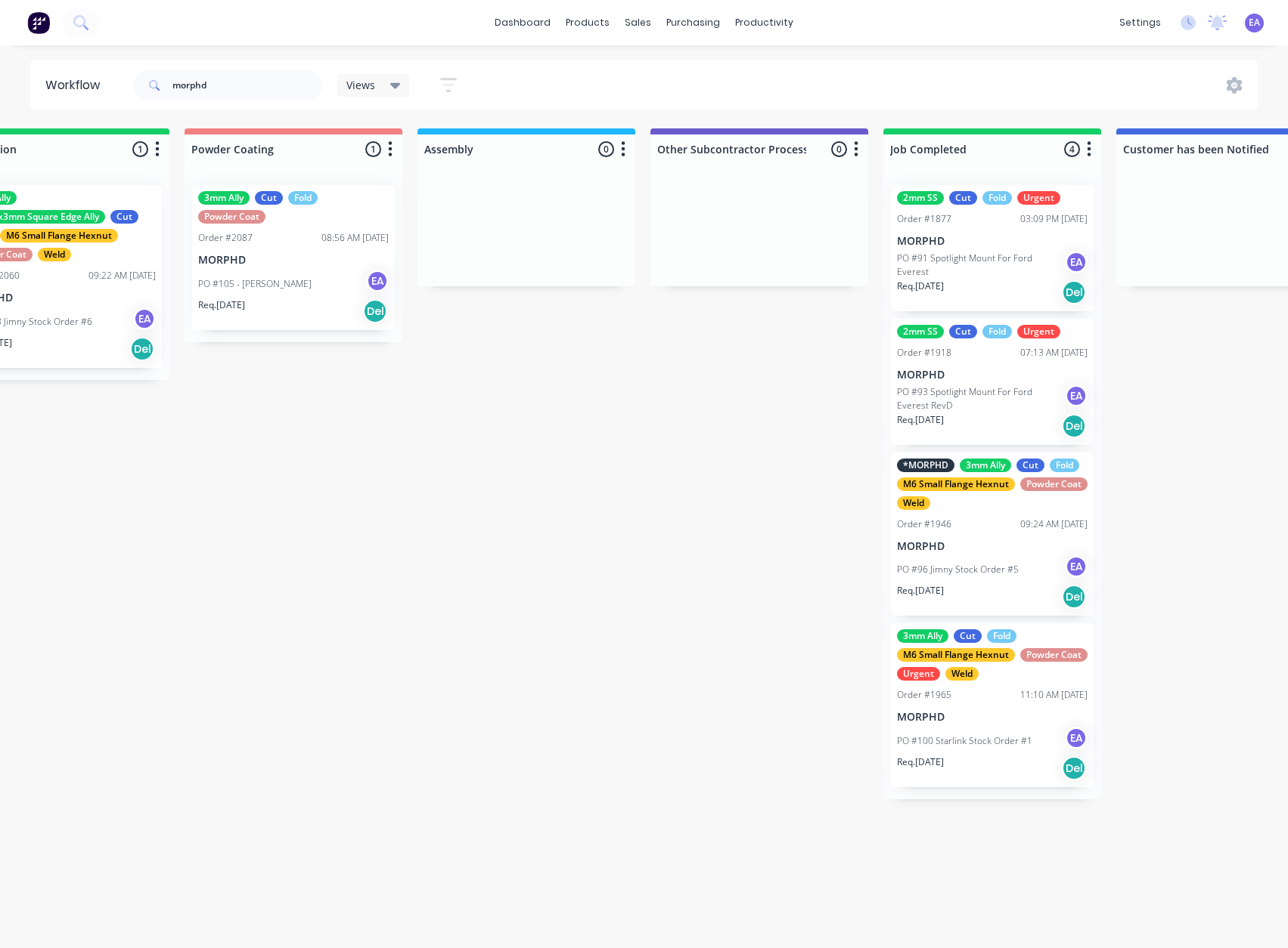
drag, startPoint x: 496, startPoint y: 573, endPoint x: 442, endPoint y: 585, distance: 55.3
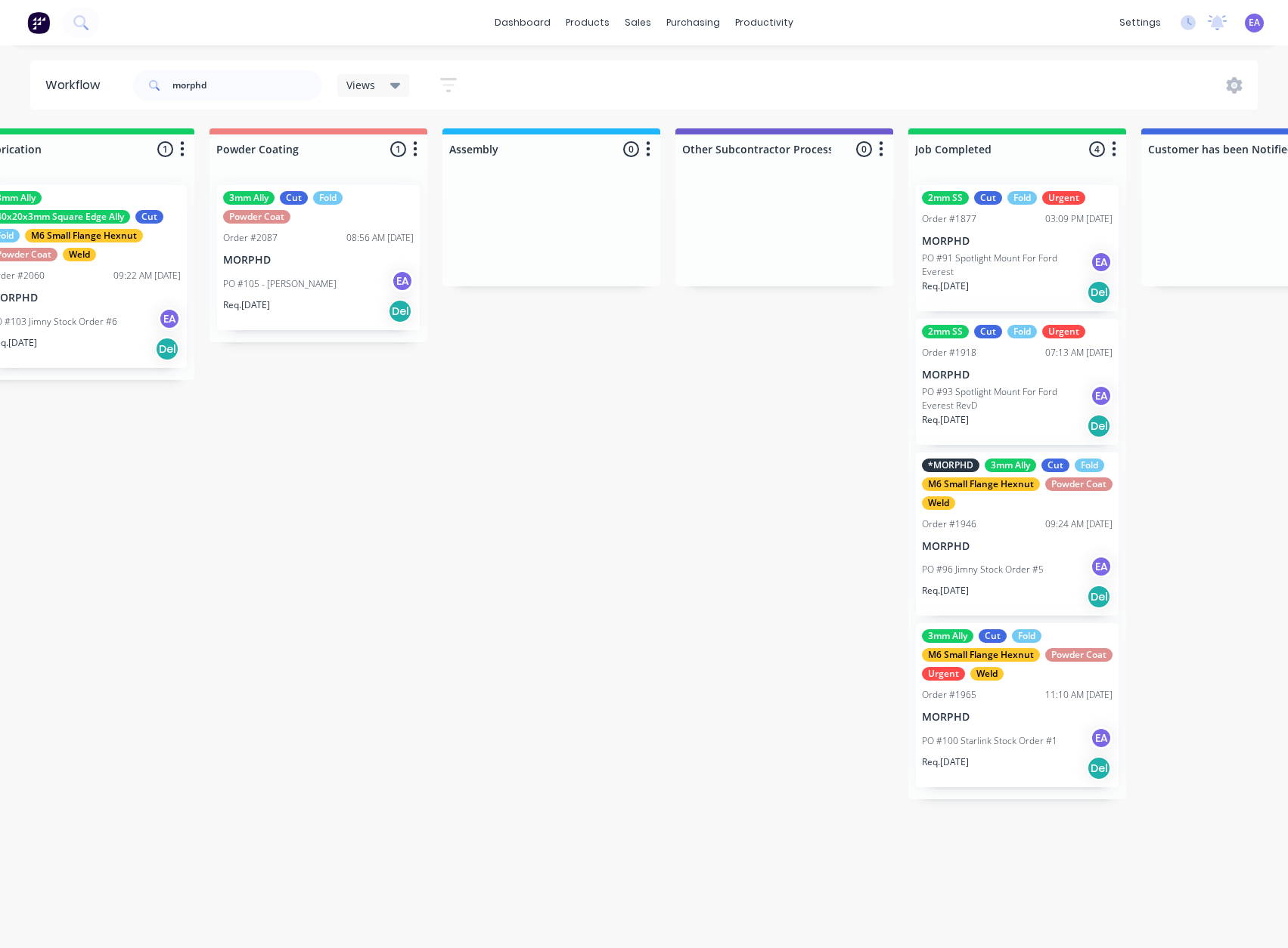
click at [339, 281] on div "PO #105 - [PERSON_NAME] EA" at bounding box center [318, 284] width 191 height 29
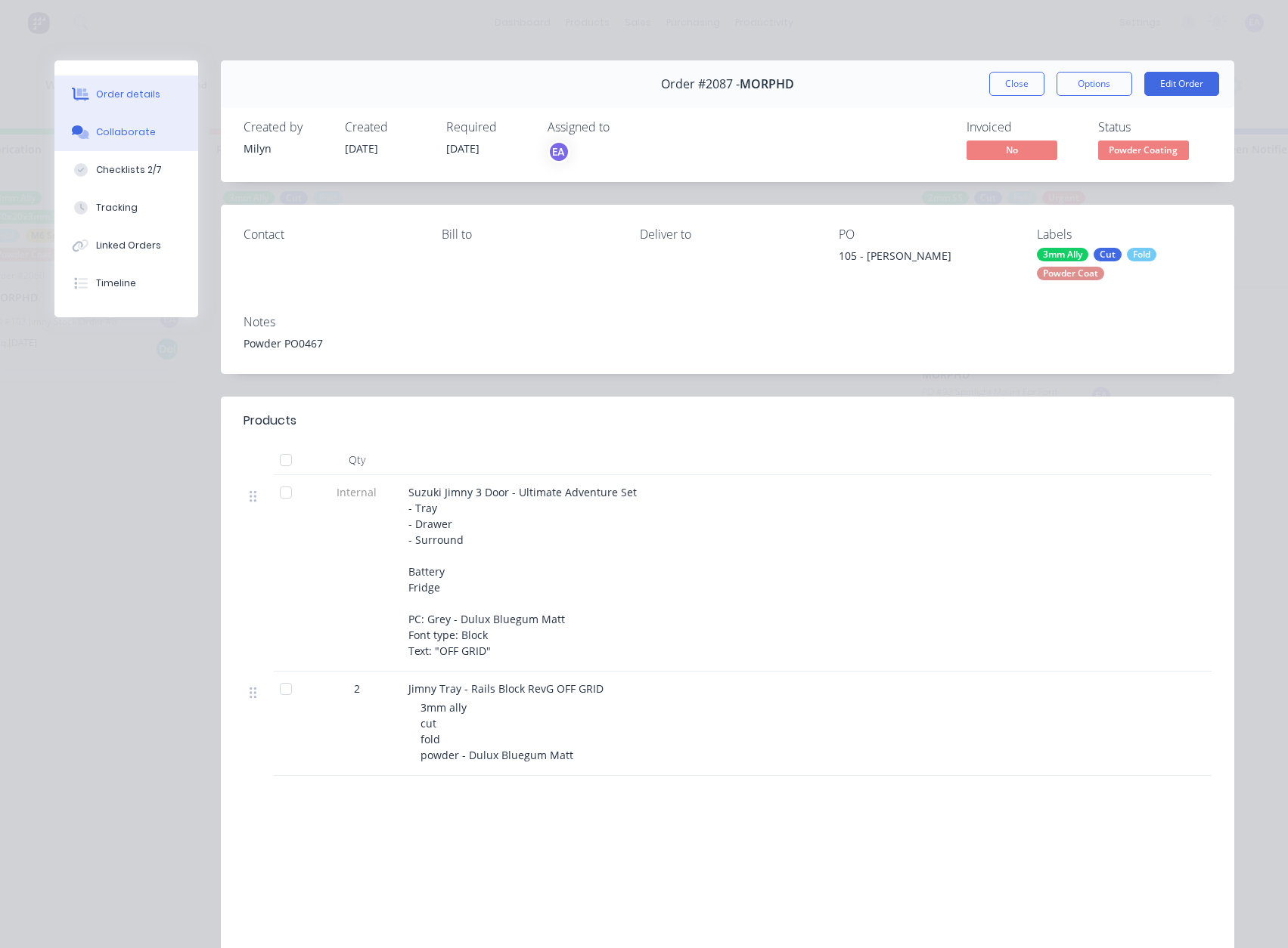
click at [132, 141] on button "Collaborate" at bounding box center [126, 132] width 144 height 37
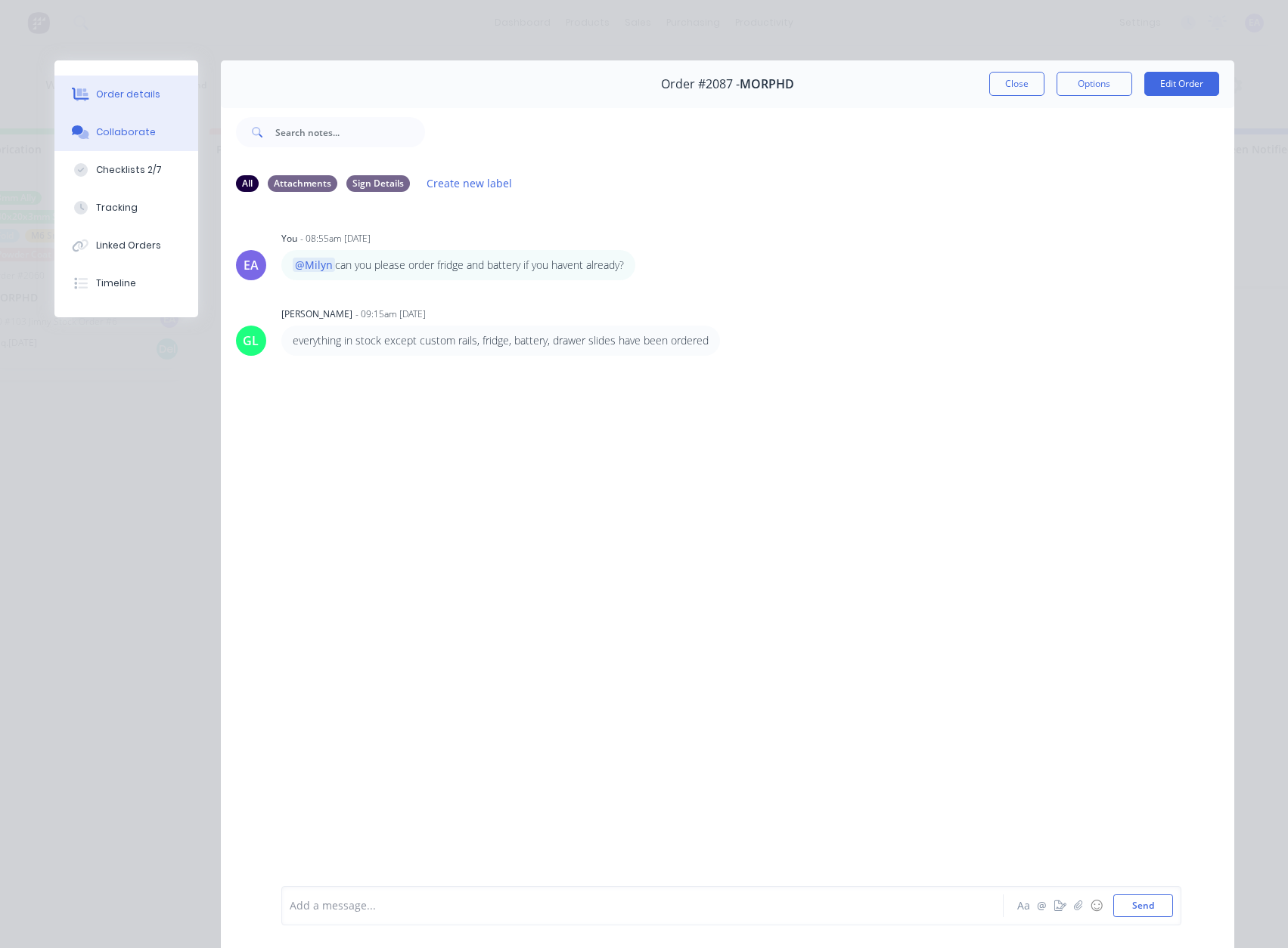
click at [132, 86] on button "Order details" at bounding box center [126, 94] width 144 height 37
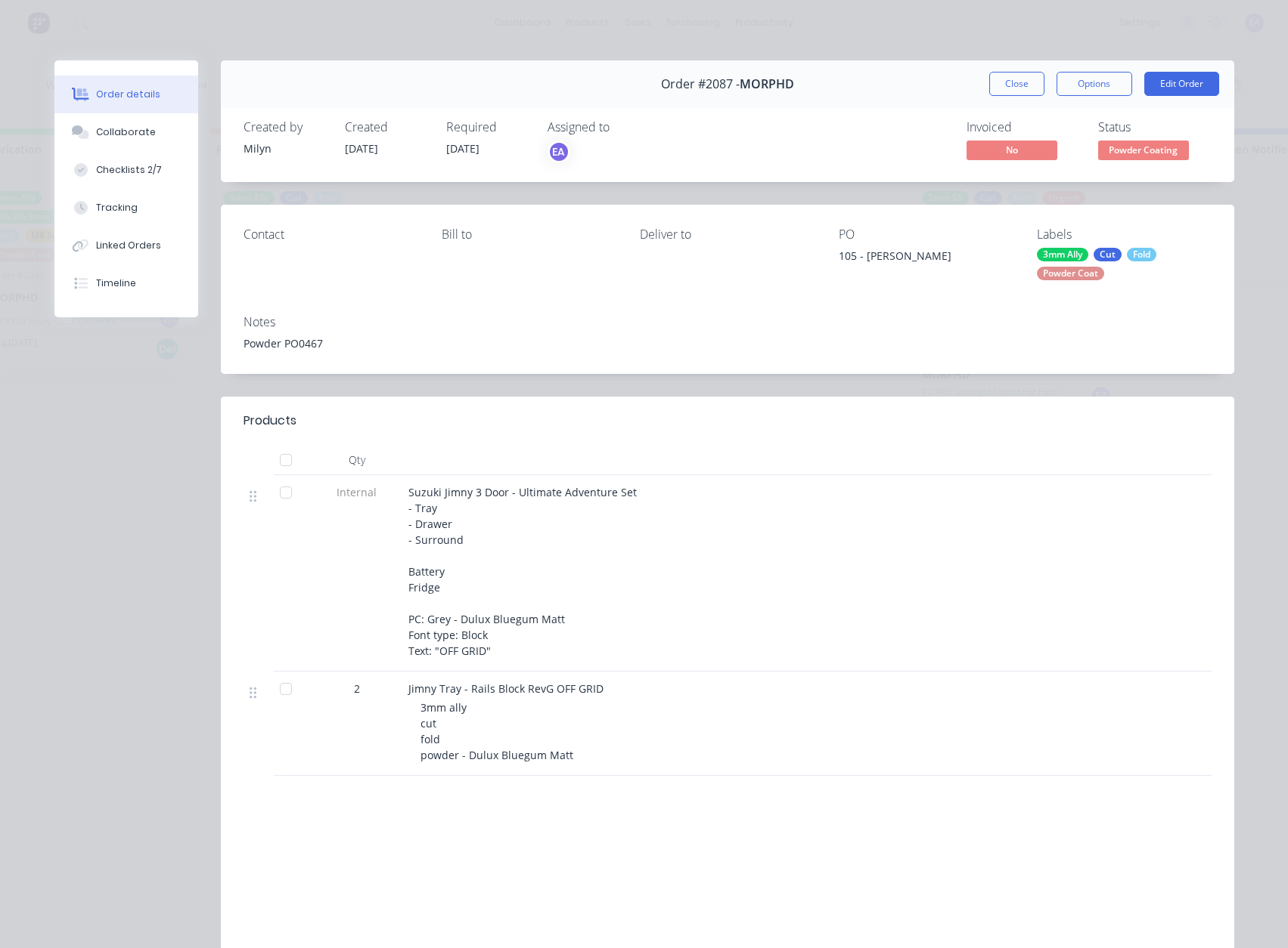
click at [1020, 97] on div "Order #2087 - MORPHD Close Options Edit Order" at bounding box center [727, 84] width 1013 height 48
click at [1019, 92] on button "Close" at bounding box center [1016, 84] width 55 height 24
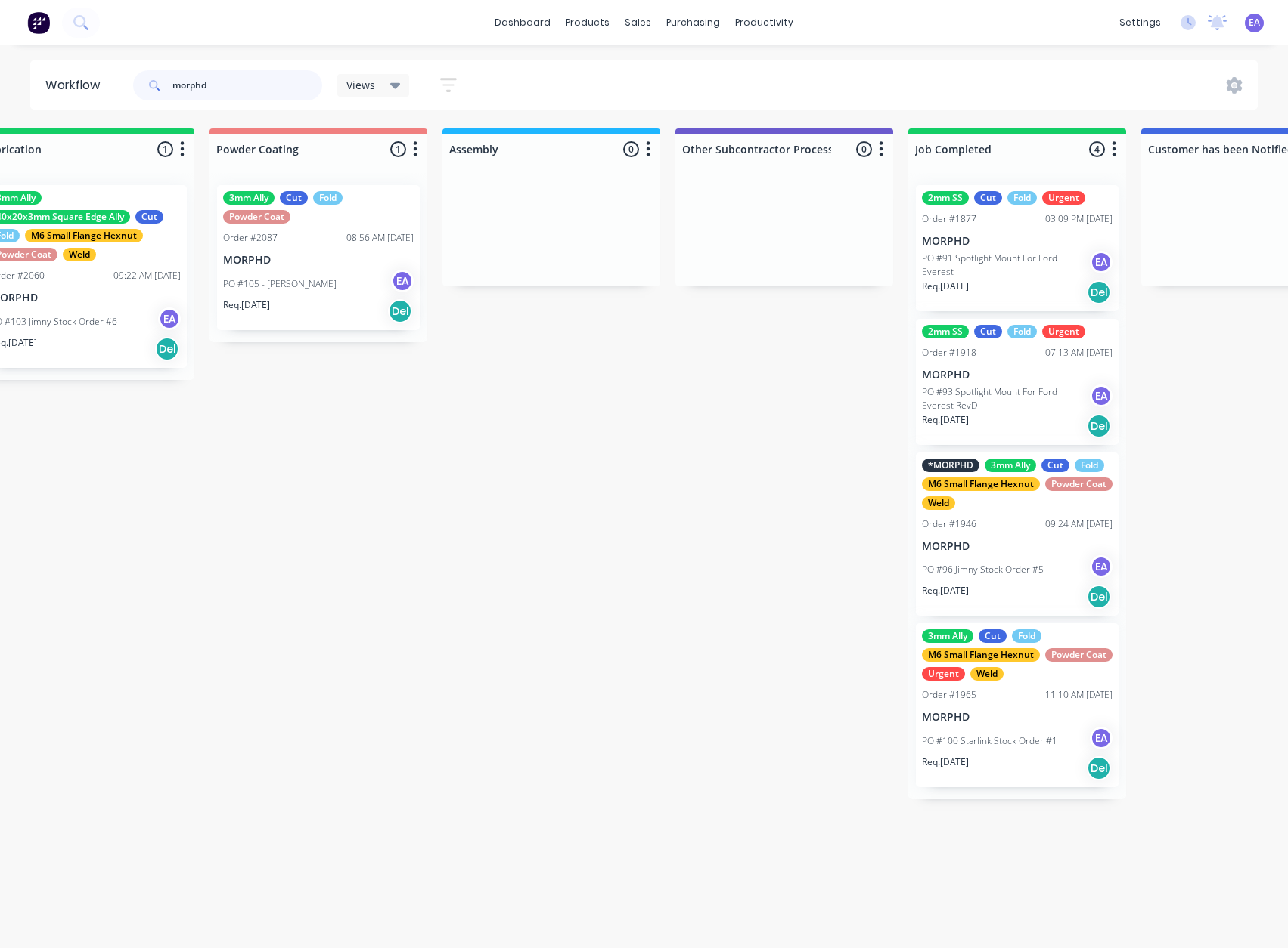
drag, startPoint x: 216, startPoint y: 93, endPoint x: 77, endPoint y: 94, distance: 139.0
click at [80, 98] on header "Workflow morphd Views Save new view None (Default) edit [PERSON_NAME] edit [PER…" at bounding box center [644, 85] width 1228 height 50
type input "[PERSON_NAME]"
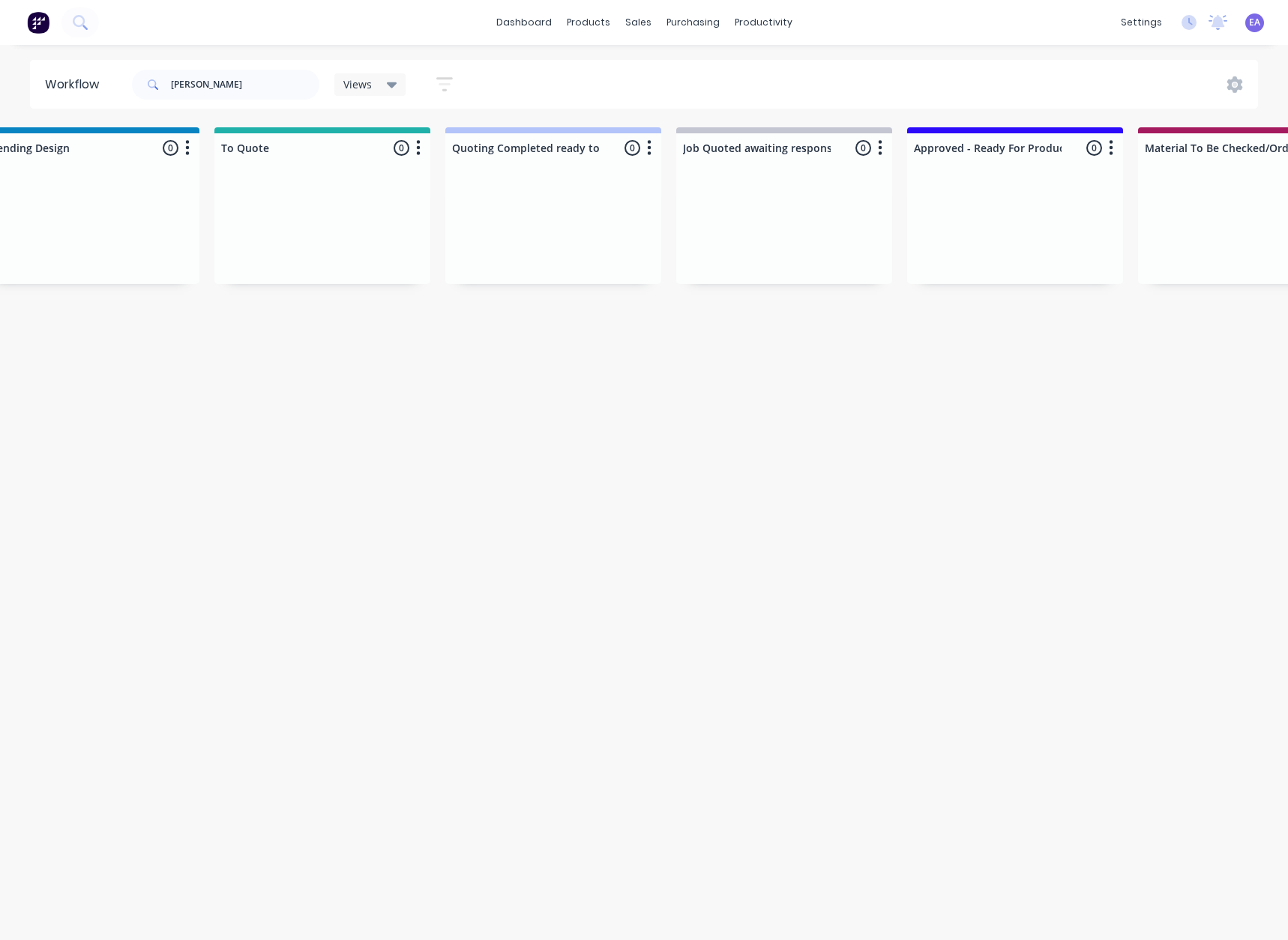
scroll to position [0, 1228]
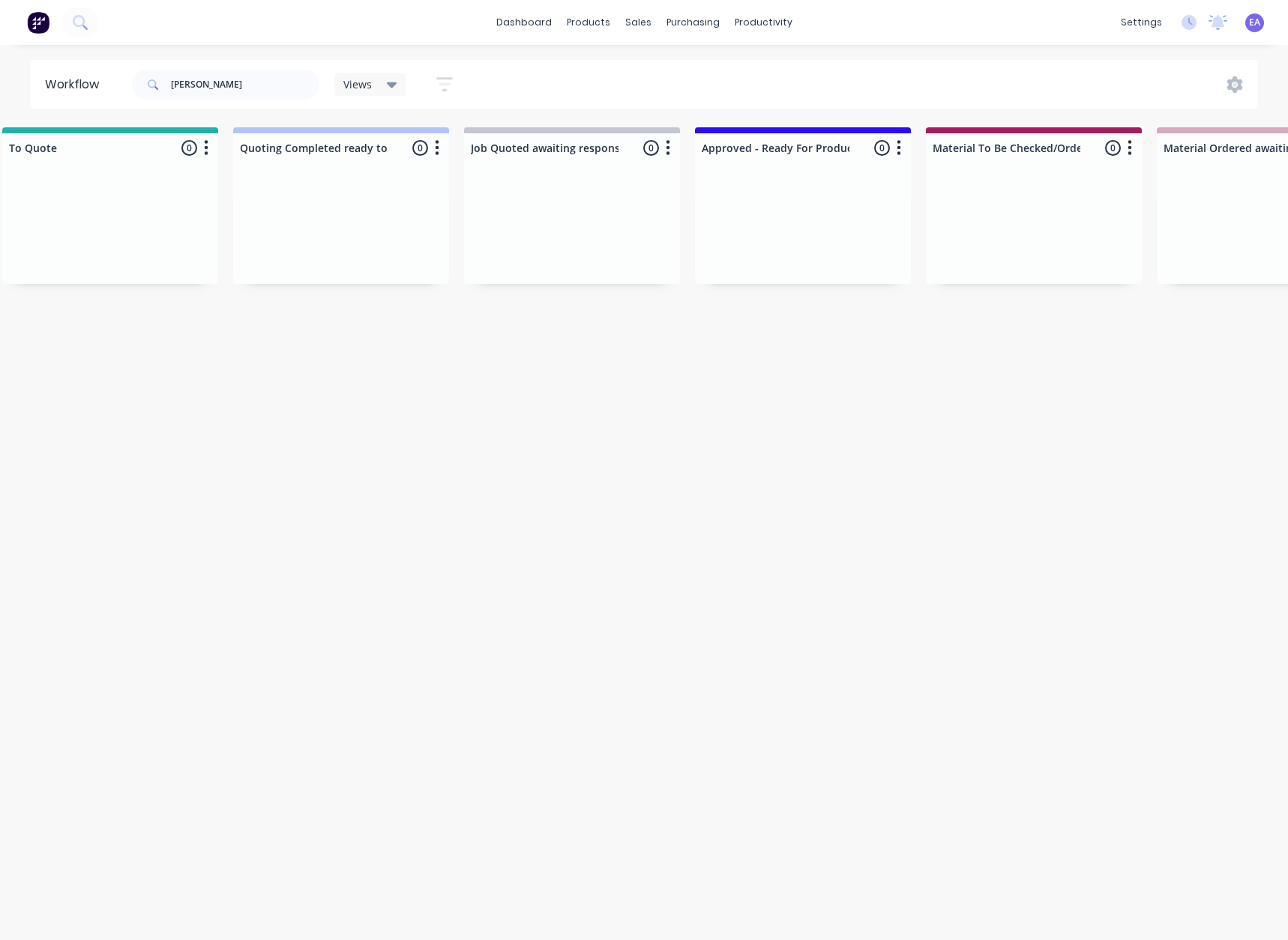
drag, startPoint x: 460, startPoint y: 417, endPoint x: 510, endPoint y: 421, distance: 50.2
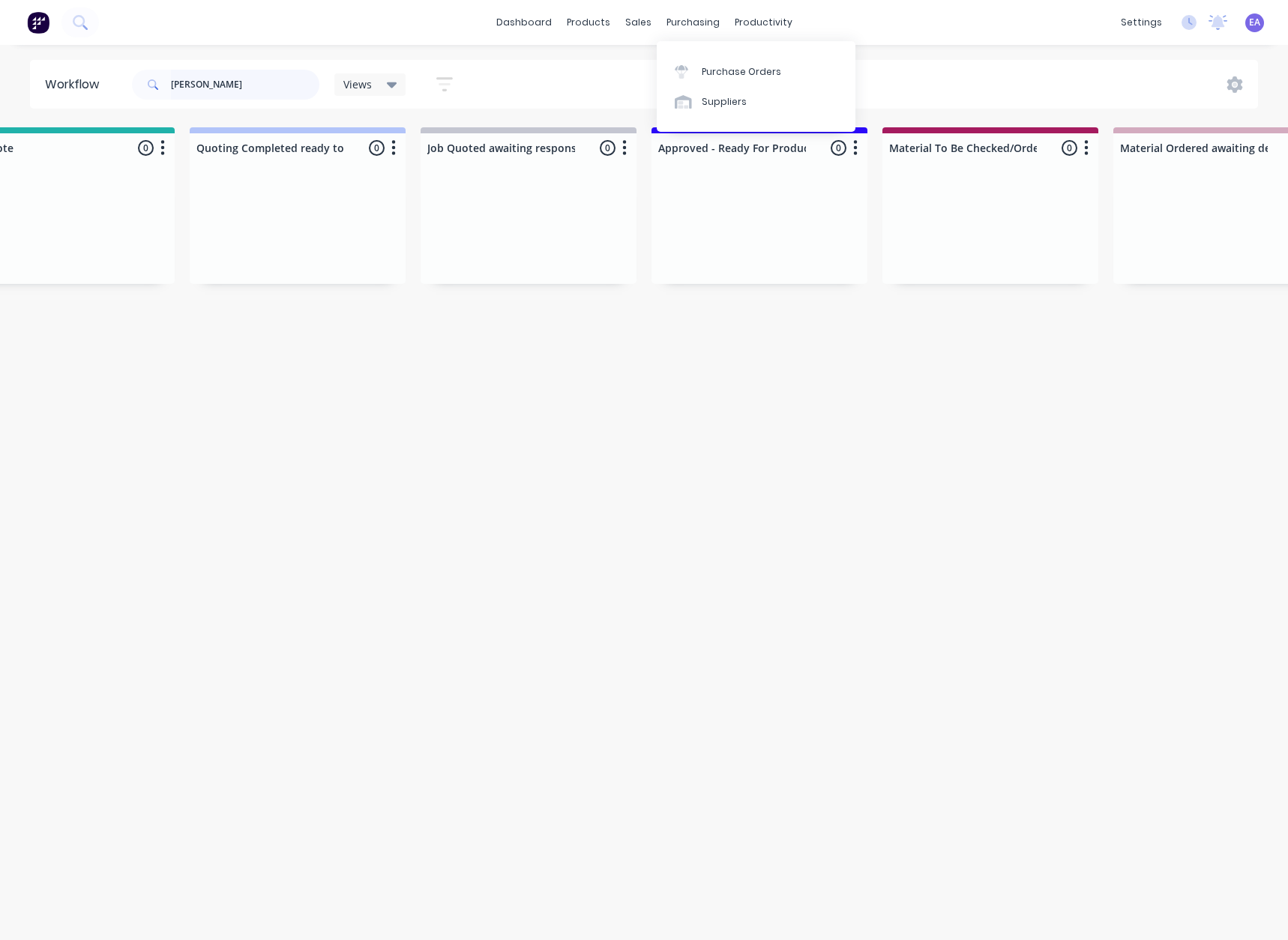
drag, startPoint x: 287, startPoint y: 75, endPoint x: 77, endPoint y: 91, distance: 210.6
click at [77, 91] on header "Workflow [PERSON_NAME] Views Save new view None (Default) edit [PERSON_NAME] ed…" at bounding box center [644, 84] width 1229 height 49
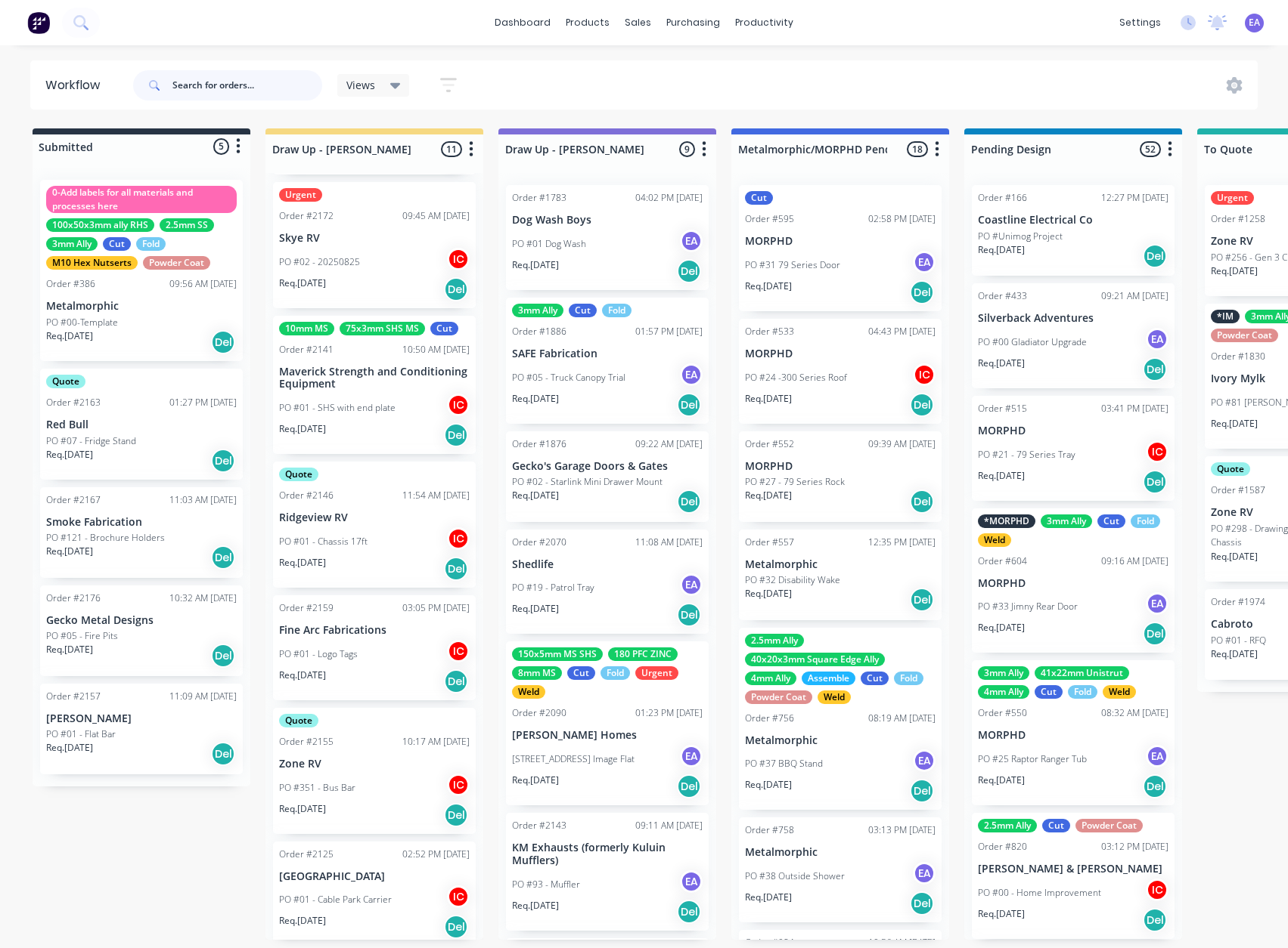
scroll to position [128, 0]
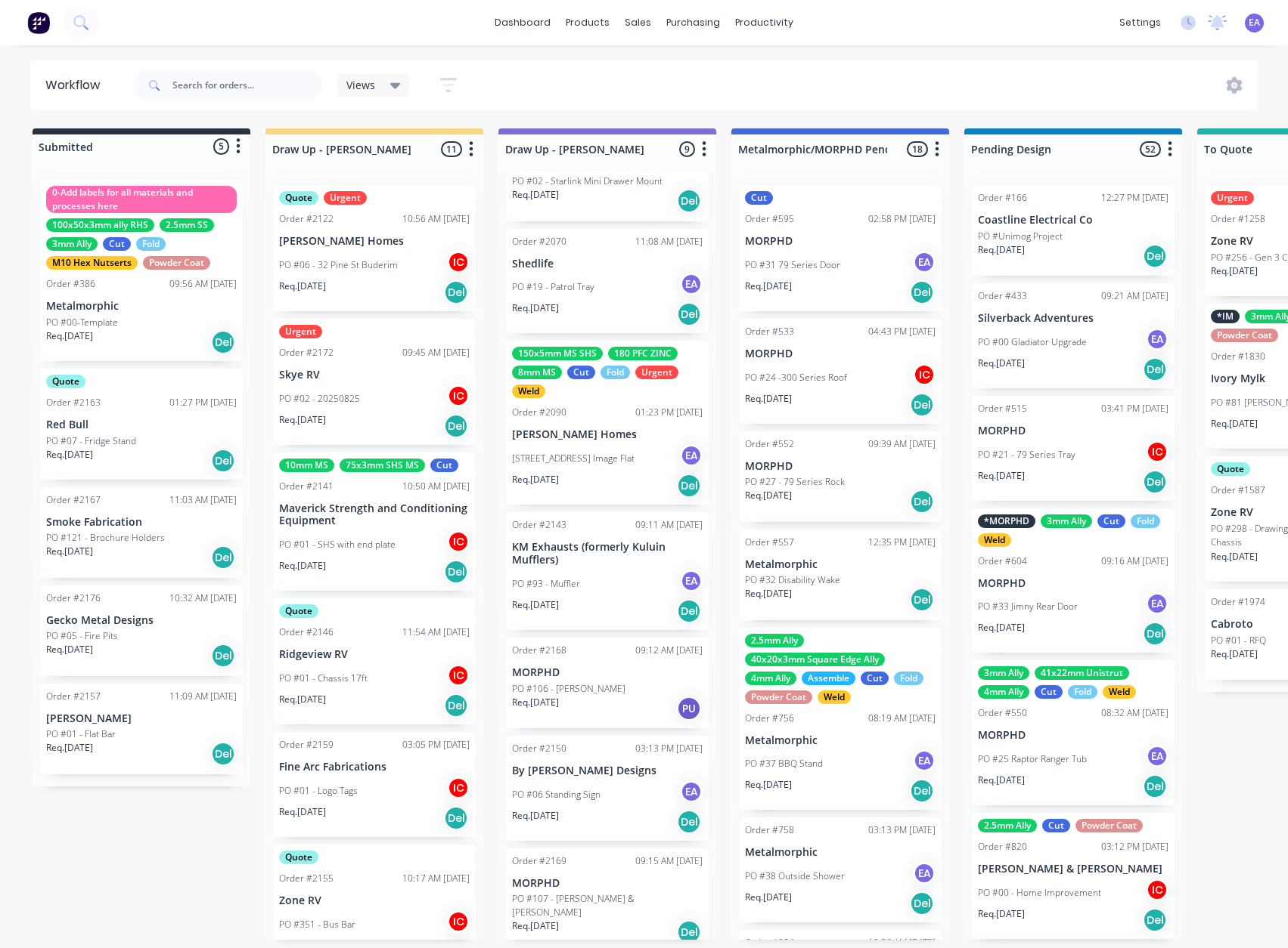
scroll to position [3, 0]
click at [601, 444] on div "[STREET_ADDRESS] Image Flat EA" at bounding box center [607, 458] width 191 height 29
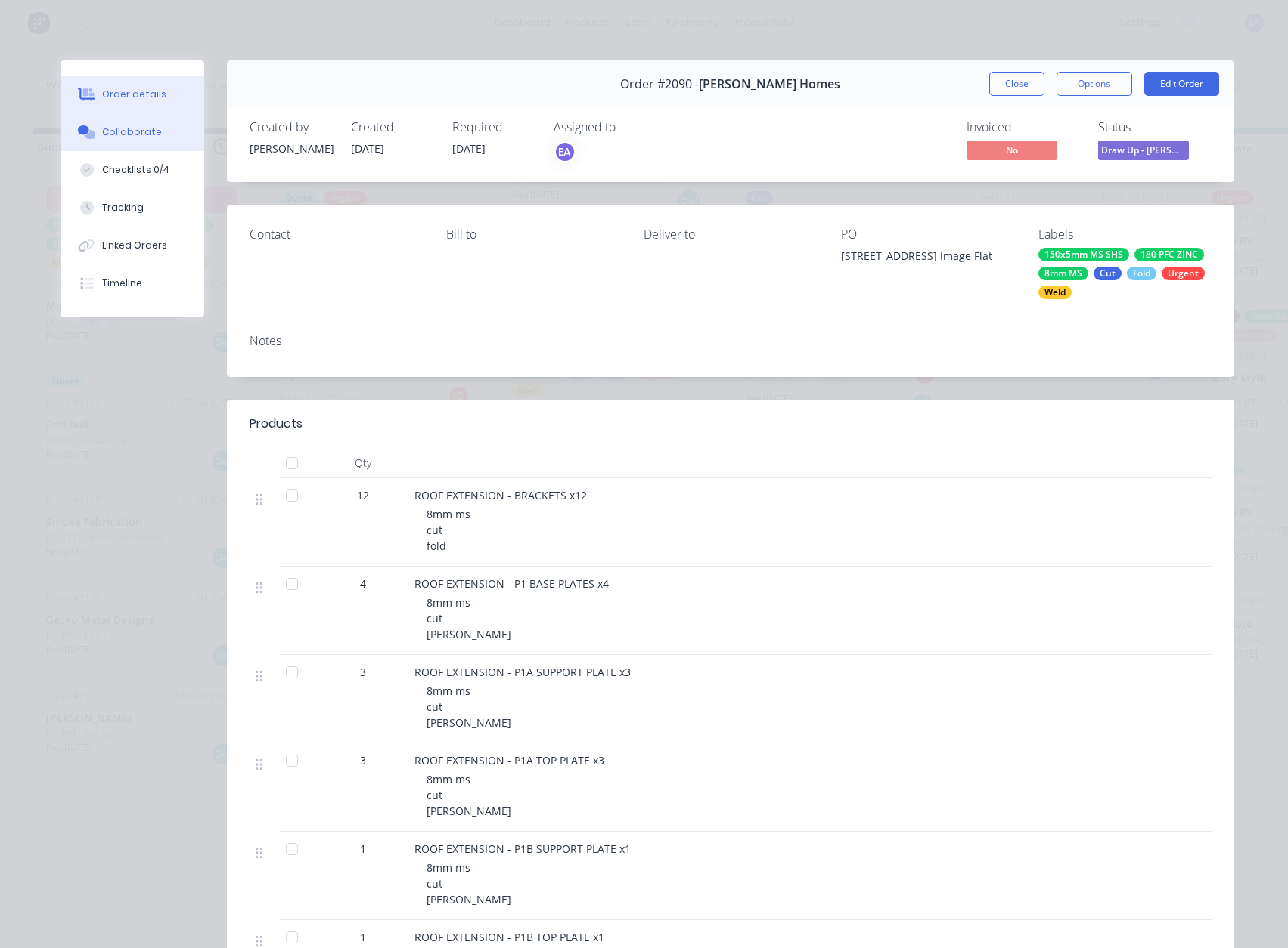
click at [160, 120] on button "Collaborate" at bounding box center [133, 132] width 144 height 37
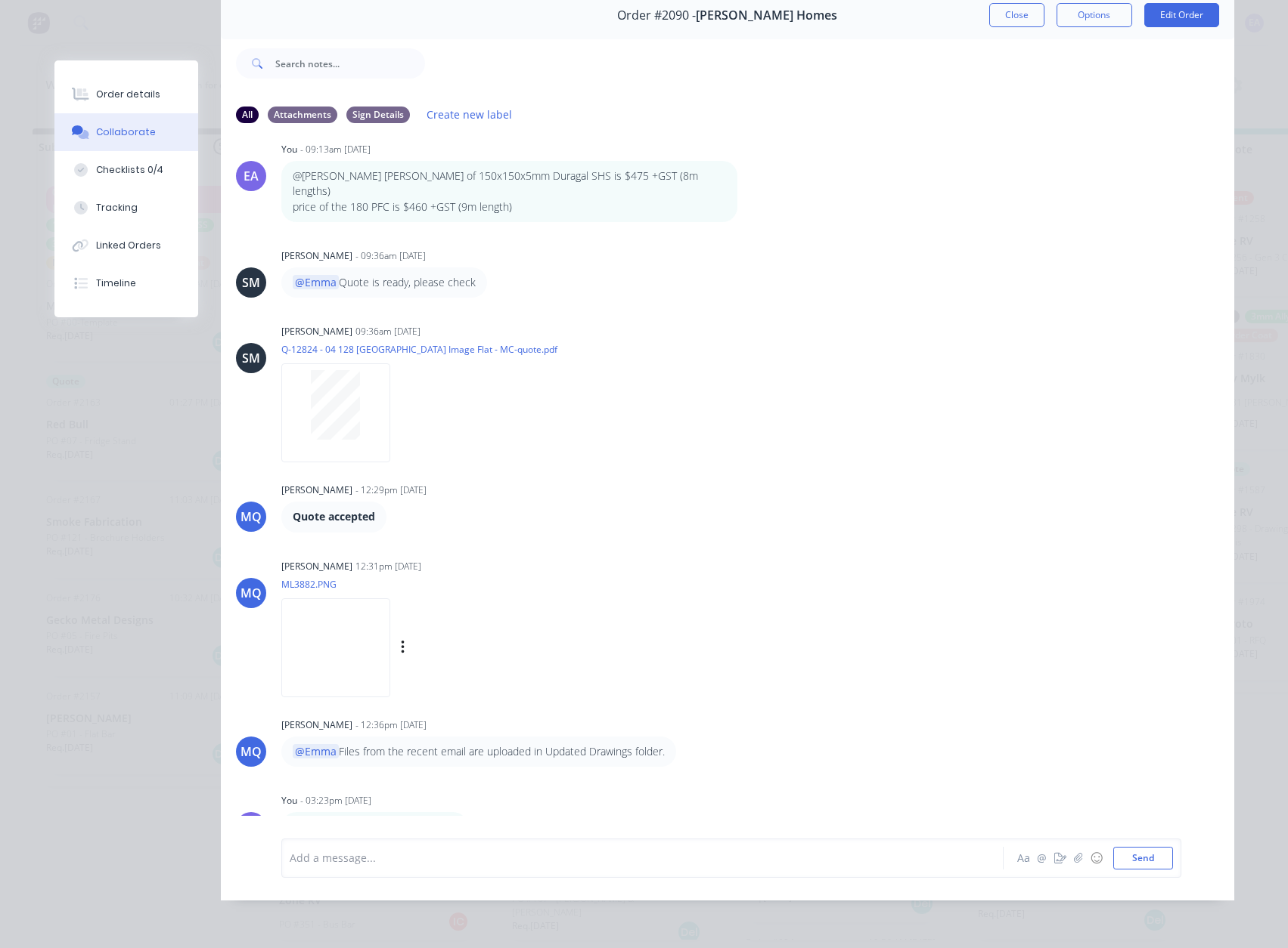
scroll to position [80, 0]
click at [323, 626] on img at bounding box center [336, 648] width 109 height 99
click at [303, 408] on div at bounding box center [336, 405] width 95 height 69
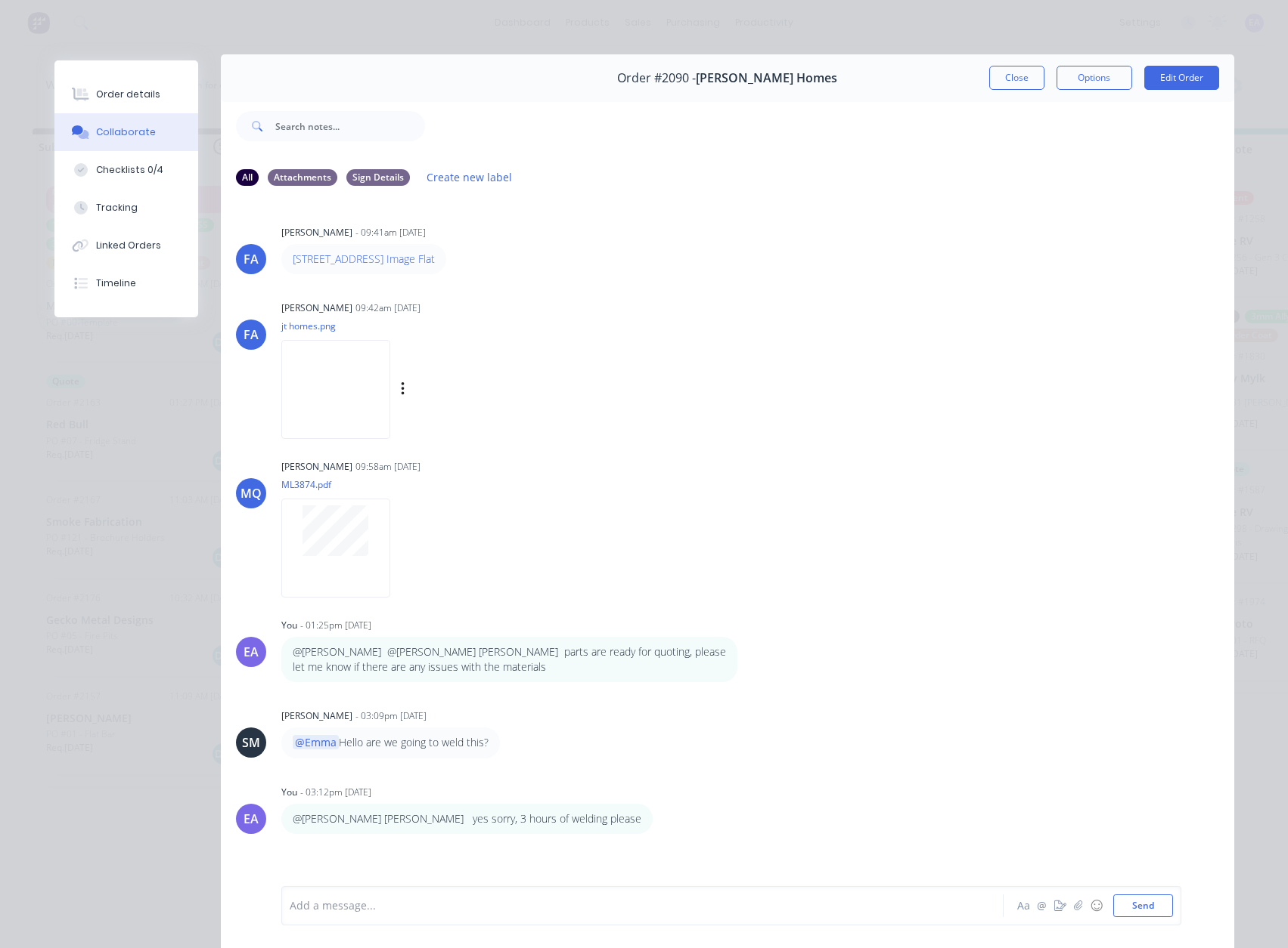
scroll to position [0, 0]
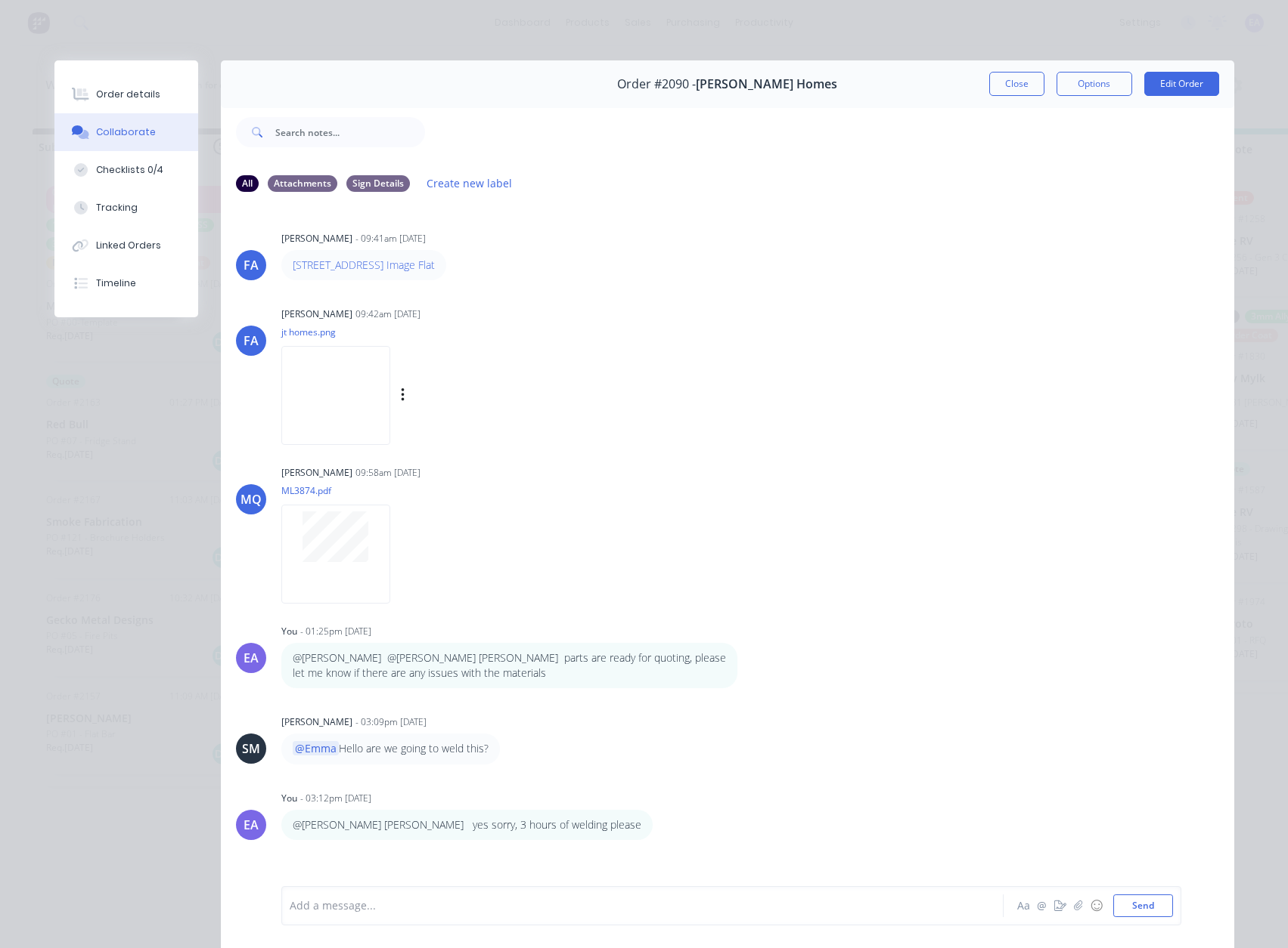
click at [390, 385] on img at bounding box center [336, 395] width 109 height 99
drag, startPoint x: 1000, startPoint y: 90, endPoint x: 858, endPoint y: 507, distance: 440.5
click at [1000, 89] on button "Close" at bounding box center [1016, 84] width 55 height 24
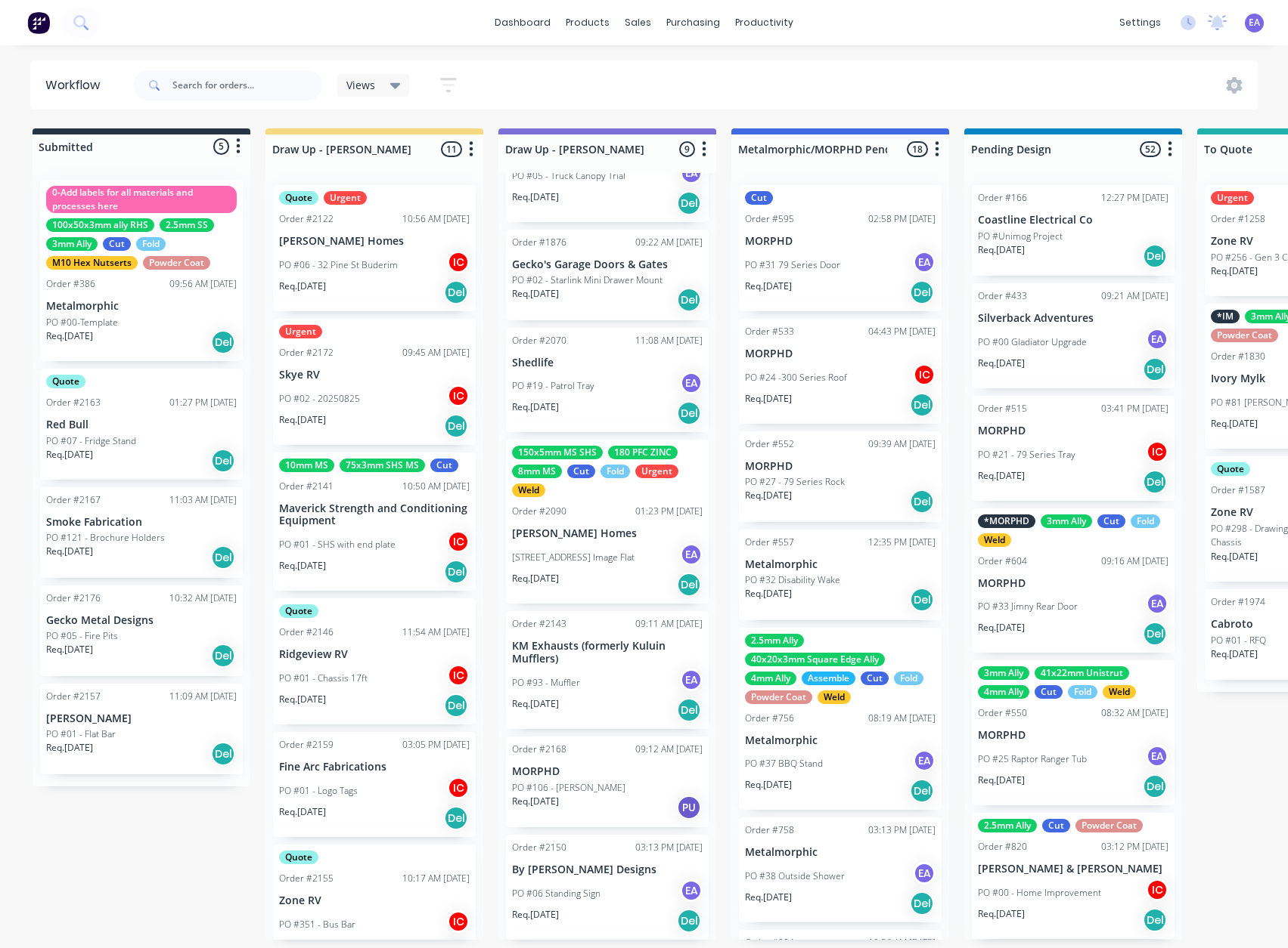
scroll to position [150, 0]
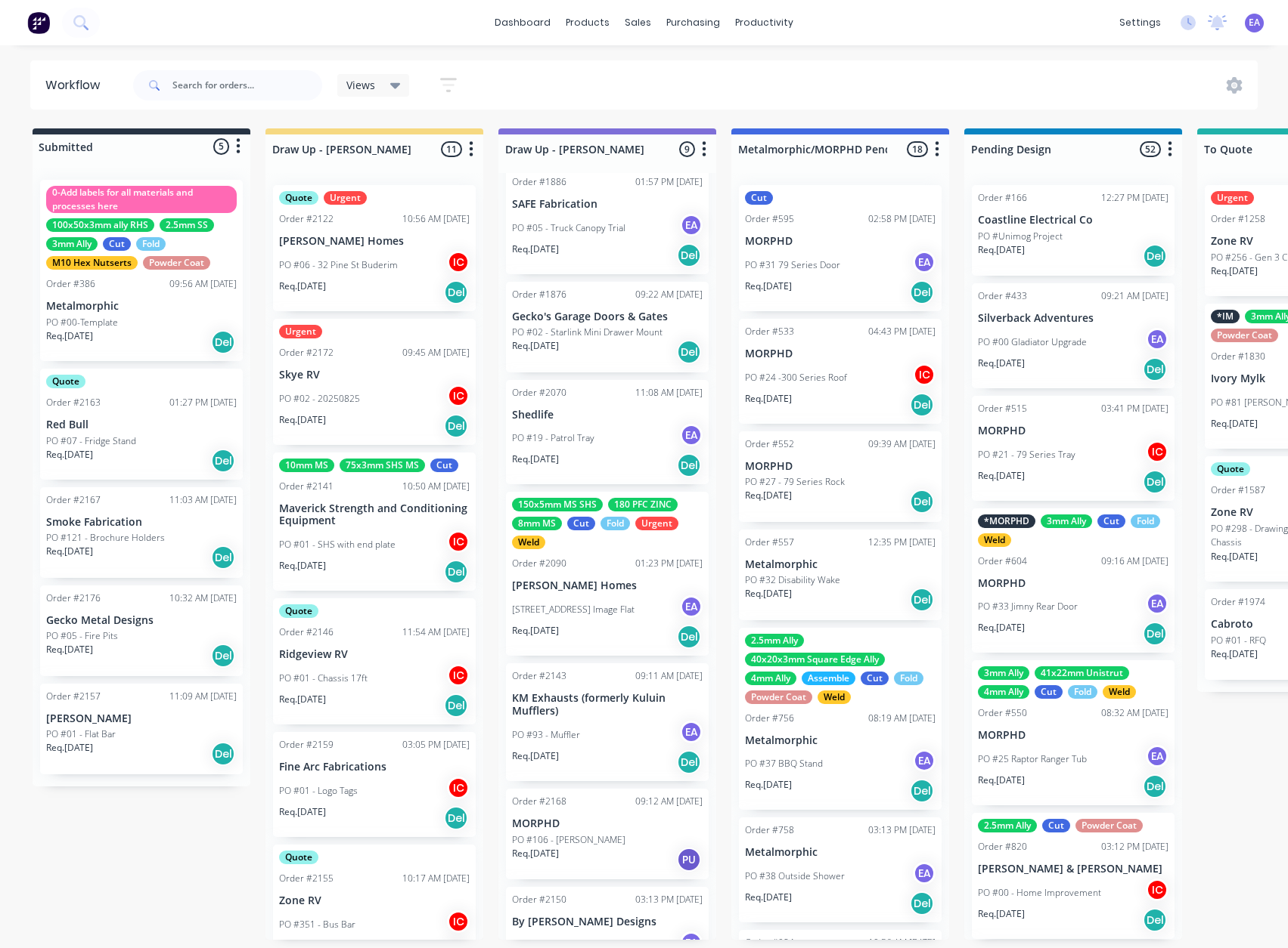
click at [589, 750] on div "Req. [DATE] Del" at bounding box center [607, 762] width 191 height 25
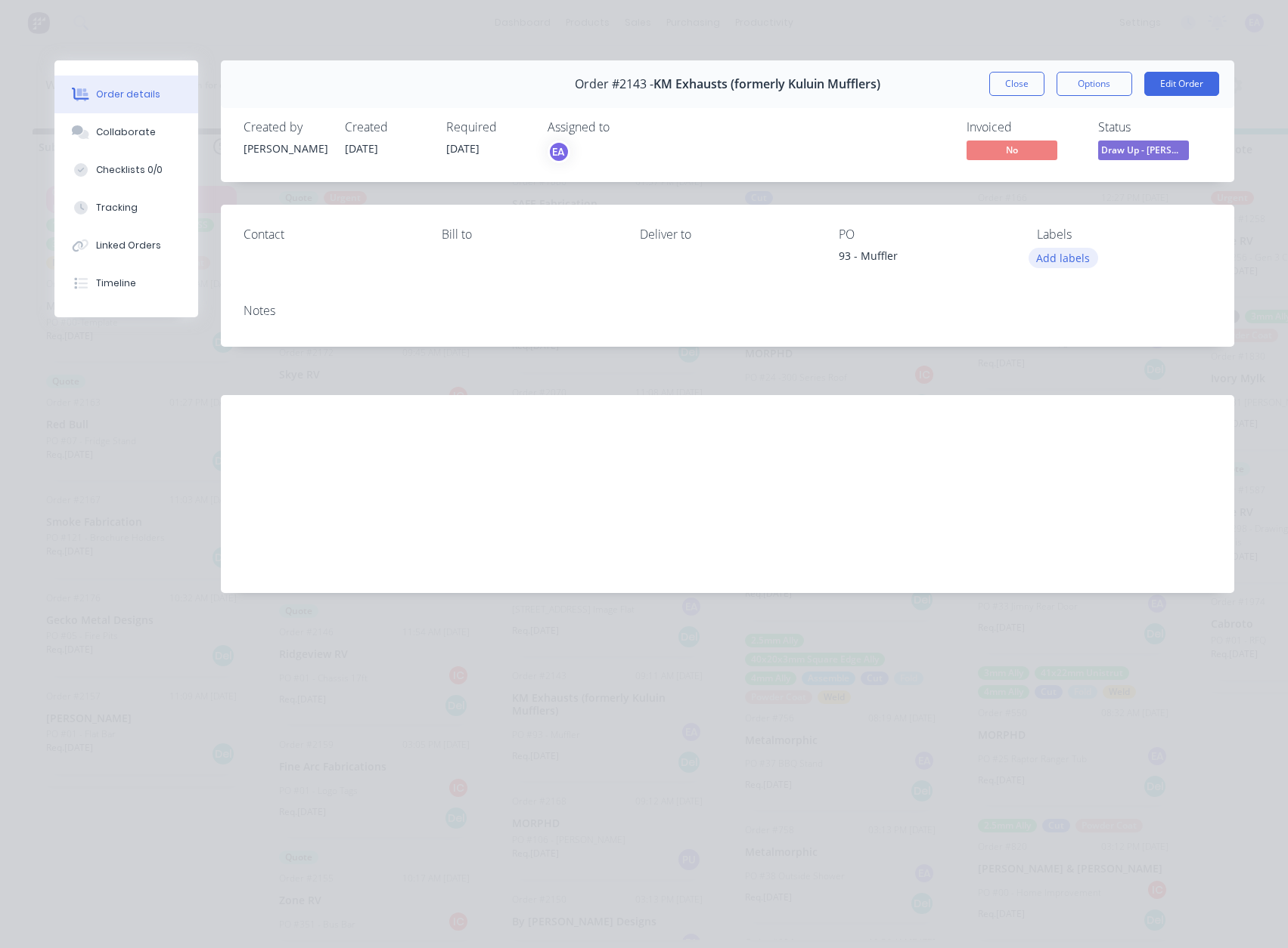
click at [1064, 254] on button "Add labels" at bounding box center [1063, 258] width 69 height 21
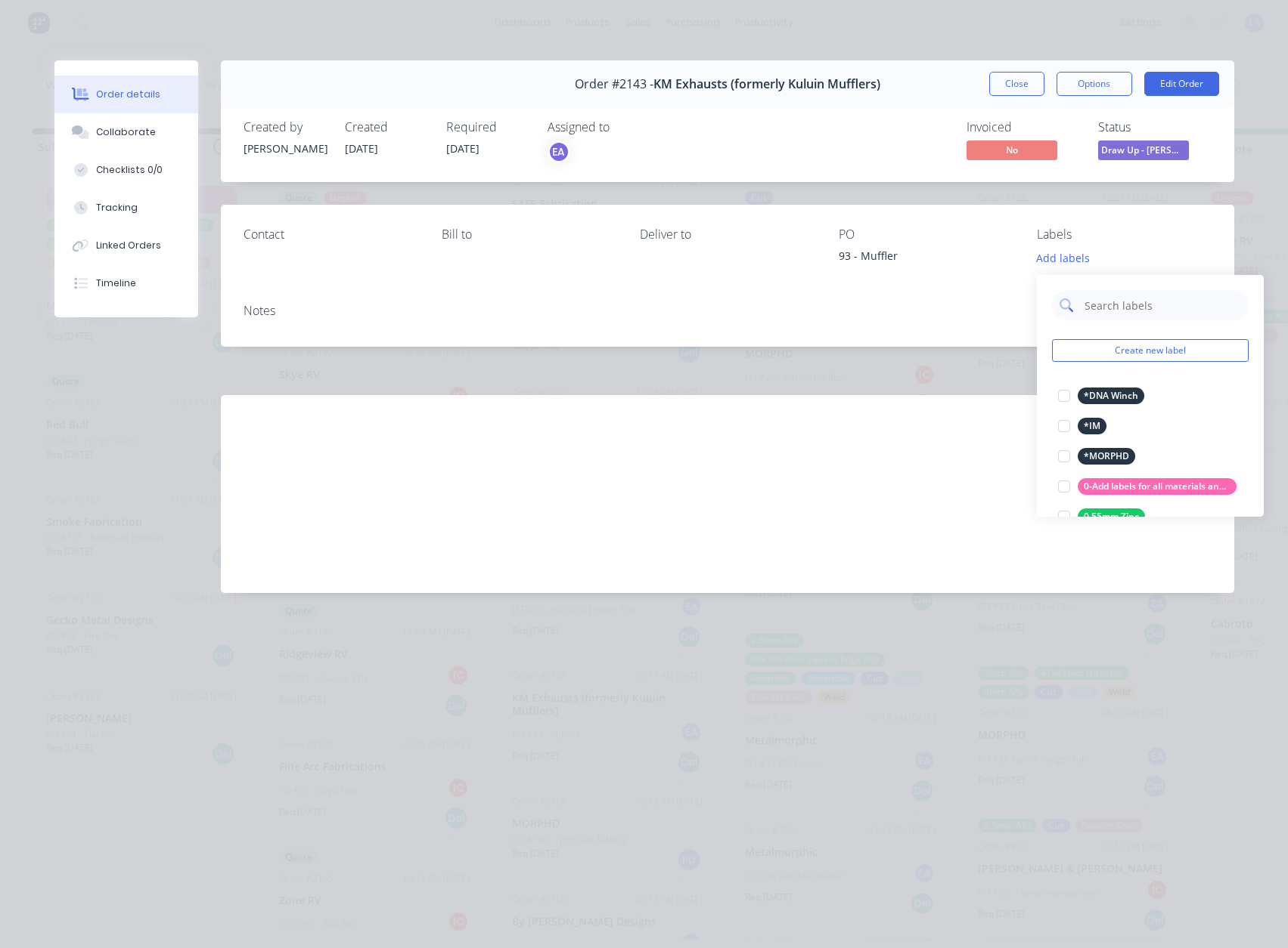
click at [1137, 304] on input "text" at bounding box center [1161, 305] width 158 height 30
type input "urge"
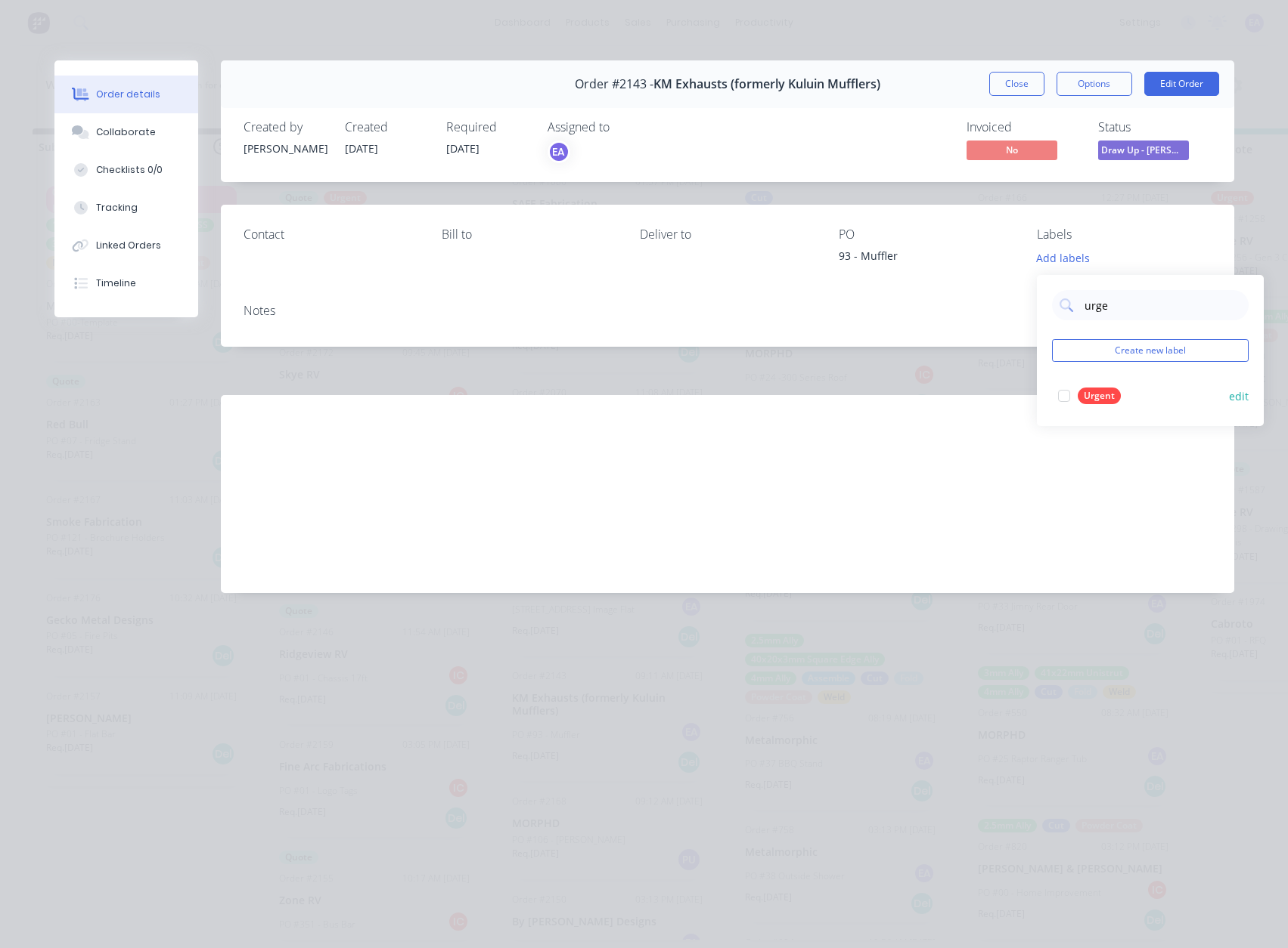
click at [1064, 396] on div at bounding box center [1064, 395] width 30 height 30
click at [885, 470] on div "Labour $0.00 Sub total $0.00 Margin $0.00 ( 0.00 %) Tax $0.00 Total $0.00" at bounding box center [727, 483] width 968 height 176
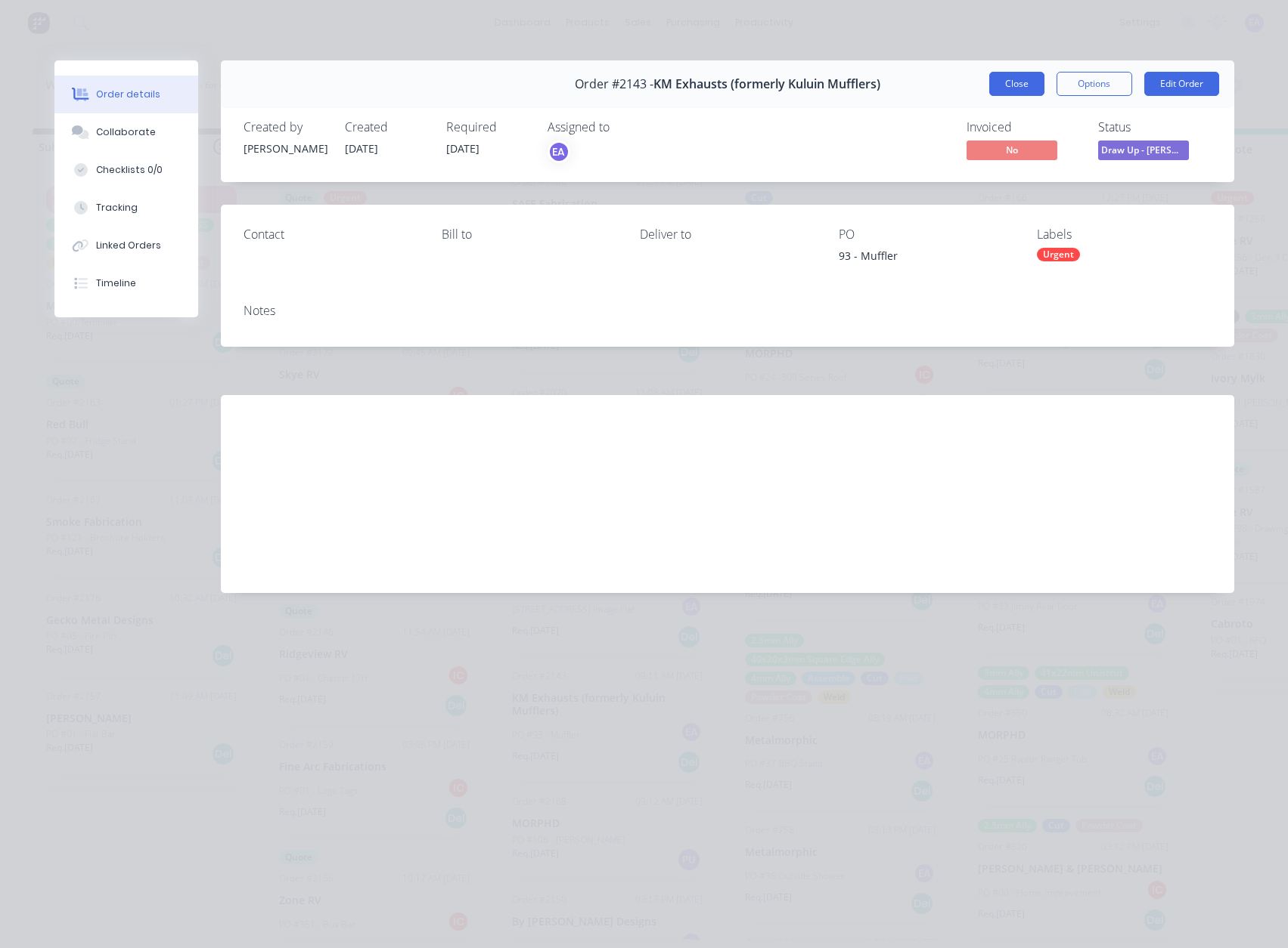
click at [1023, 87] on button "Close" at bounding box center [1016, 84] width 55 height 24
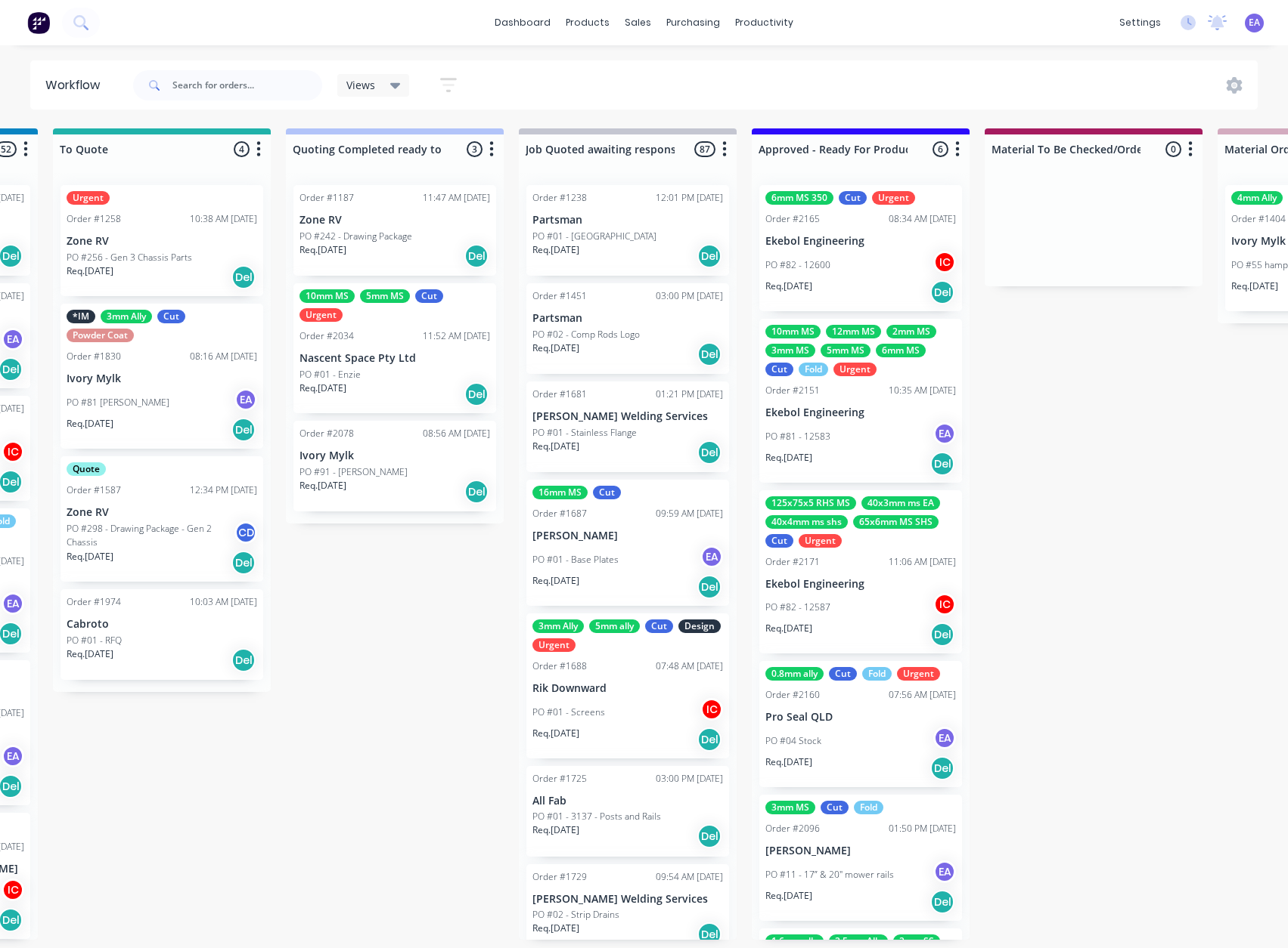
scroll to position [3, 1351]
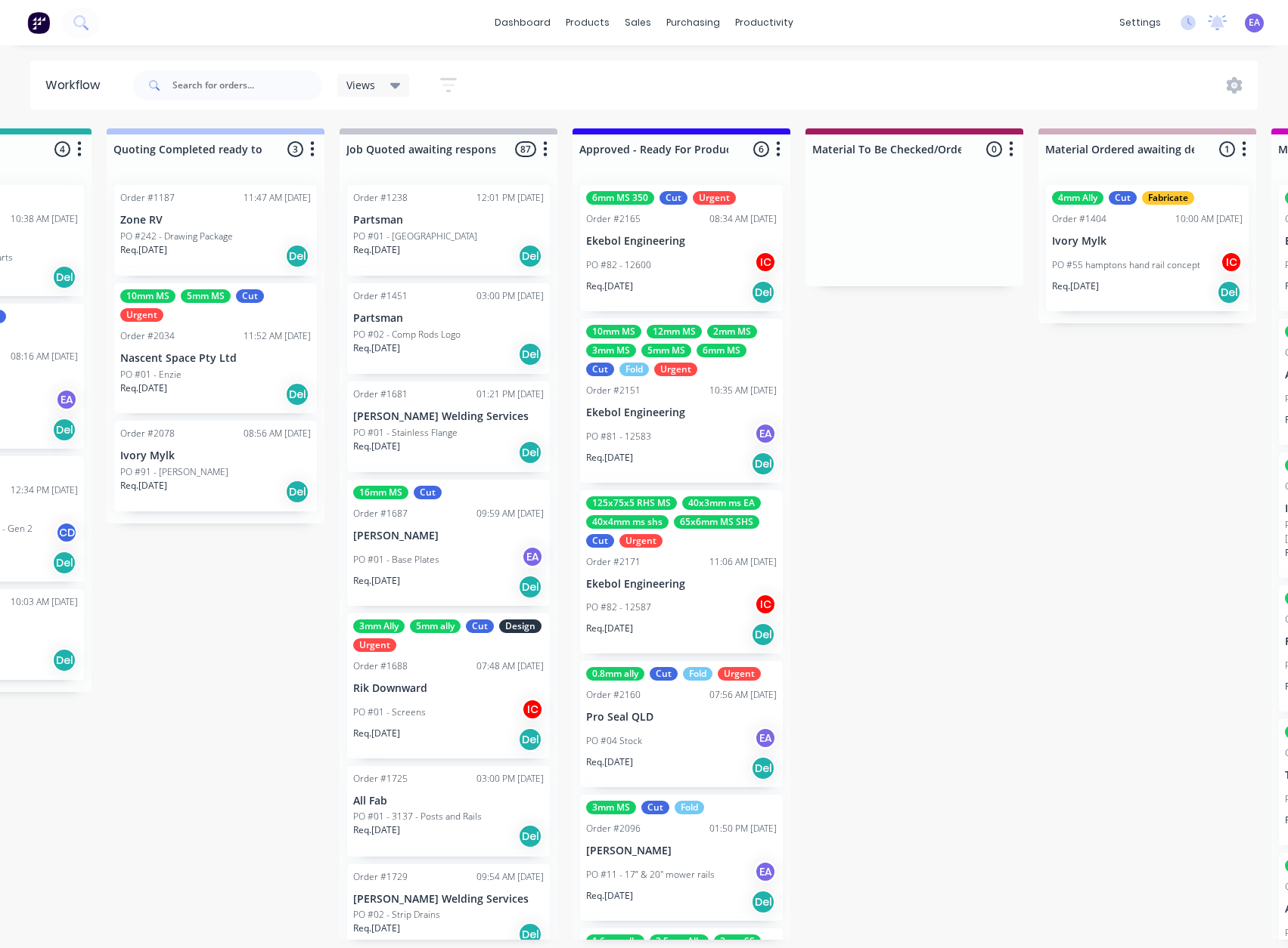
drag, startPoint x: 88, startPoint y: 861, endPoint x: 186, endPoint y: 869, distance: 98.3
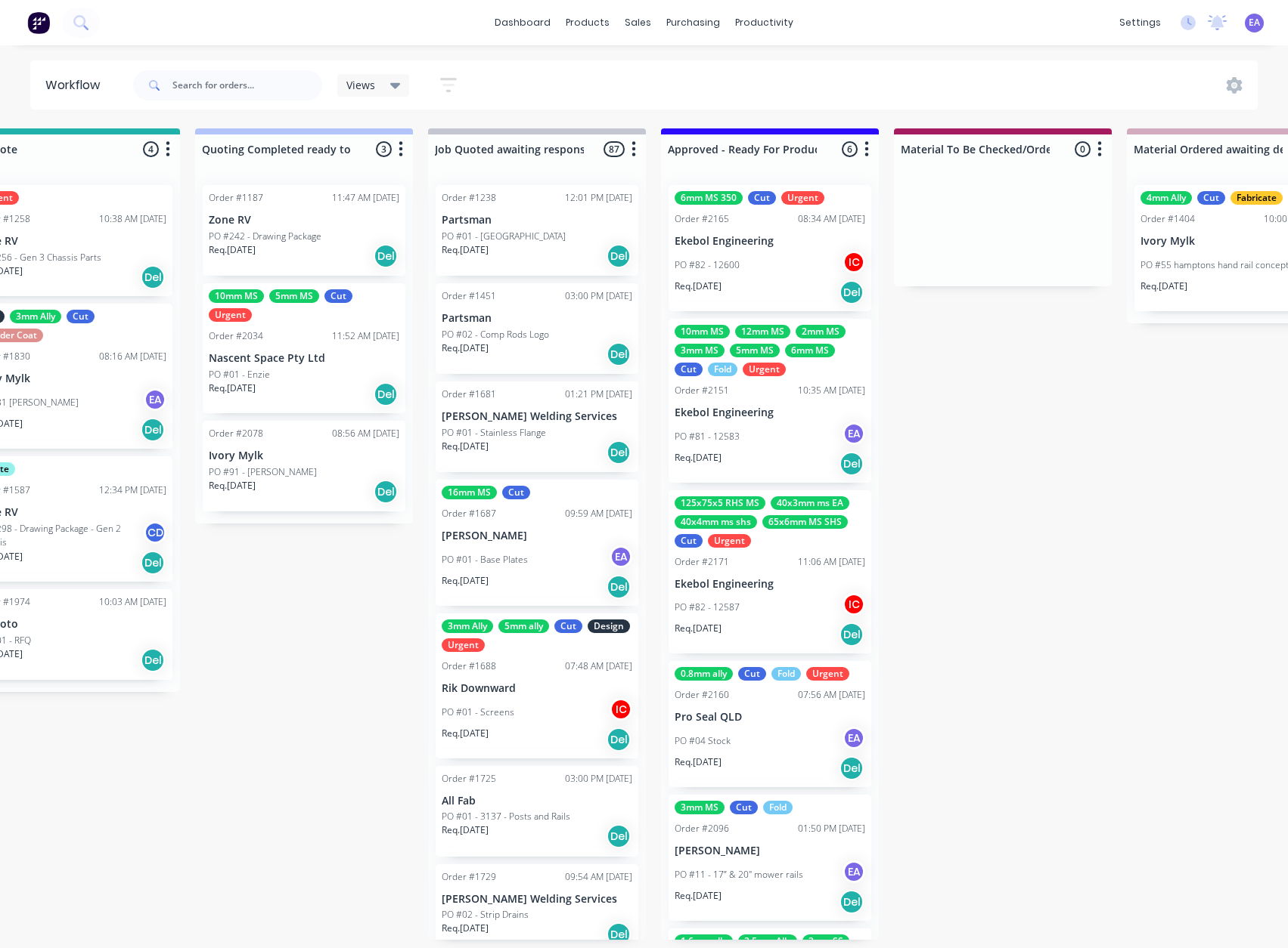
scroll to position [3, 0]
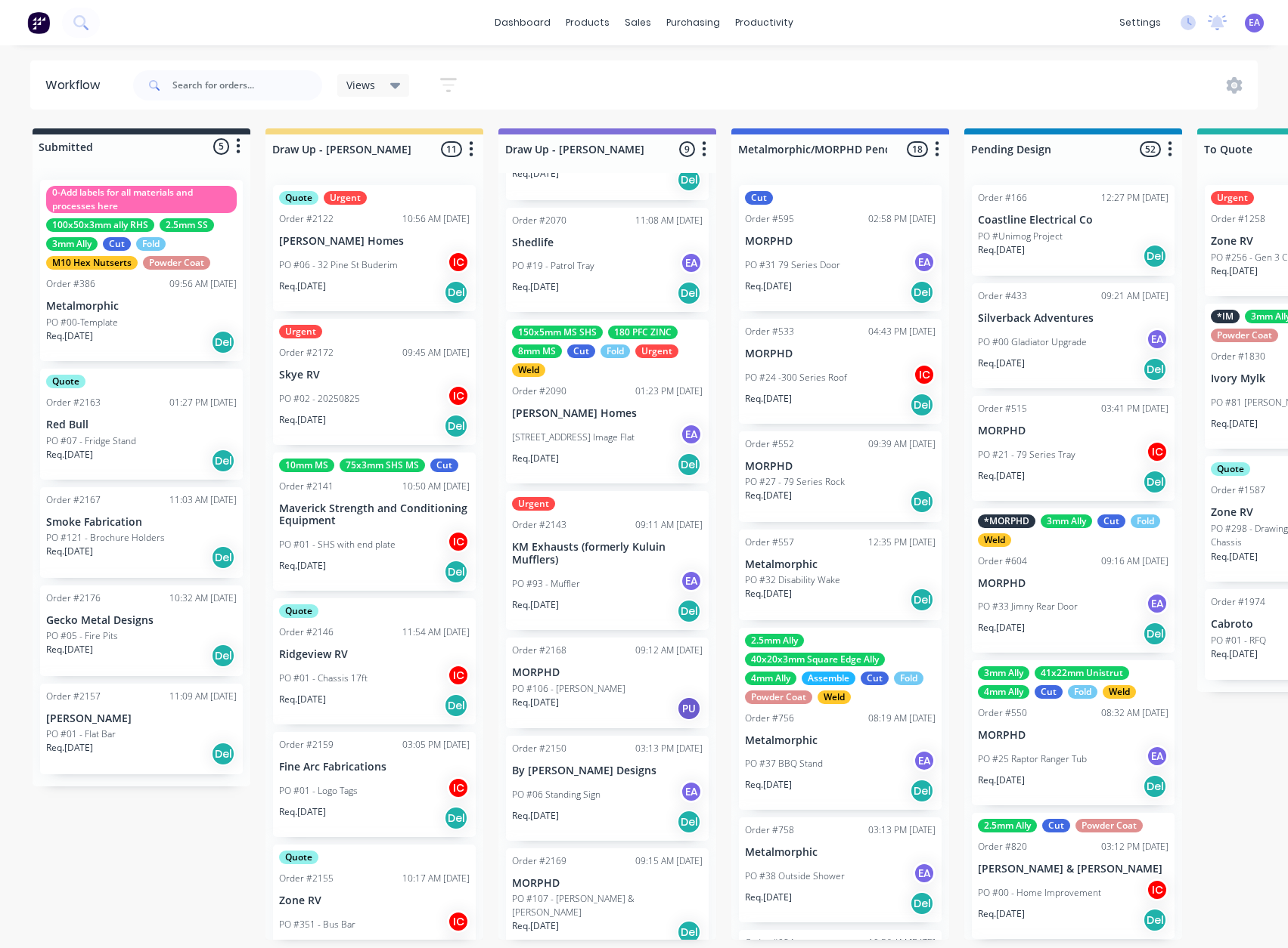
drag, startPoint x: 541, startPoint y: 673, endPoint x: 257, endPoint y: 715, distance: 287.1
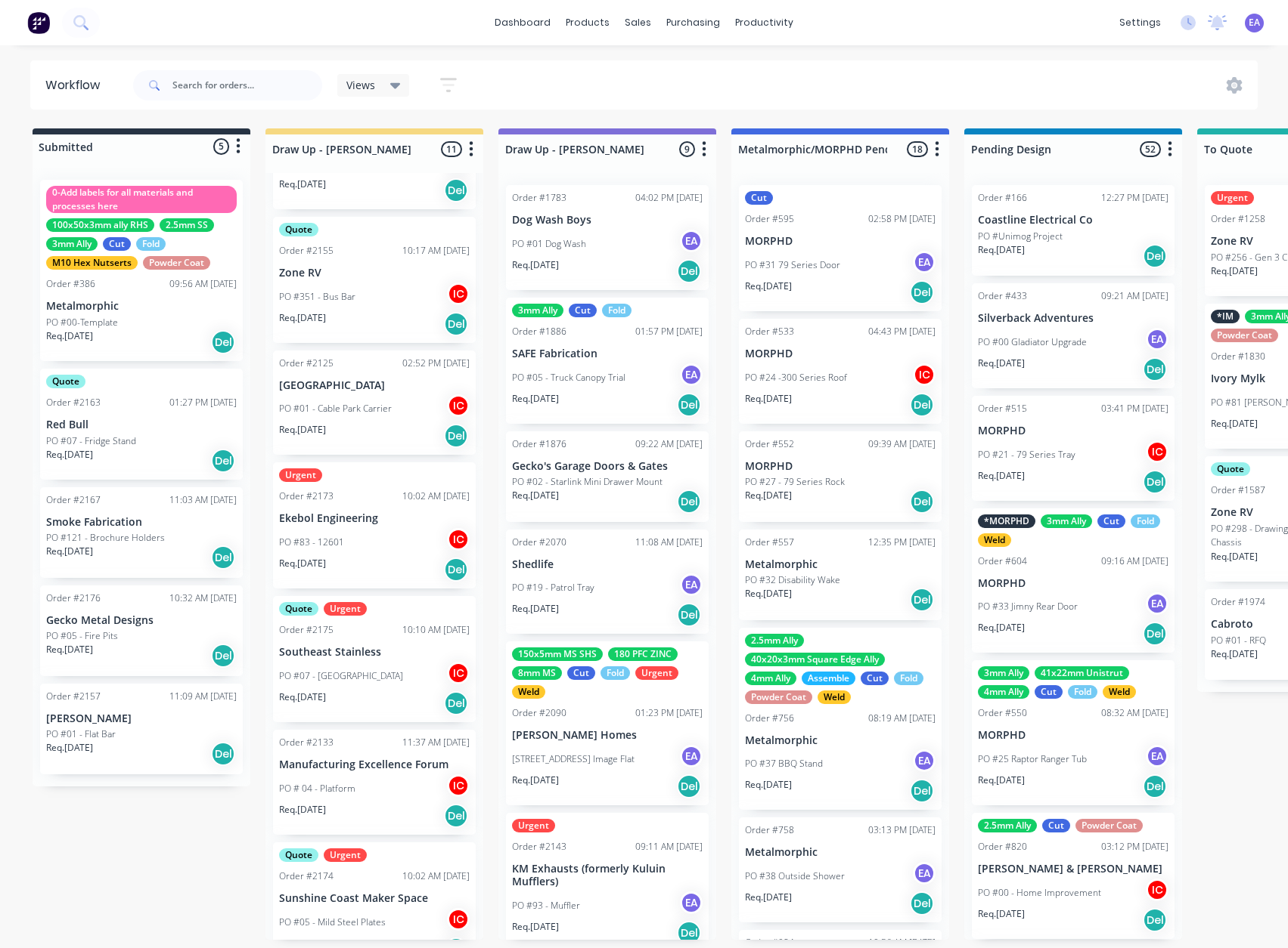
scroll to position [657, 0]
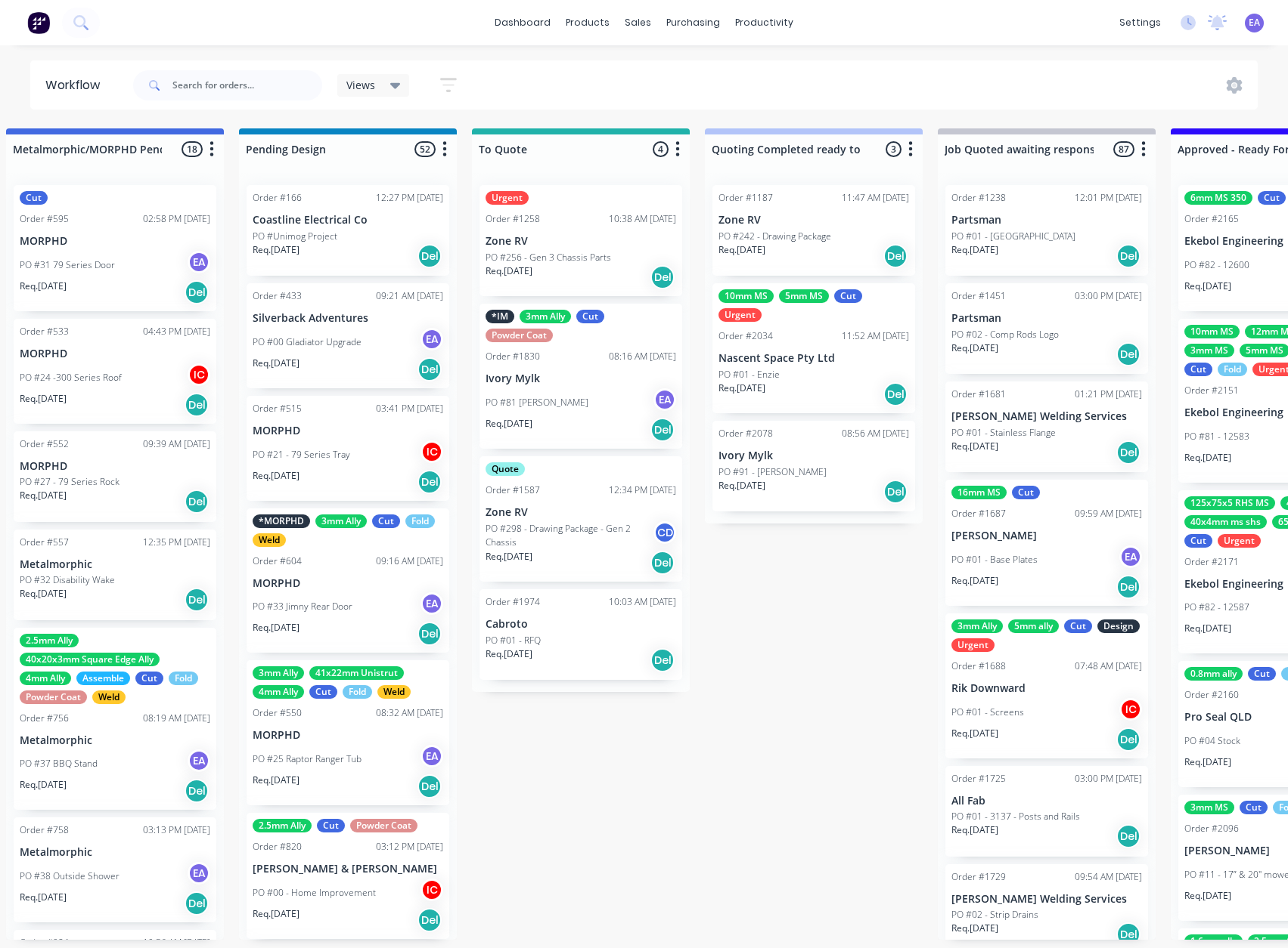
drag, startPoint x: 229, startPoint y: 854, endPoint x: 315, endPoint y: 858, distance: 86.1
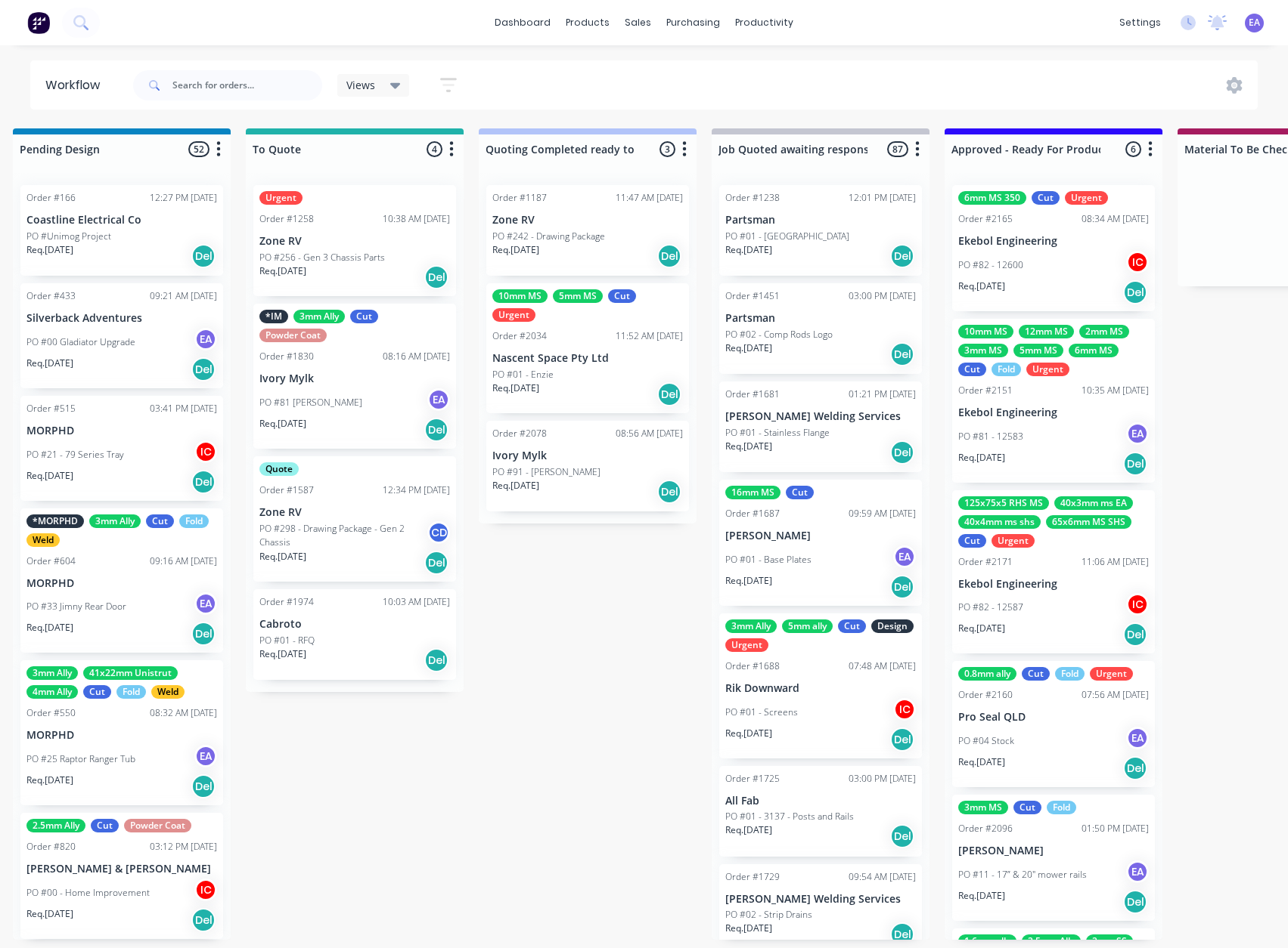
drag, startPoint x: 535, startPoint y: 822, endPoint x: 576, endPoint y: 826, distance: 41.2
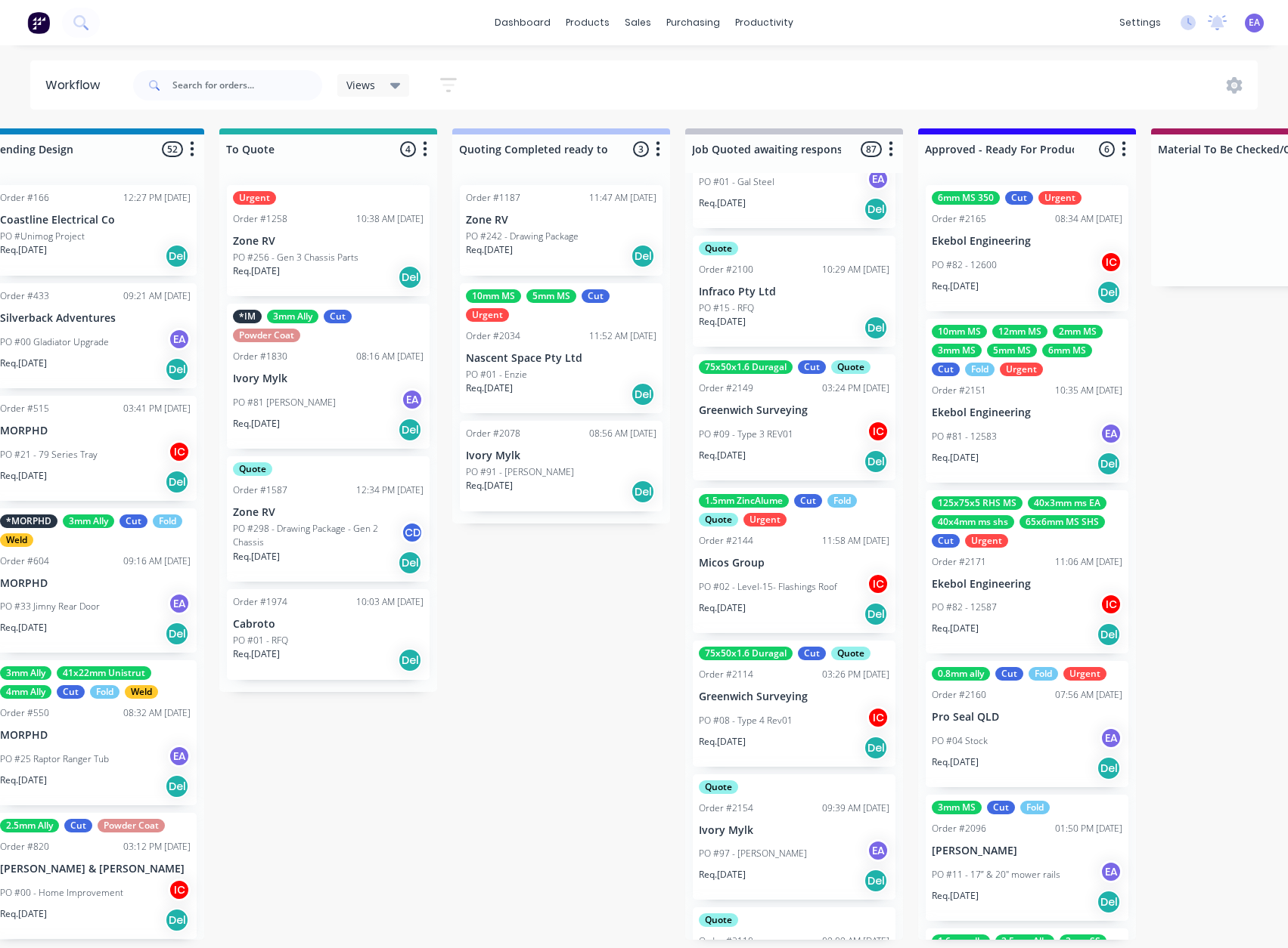
scroll to position [9714, 0]
